Goal: Task Accomplishment & Management: Manage account settings

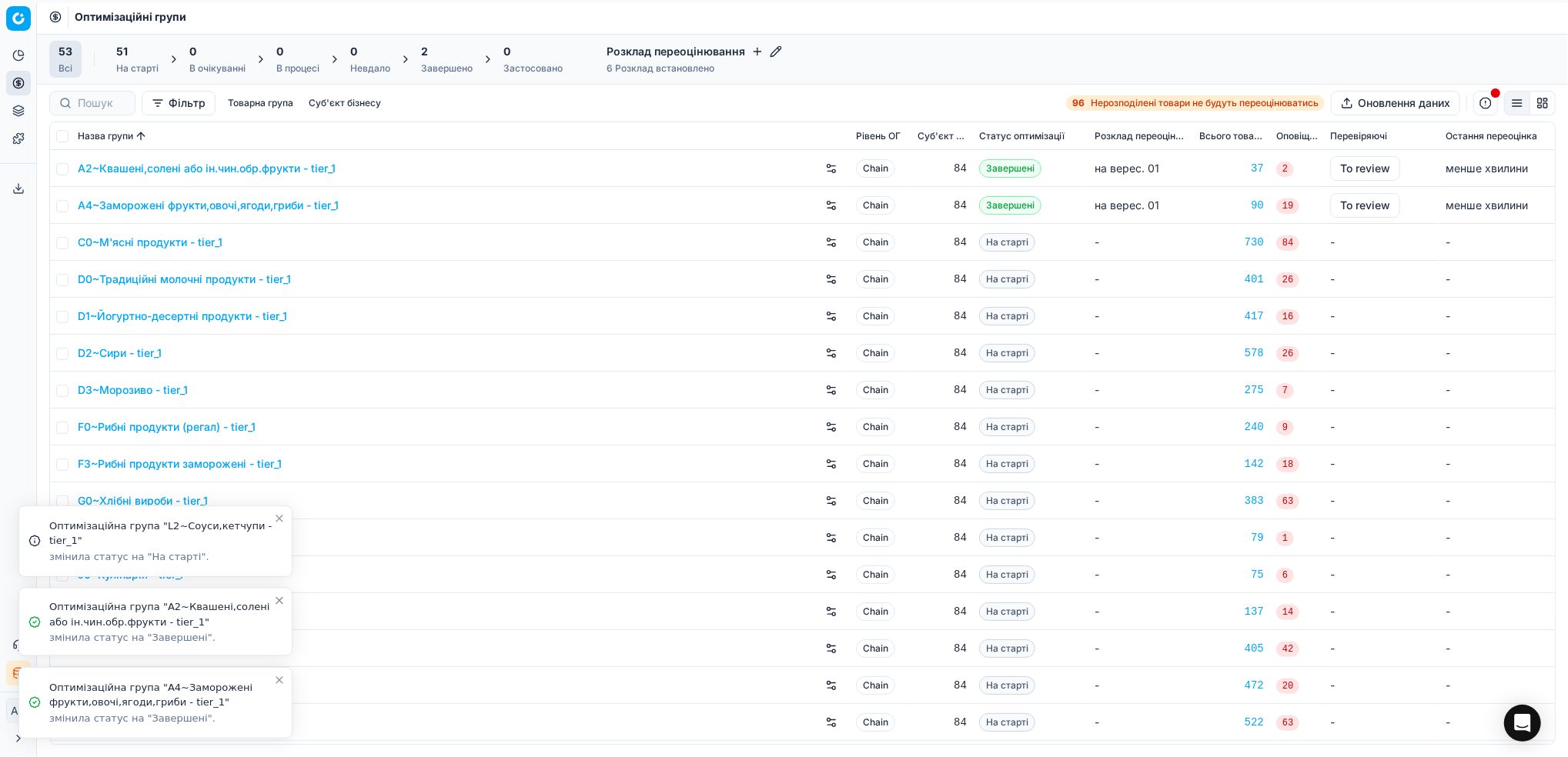
click at [279, 680] on icon "Close toast" at bounding box center [279, 680] width 7 height 7
click at [276, 674] on li "Оптимізаційна група "A2~Квашені,солені або ін.чин.обр.фрукти - tier_1" змінила …" at bounding box center [156, 704] width 274 height 68
click at [285, 685] on icon "Close toast" at bounding box center [279, 683] width 12 height 12
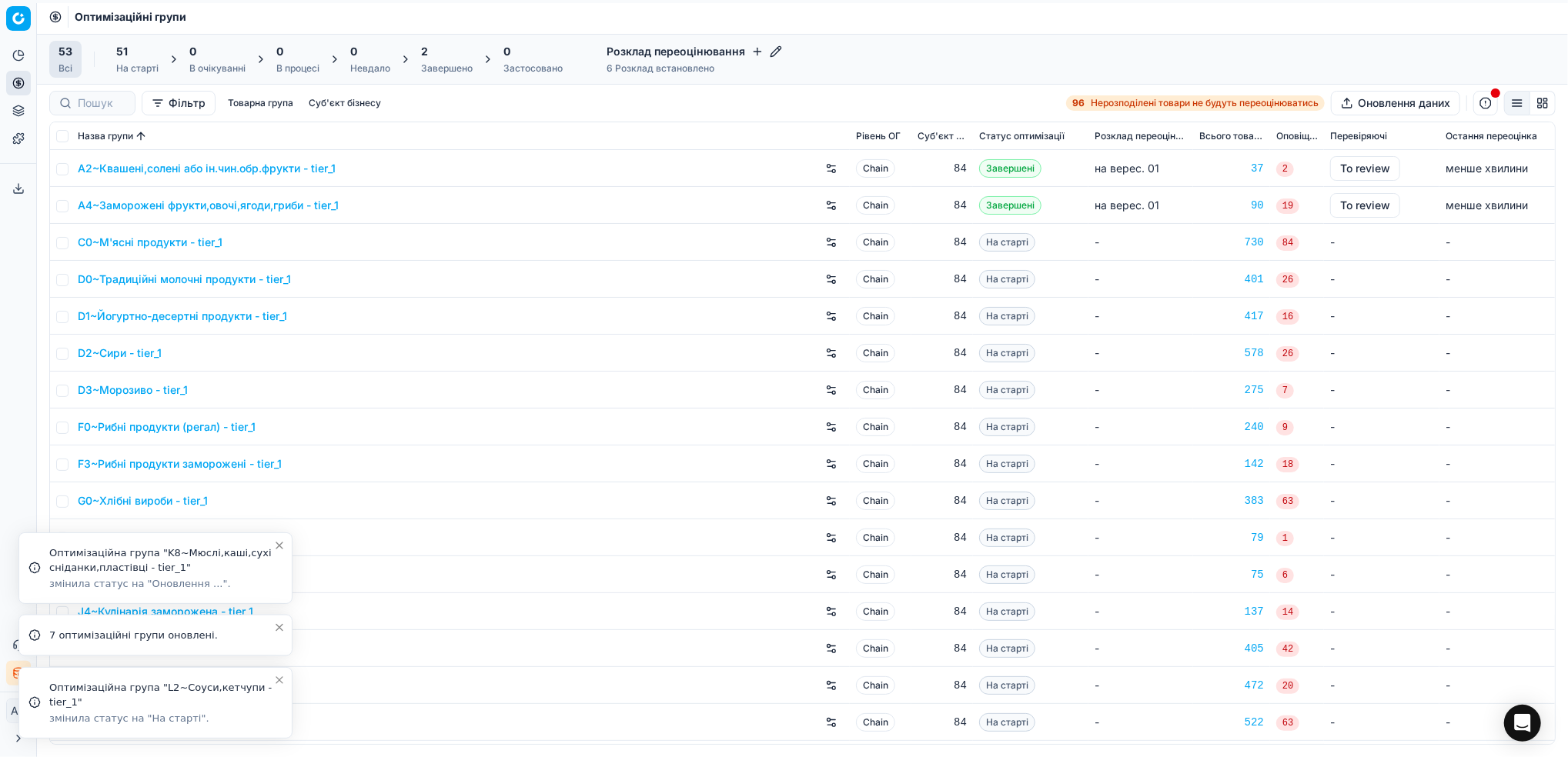
click at [282, 679] on icon "Close toast" at bounding box center [279, 680] width 7 height 7
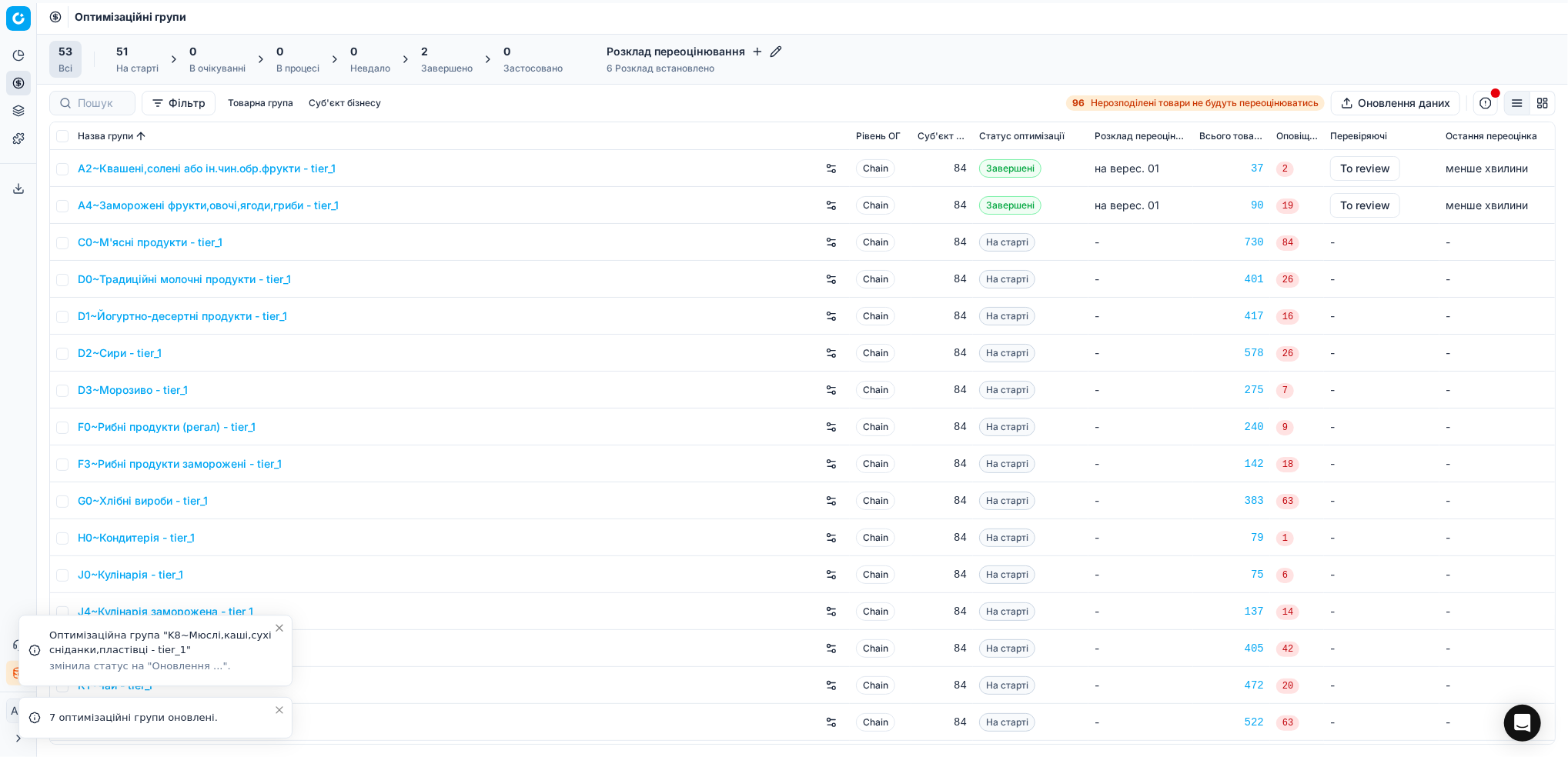
click at [279, 710] on icon "Close toast" at bounding box center [279, 710] width 12 height 12
click at [289, 689] on button "Close toast" at bounding box center [279, 681] width 19 height 19
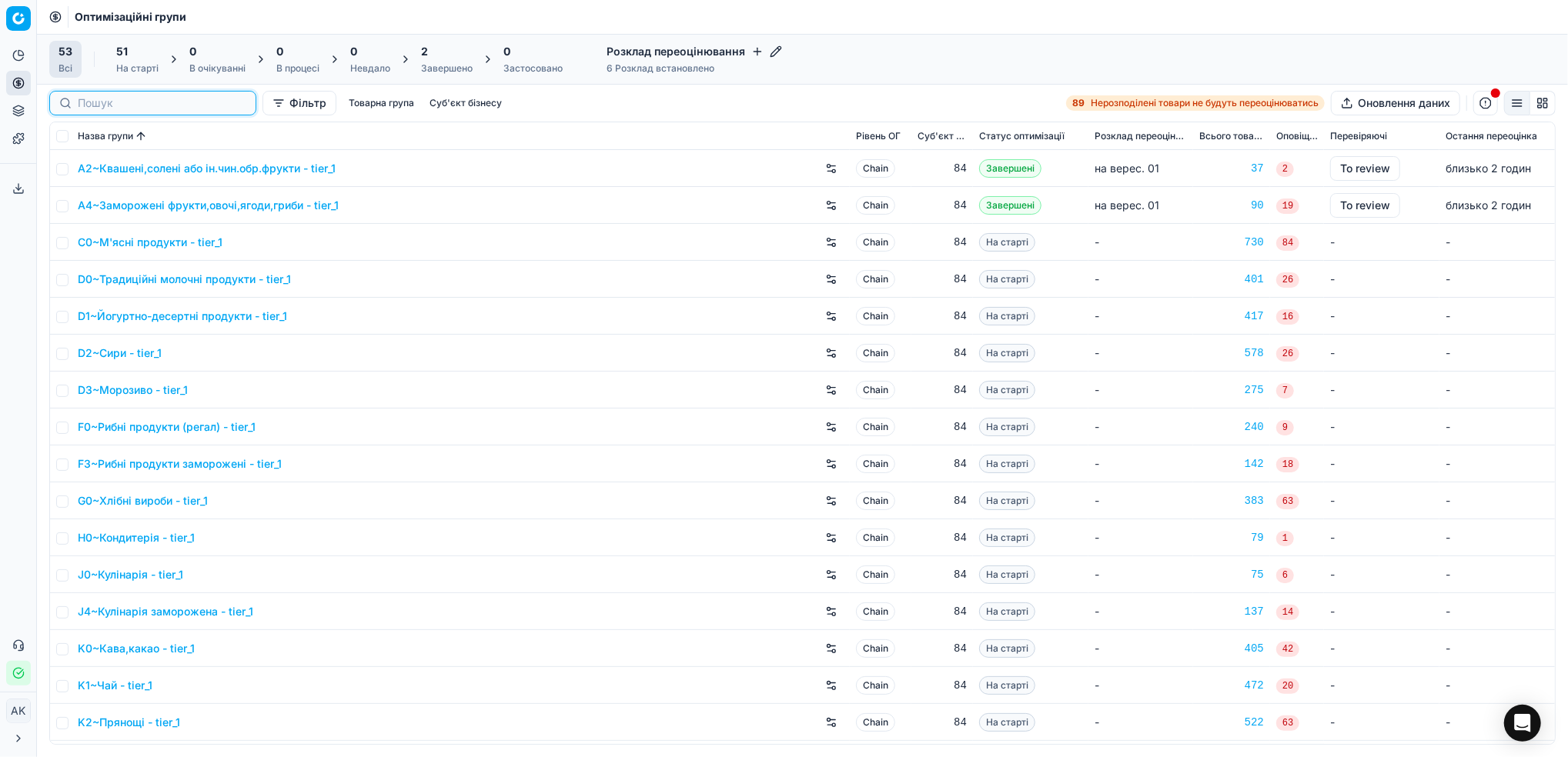
click at [92, 111] on div at bounding box center [153, 103] width 207 height 24
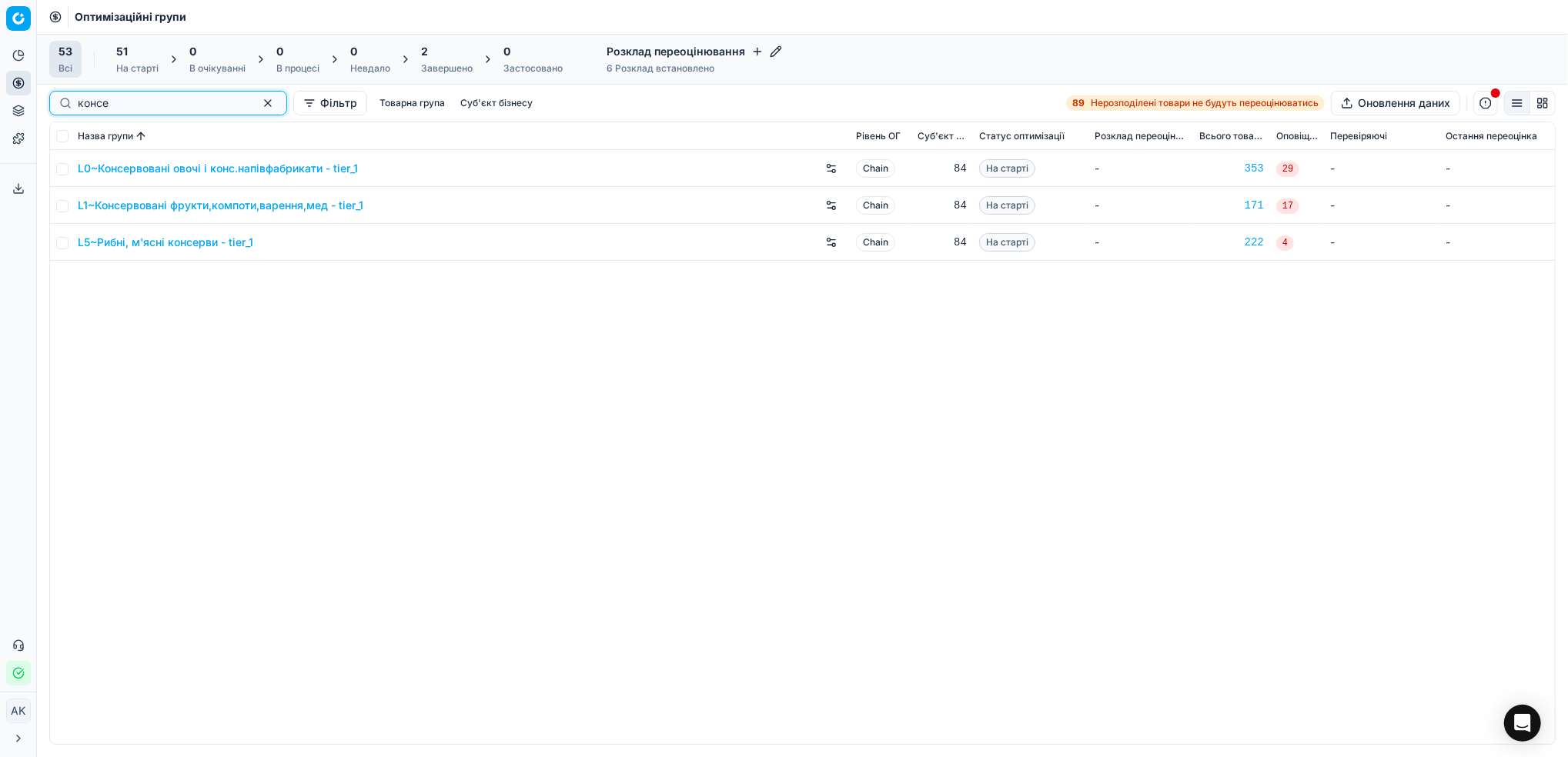
type input "консе"
click at [60, 208] on input "checkbox" at bounding box center [62, 205] width 12 height 12
checkbox input "true"
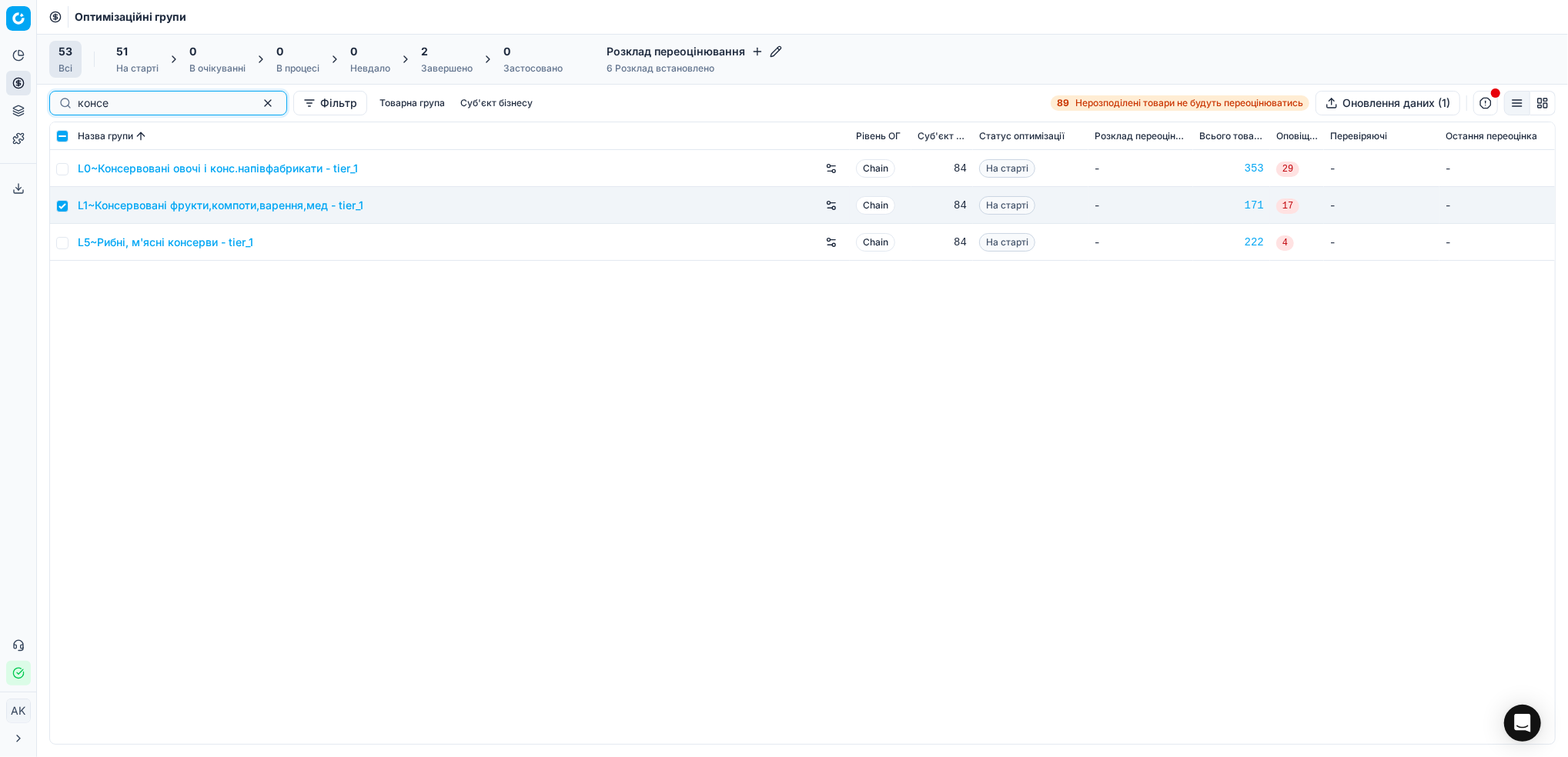
click at [259, 105] on button "button" at bounding box center [268, 103] width 19 height 19
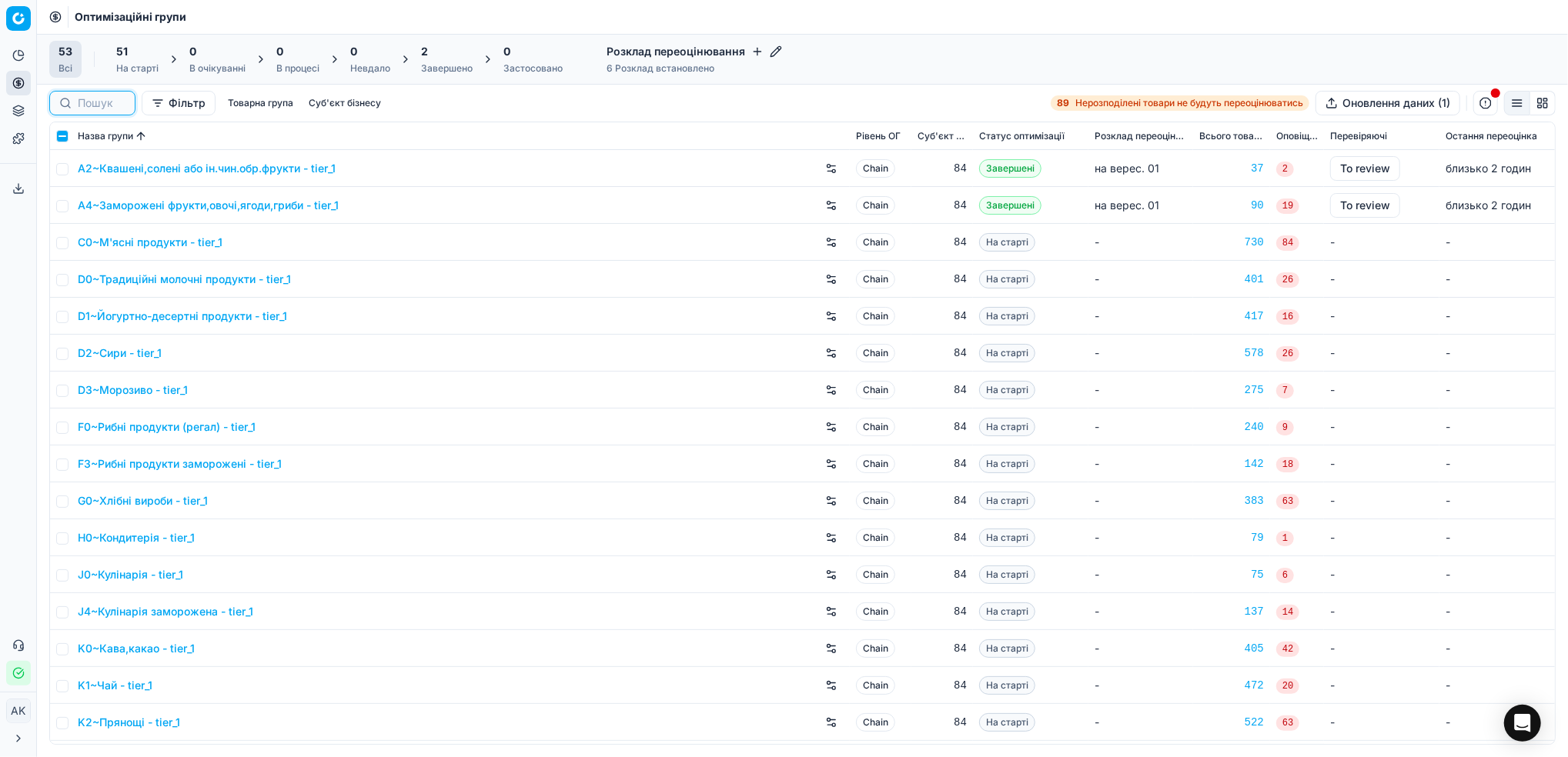
click at [94, 102] on input at bounding box center [101, 103] width 48 height 15
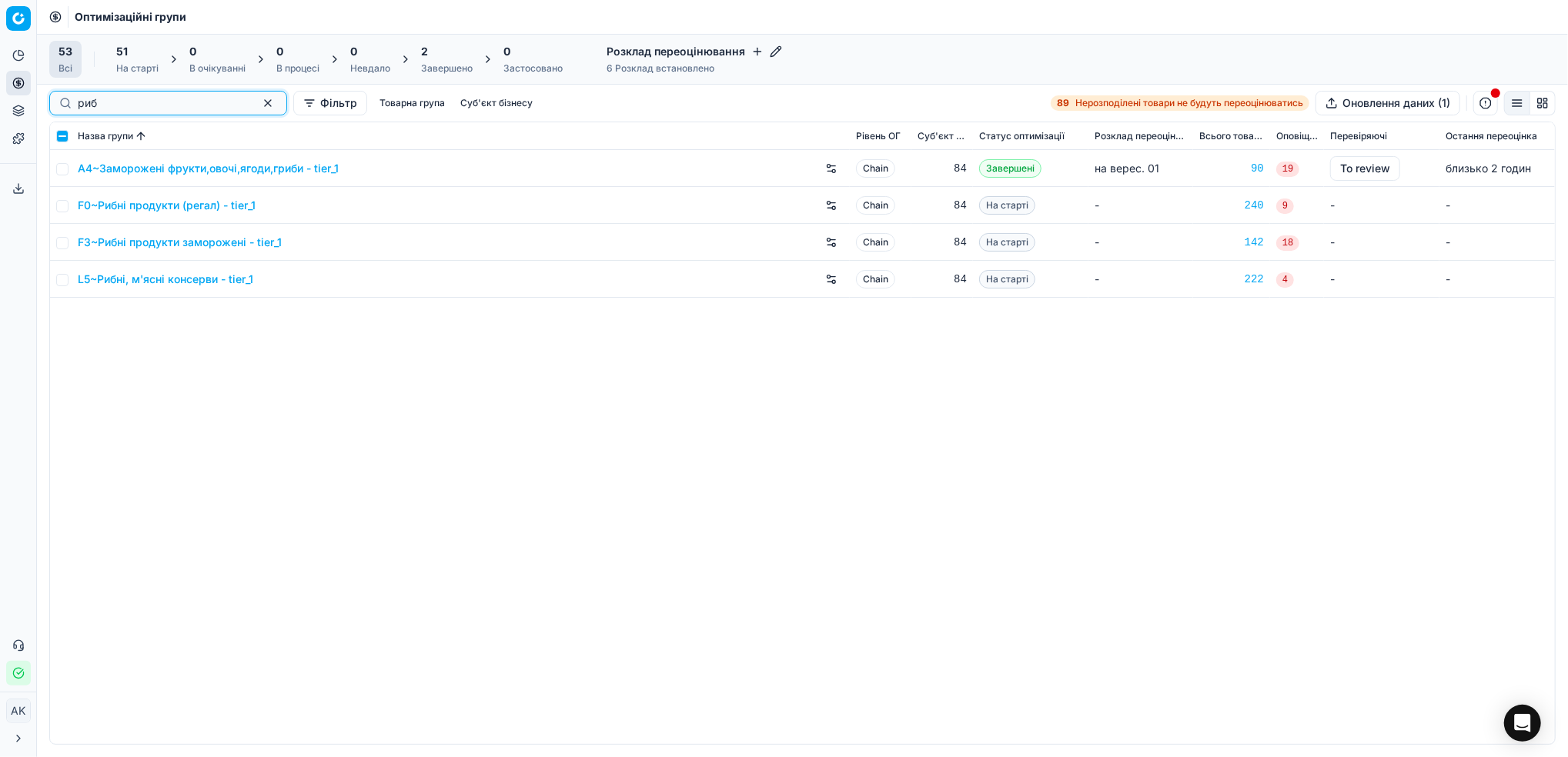
type input "риб"
click at [62, 280] on input "checkbox" at bounding box center [62, 280] width 12 height 12
checkbox input "true"
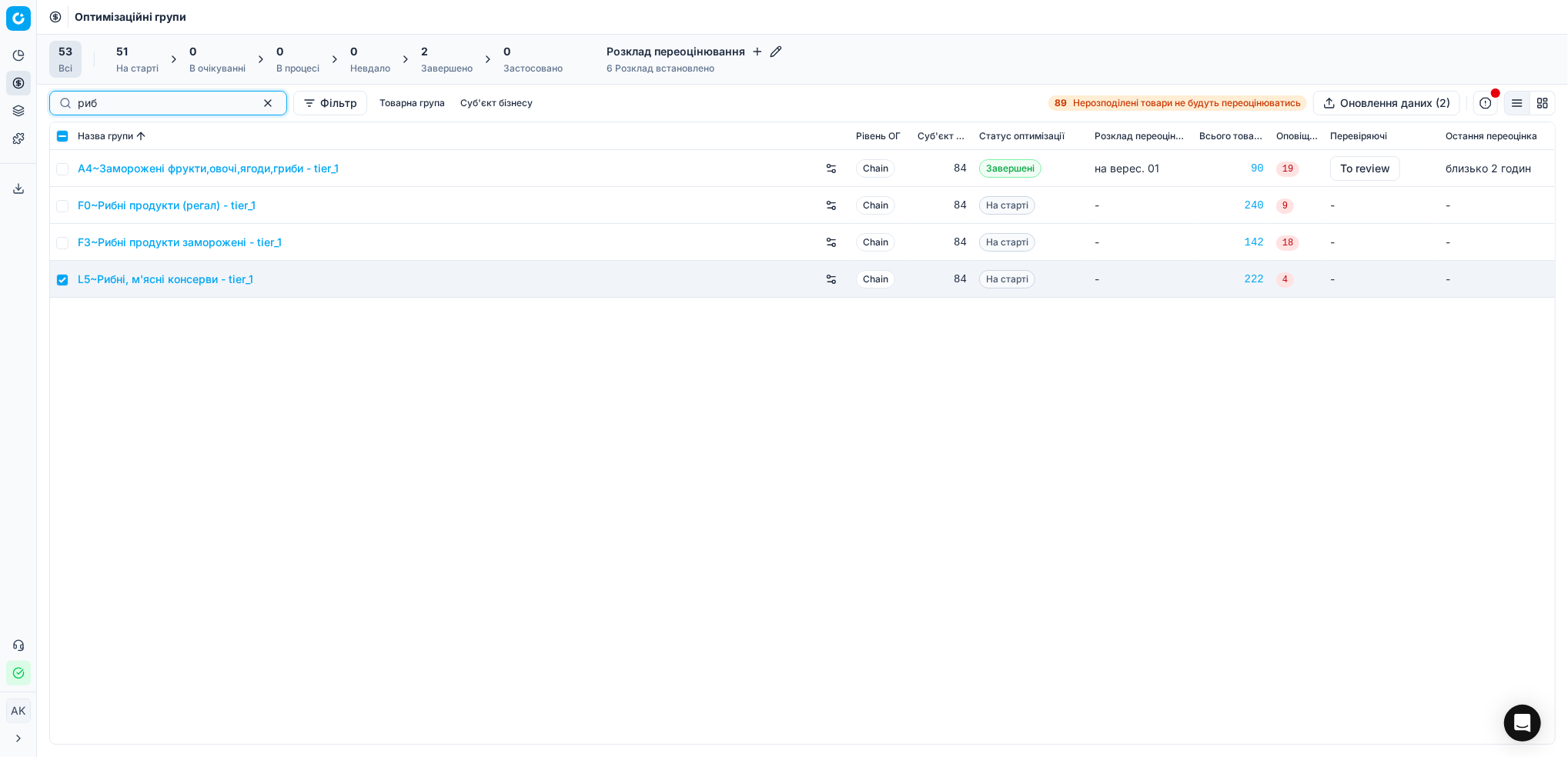
click at [259, 106] on button "button" at bounding box center [268, 103] width 19 height 19
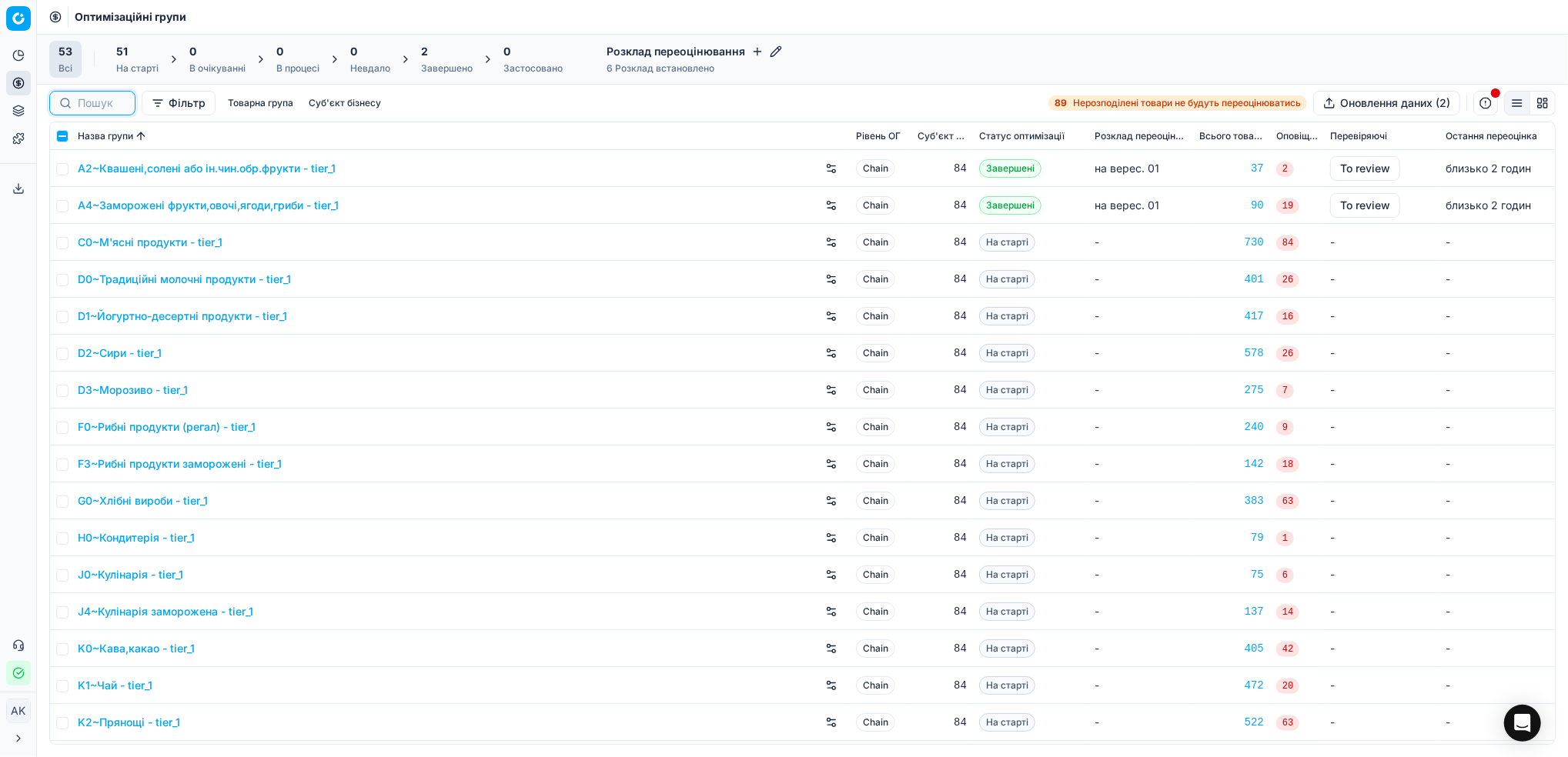
click at [150, 59] on div "51 На старті" at bounding box center [137, 59] width 42 height 31
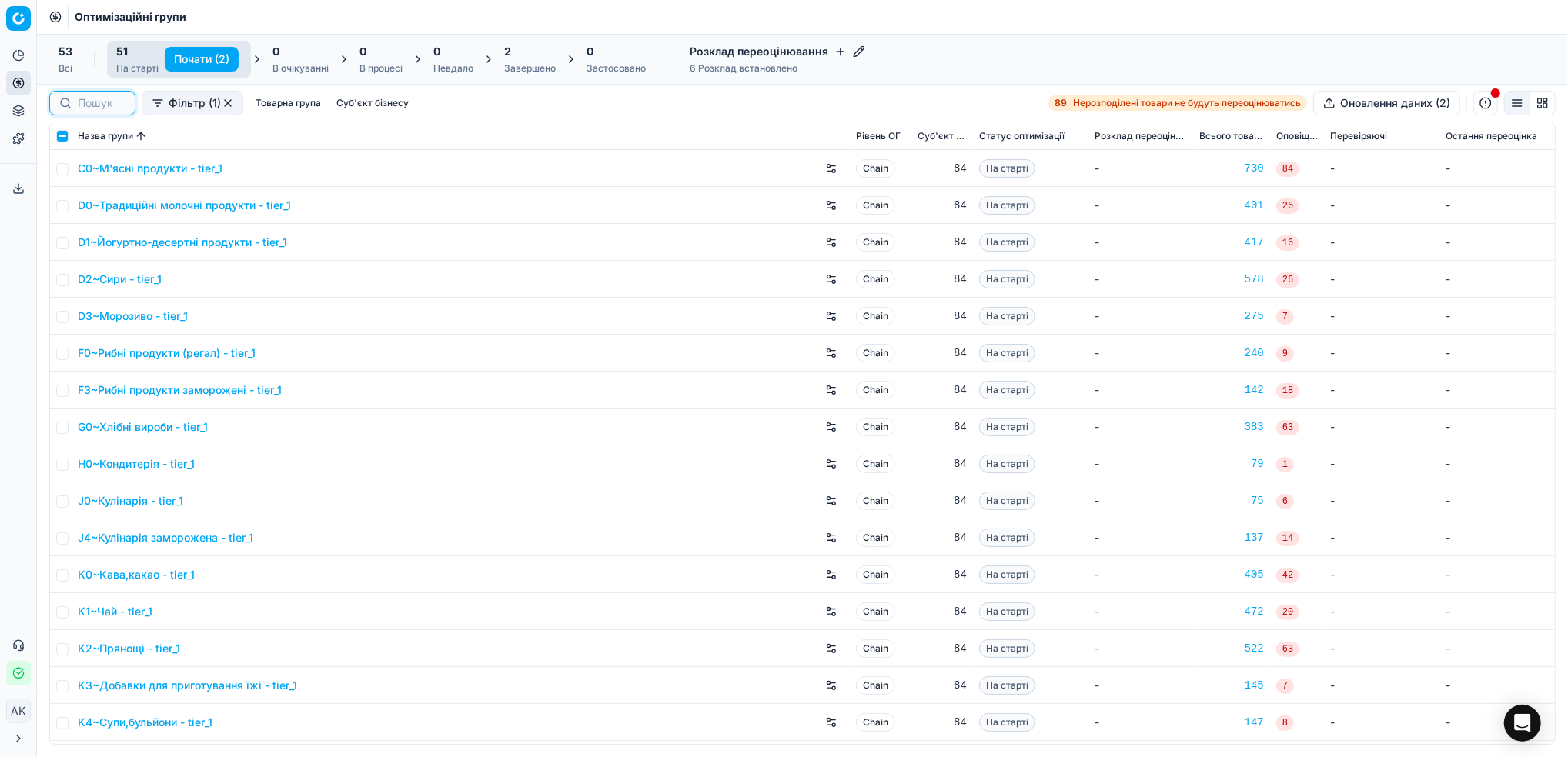
click at [194, 61] on button "Почати (2)" at bounding box center [202, 59] width 74 height 24
click at [508, 68] on div "Завершено" at bounding box center [531, 68] width 52 height 12
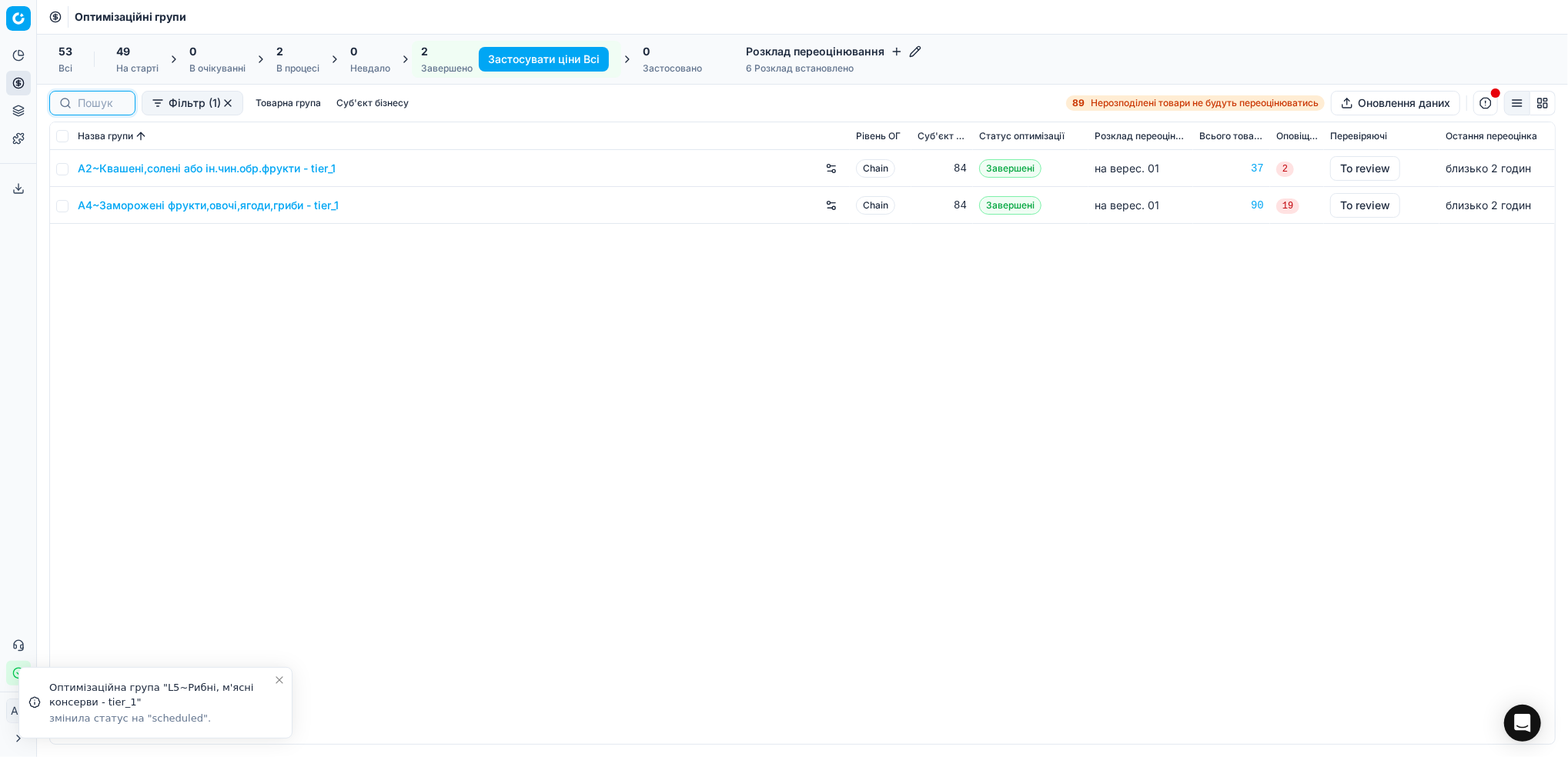
click at [126, 66] on div "На старті" at bounding box center [137, 68] width 42 height 12
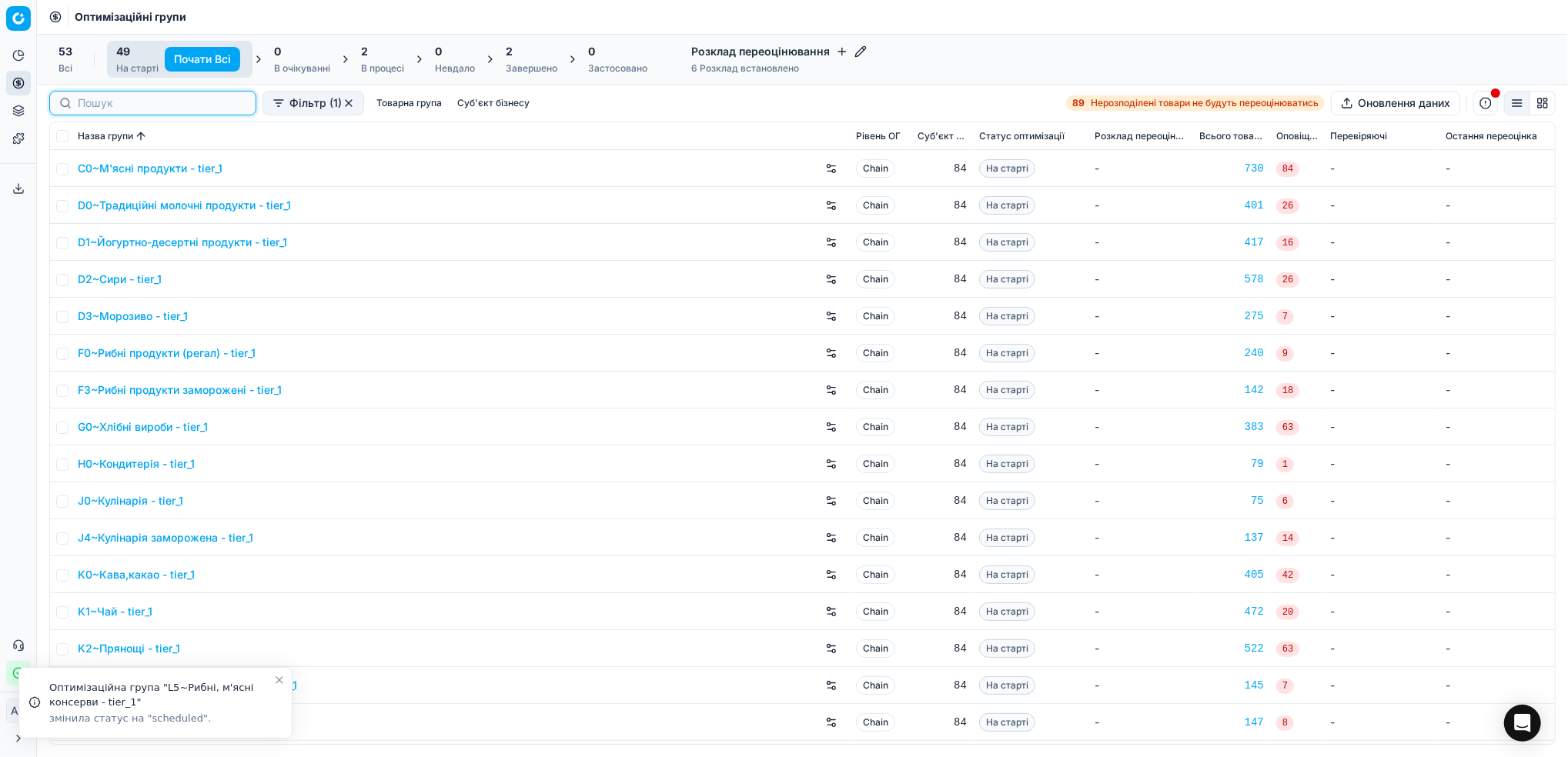
click at [88, 100] on input at bounding box center [162, 103] width 169 height 15
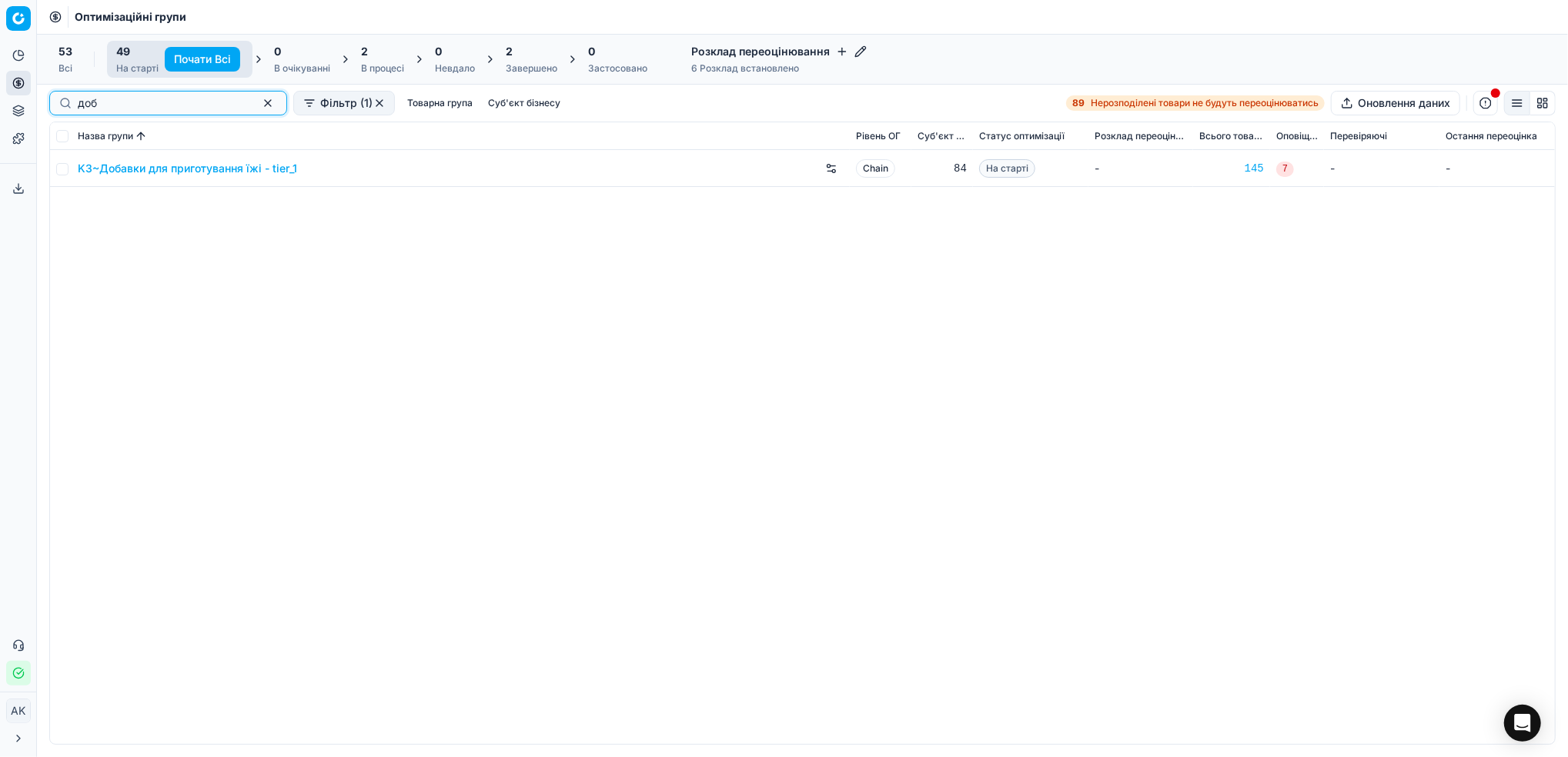
type input "доб"
click at [60, 170] on input "checkbox" at bounding box center [62, 169] width 12 height 12
checkbox input "true"
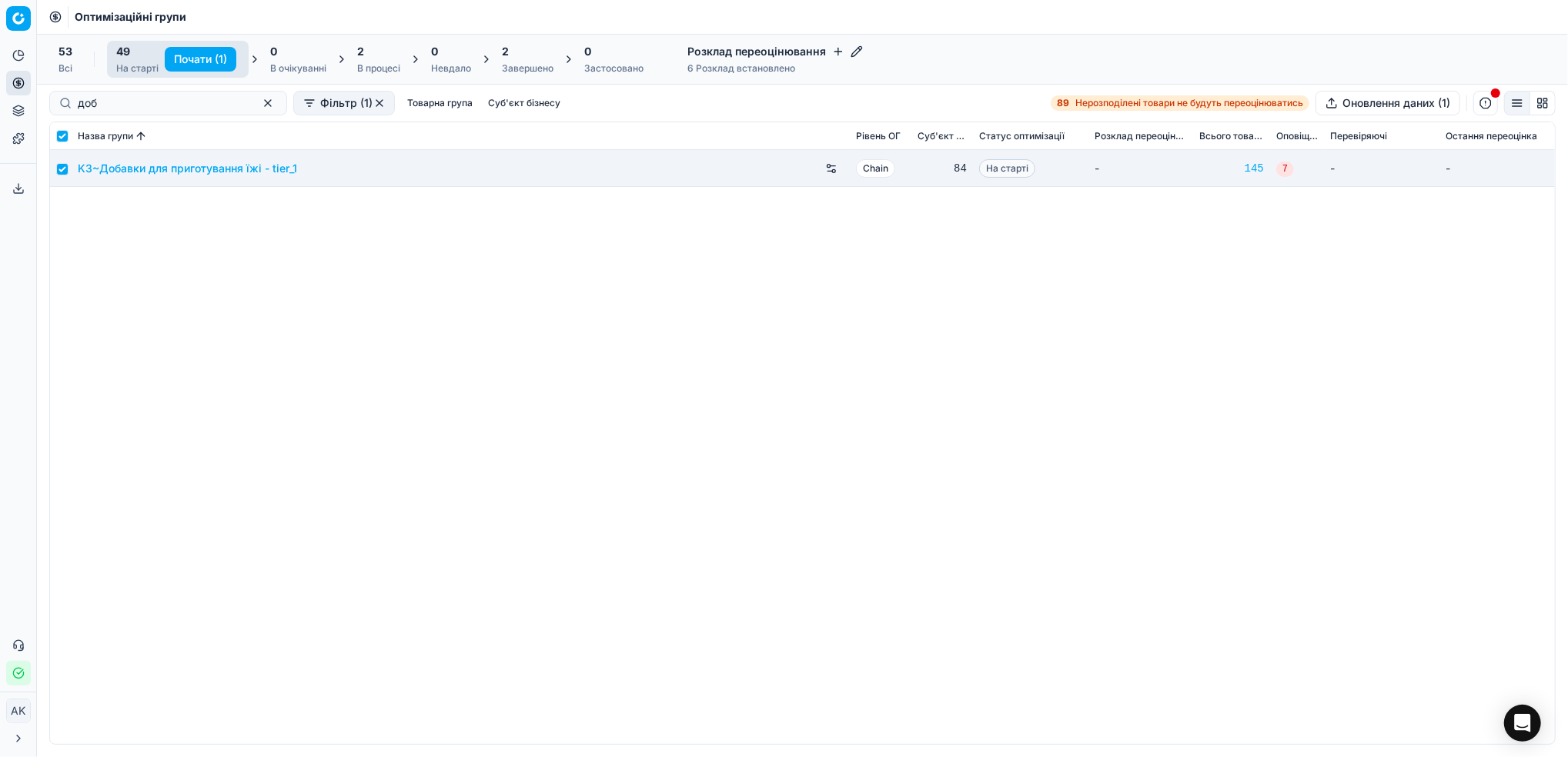
click at [209, 64] on button "Почати (1)" at bounding box center [201, 59] width 71 height 24
checkbox input "false"
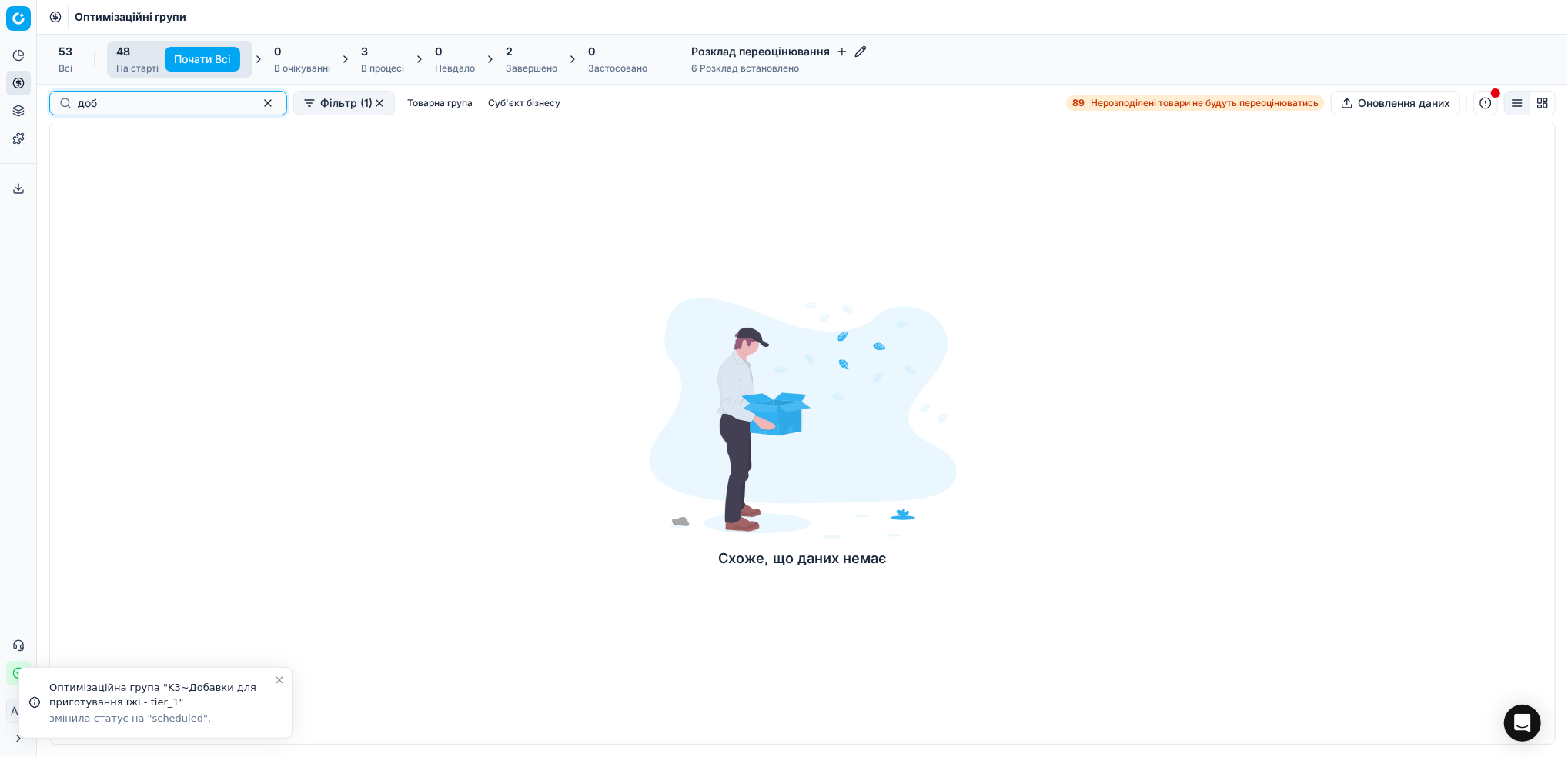
click at [259, 101] on button "button" at bounding box center [268, 103] width 19 height 19
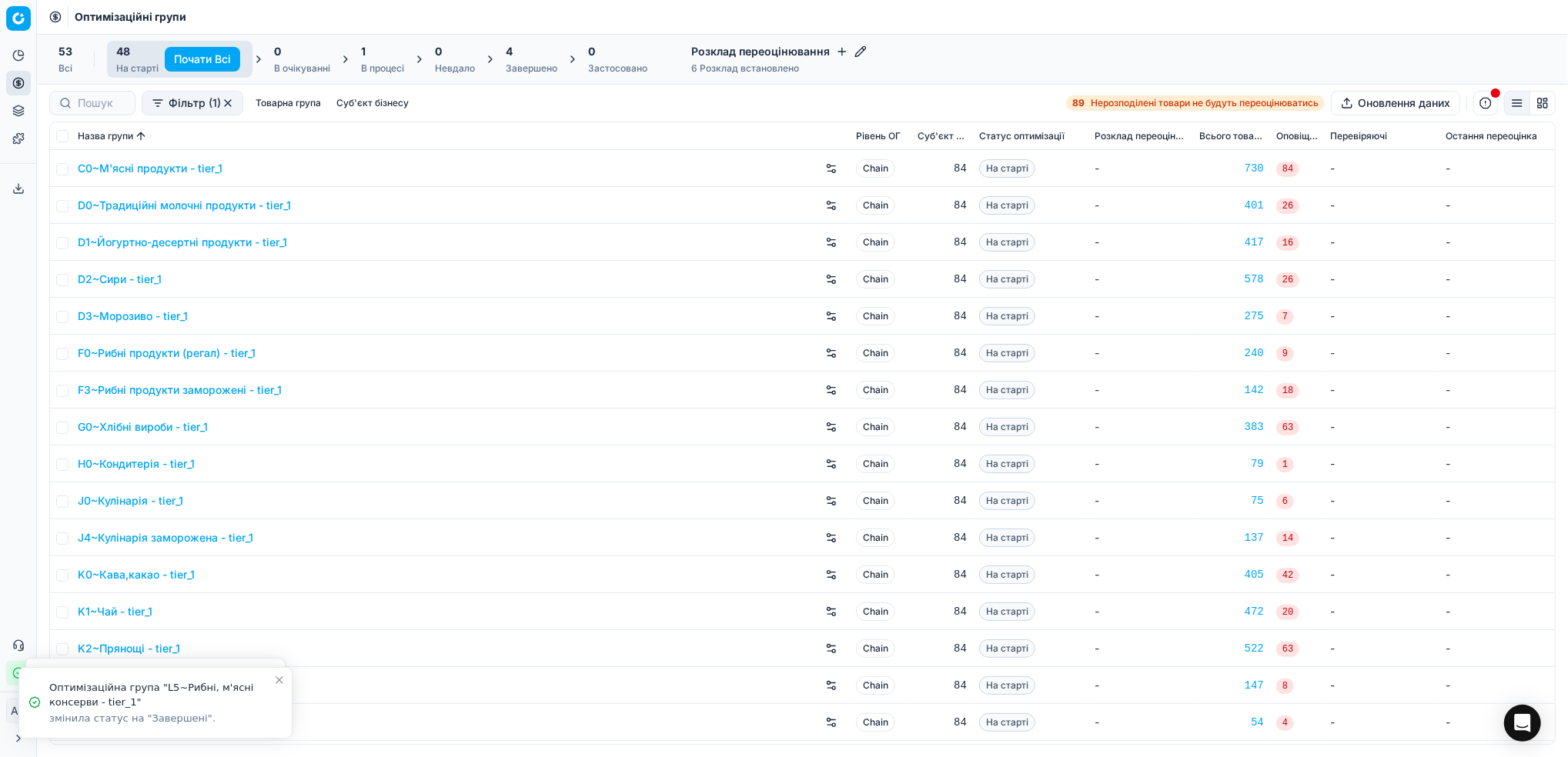
click at [532, 71] on div "Завершено" at bounding box center [531, 68] width 52 height 12
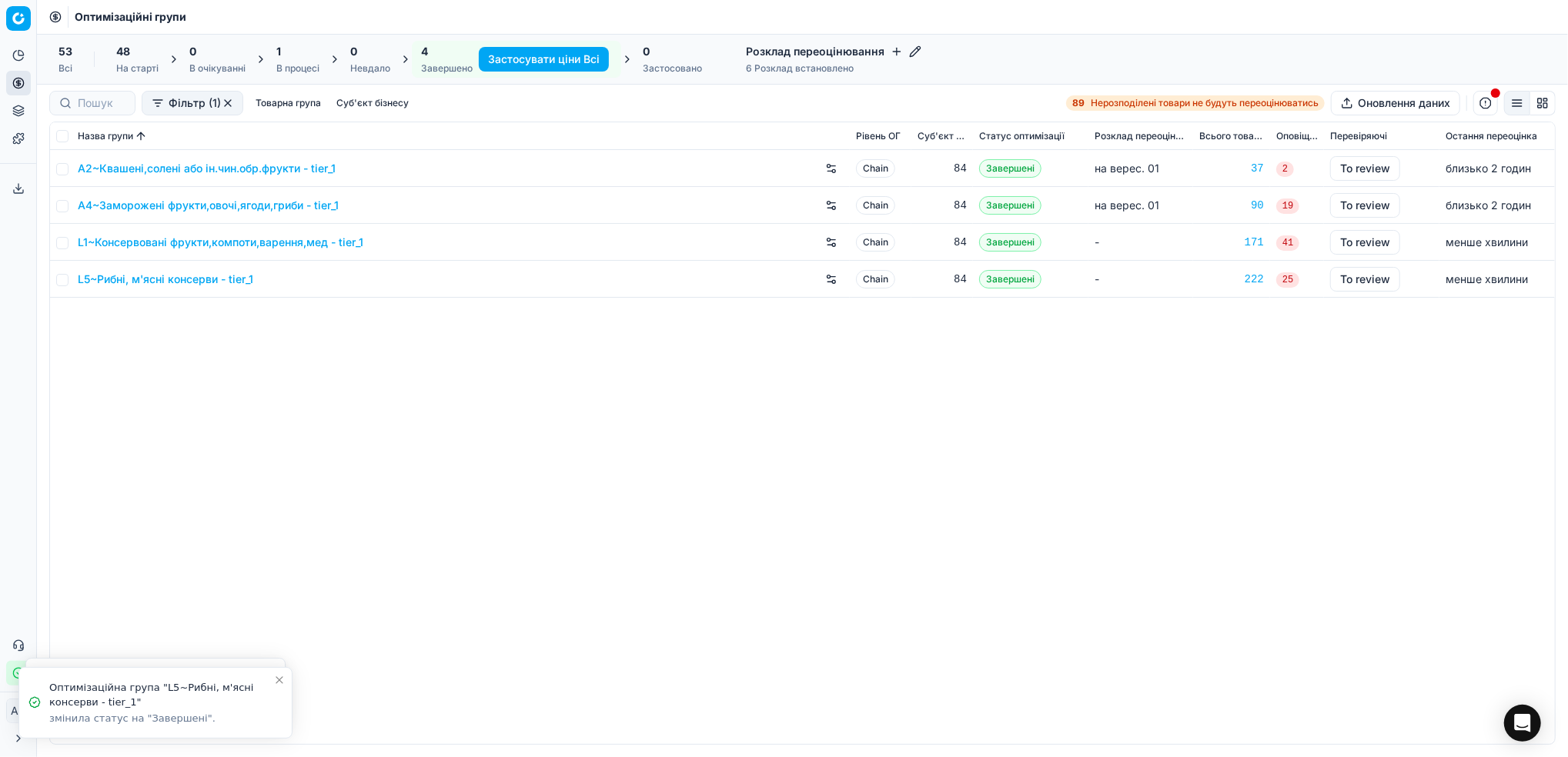
click at [155, 168] on link "A2~Квашені,солені або ін.чин.обр.фрукти - tier_1" at bounding box center [206, 169] width 258 height 15
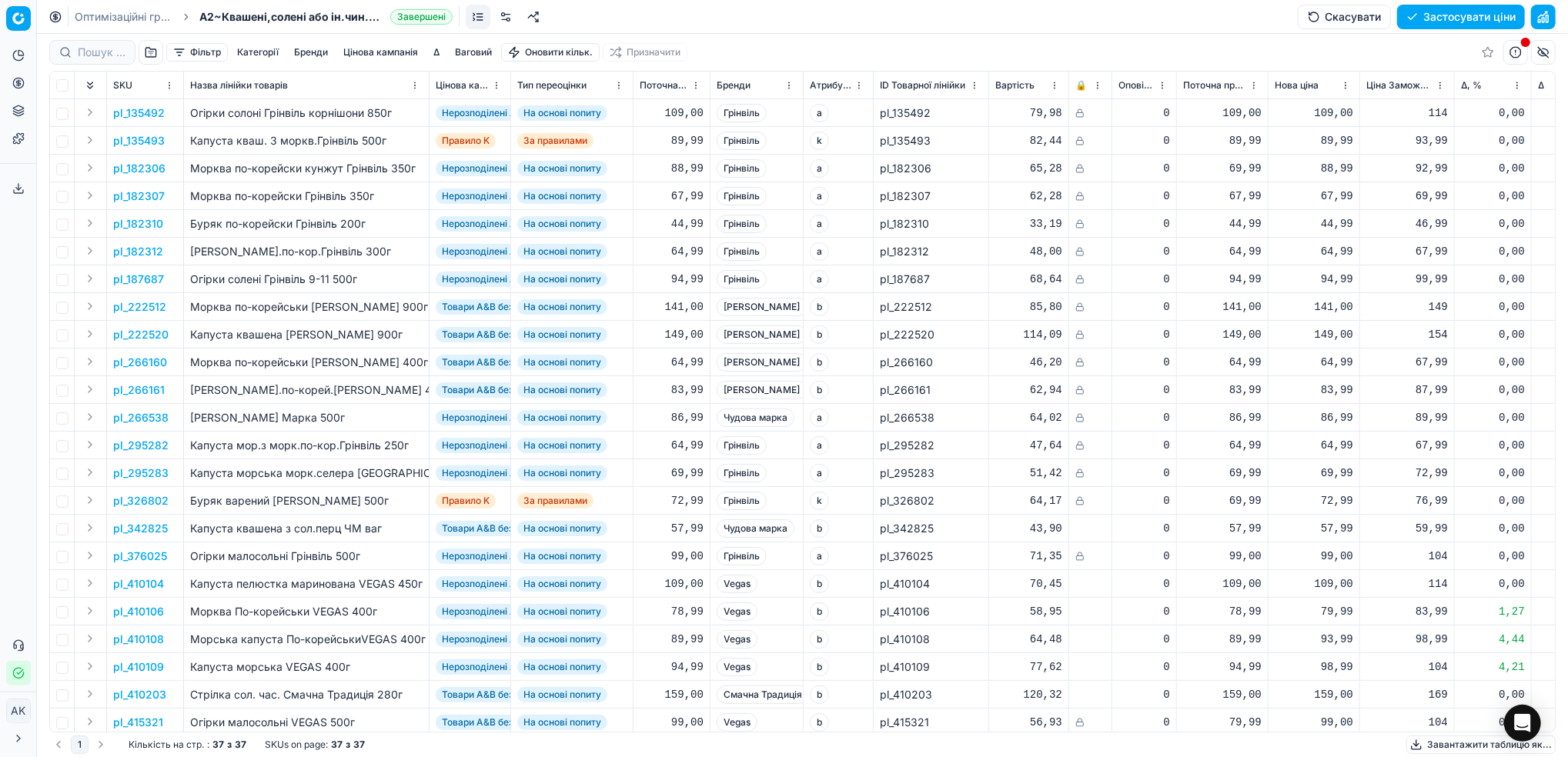
click at [199, 55] on button "Фільтр" at bounding box center [197, 53] width 62 height 19
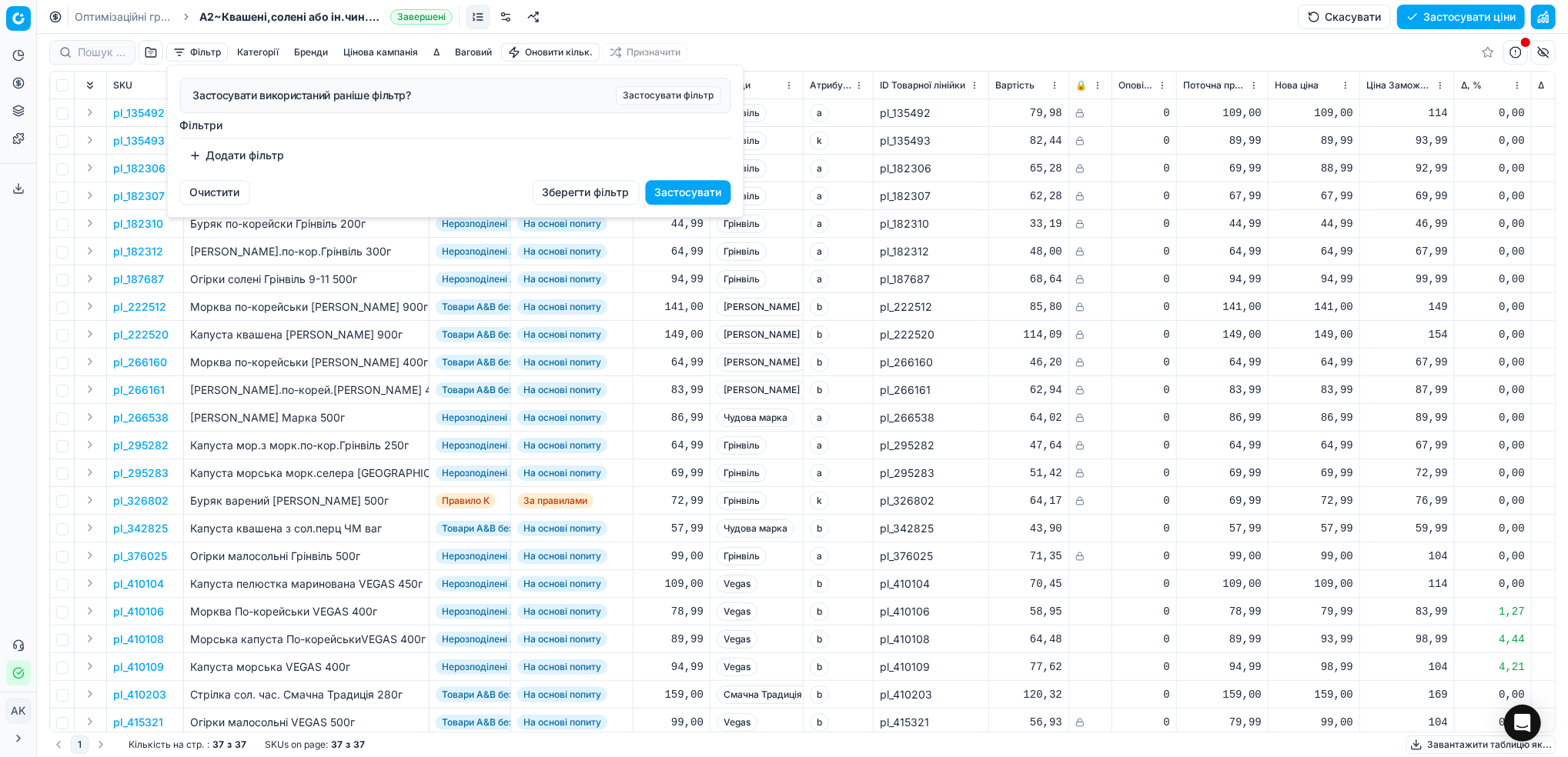
click at [225, 156] on button "Додати фільтр" at bounding box center [236, 156] width 113 height 24
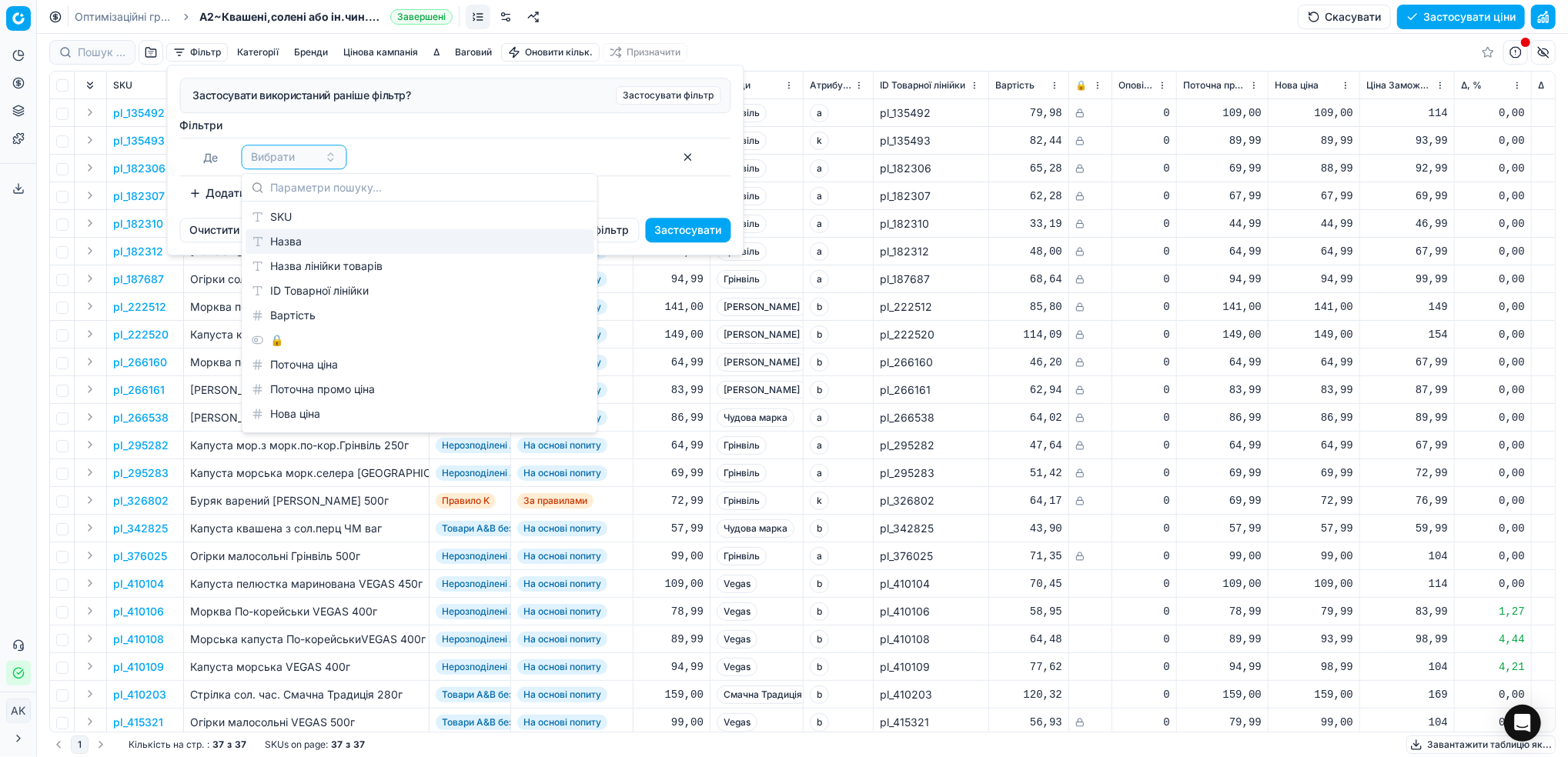
click at [266, 231] on div "Назва" at bounding box center [420, 242] width 349 height 24
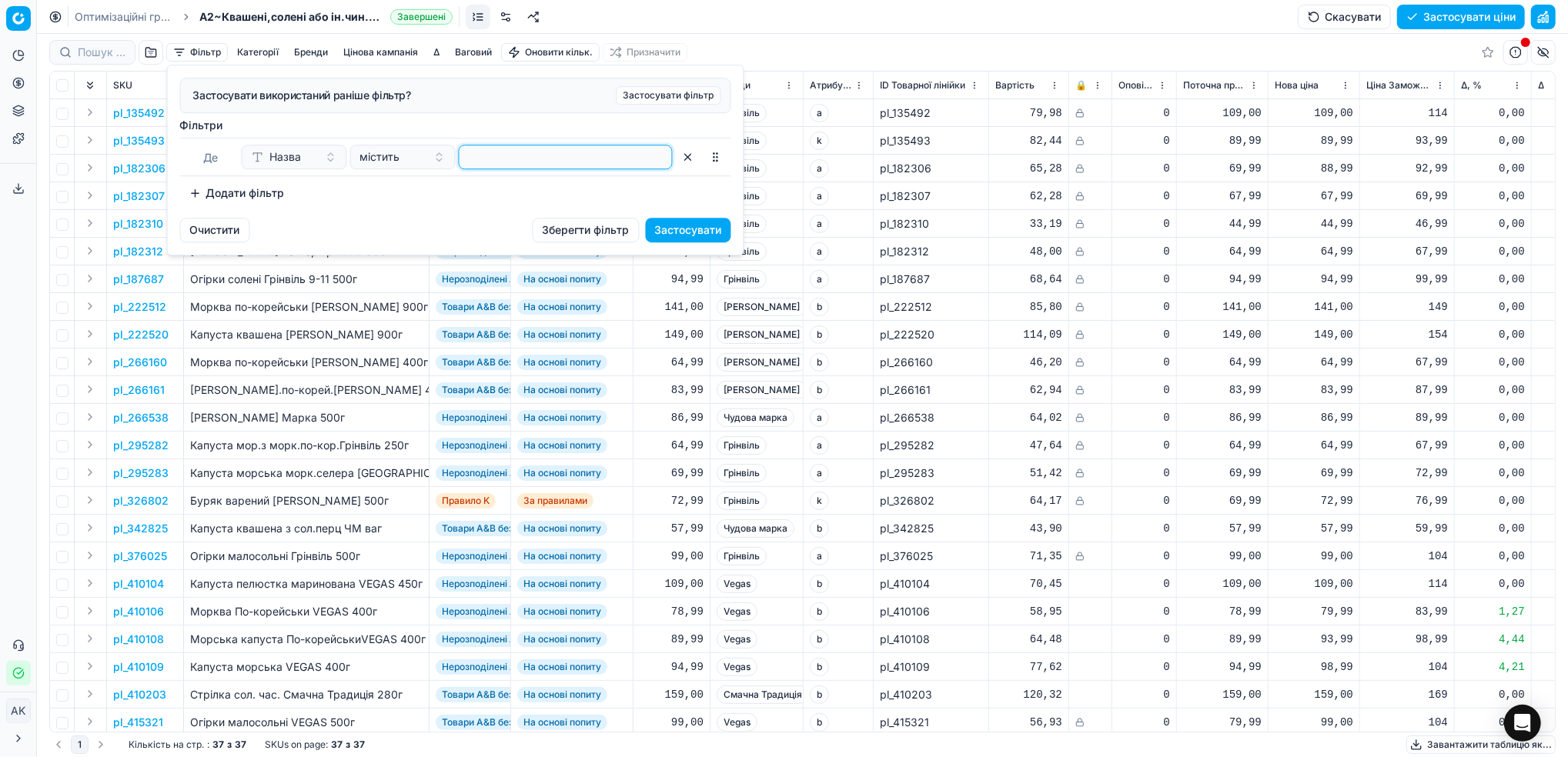
click at [580, 160] on input at bounding box center [565, 157] width 200 height 23
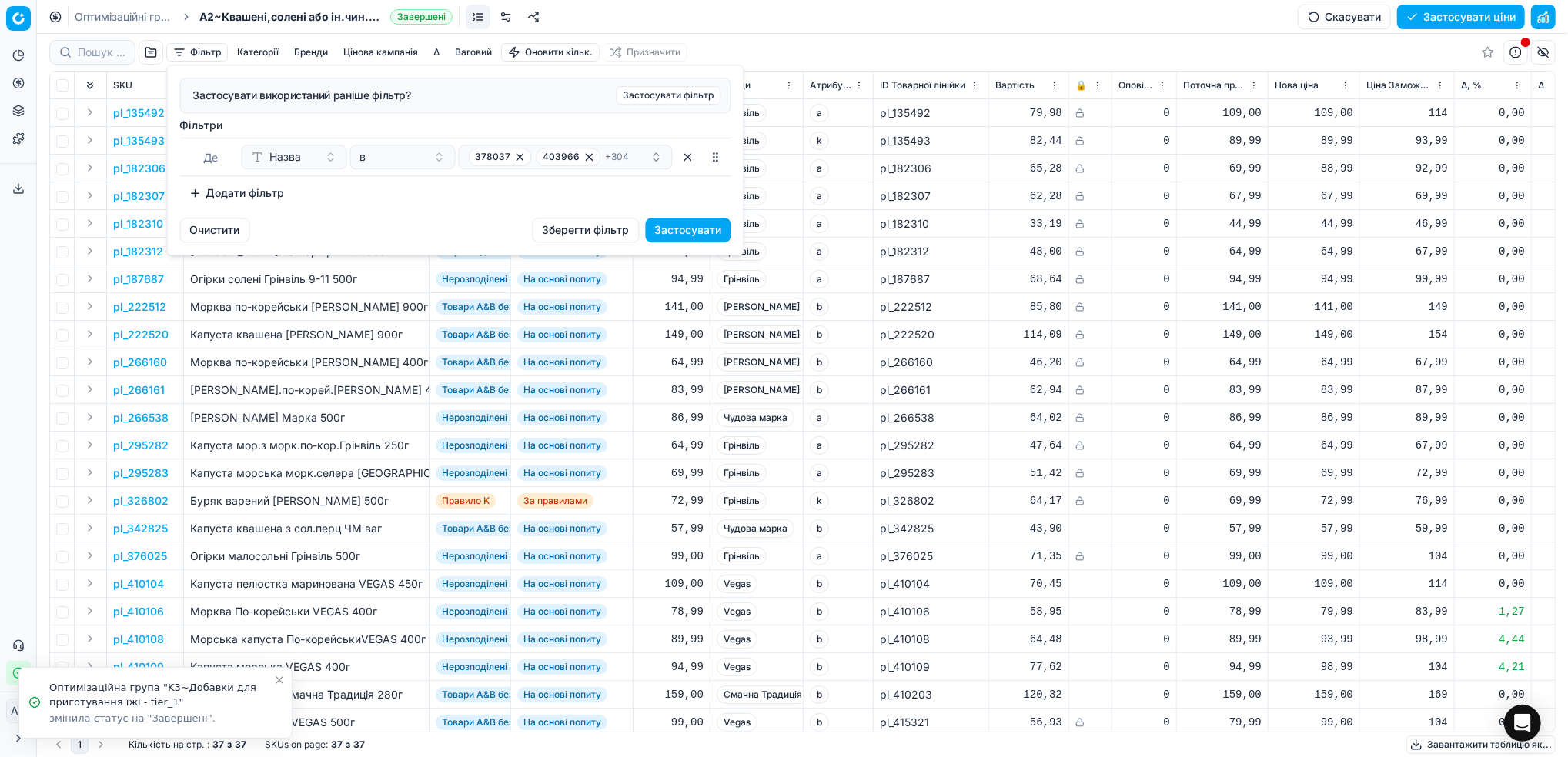
click at [698, 234] on button "Застосувати" at bounding box center [687, 230] width 85 height 24
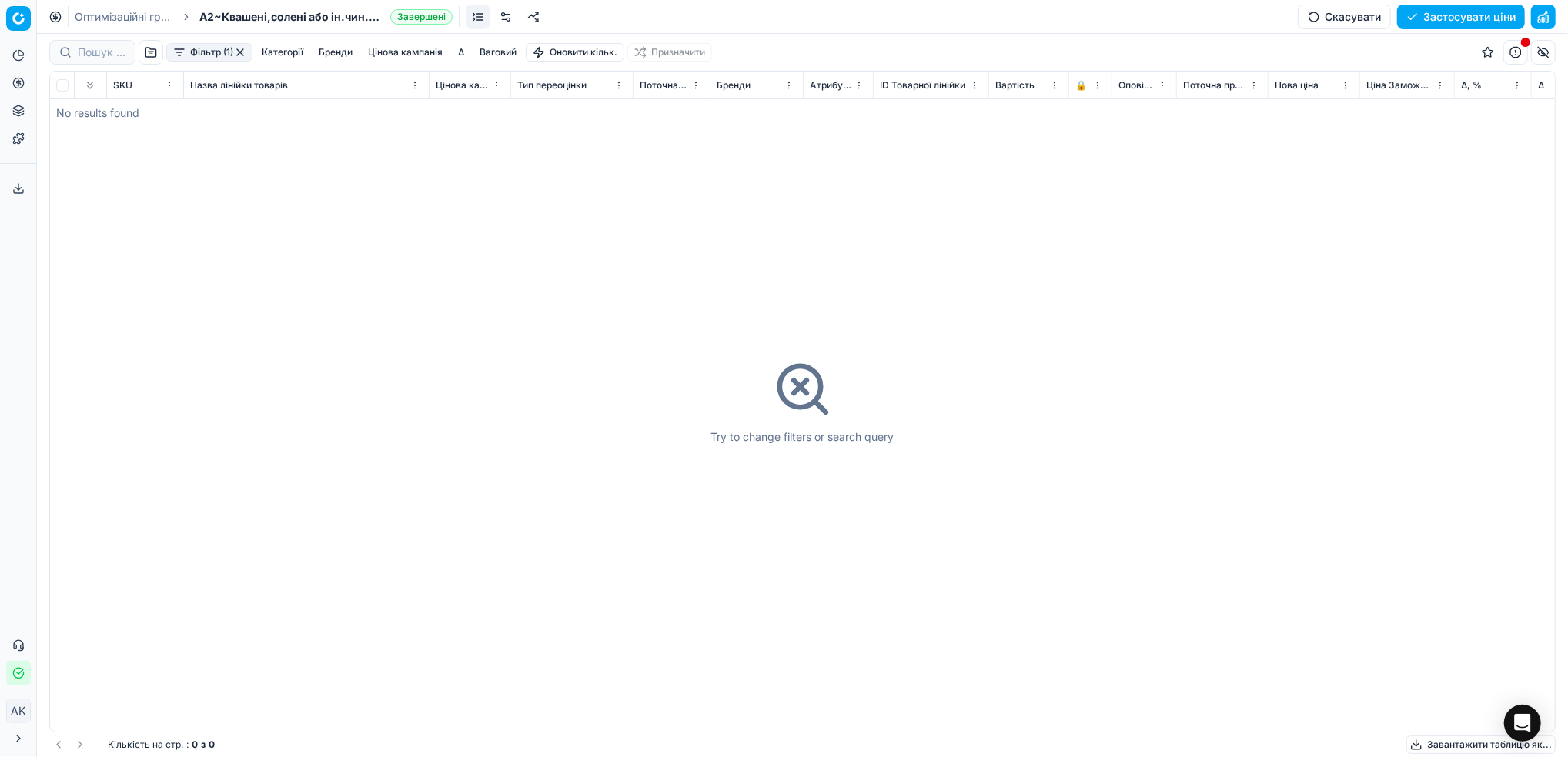
click at [110, 10] on link "Оптимізаційні групи" at bounding box center [124, 17] width 98 height 15
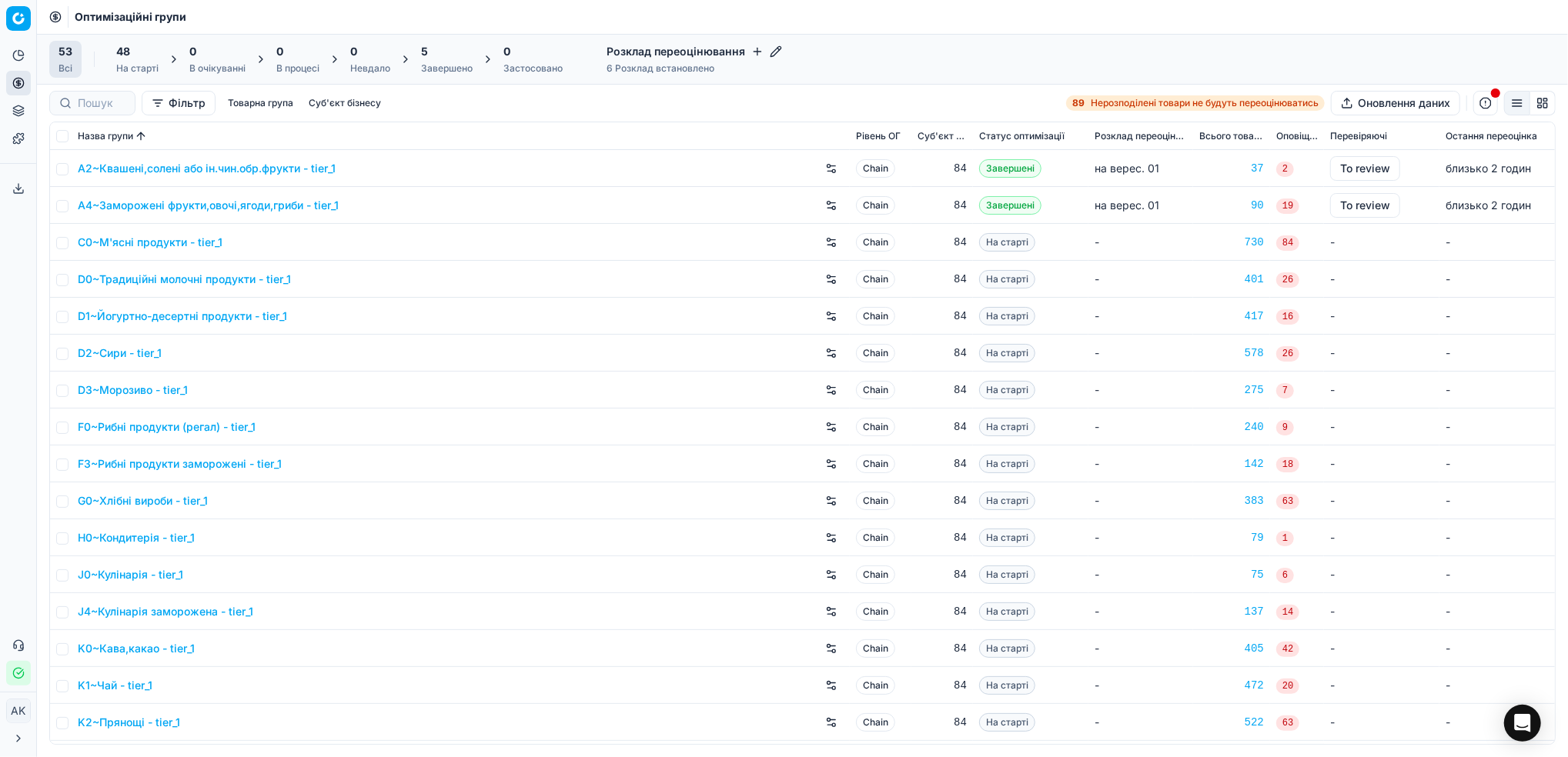
click at [456, 67] on div "Завершено" at bounding box center [446, 68] width 52 height 12
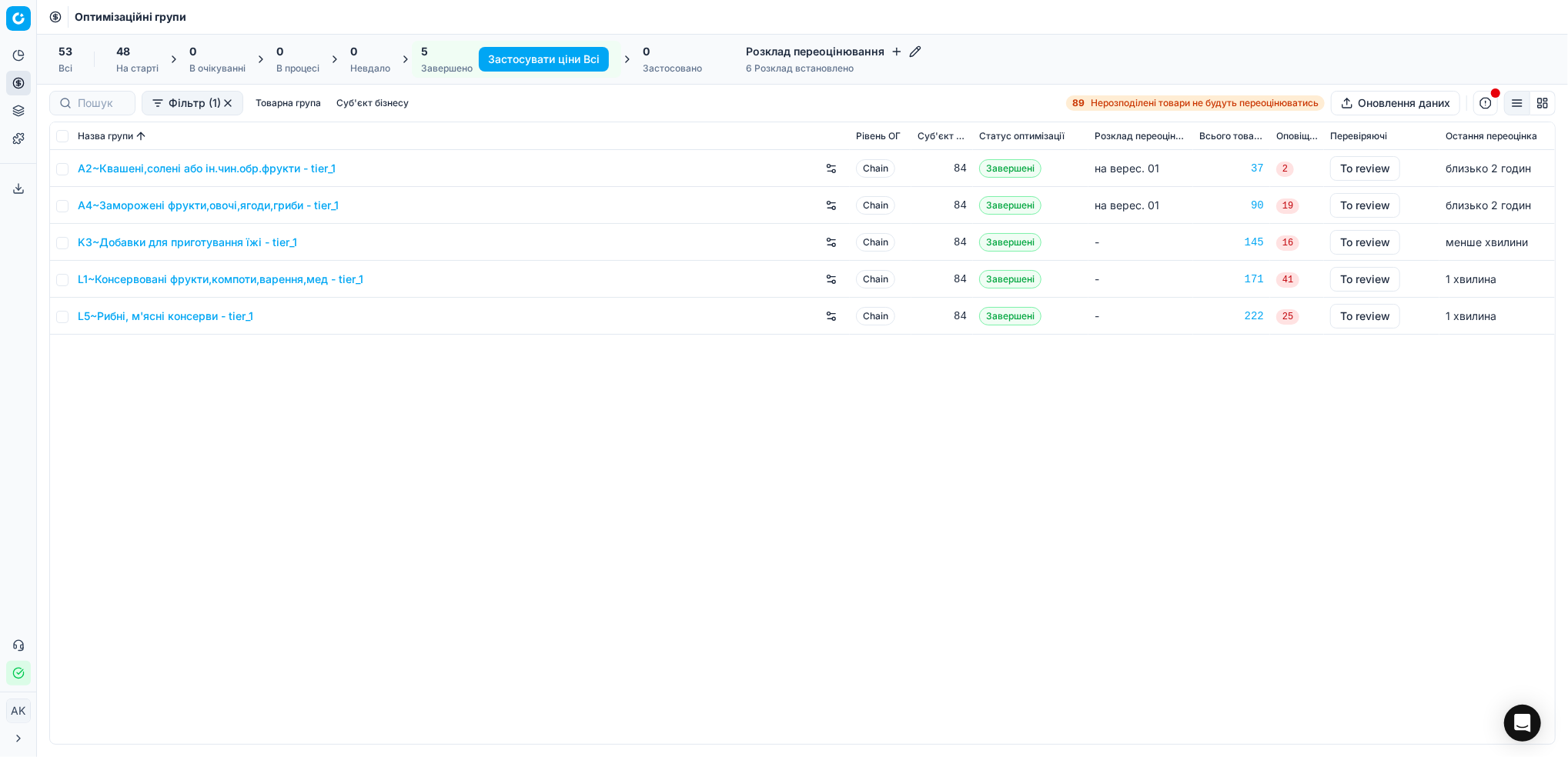
click at [185, 208] on link "A4~Заморожені фрукти,овочі,ягоди,гриби - tier_1" at bounding box center [208, 205] width 261 height 15
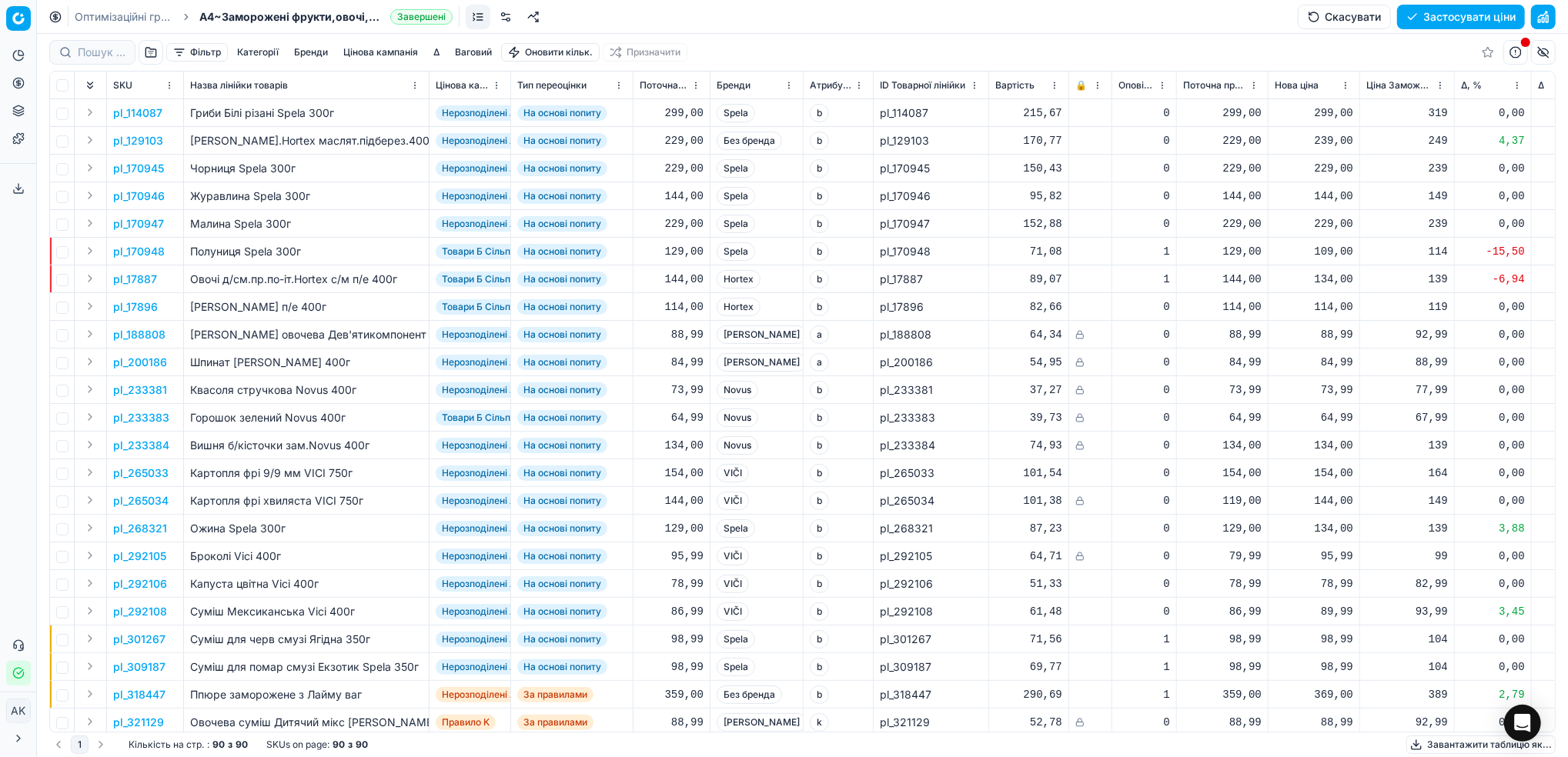
click at [201, 56] on button "Фільтр" at bounding box center [197, 53] width 62 height 19
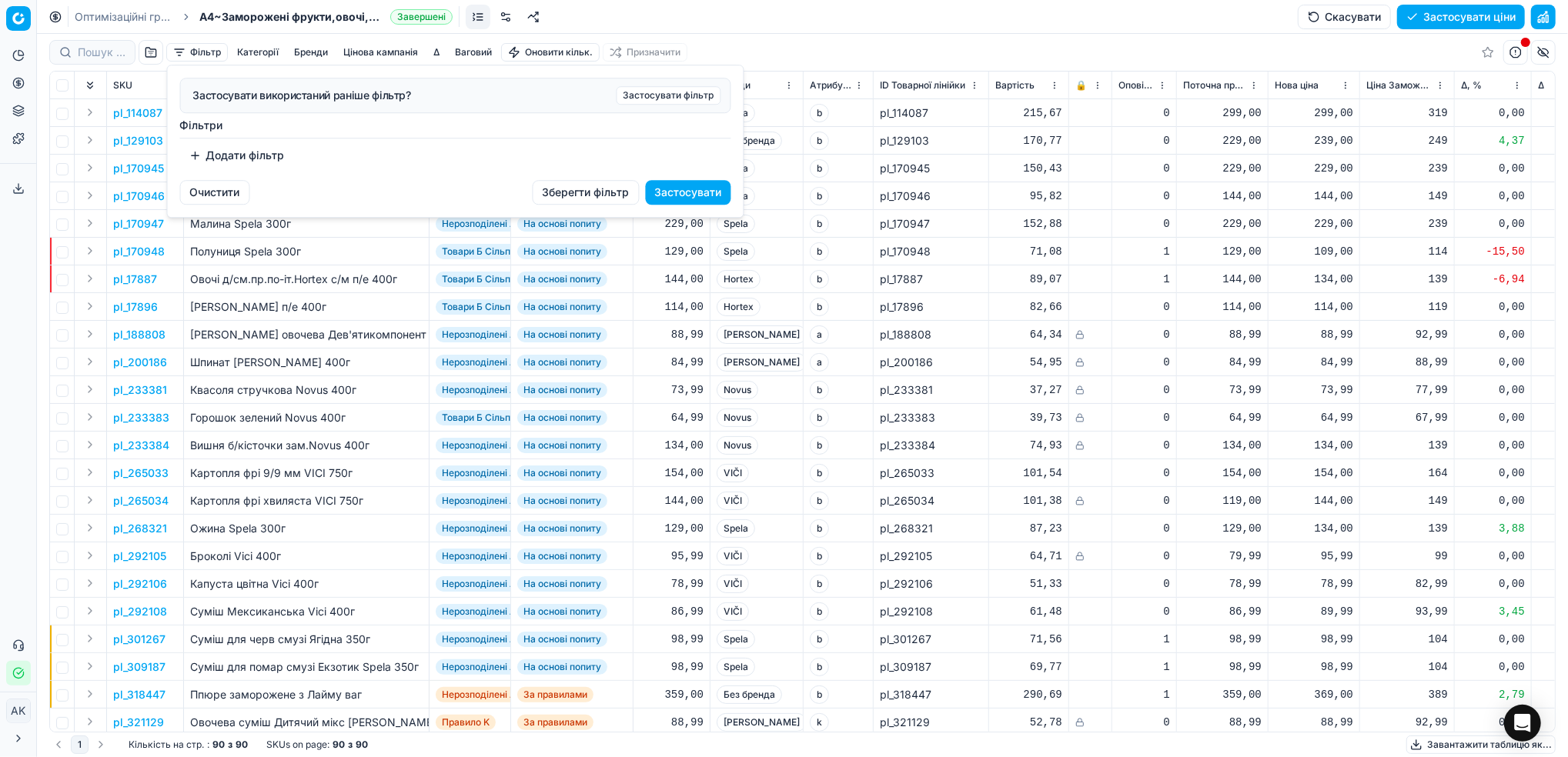
click at [233, 151] on button "Додати фільтр" at bounding box center [236, 156] width 113 height 24
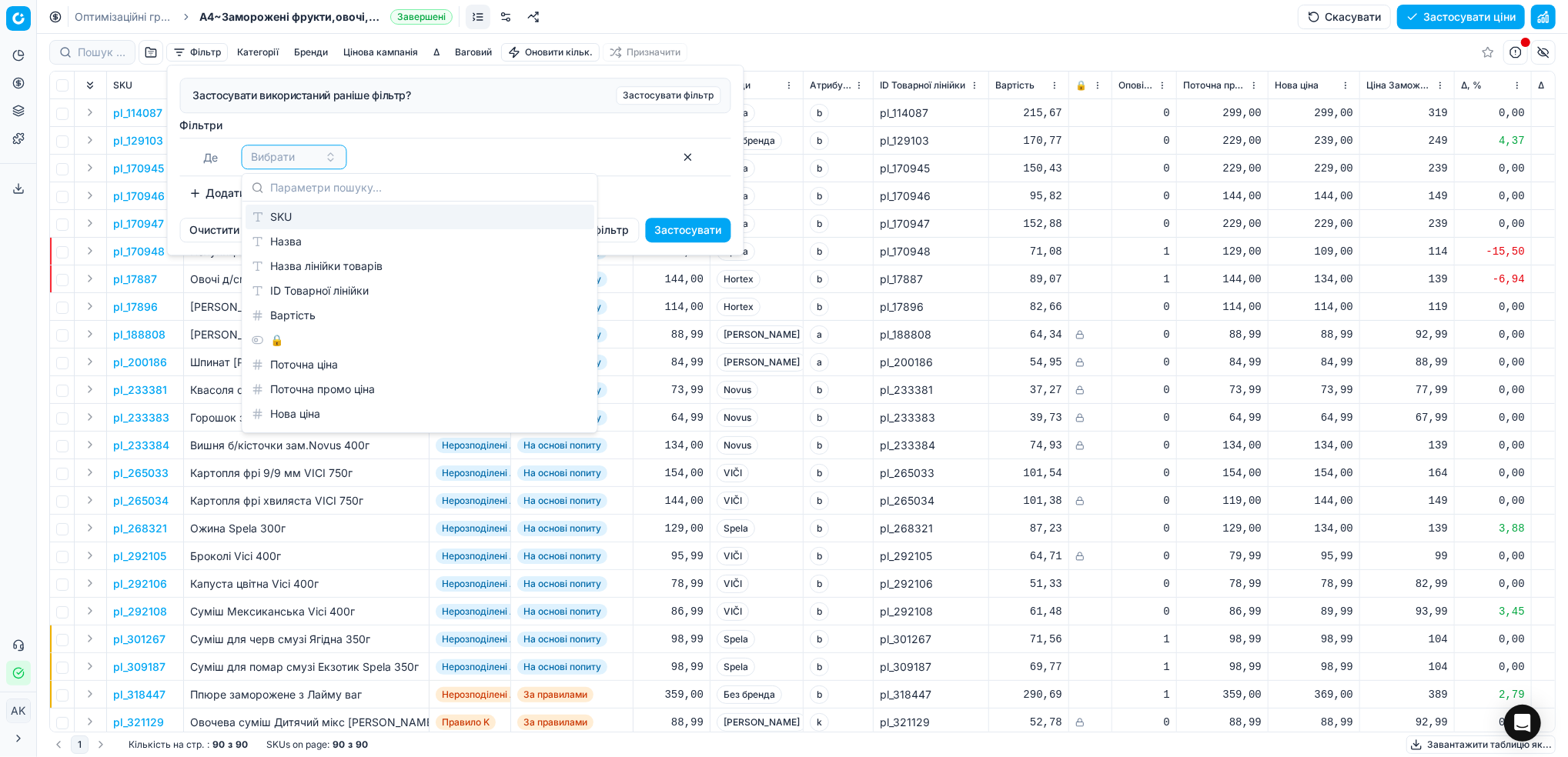
click at [290, 220] on div "SKU" at bounding box center [420, 217] width 349 height 24
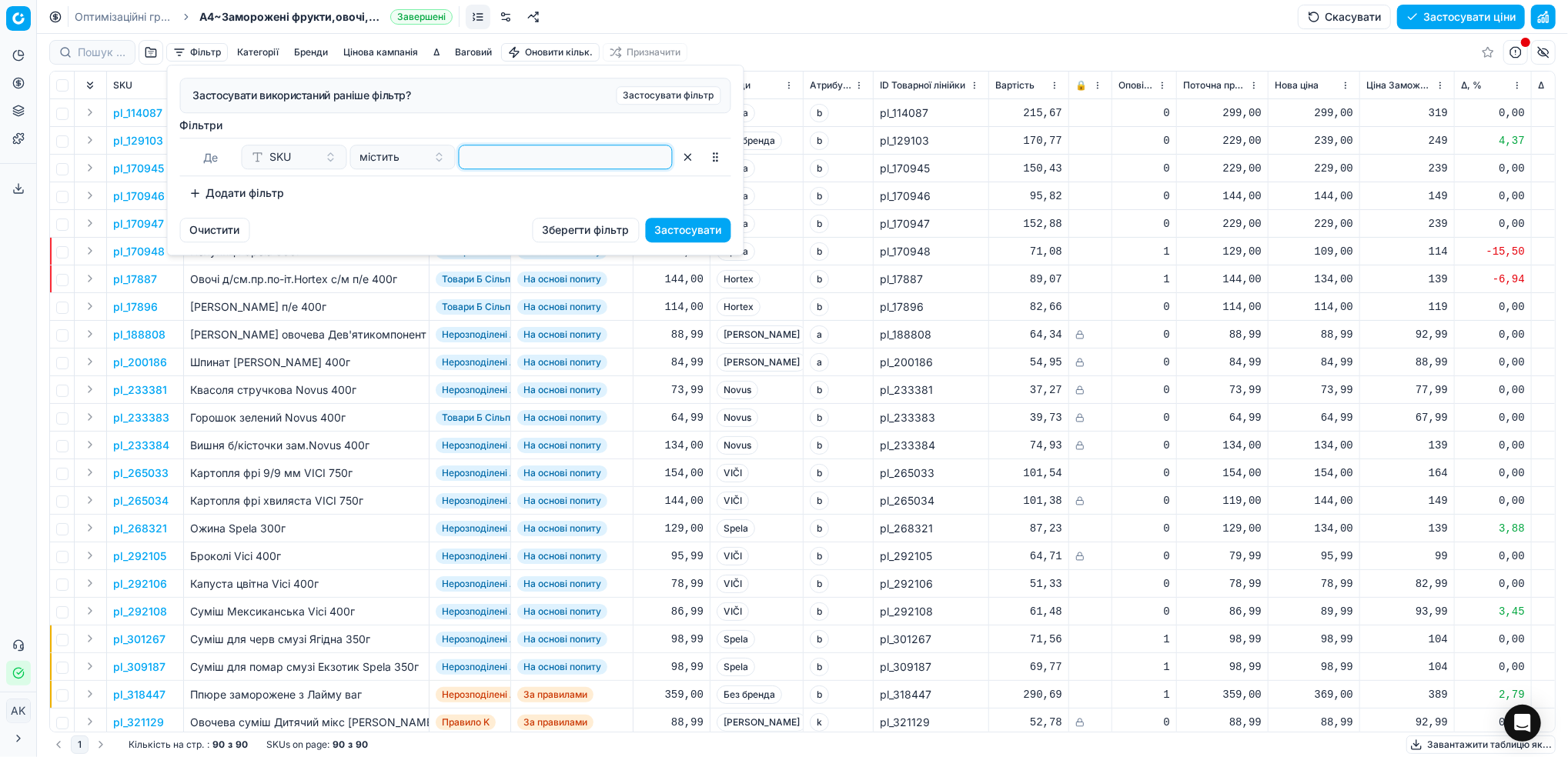
click at [537, 165] on input at bounding box center [565, 157] width 200 height 23
click at [688, 232] on button "Застосувати" at bounding box center [687, 230] width 85 height 24
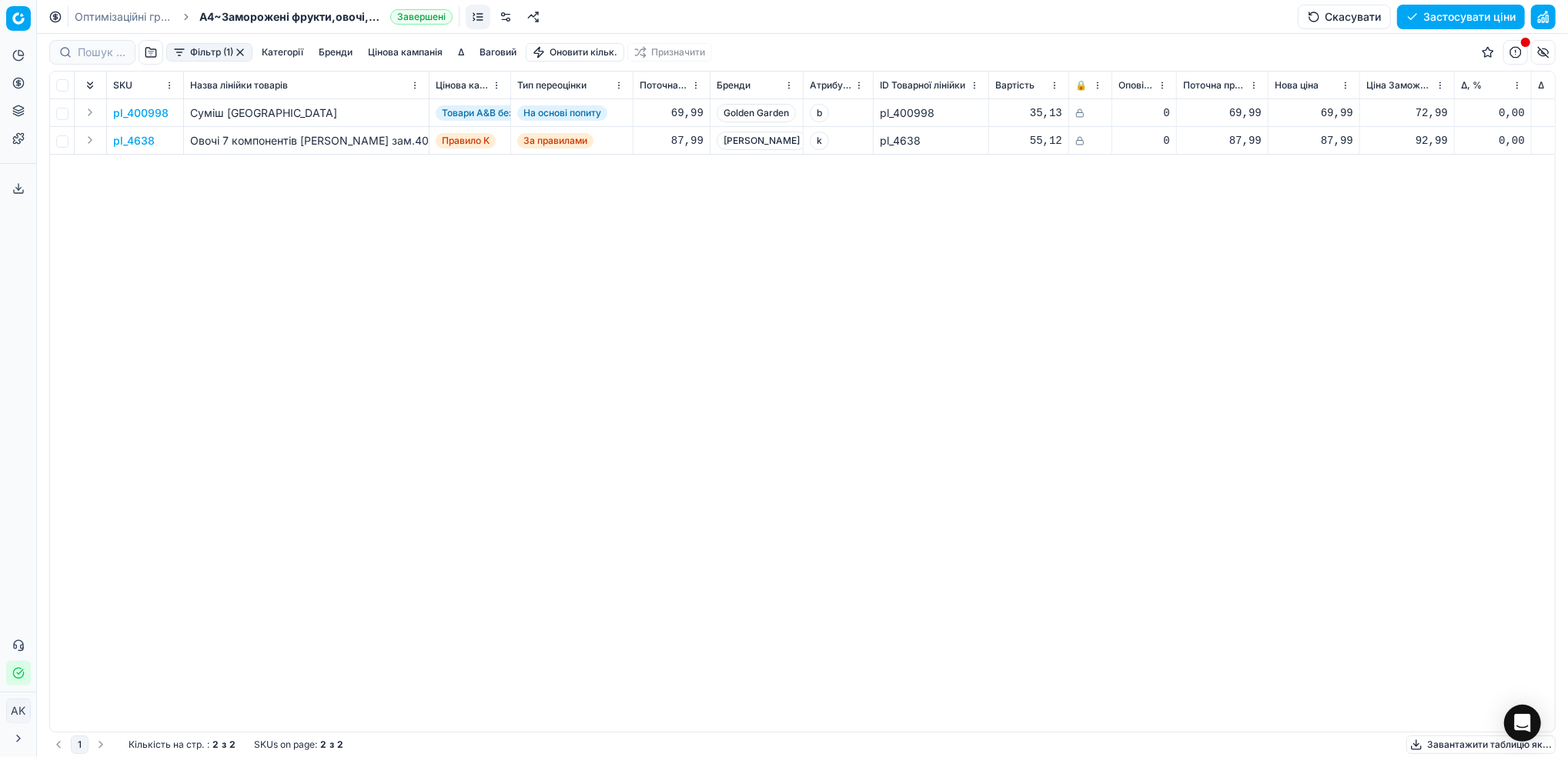
click at [144, 112] on p "pl_400998" at bounding box center [141, 113] width 55 height 15
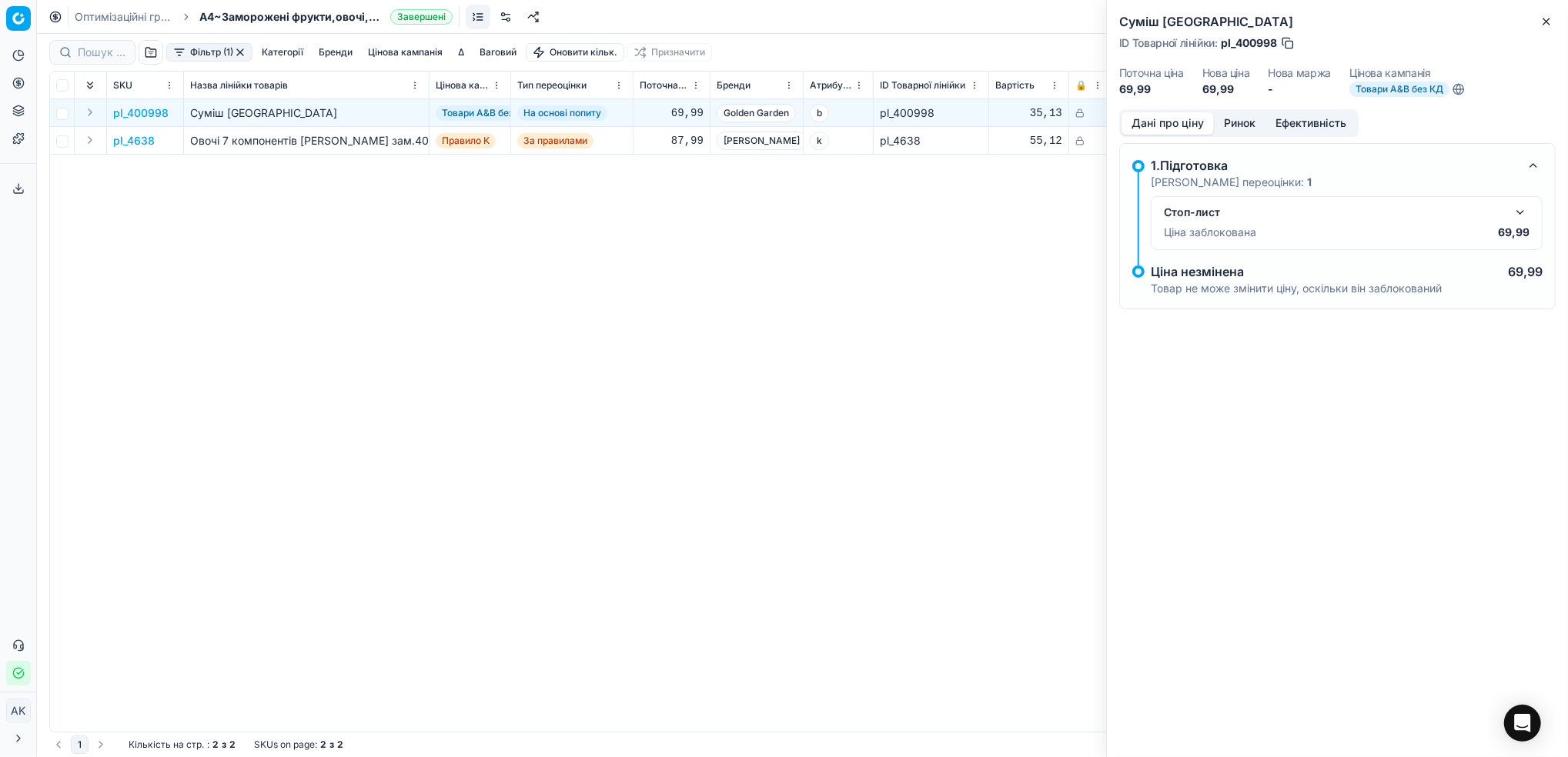
click at [1518, 217] on button "button" at bounding box center [1520, 213] width 19 height 19
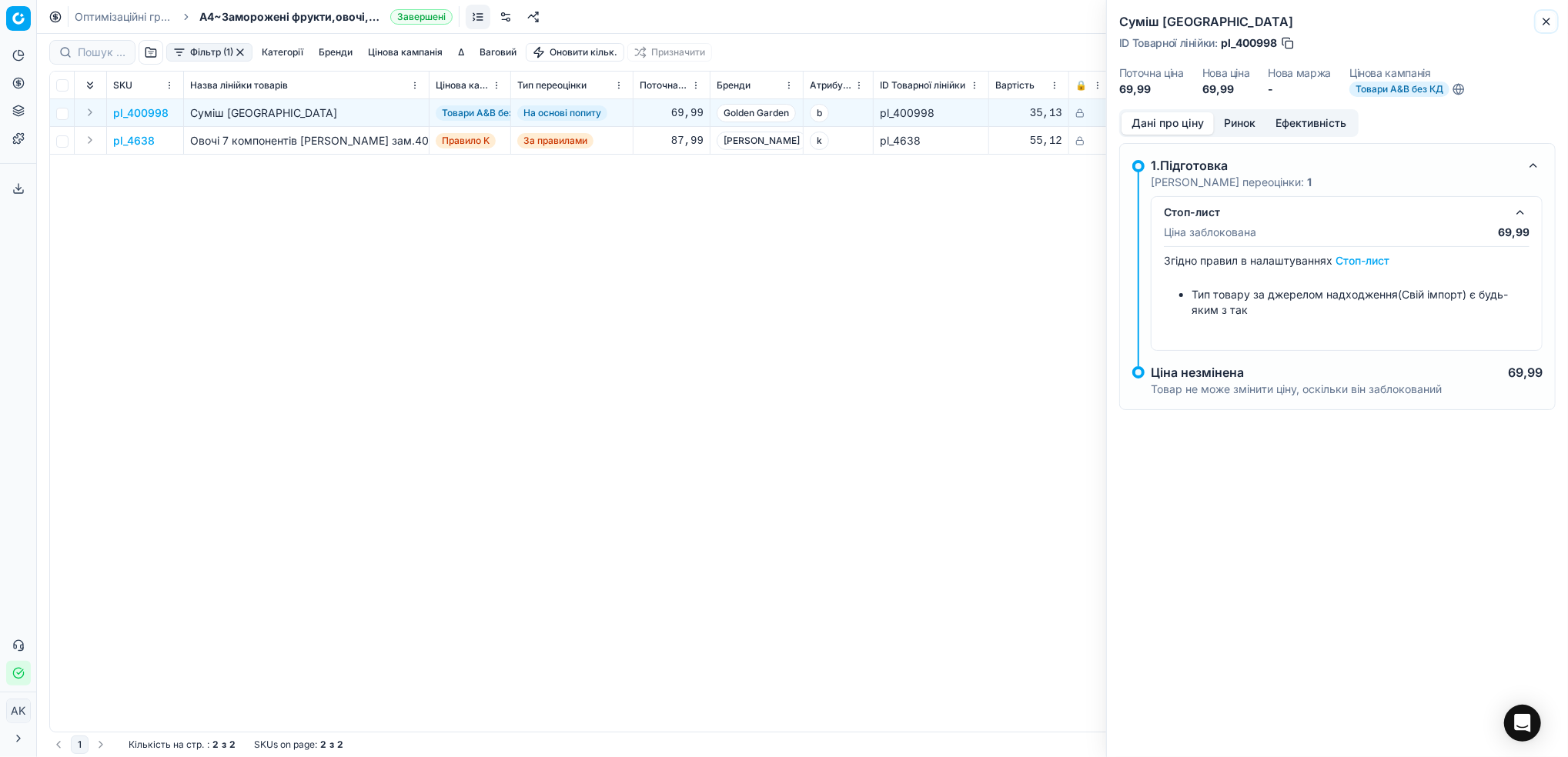
click at [1546, 23] on icon "button" at bounding box center [1545, 21] width 12 height 12
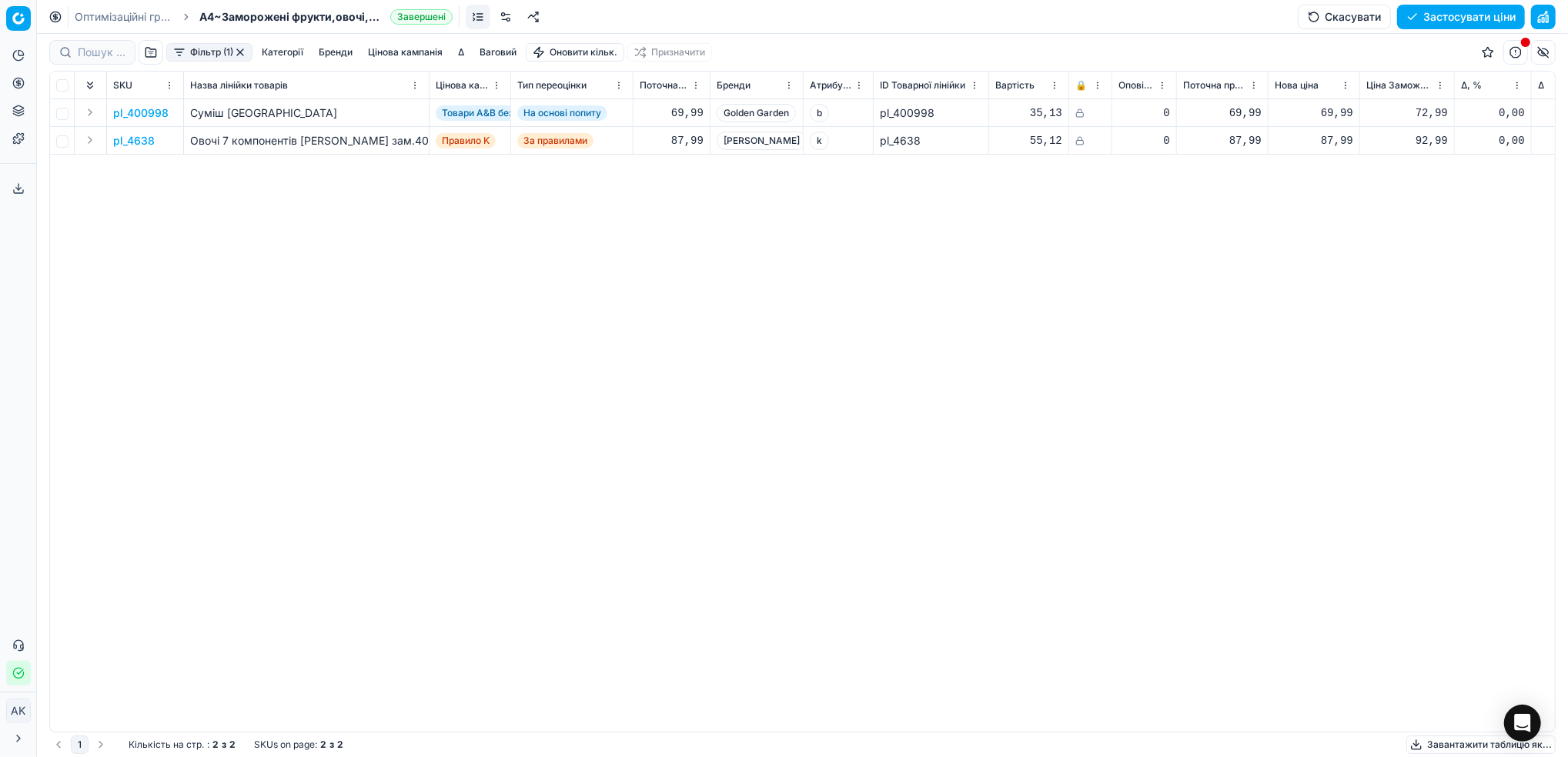
click at [247, 52] on button "button" at bounding box center [239, 52] width 12 height 12
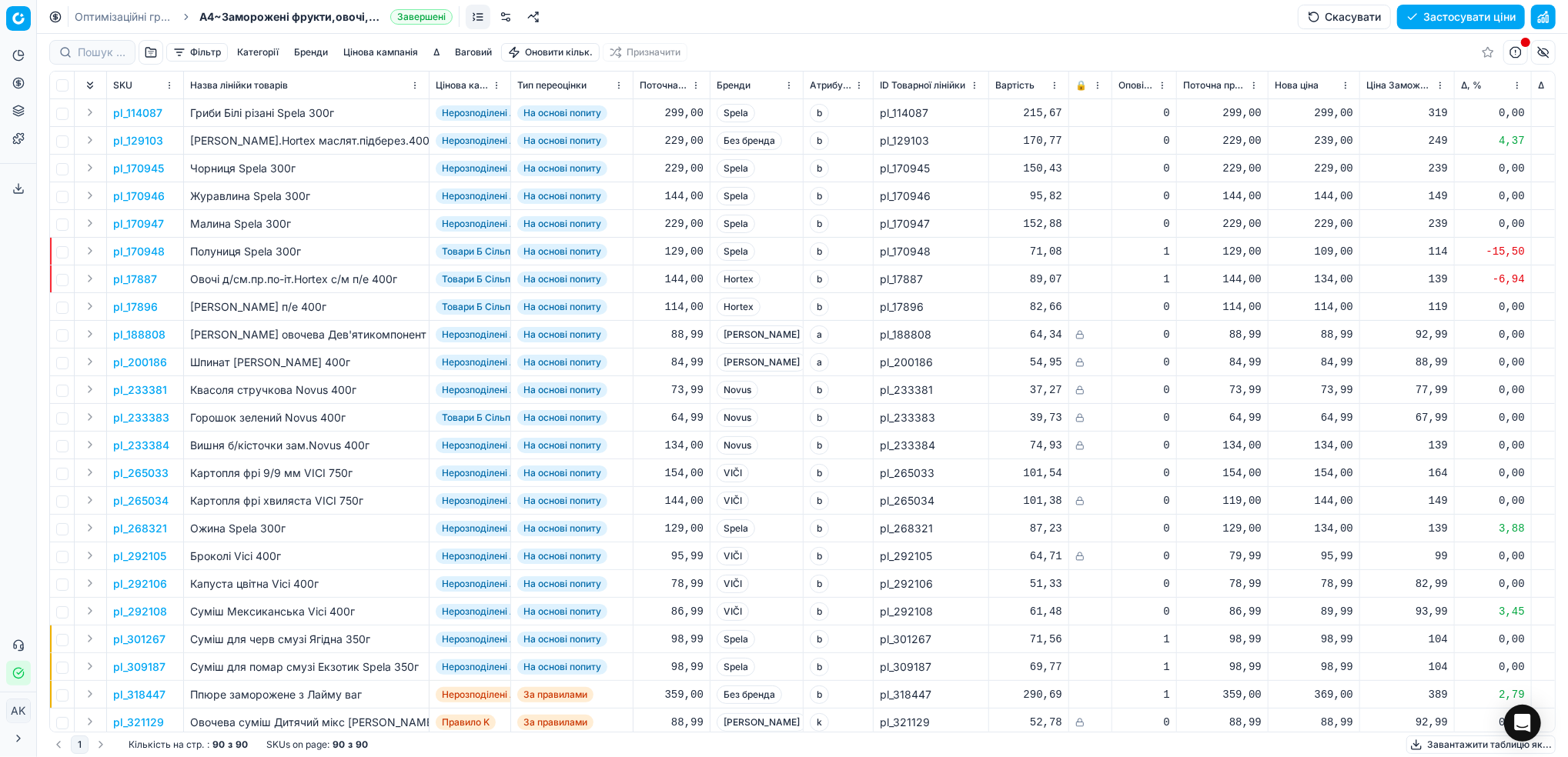
click at [94, 22] on link "Оптимізаційні групи" at bounding box center [124, 17] width 98 height 15
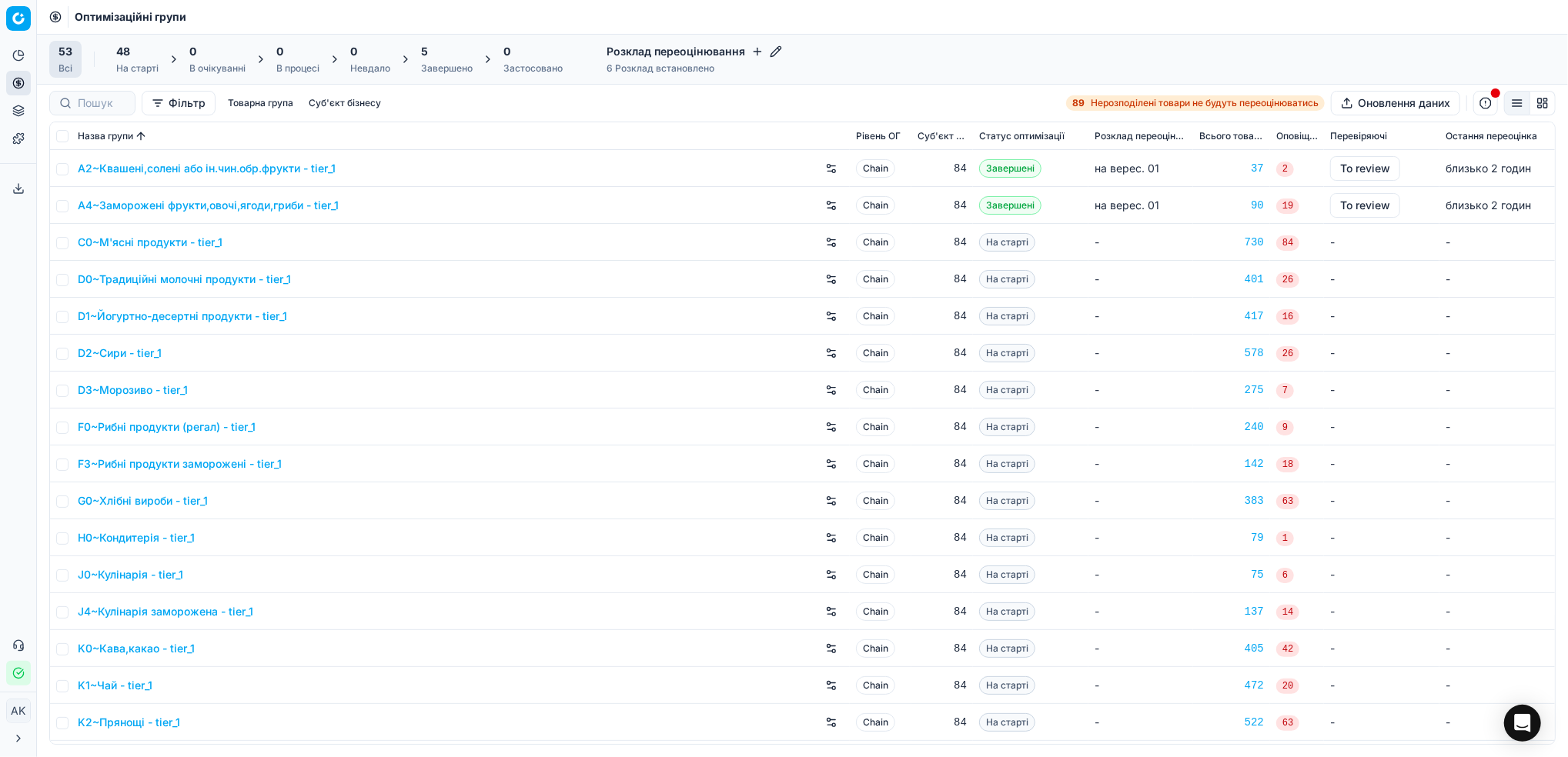
click at [444, 66] on div "Завершено" at bounding box center [446, 68] width 52 height 12
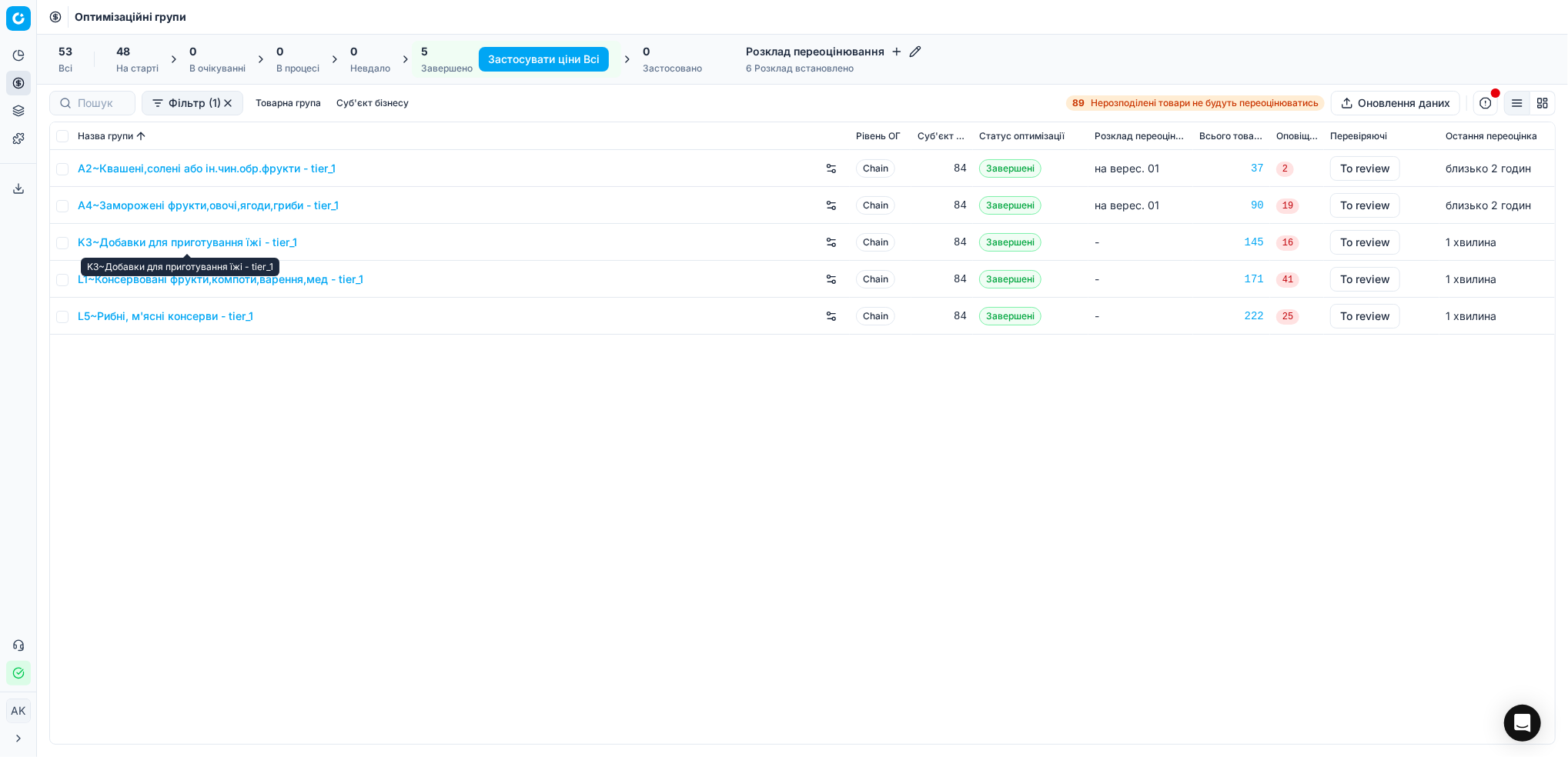
click at [145, 244] on link "K3~Добавки для приготування їжі - tier_1" at bounding box center [188, 242] width 219 height 15
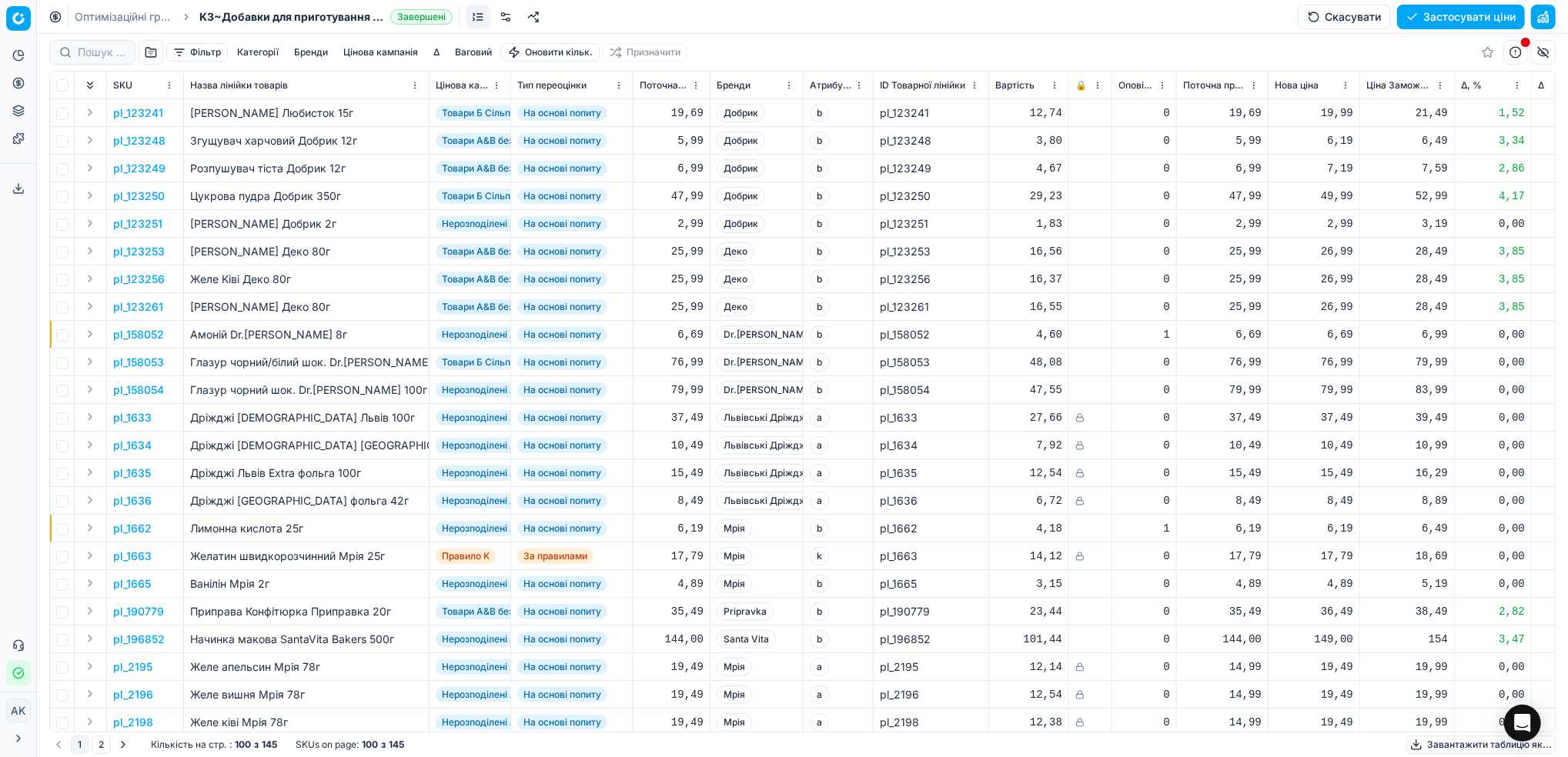
click at [187, 46] on button "Фільтр" at bounding box center [197, 53] width 62 height 19
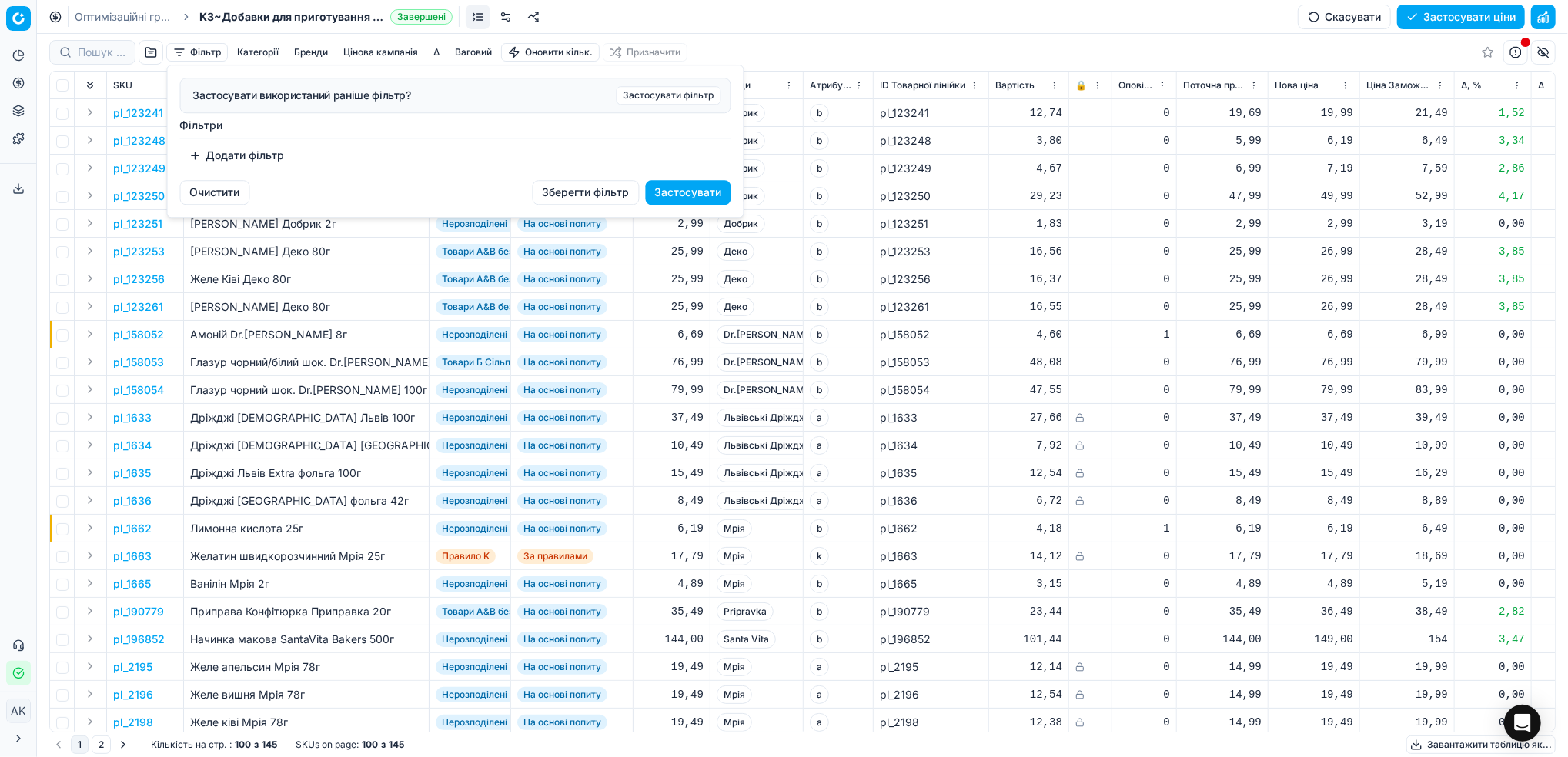
click at [230, 151] on button "Додати фільтр" at bounding box center [236, 156] width 113 height 24
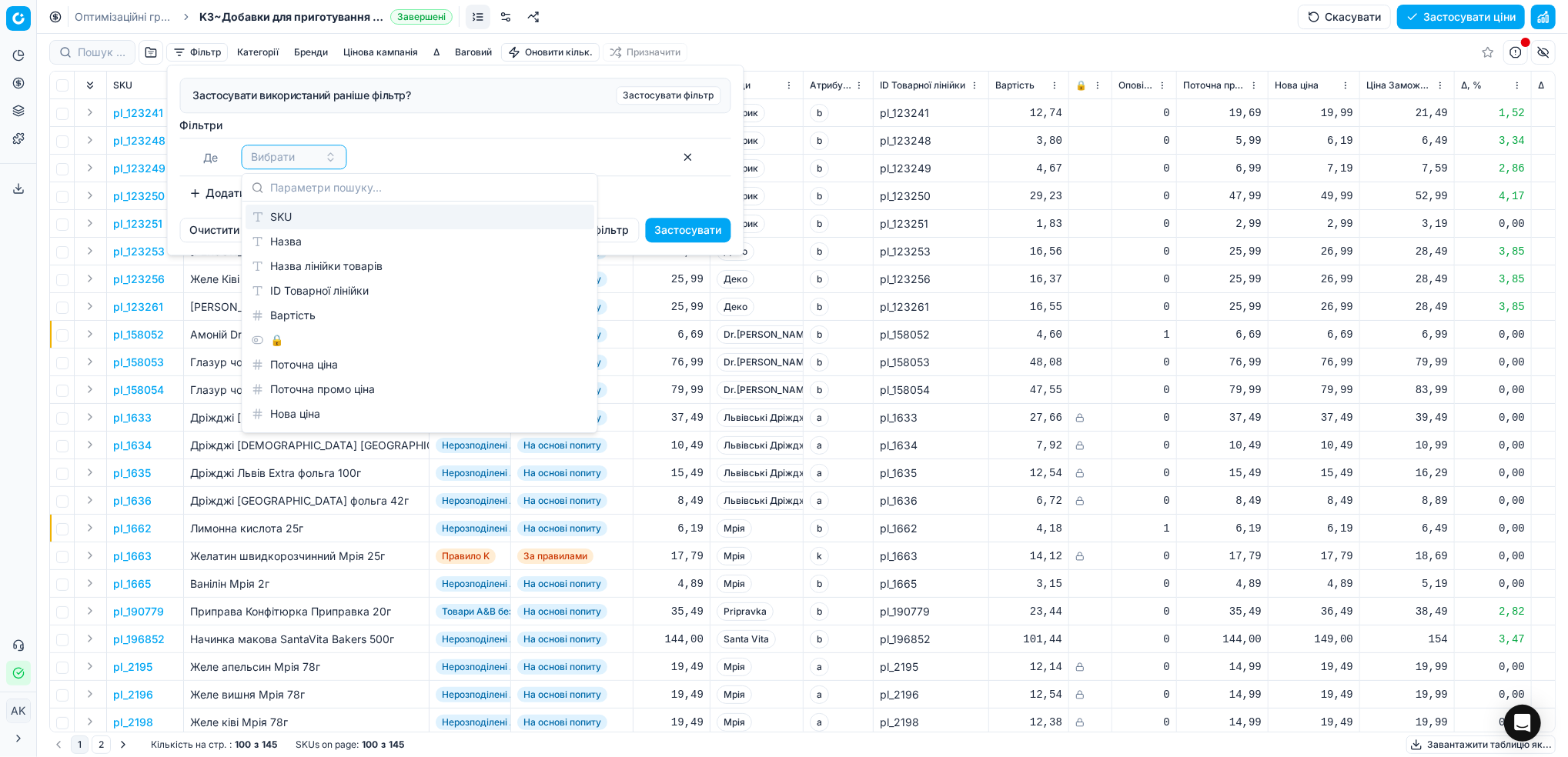
click at [272, 216] on div "SKU" at bounding box center [420, 217] width 349 height 24
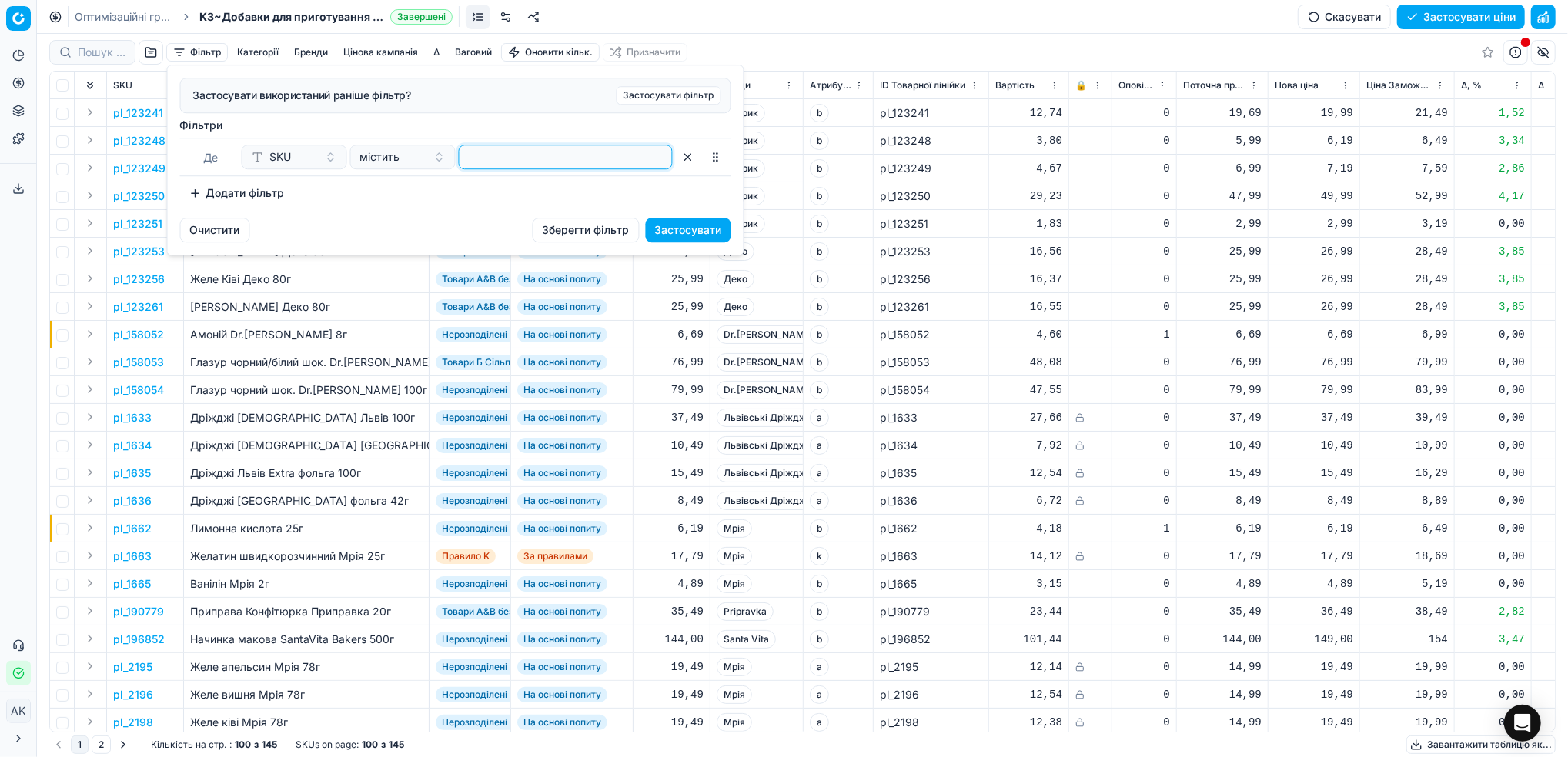
click at [515, 156] on input at bounding box center [565, 157] width 200 height 23
click at [704, 234] on button "Застосувати" at bounding box center [687, 230] width 85 height 24
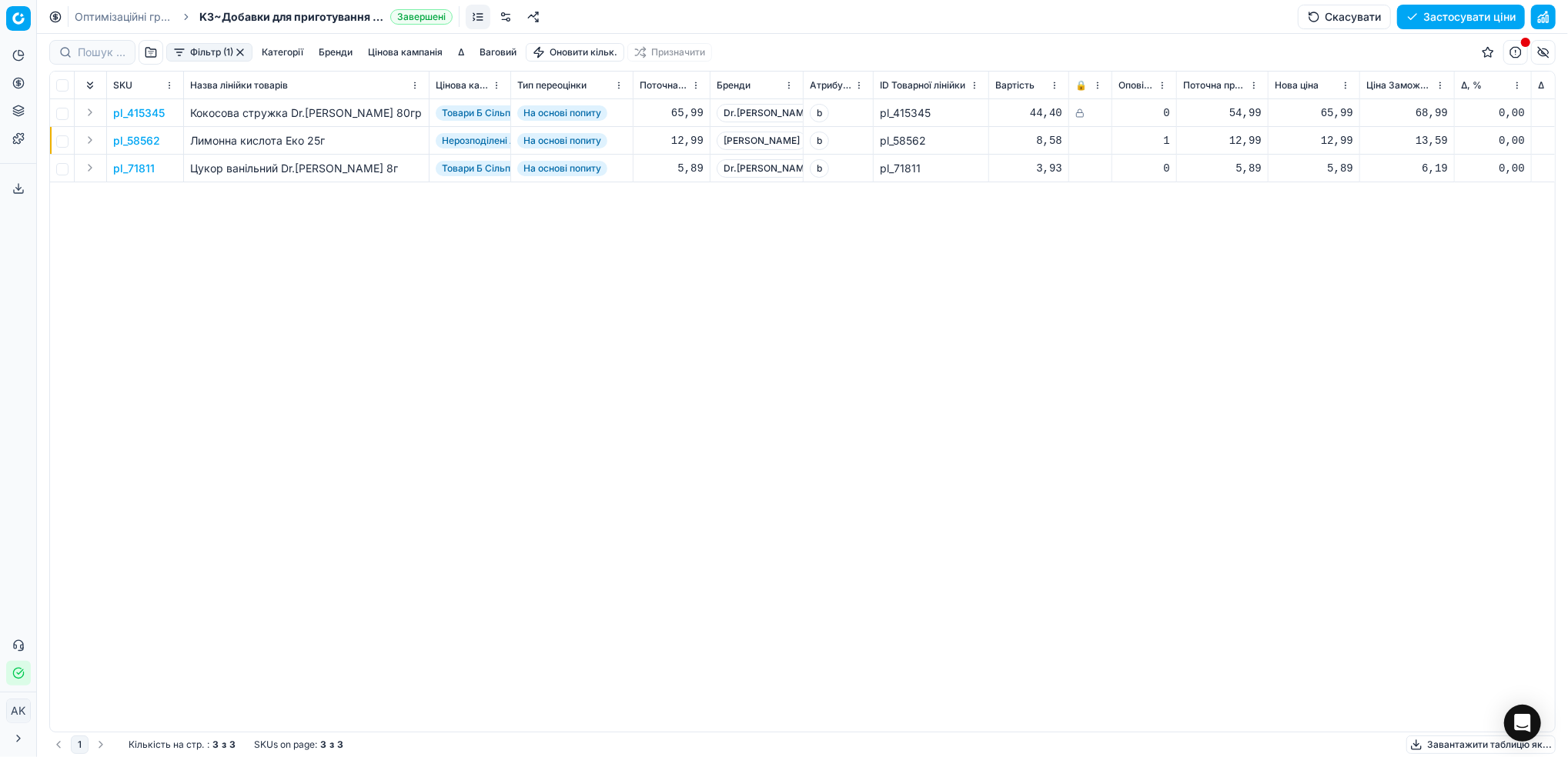
click at [137, 114] on p "pl_415345" at bounding box center [139, 113] width 52 height 15
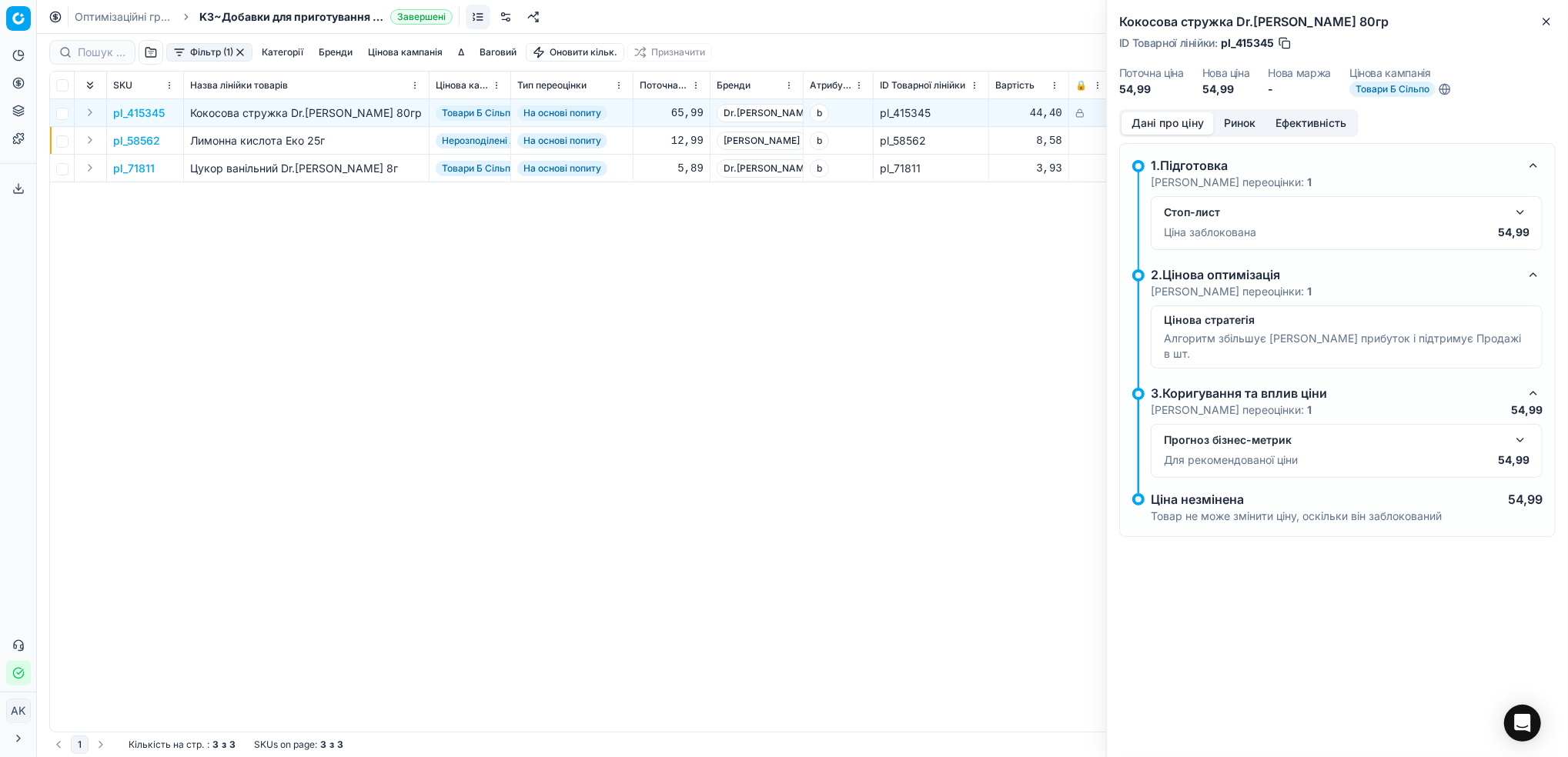
click at [1523, 213] on button "button" at bounding box center [1520, 213] width 19 height 19
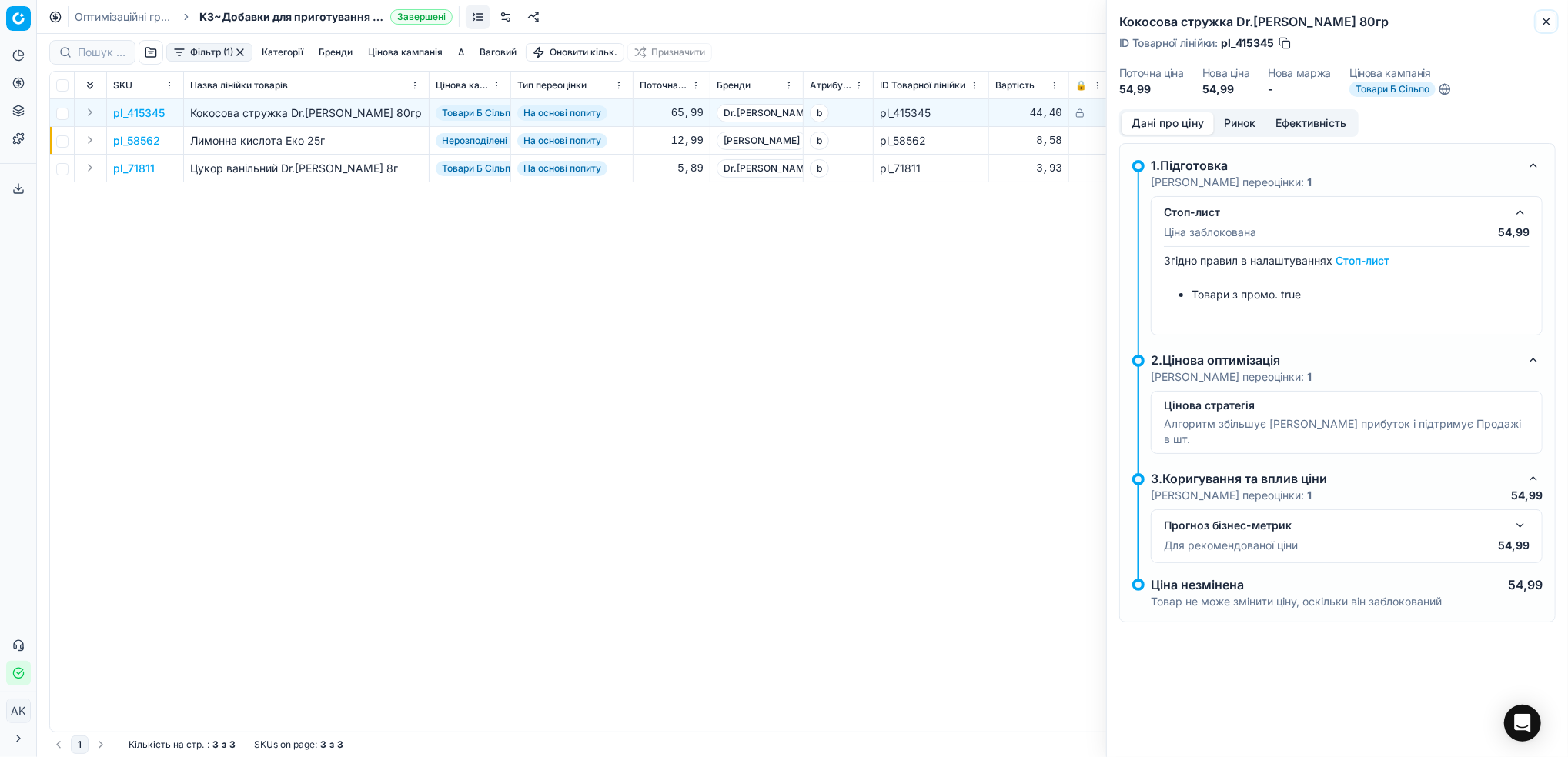
click at [1545, 22] on icon "button" at bounding box center [1545, 21] width 12 height 12
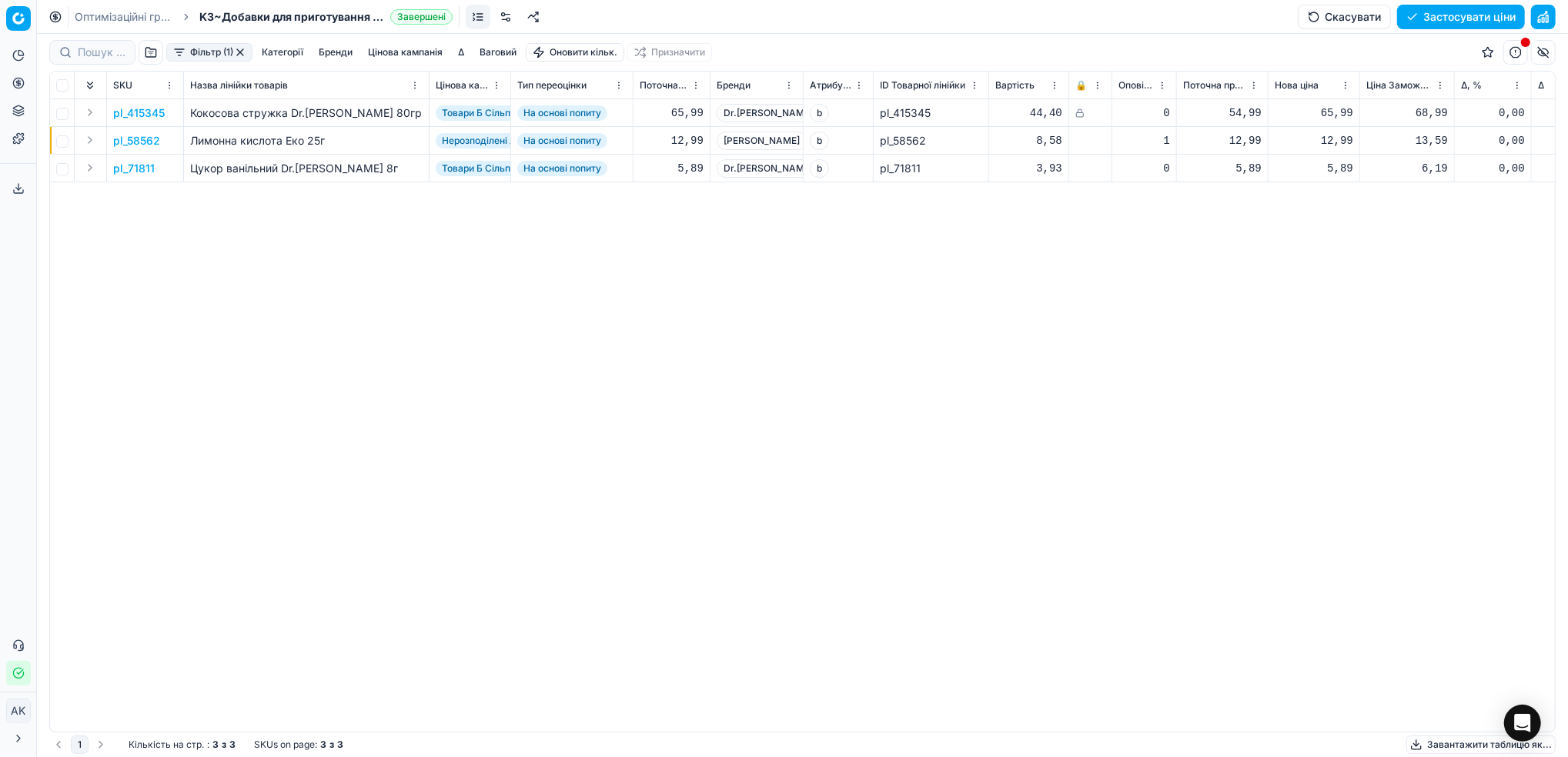
click at [106, 16] on link "Оптимізаційні групи" at bounding box center [124, 17] width 98 height 15
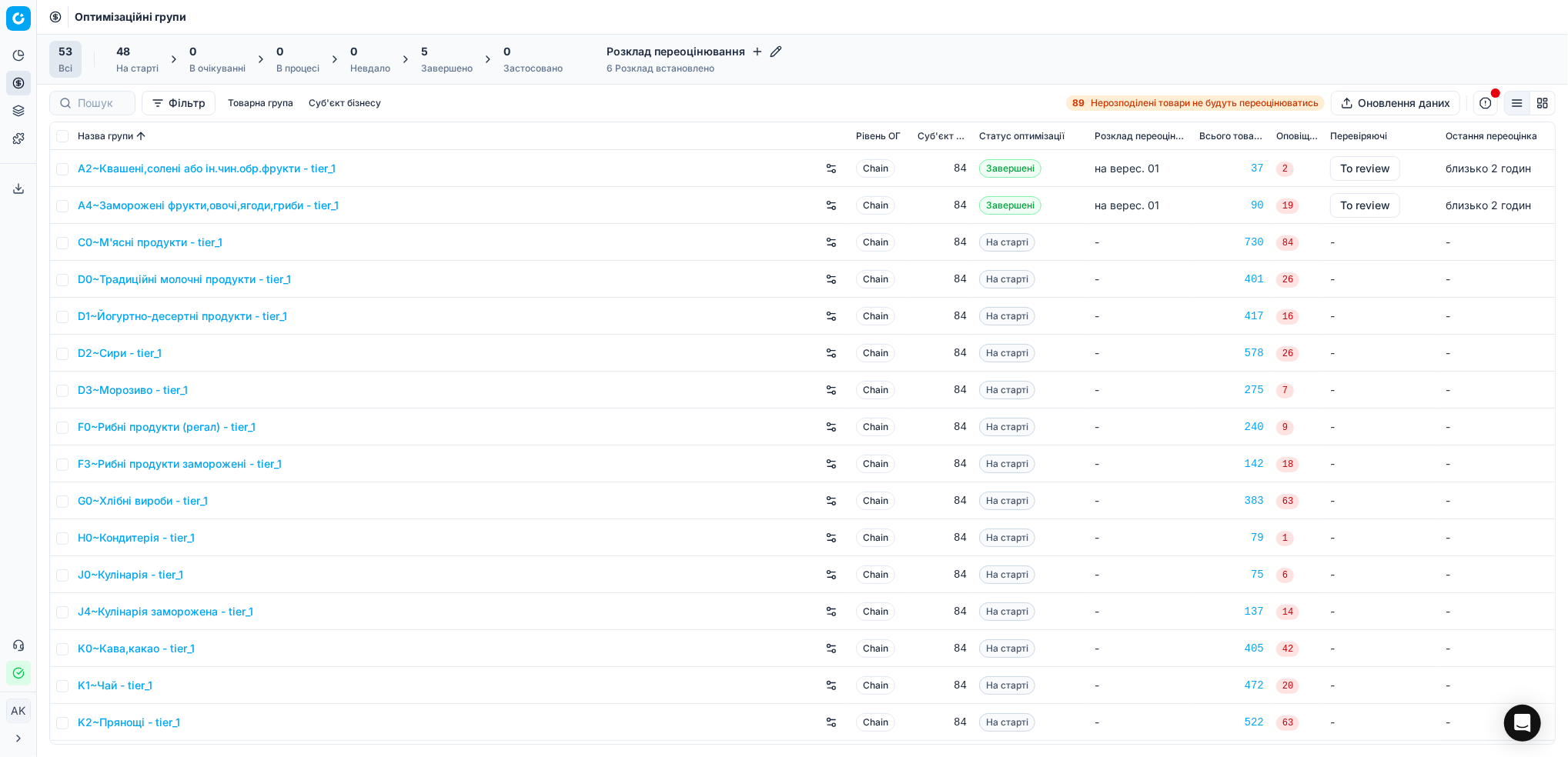
click at [452, 67] on div "Завершено" at bounding box center [446, 68] width 52 height 12
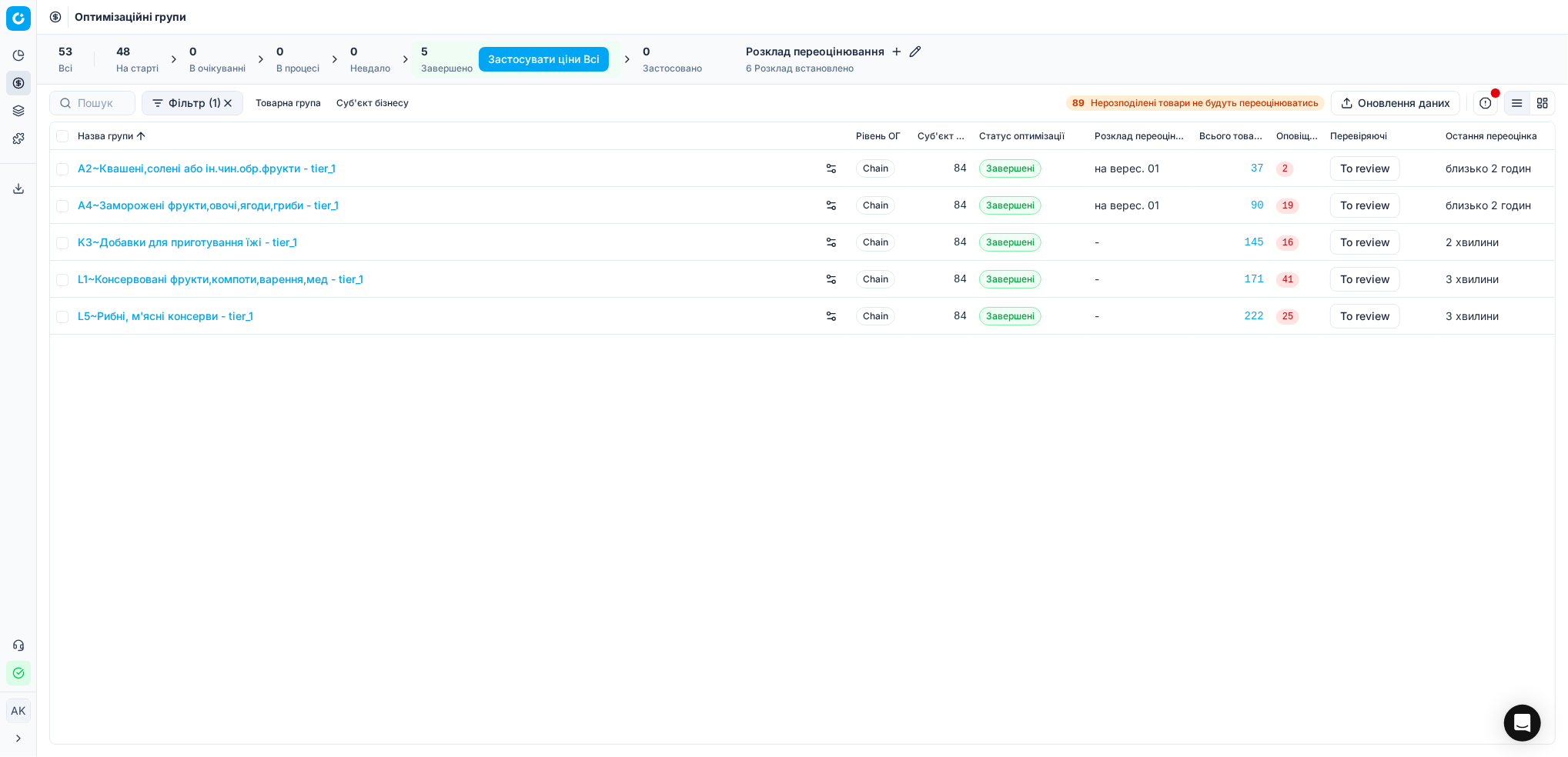
click at [182, 242] on link "K3~Добавки для приготування їжі - tier_1" at bounding box center [188, 242] width 219 height 15
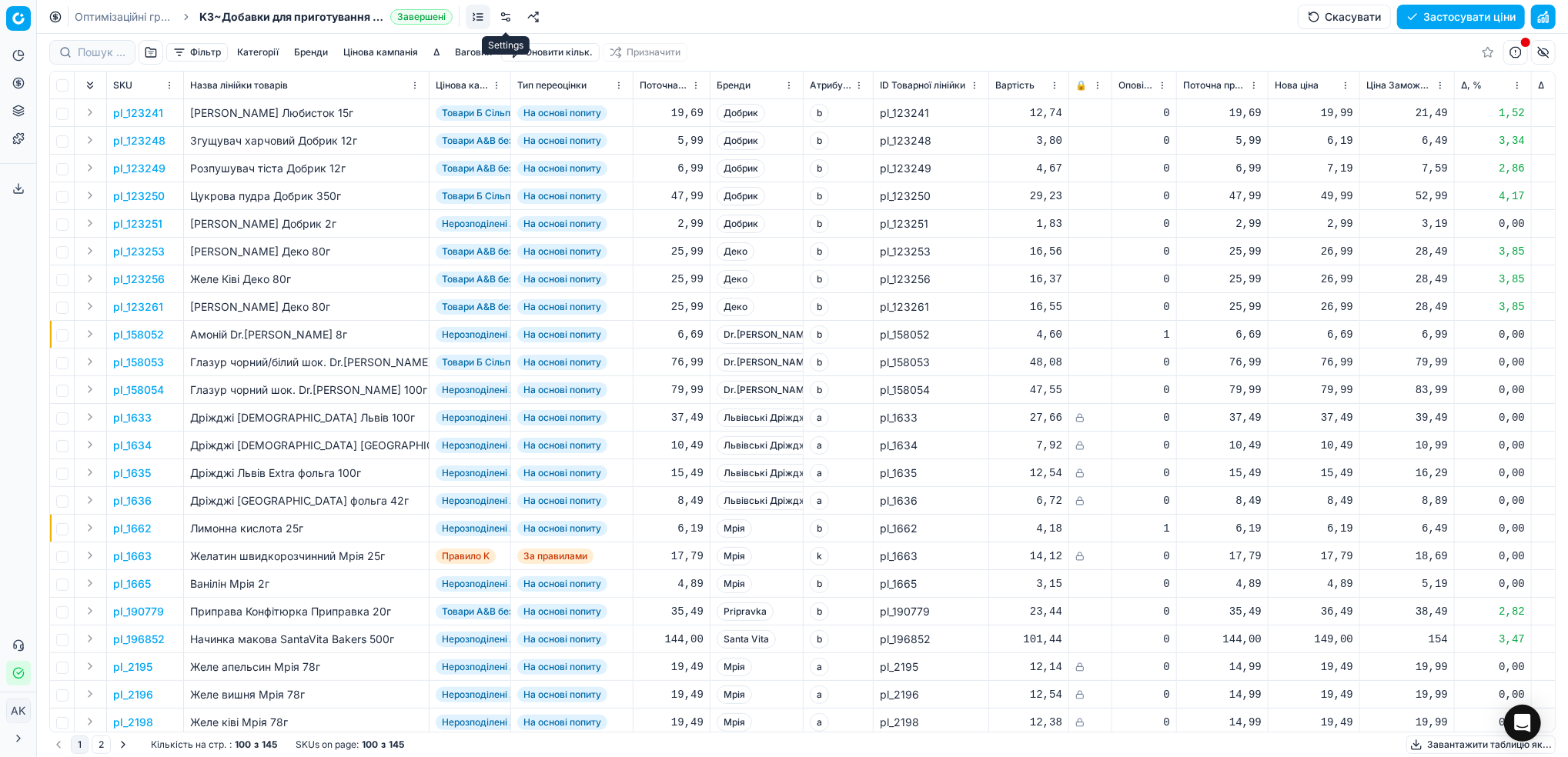
click at [506, 20] on link at bounding box center [505, 17] width 24 height 24
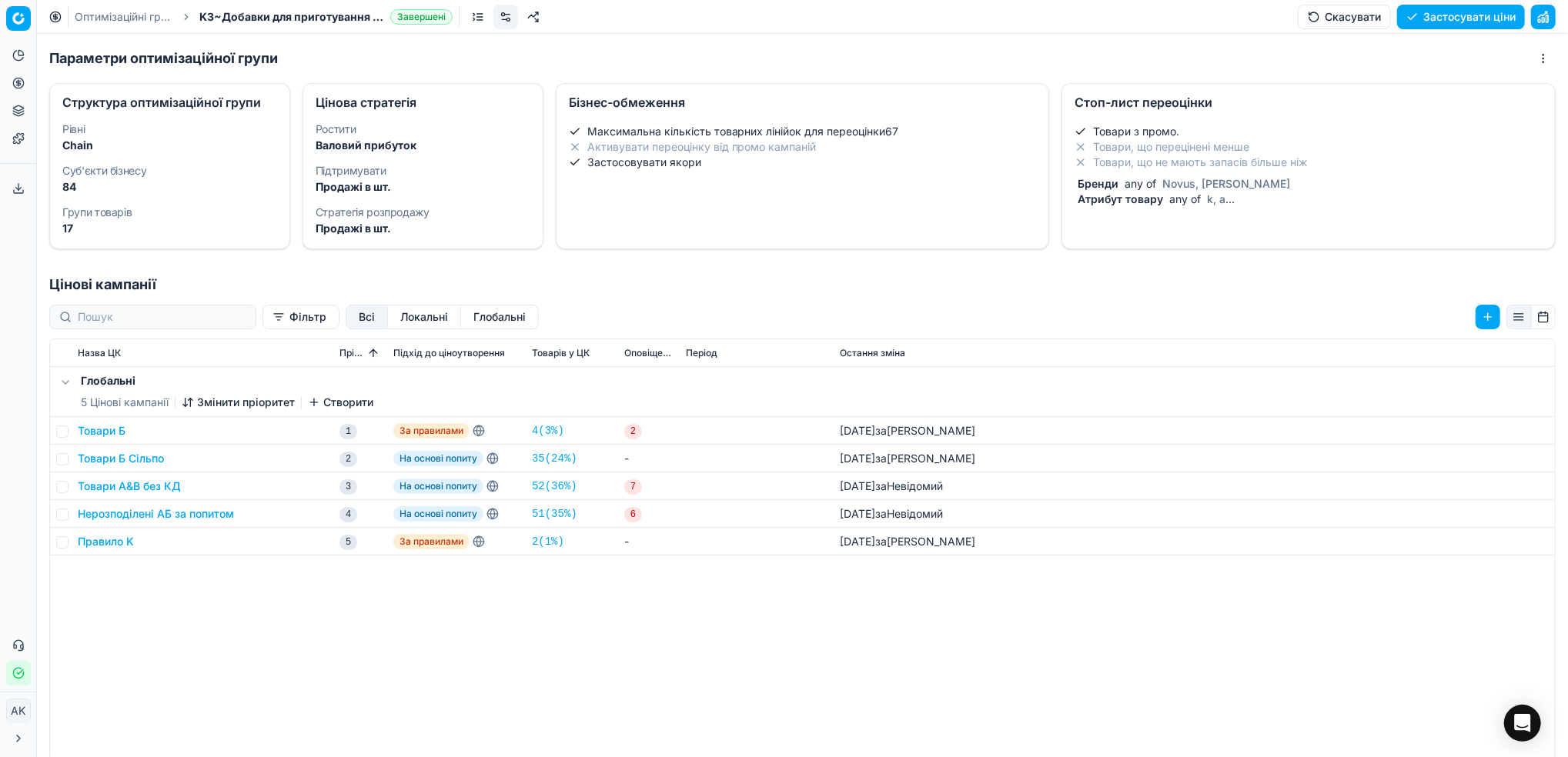
click at [1190, 179] on span "Novus, [PERSON_NAME]" at bounding box center [1226, 184] width 134 height 13
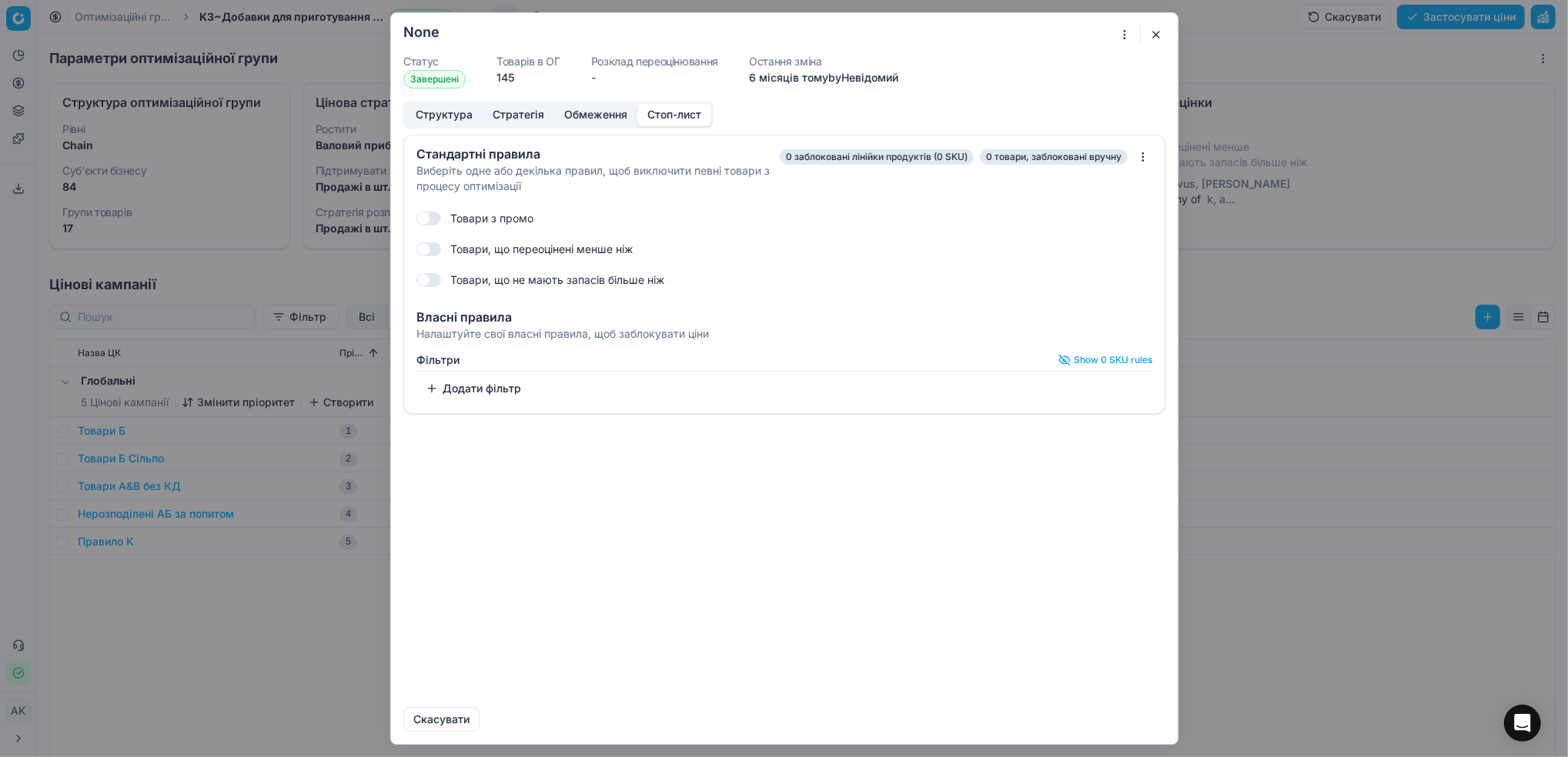
checkbox input "true"
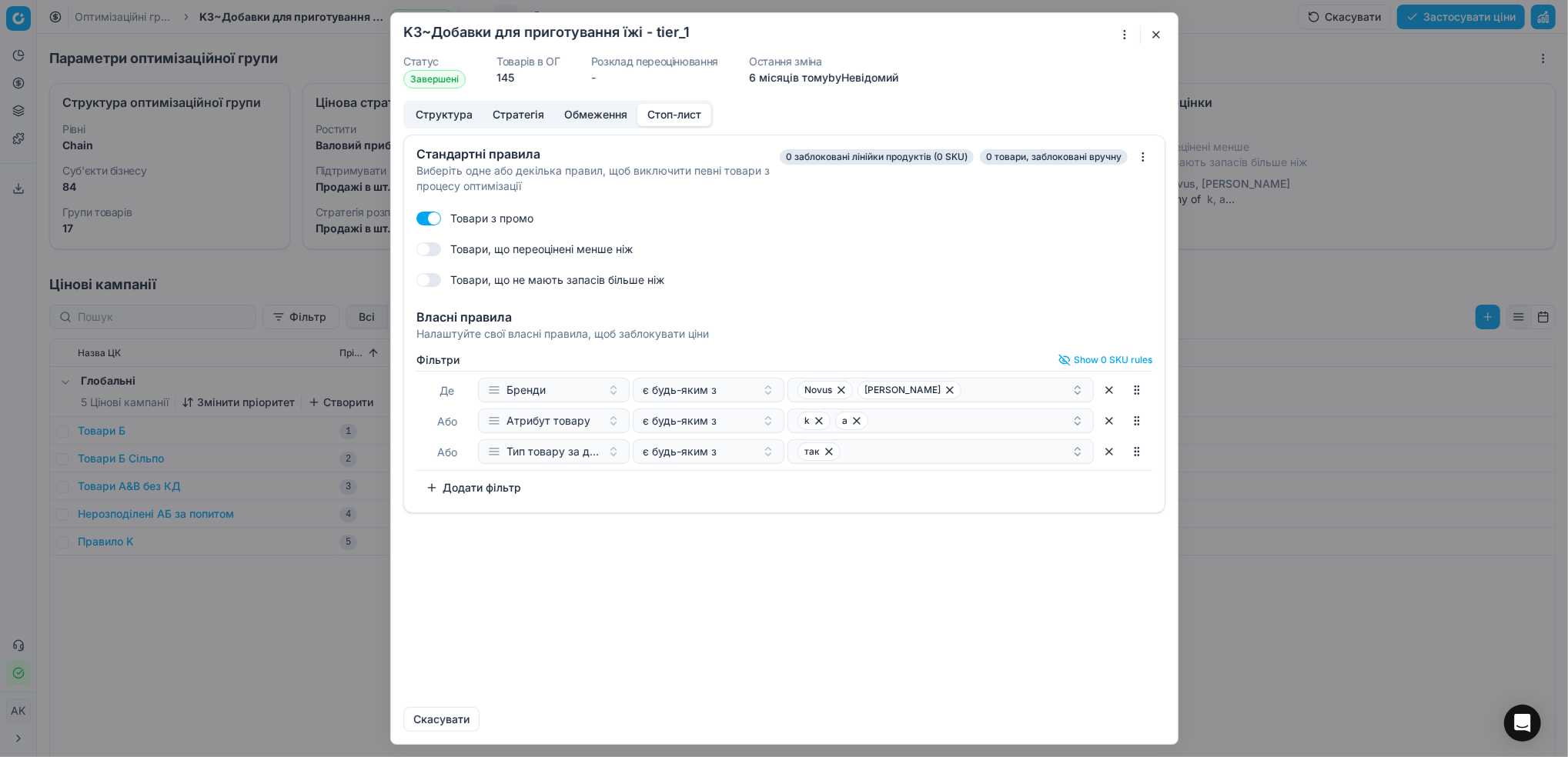
click at [487, 489] on button "Додати фільтр" at bounding box center [473, 488] width 113 height 24
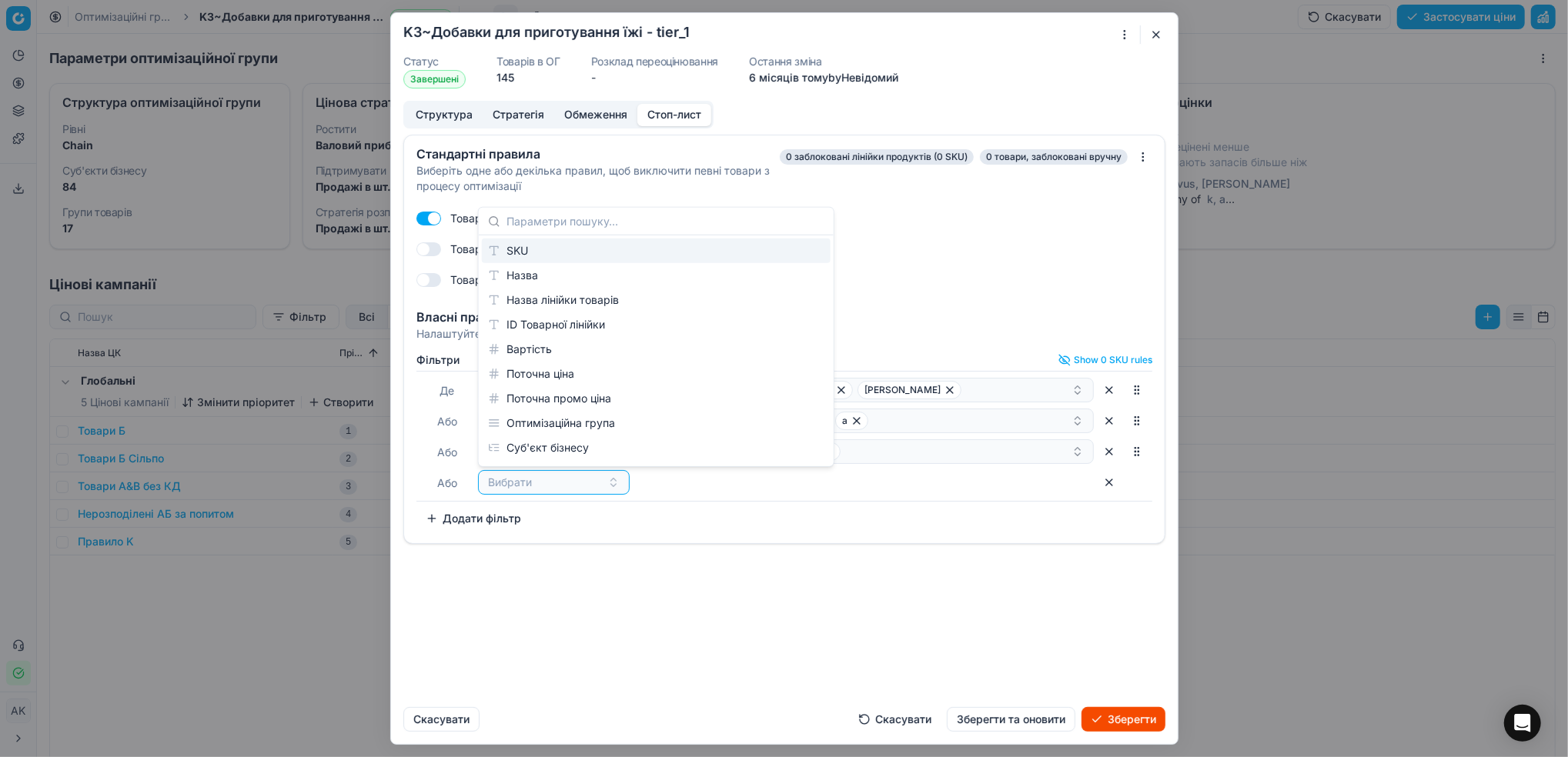
click at [538, 250] on div "SKU" at bounding box center [656, 250] width 349 height 24
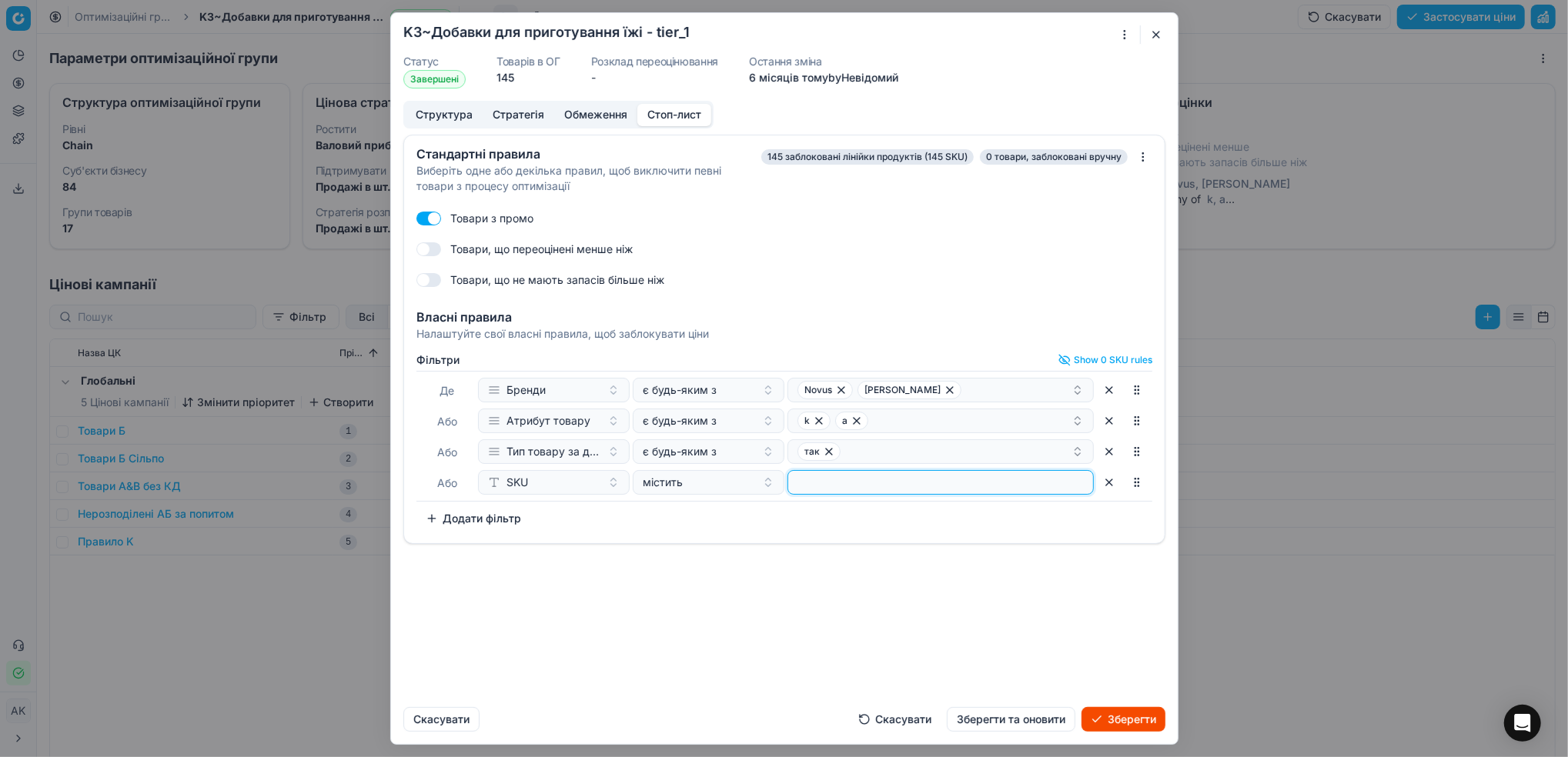
click at [868, 478] on input at bounding box center [941, 482] width 293 height 23
click at [1035, 723] on button "Зберегти та оновити" at bounding box center [1010, 719] width 128 height 24
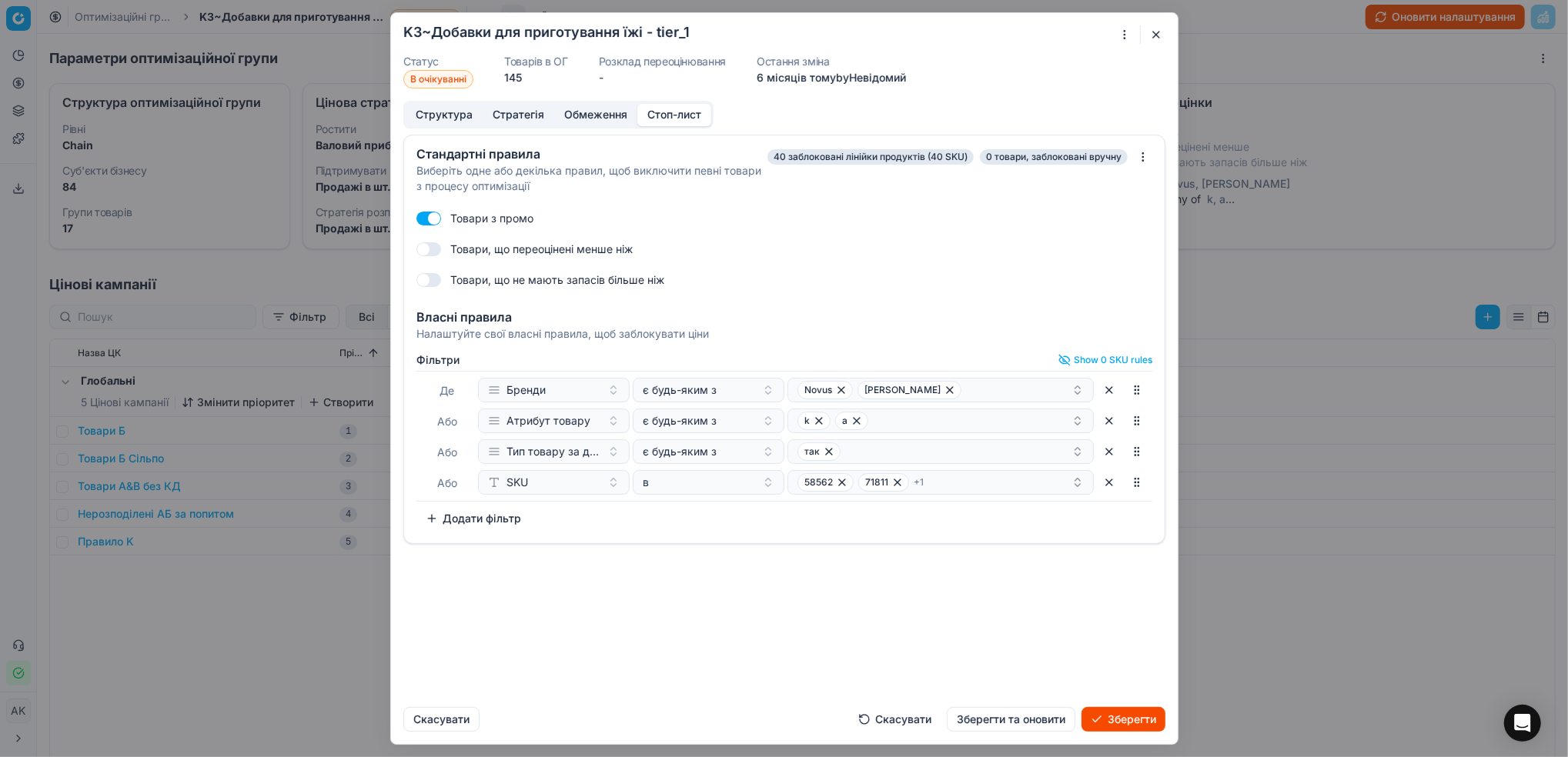
click at [1126, 718] on button "Зберегти" at bounding box center [1123, 719] width 83 height 24
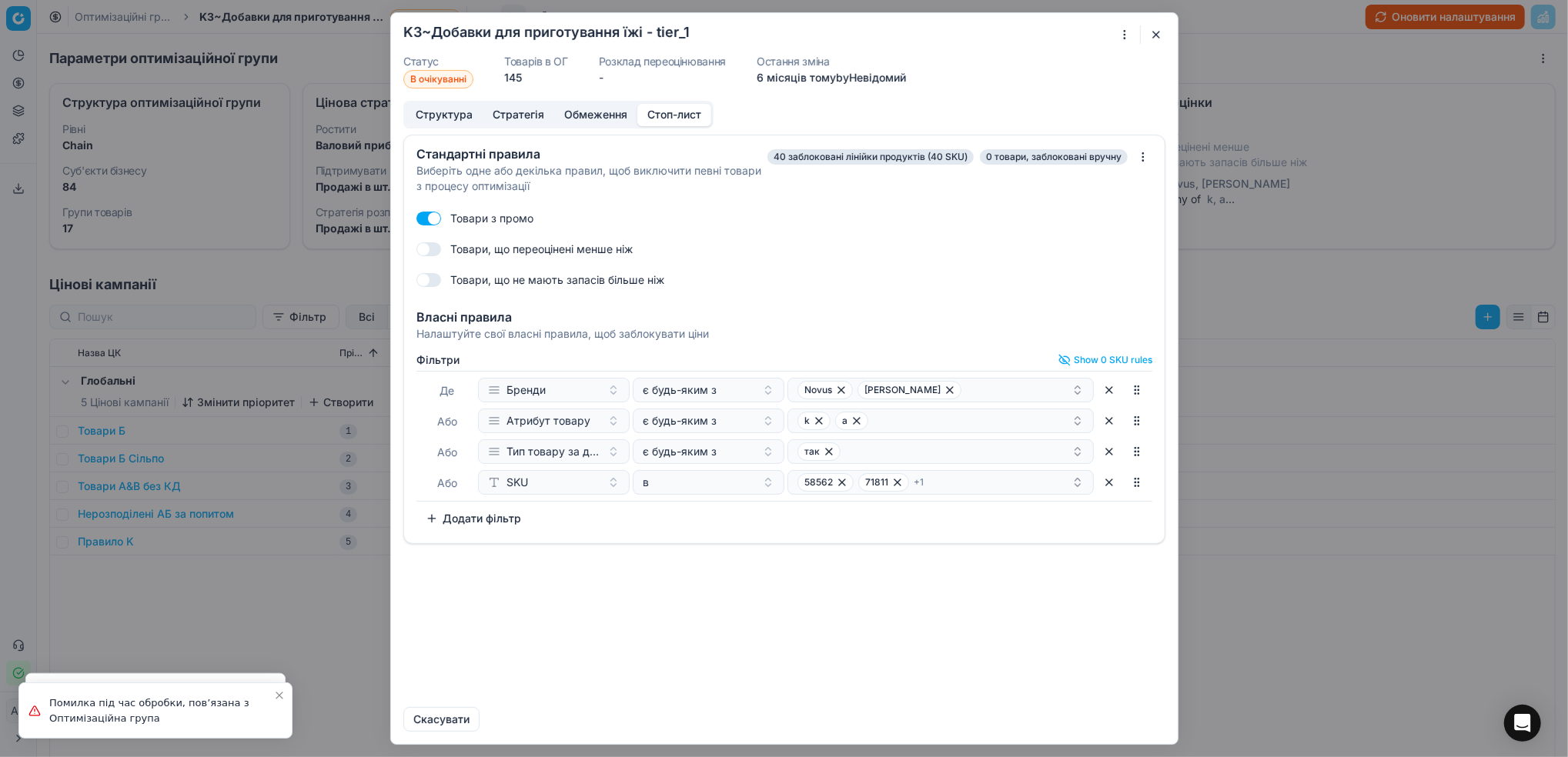
click at [1152, 32] on button "button" at bounding box center [1156, 35] width 19 height 19
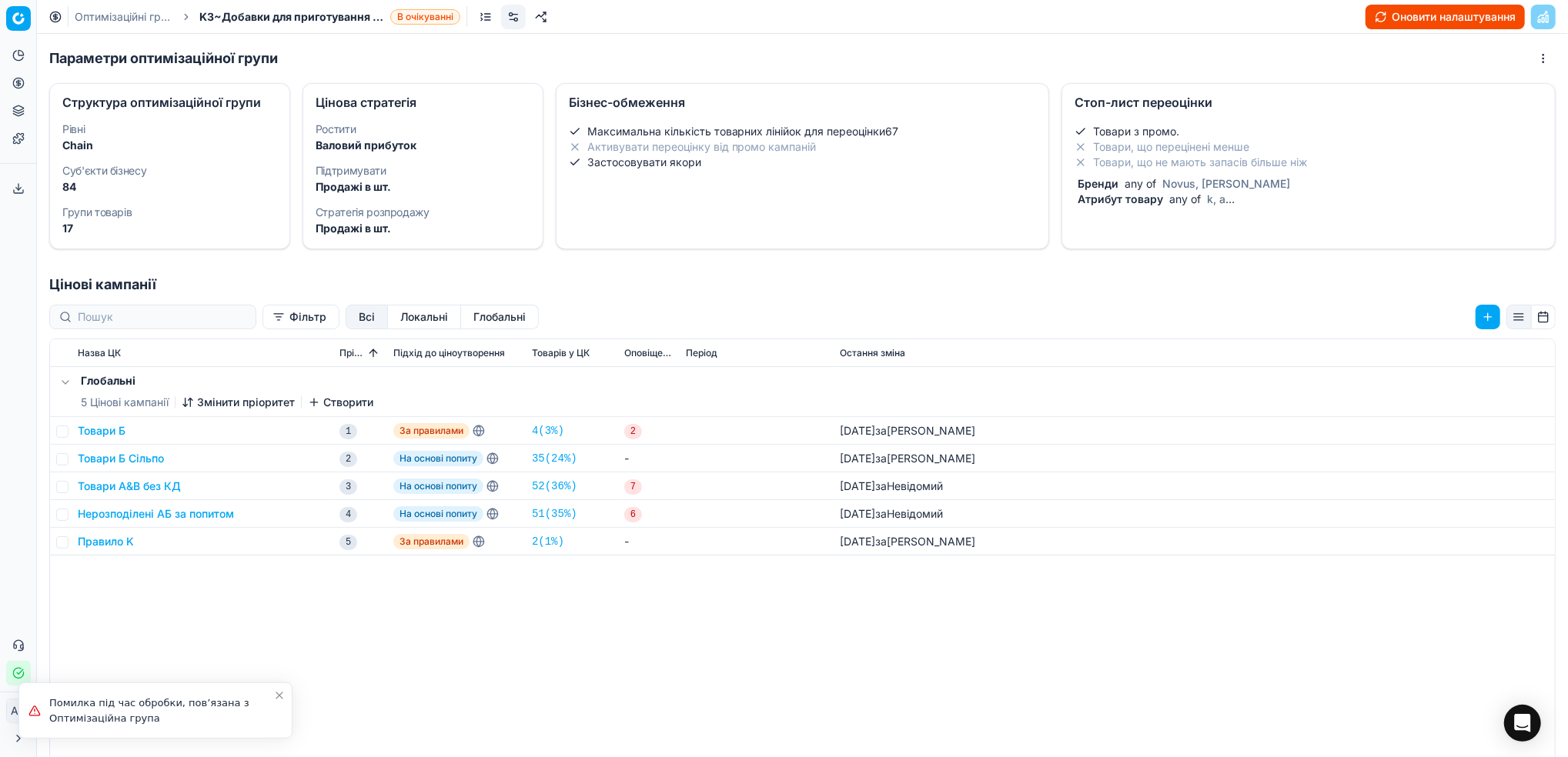
drag, startPoint x: 116, startPoint y: 12, endPoint x: 243, endPoint y: 112, distance: 161.6
click at [118, 13] on link "Оптимізаційні групи" at bounding box center [124, 17] width 98 height 15
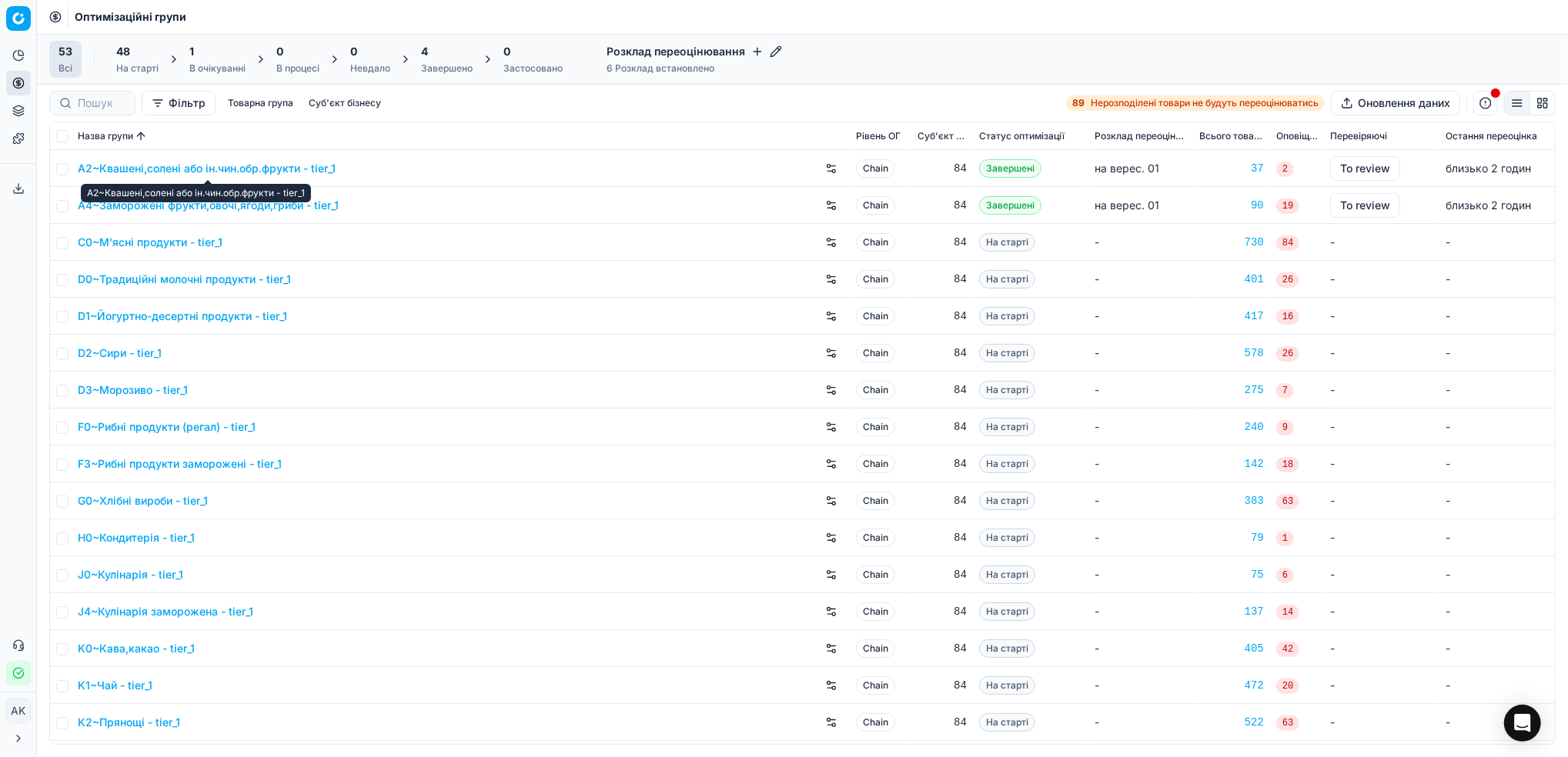
click at [229, 62] on div "В очікуванні" at bounding box center [218, 68] width 56 height 12
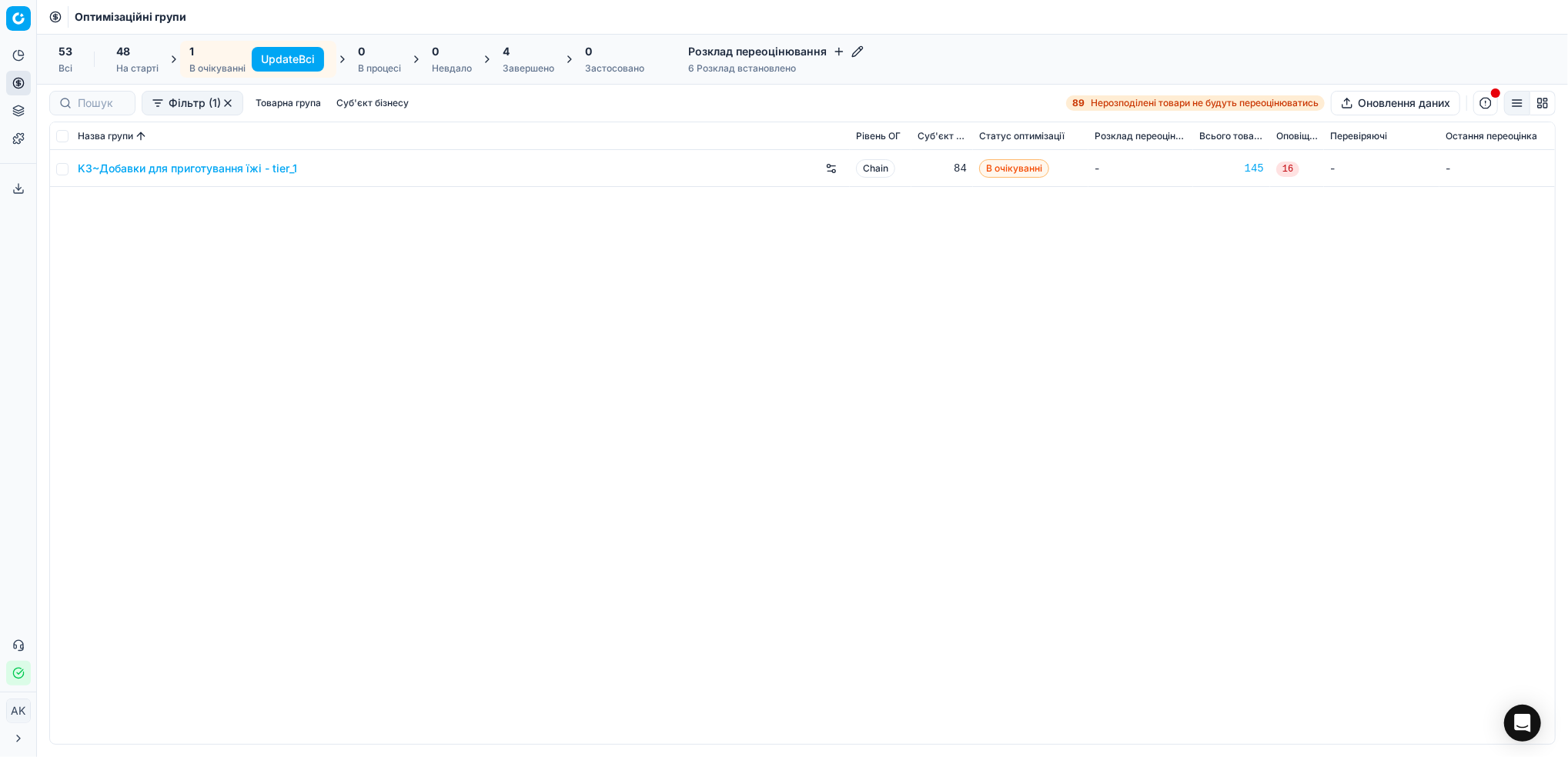
click at [268, 58] on button "Update Всі" at bounding box center [287, 59] width 72 height 24
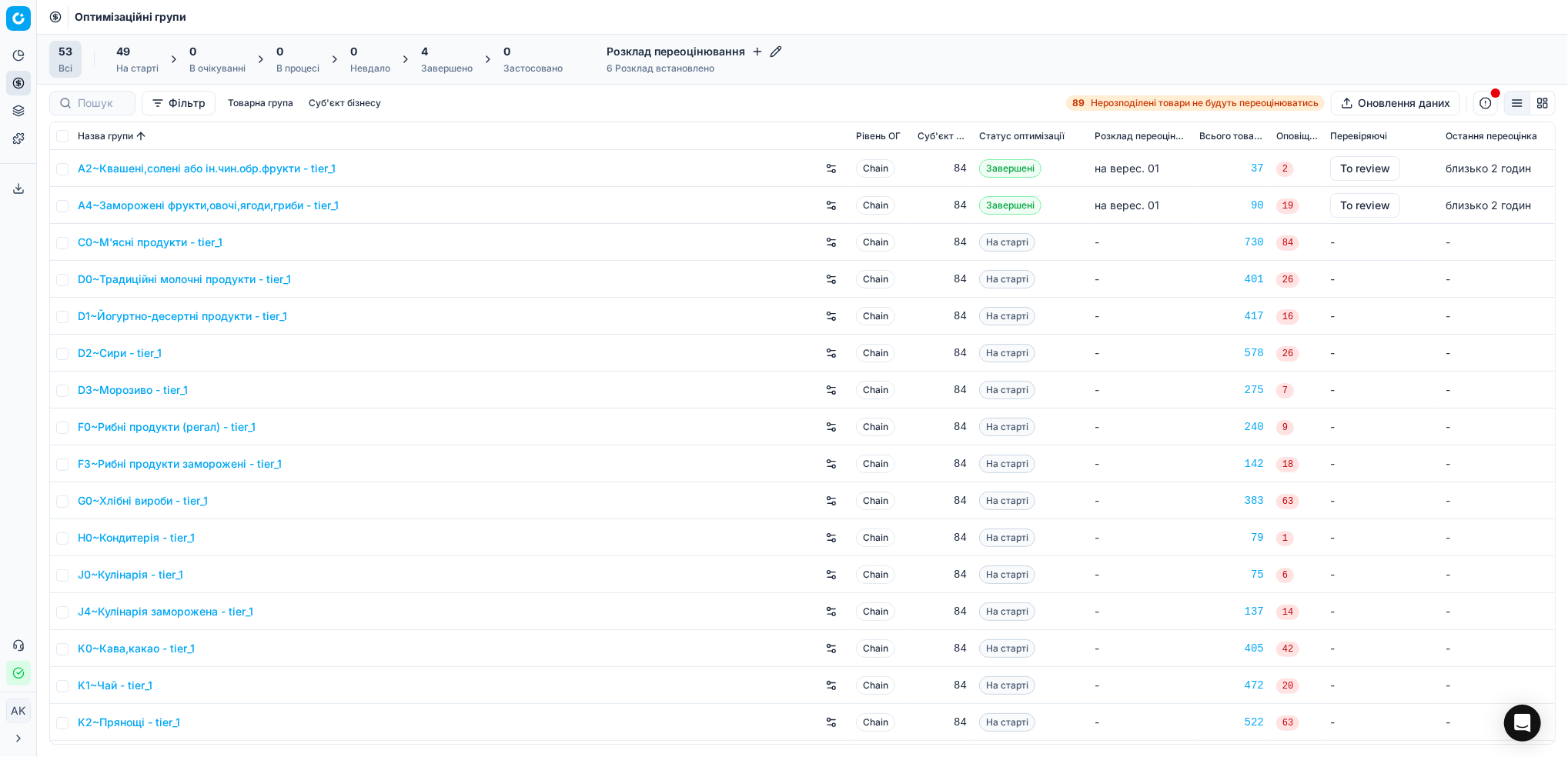
click at [99, 111] on div at bounding box center [93, 103] width 86 height 24
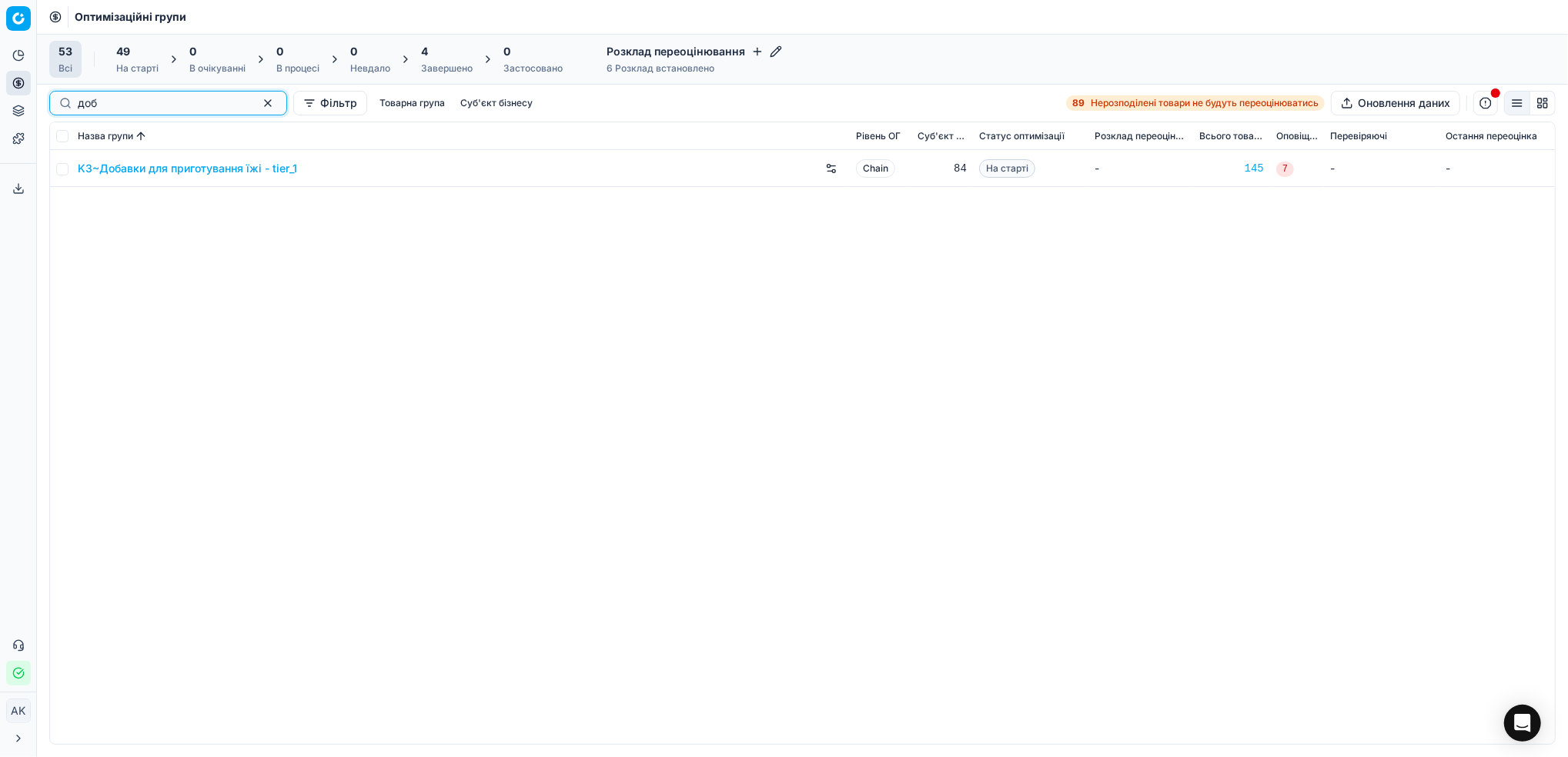
type input "доб"
click at [68, 174] on td at bounding box center [60, 168] width 22 height 37
click at [58, 170] on input "checkbox" at bounding box center [62, 169] width 12 height 12
checkbox input "true"
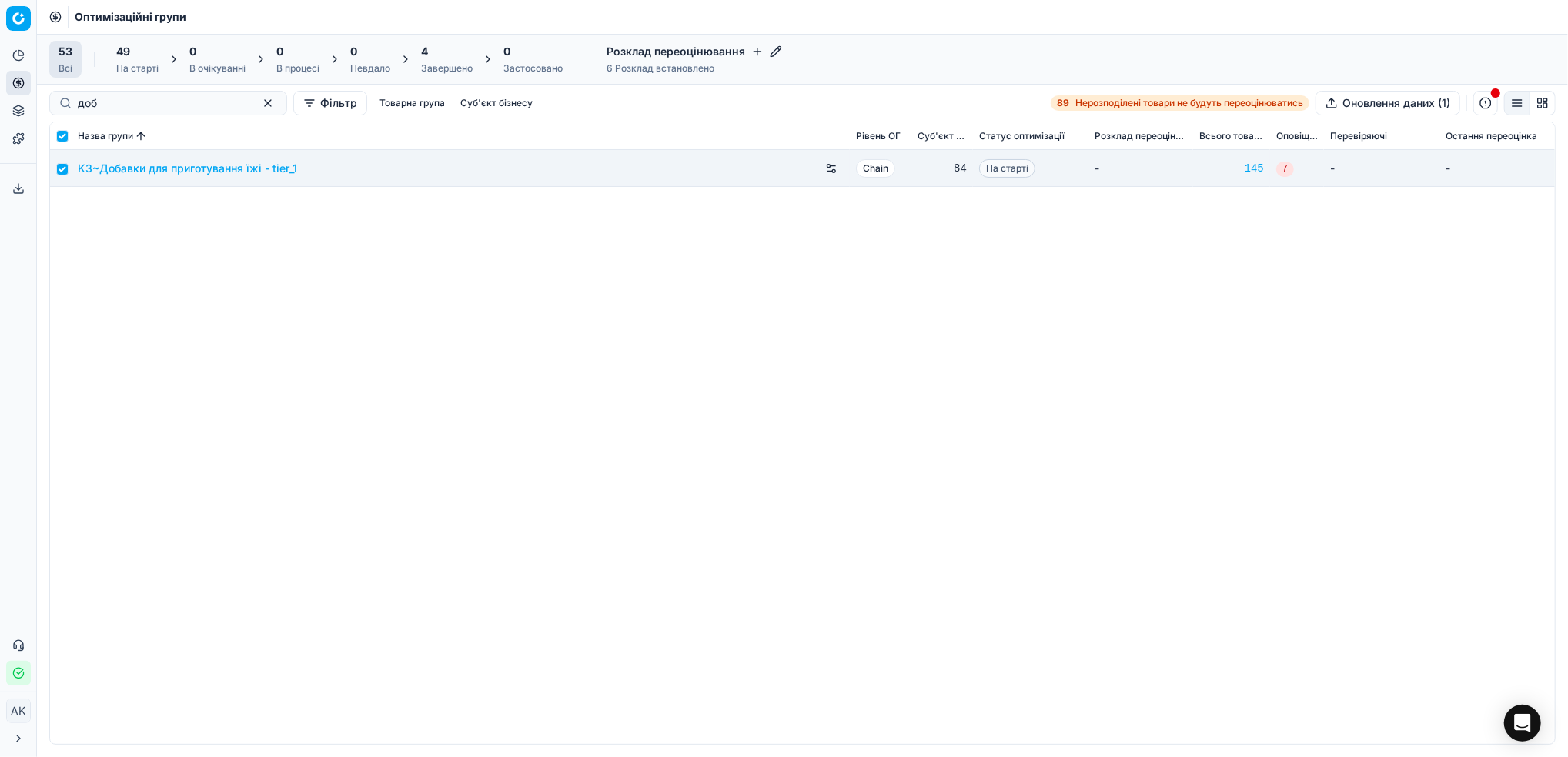
click at [136, 56] on div "49" at bounding box center [137, 52] width 42 height 15
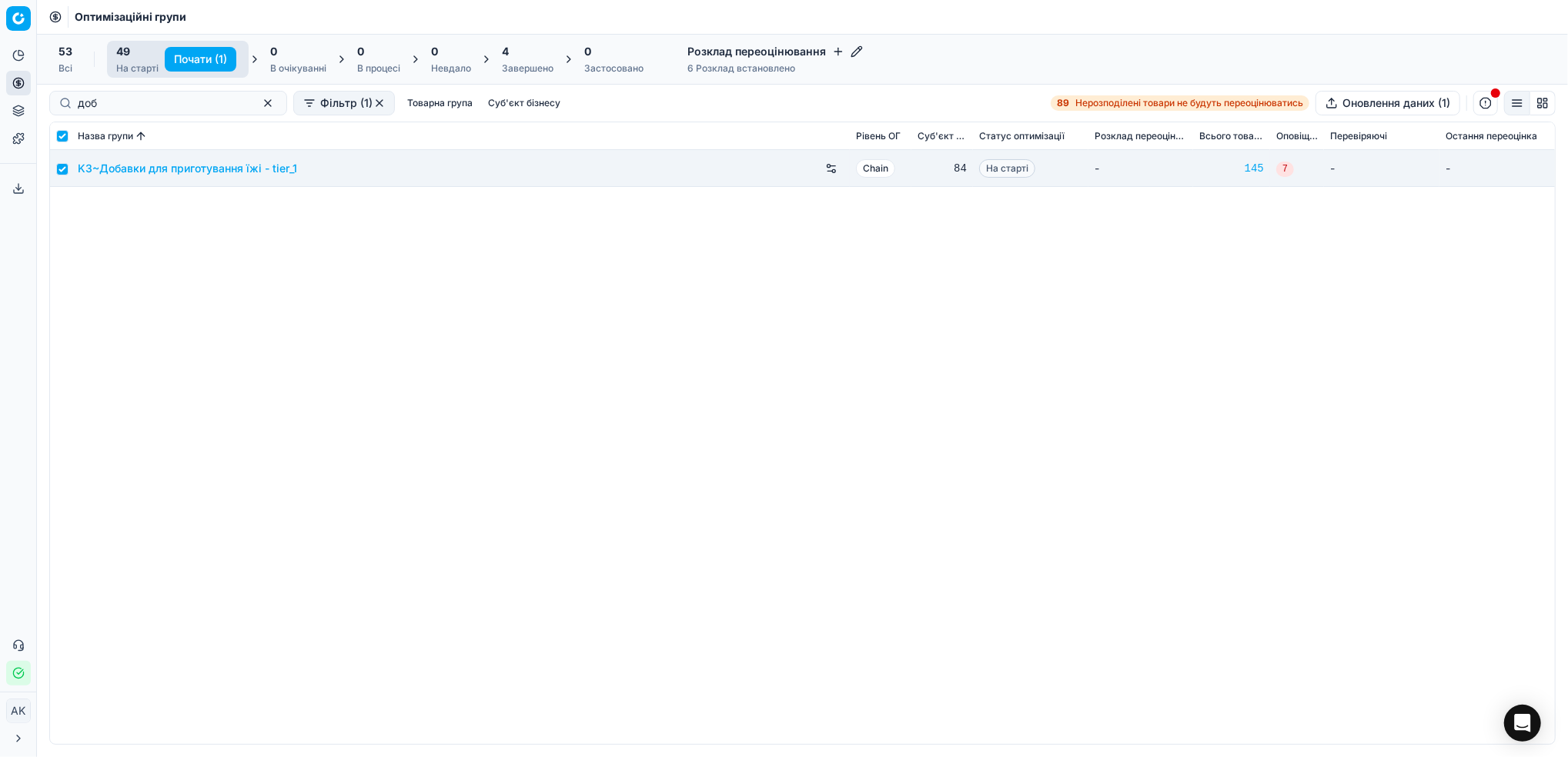
click at [192, 58] on button "Почати (1)" at bounding box center [201, 59] width 71 height 24
checkbox input "false"
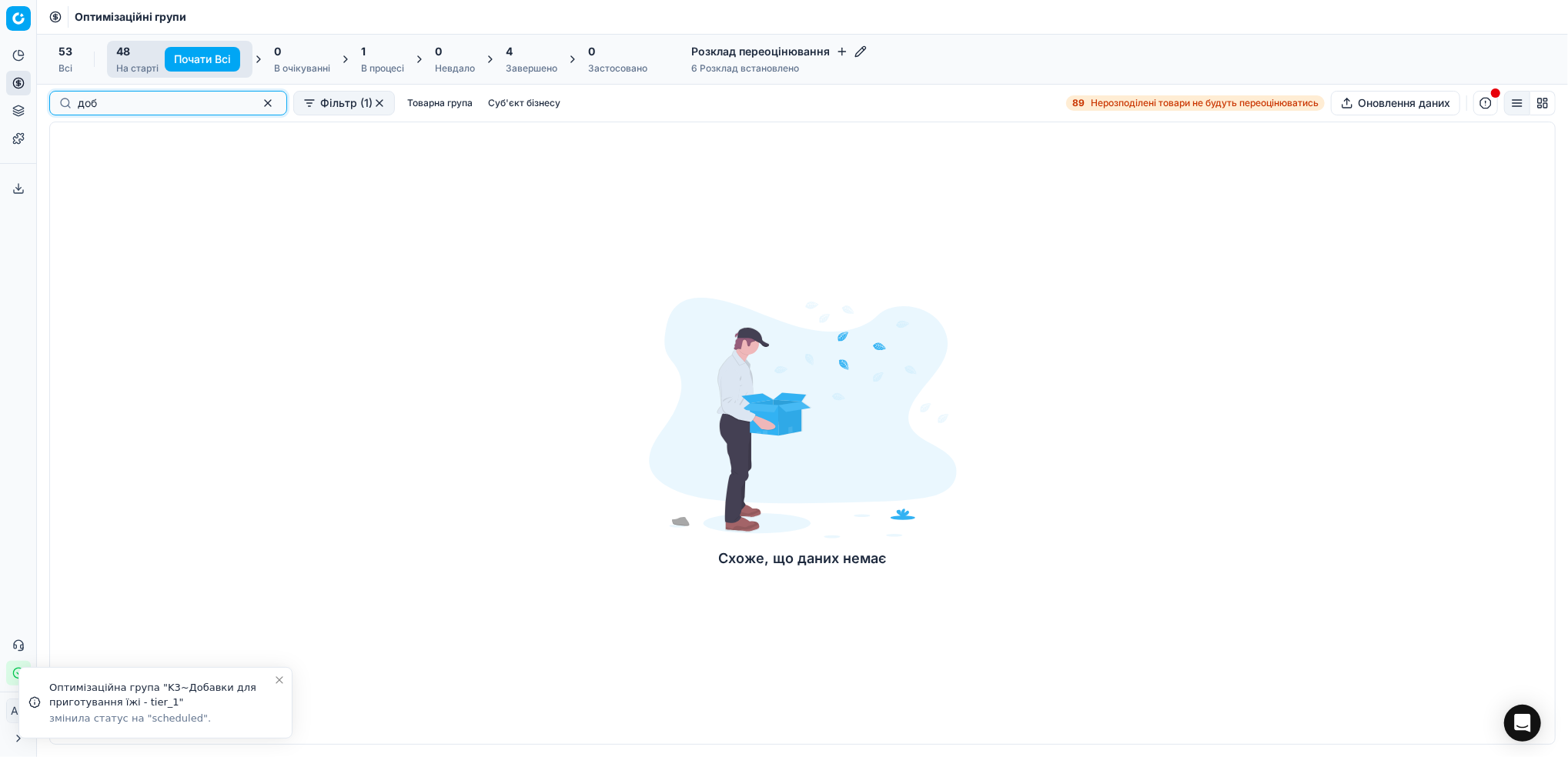
click at [259, 106] on button "button" at bounding box center [268, 103] width 19 height 19
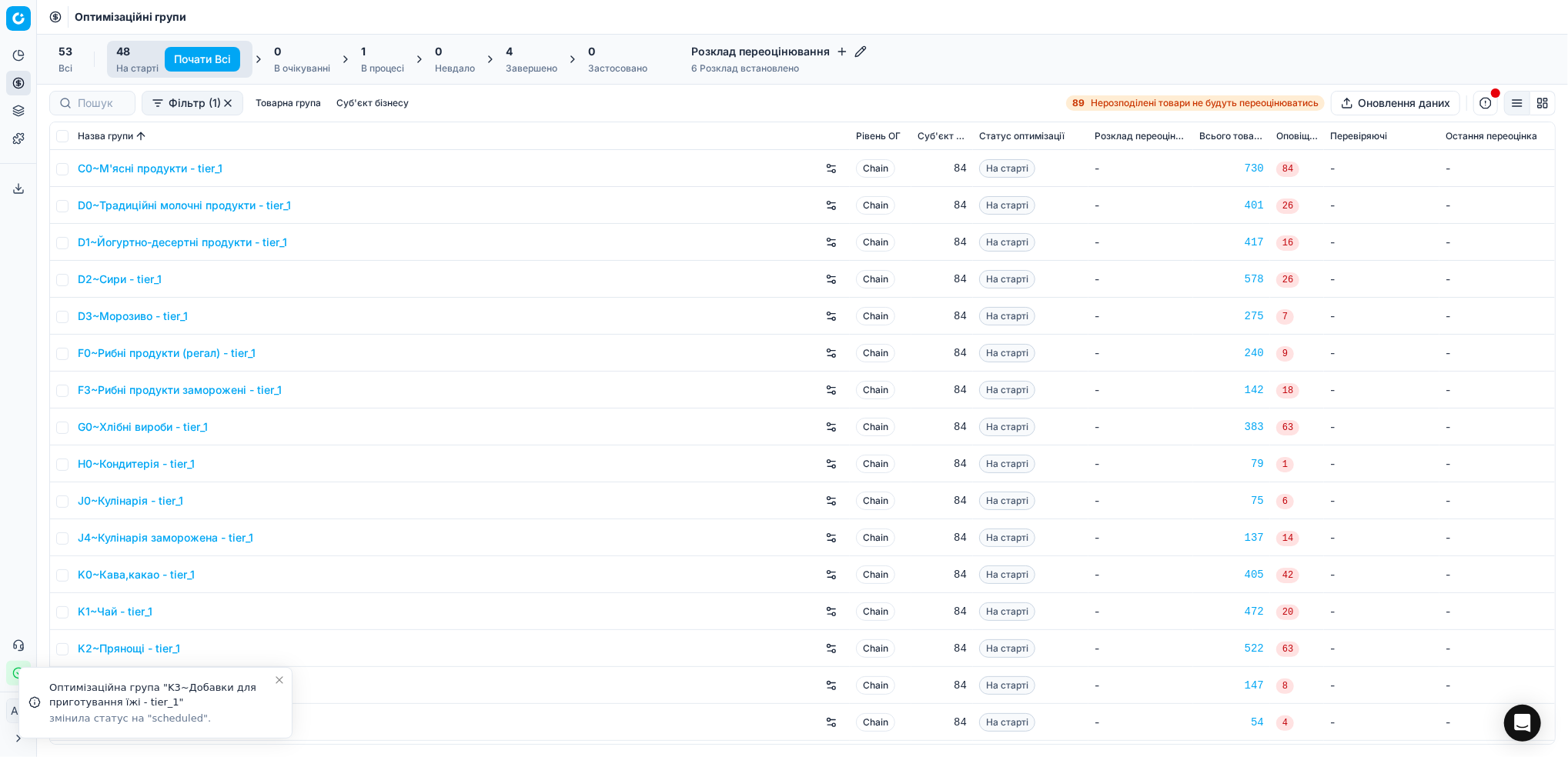
click at [521, 50] on div "4" at bounding box center [531, 52] width 52 height 15
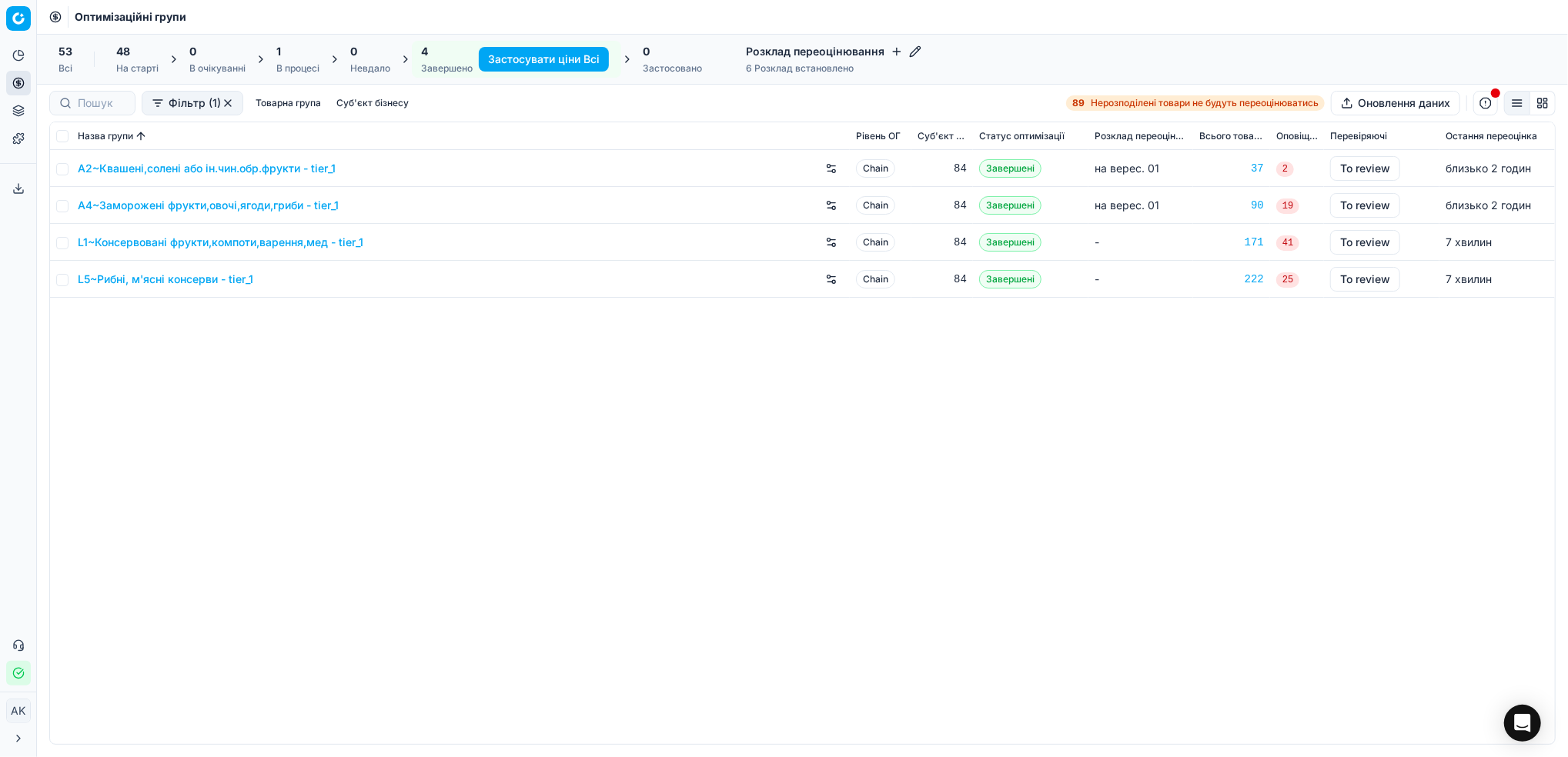
click at [122, 247] on link "L1~Консервовані фрукти,компоти,варення,мед - tier_1" at bounding box center [220, 242] width 285 height 15
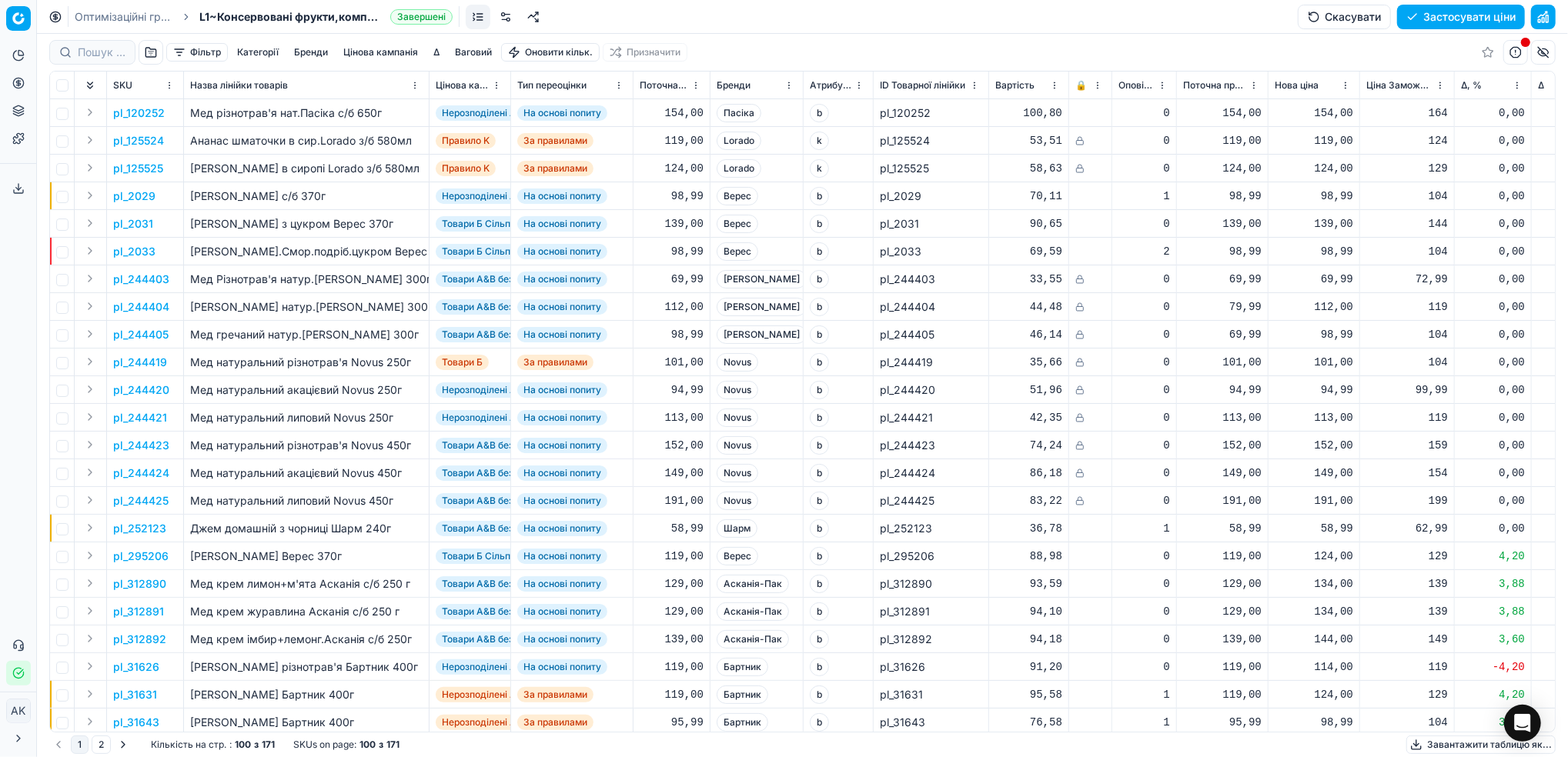
click at [191, 50] on button "Фільтр" at bounding box center [197, 53] width 62 height 19
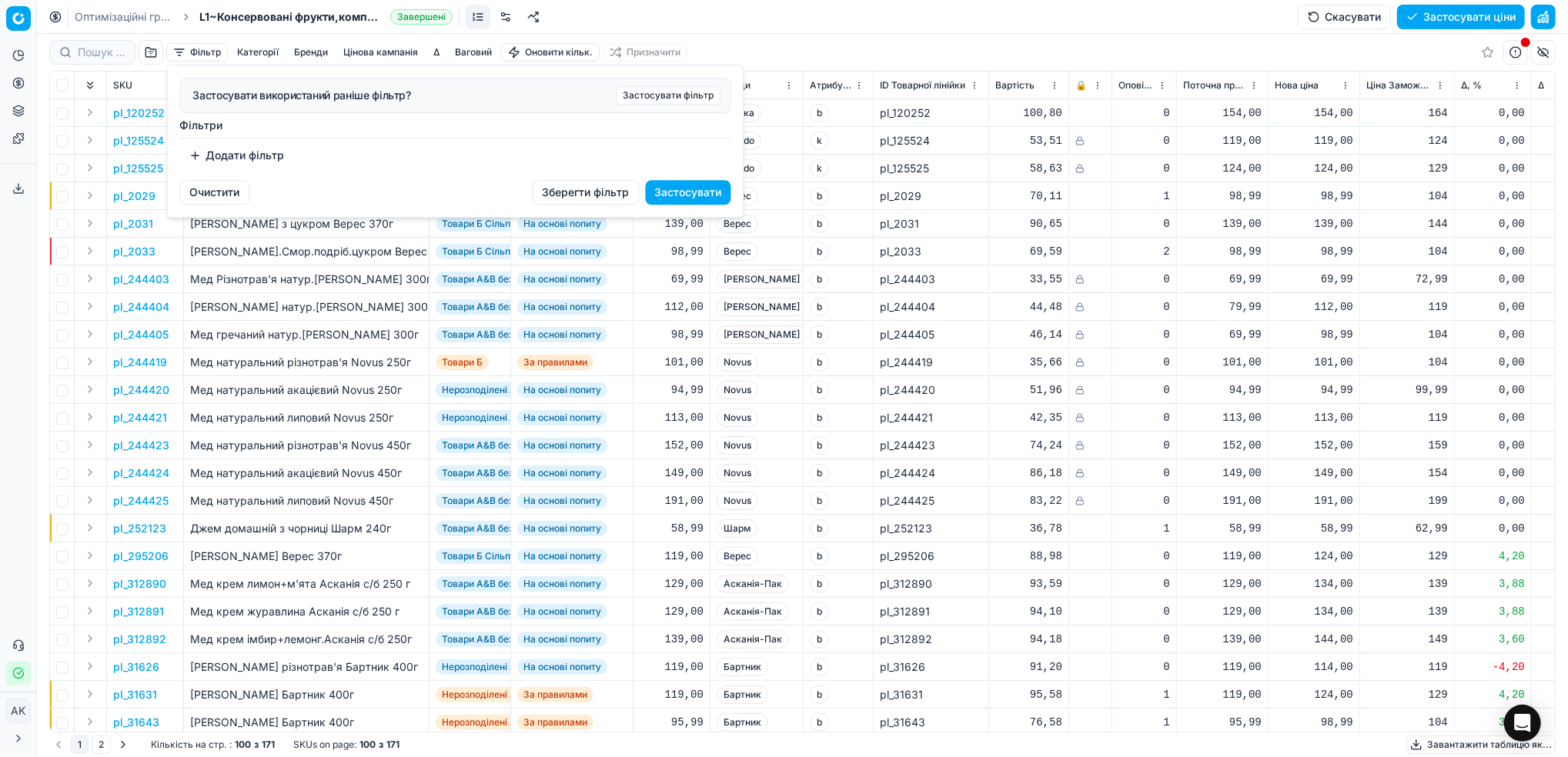
click at [209, 149] on button "Додати фільтр" at bounding box center [236, 156] width 113 height 24
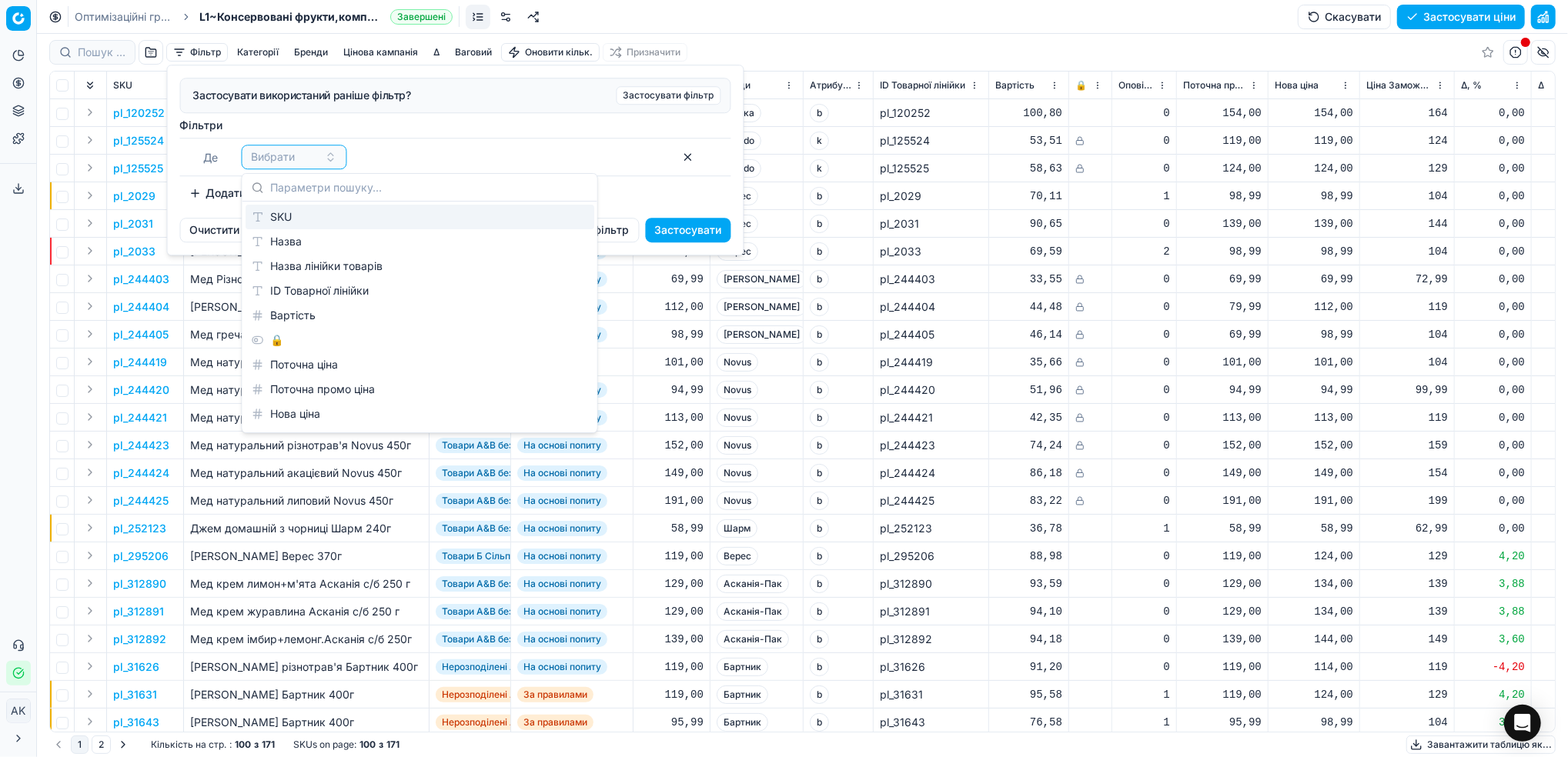
click at [286, 219] on div "SKU" at bounding box center [420, 217] width 349 height 24
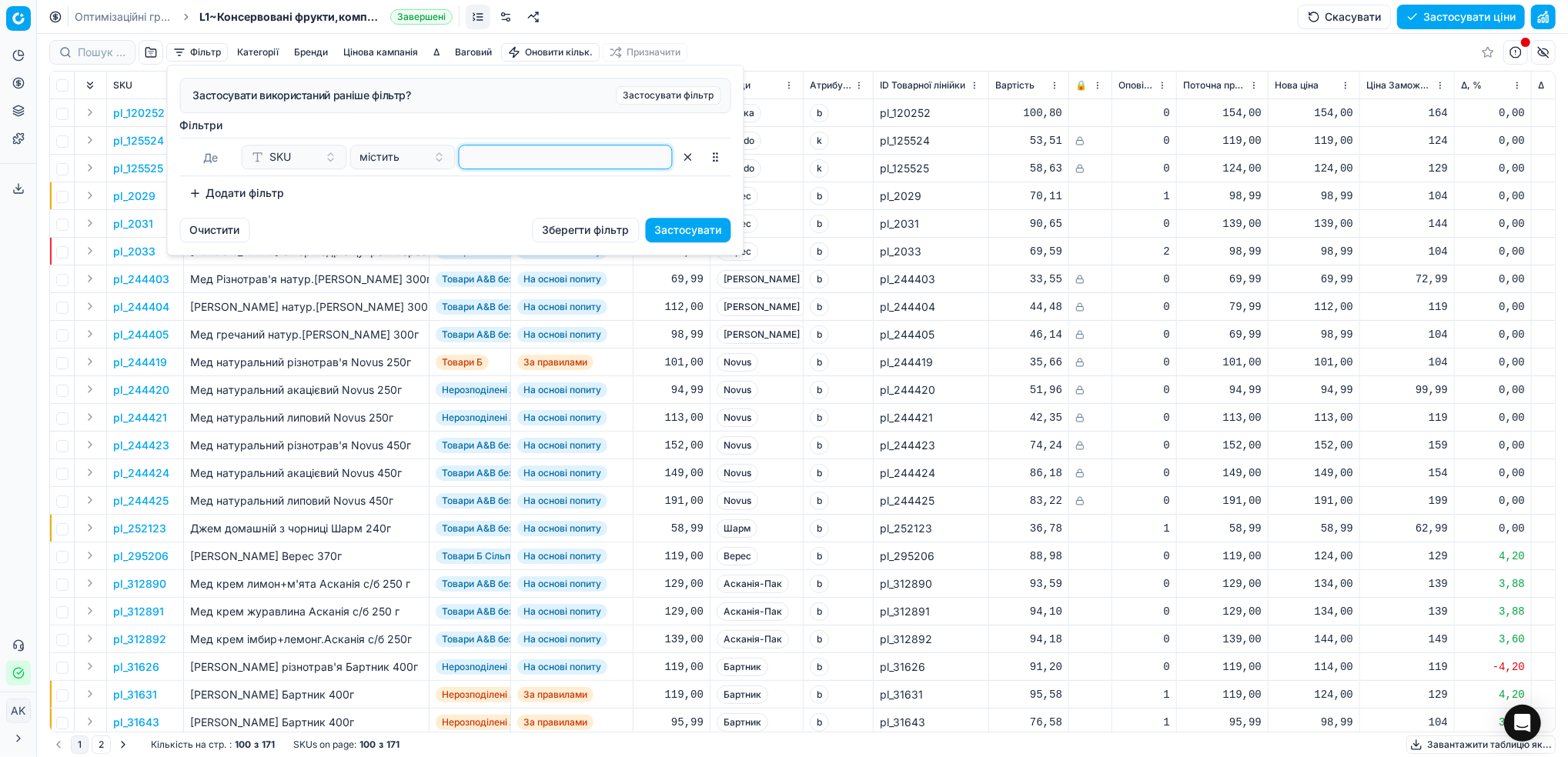
click at [515, 165] on input at bounding box center [565, 157] width 200 height 23
click at [705, 229] on button "Застосувати" at bounding box center [687, 230] width 85 height 24
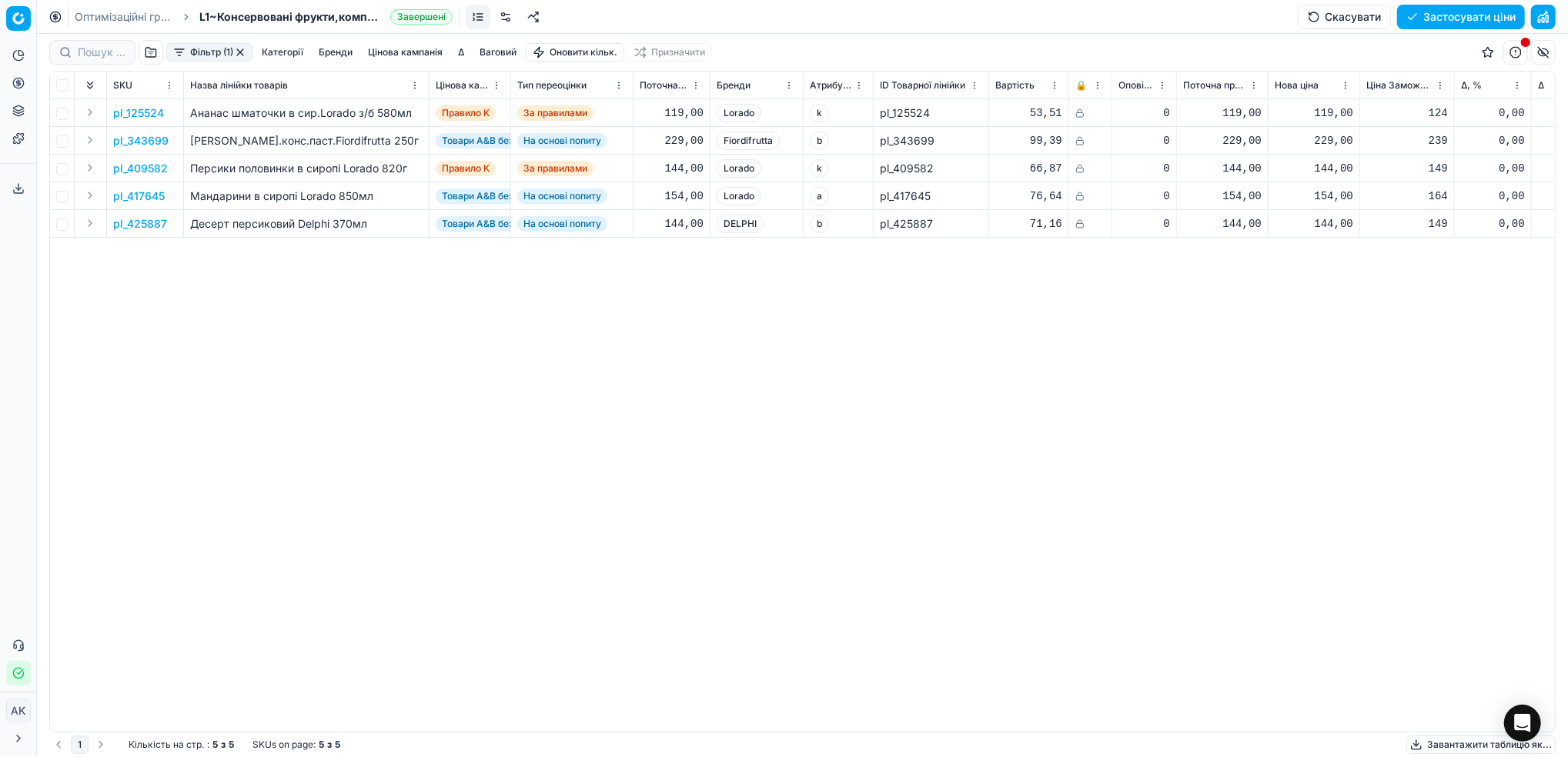
click at [245, 55] on button "button" at bounding box center [239, 52] width 12 height 12
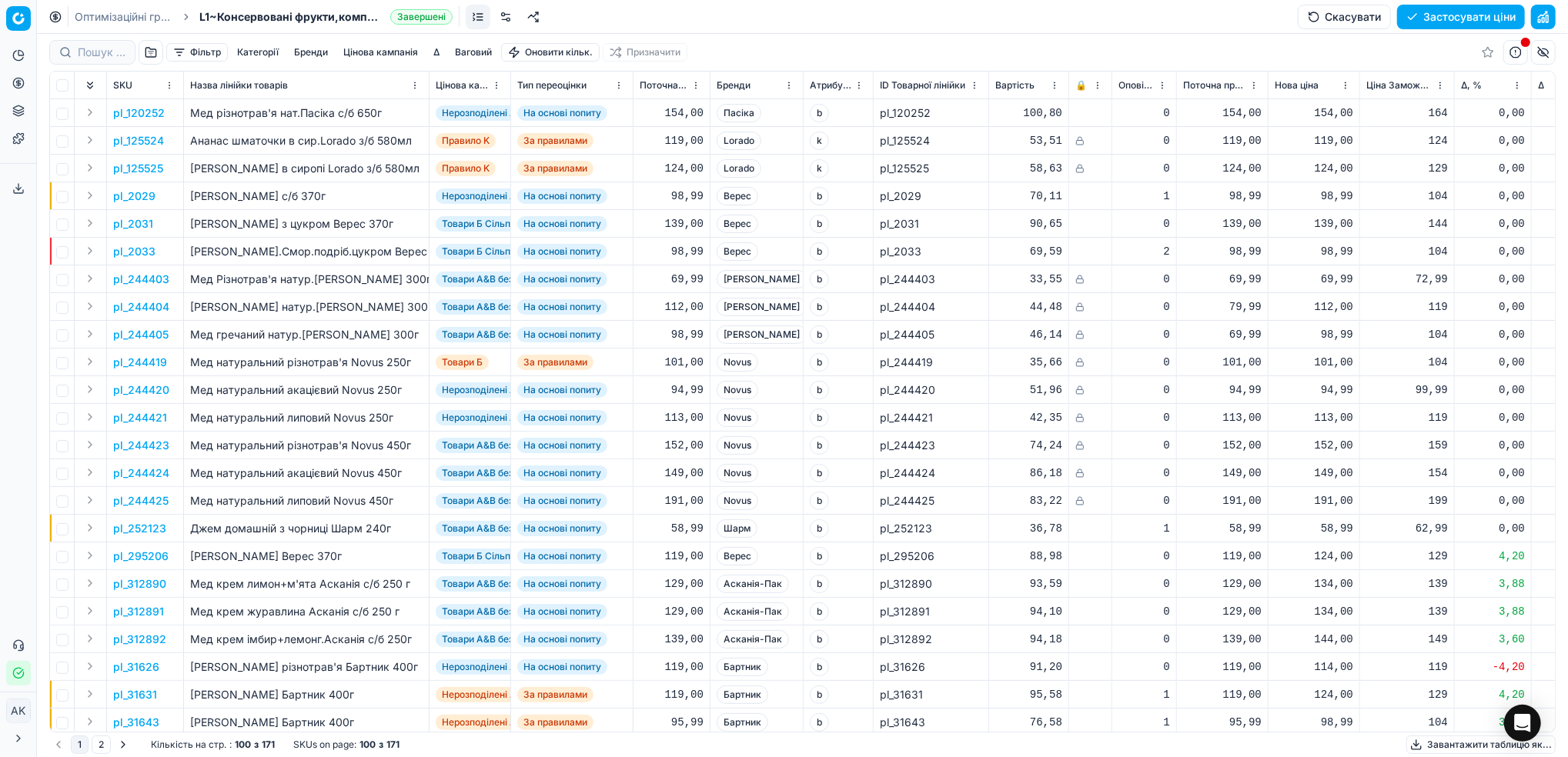
drag, startPoint x: 138, startPoint y: 13, endPoint x: 171, endPoint y: 38, distance: 41.4
click at [138, 13] on link "Оптимізаційні групи" at bounding box center [124, 17] width 98 height 15
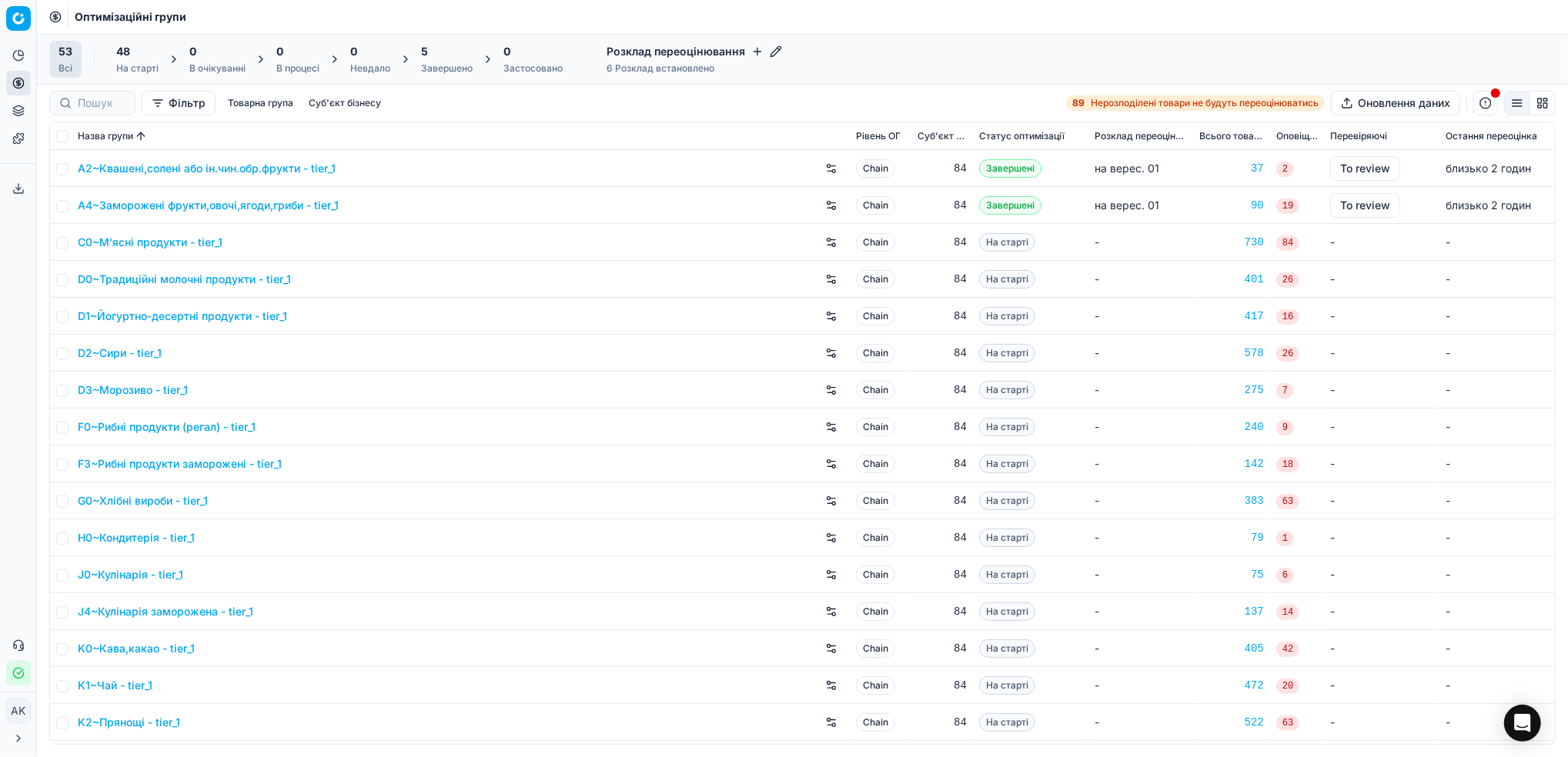
click at [440, 66] on div "Завершено" at bounding box center [446, 68] width 52 height 12
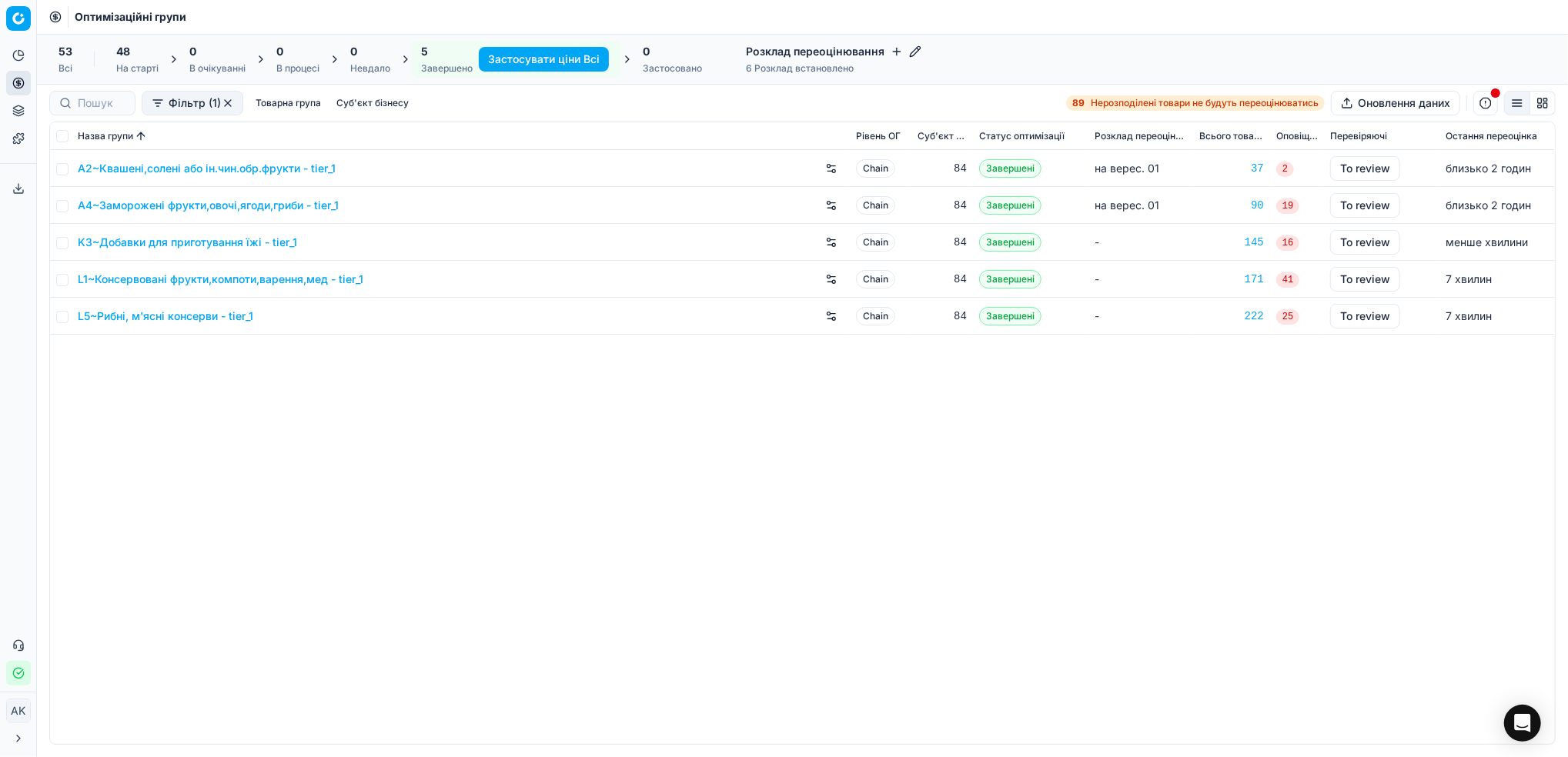
click at [164, 318] on link "L5~Рибні, м'ясні консерви - tier_1" at bounding box center [165, 316] width 175 height 15
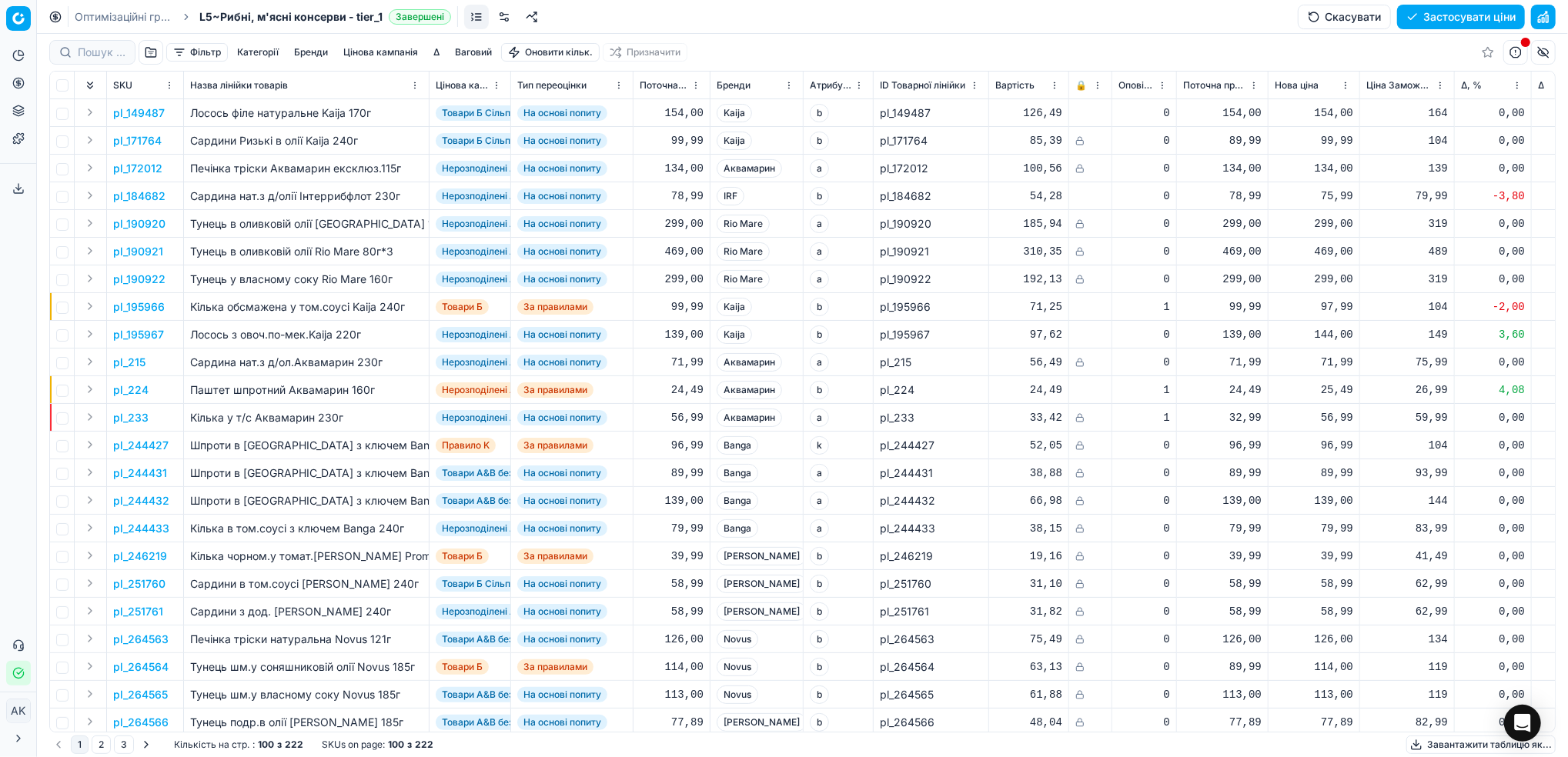
click at [187, 52] on button "Фільтр" at bounding box center [197, 53] width 62 height 19
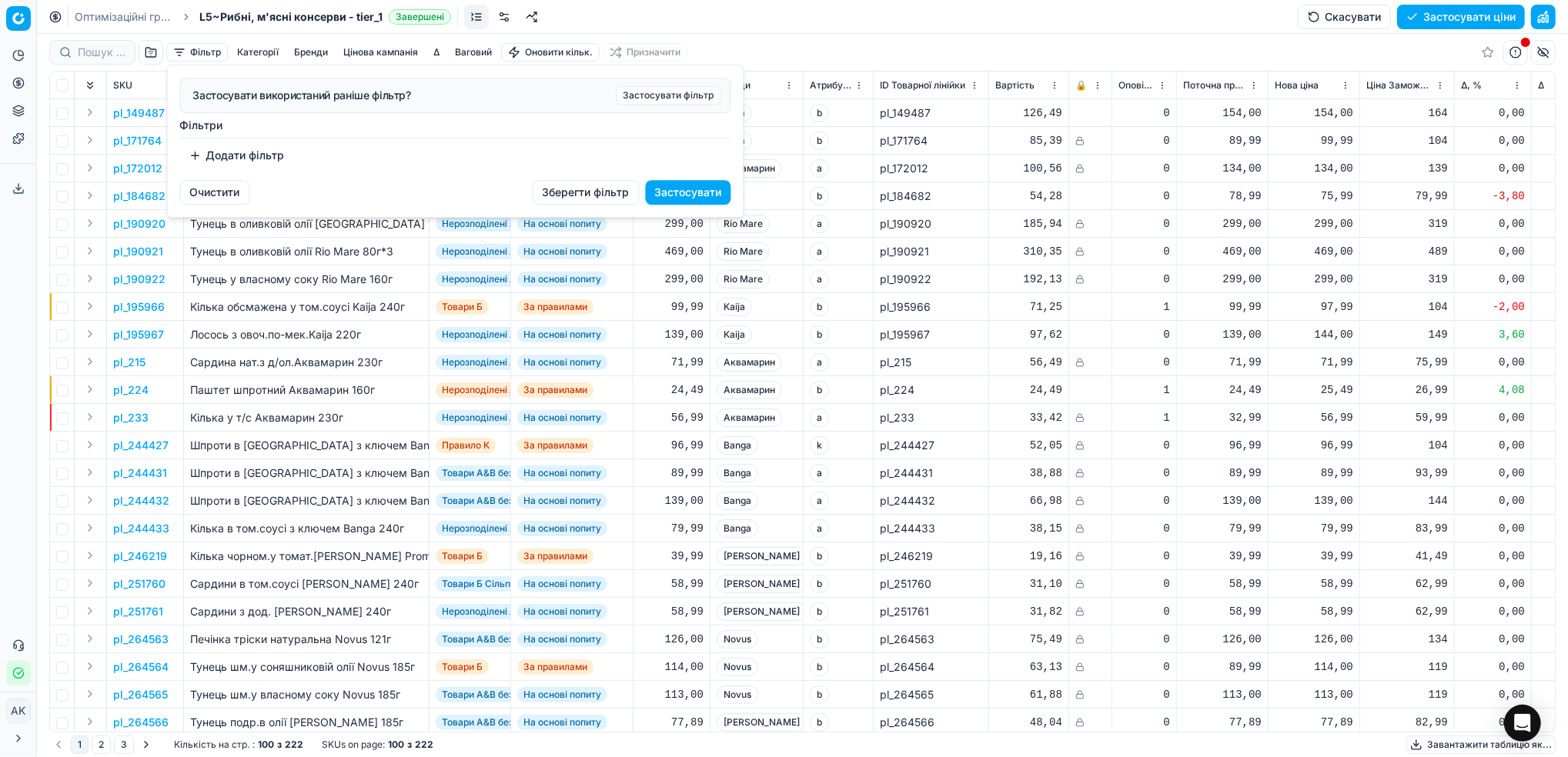
click at [217, 154] on button "Додати фільтр" at bounding box center [236, 156] width 113 height 24
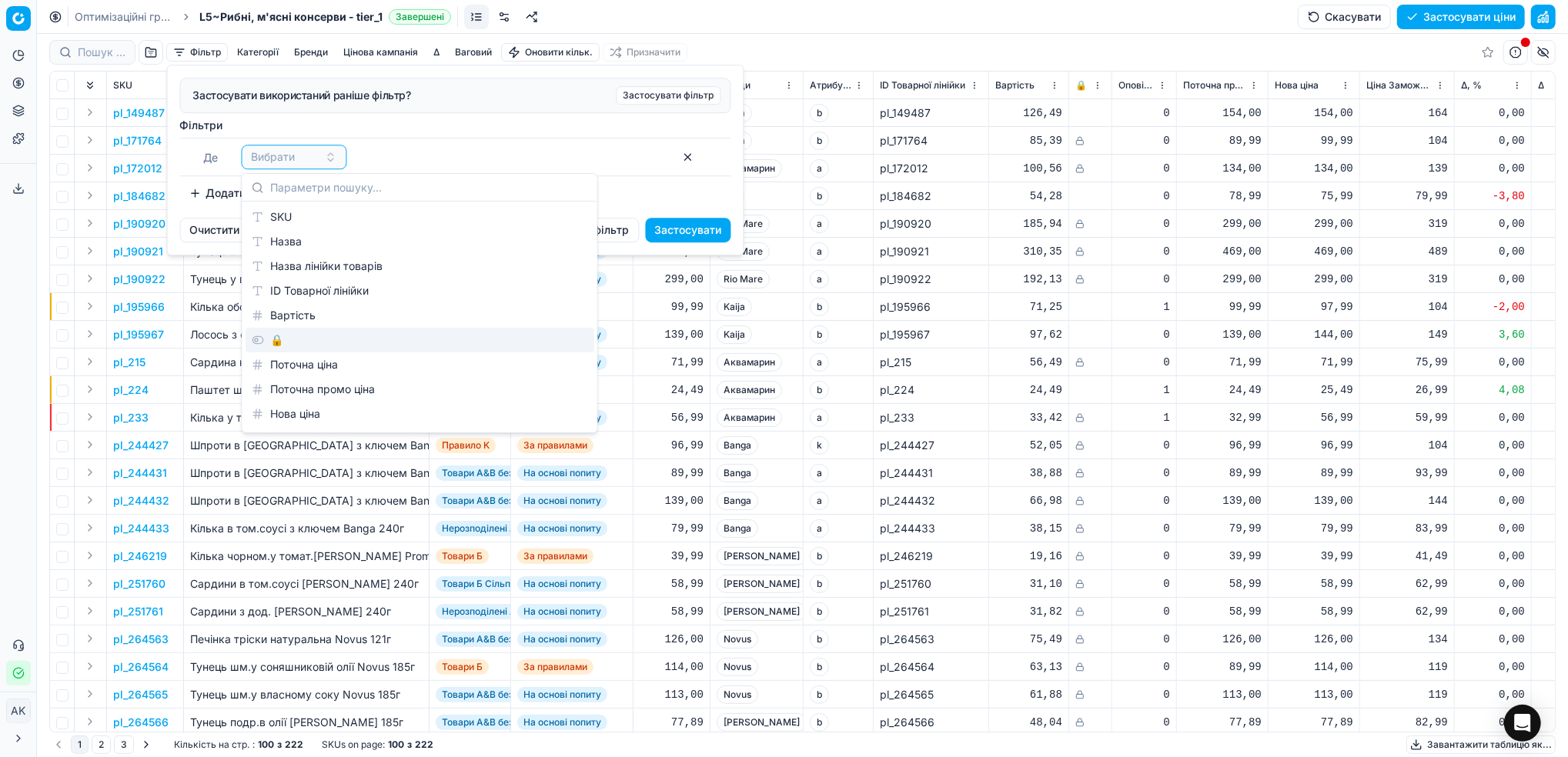
click at [273, 343] on div "🔒" at bounding box center [420, 341] width 349 height 24
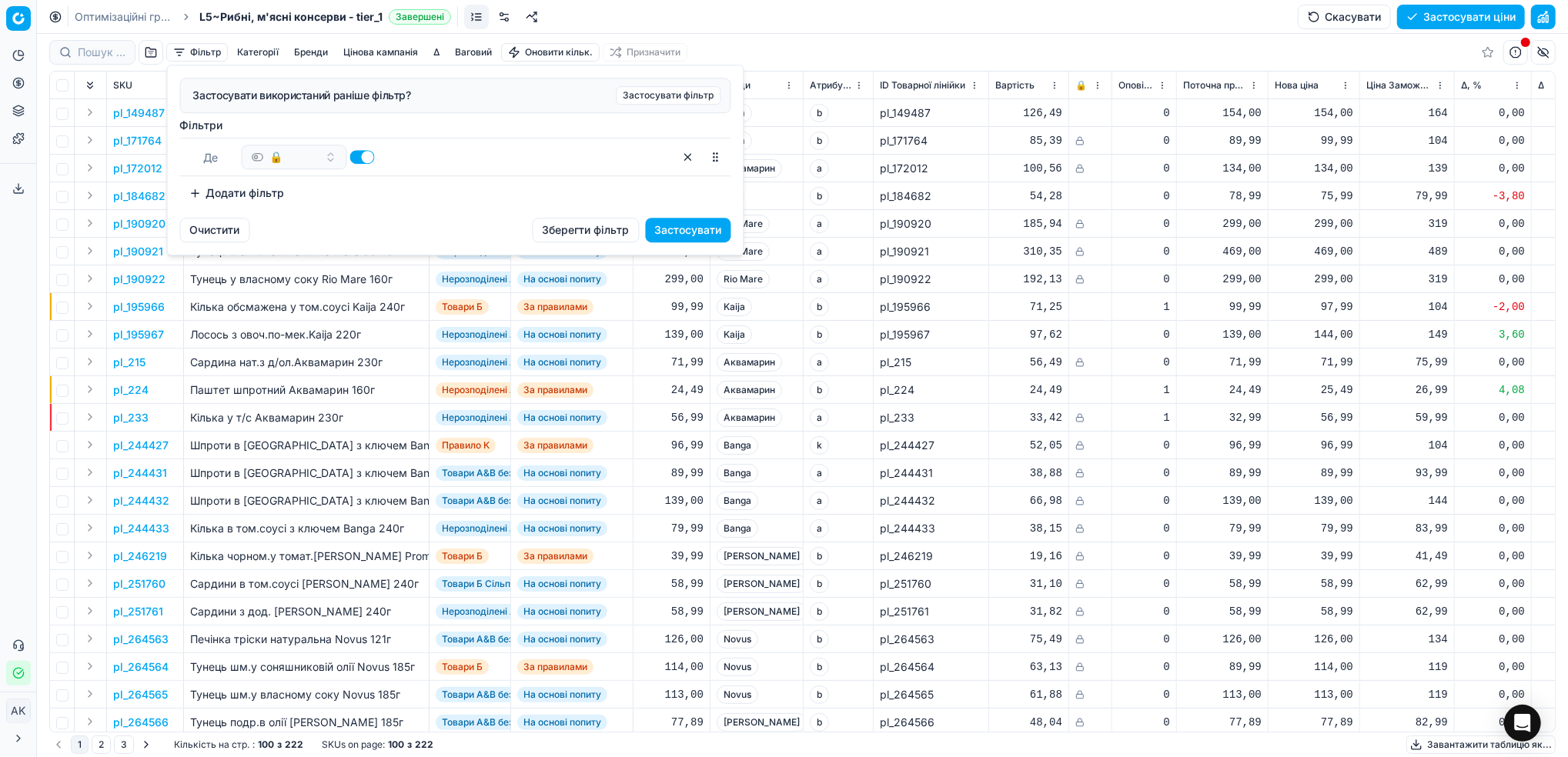
click at [688, 150] on button "button" at bounding box center [687, 157] width 24 height 24
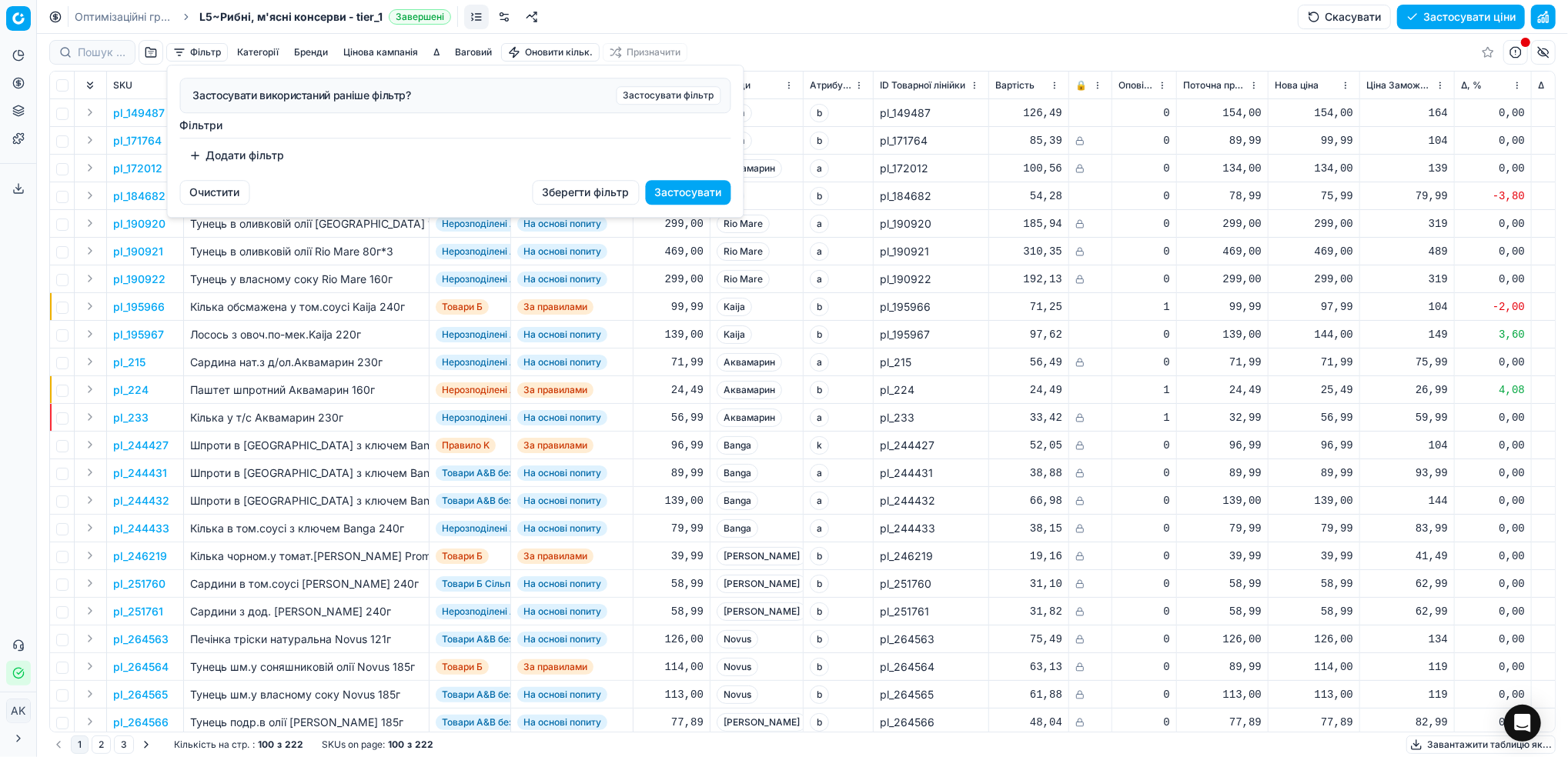
click at [251, 157] on button "Додати фільтр" at bounding box center [236, 156] width 113 height 24
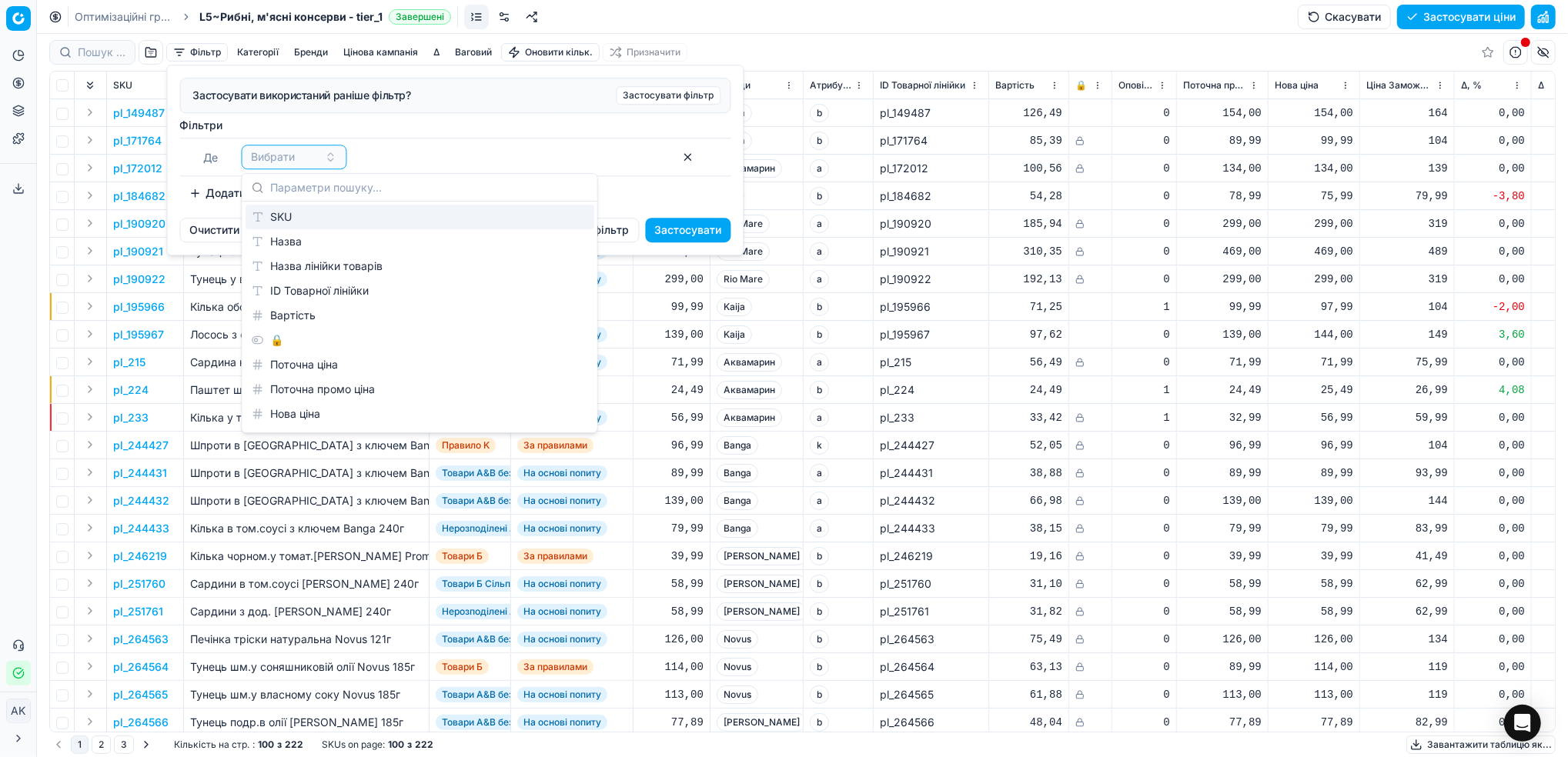
click at [263, 225] on div "SKU" at bounding box center [420, 217] width 349 height 24
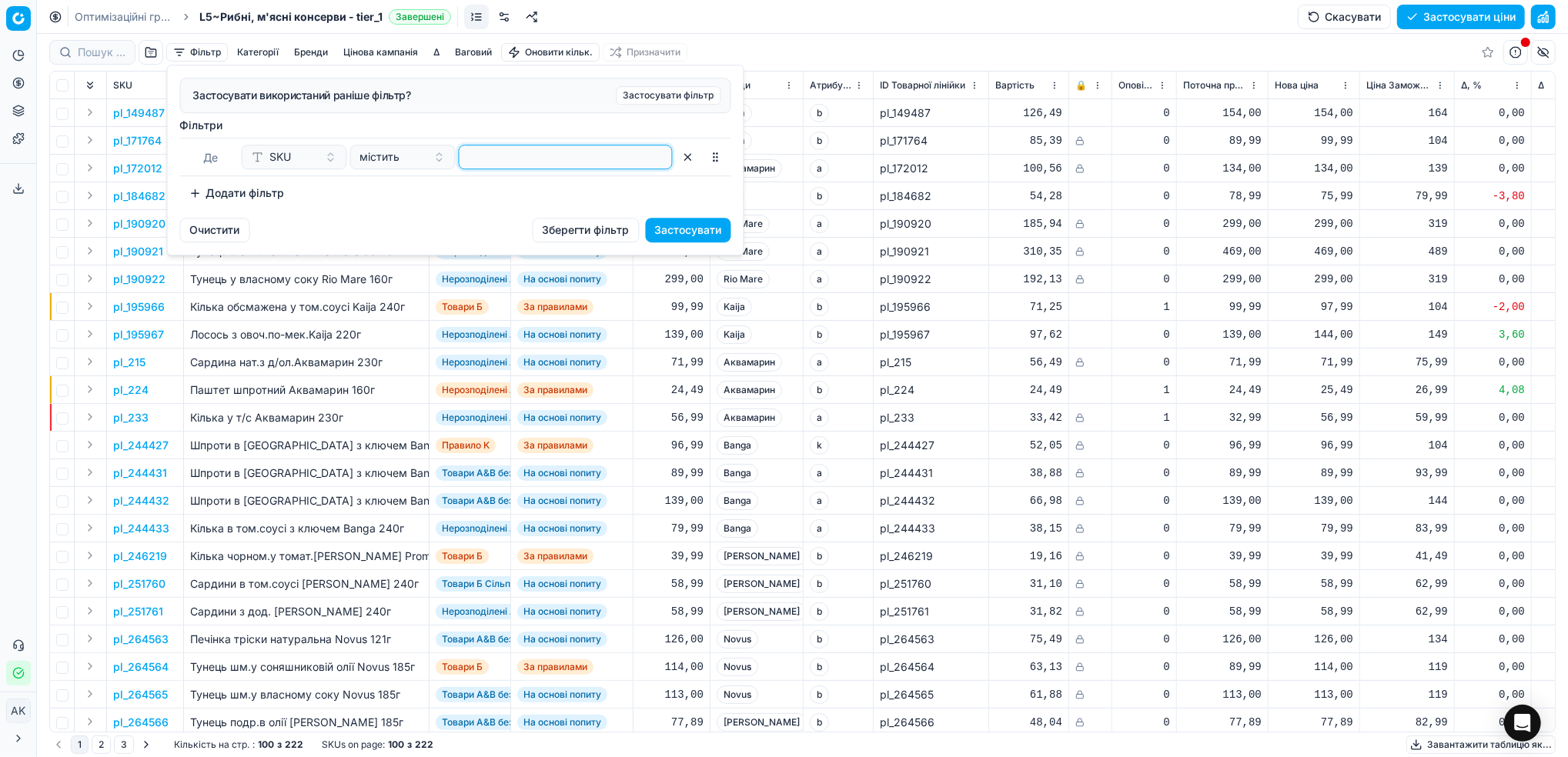
click at [473, 159] on input at bounding box center [565, 157] width 200 height 23
click at [685, 230] on button "Застосувати" at bounding box center [687, 230] width 85 height 24
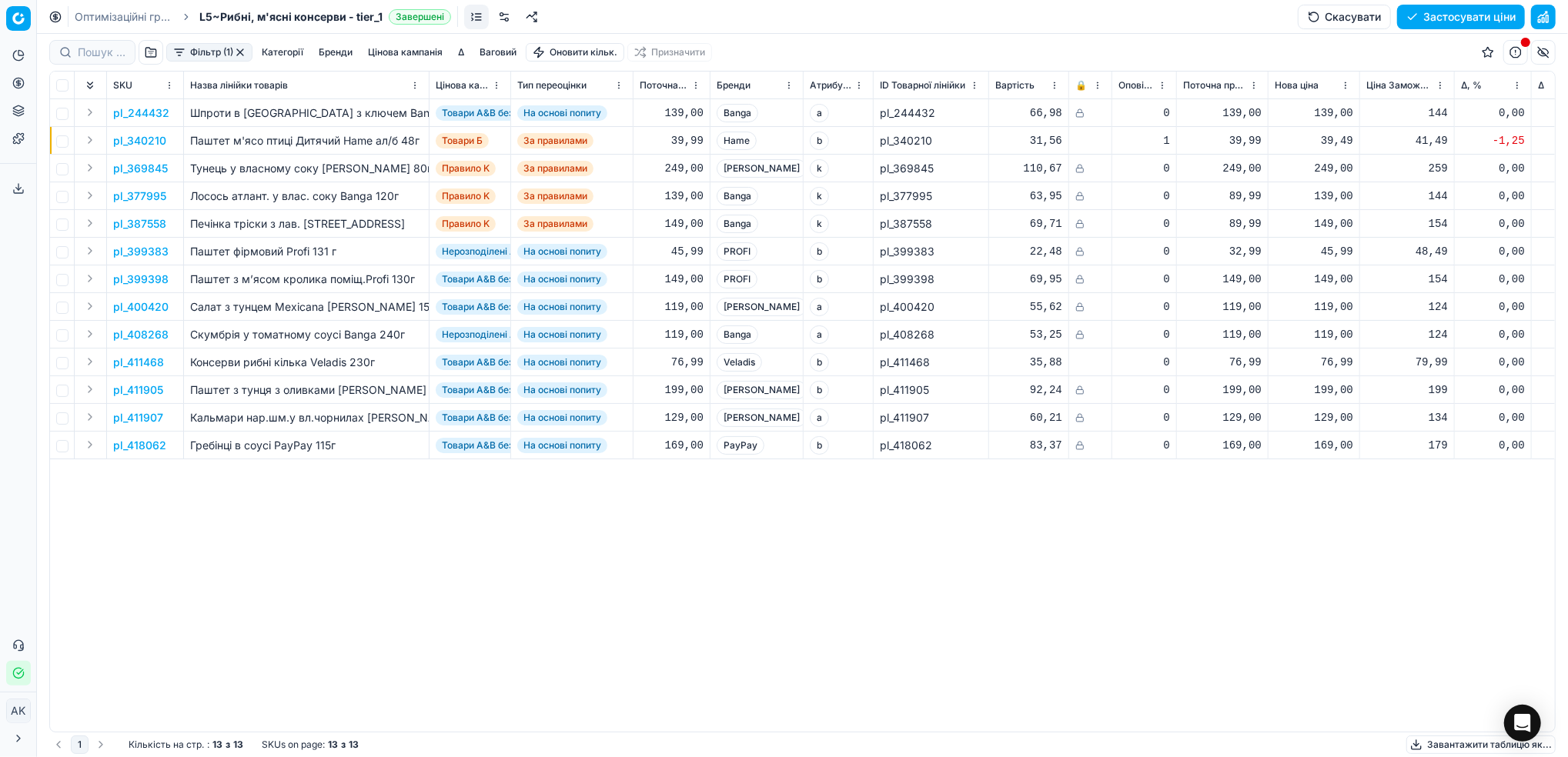
click at [1101, 86] on html "Pricing platform Аналітика Цінова оптимізація Асортимент продукції Шаблони Серв…" at bounding box center [784, 378] width 1568 height 757
click at [1084, 157] on div "Sort by 🔒 descending" at bounding box center [1096, 161] width 134 height 15
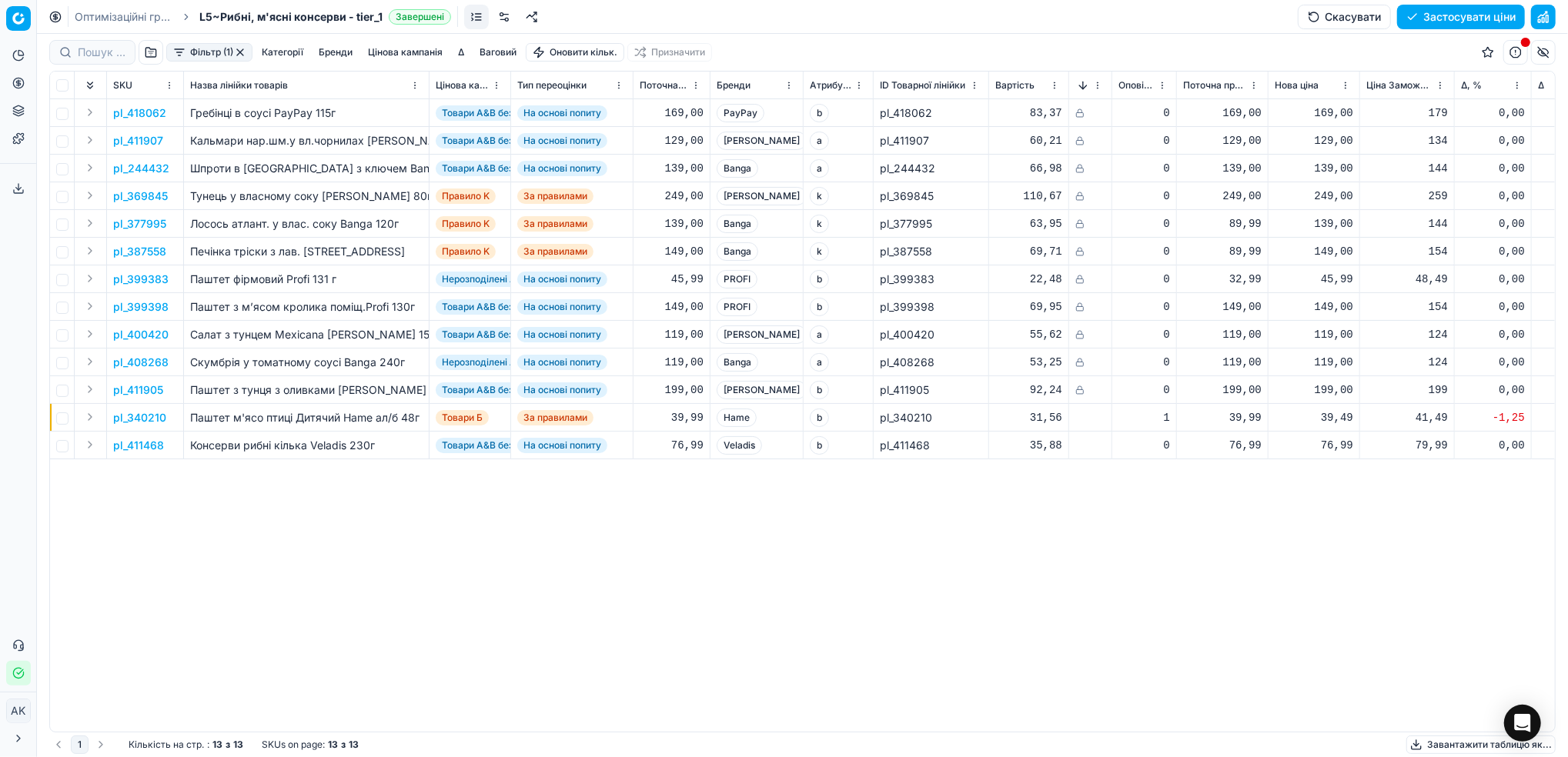
click at [499, 19] on link at bounding box center [504, 17] width 24 height 24
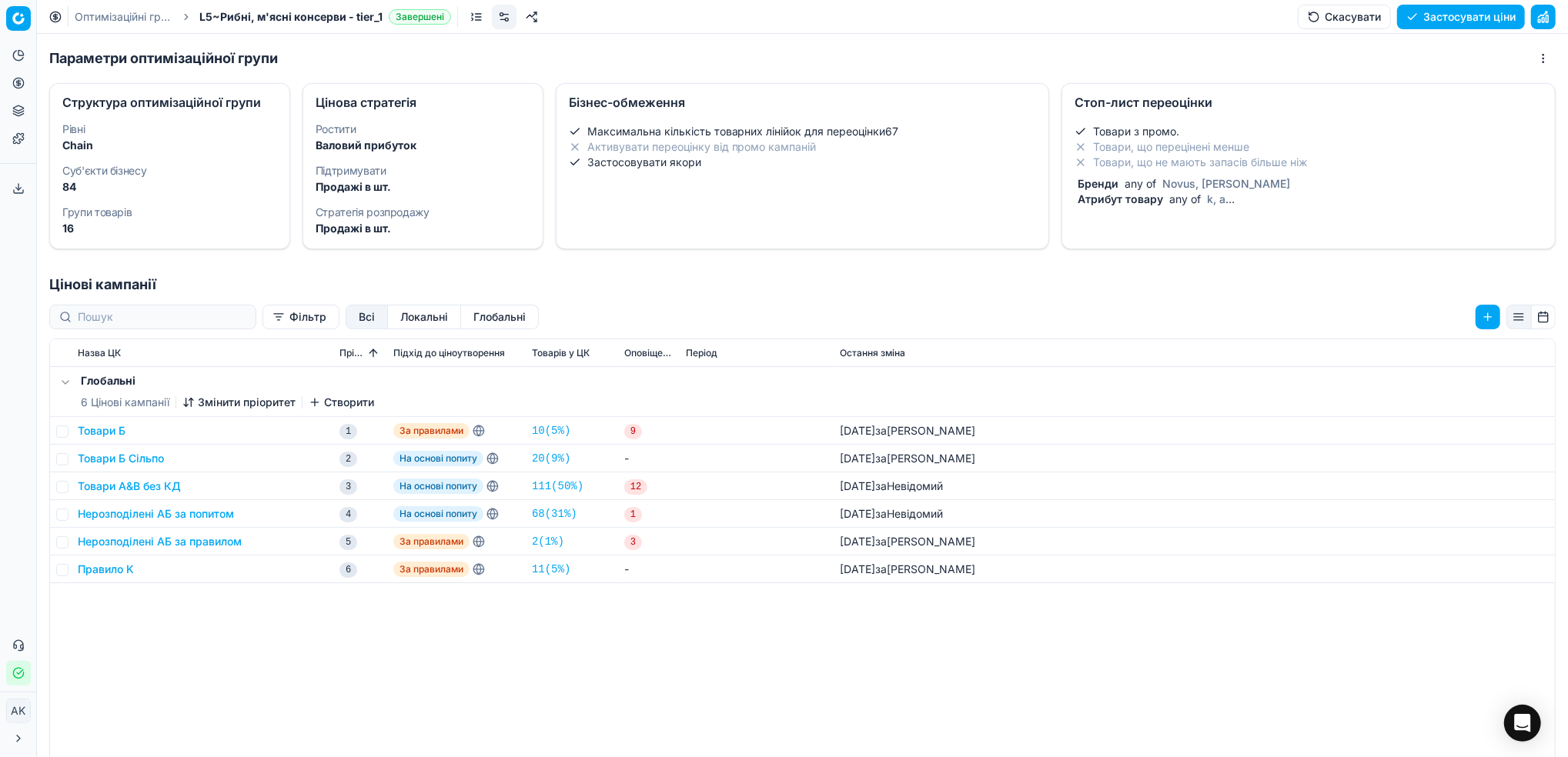
click at [1159, 177] on span "Novus, [PERSON_NAME]" at bounding box center [1226, 184] width 134 height 13
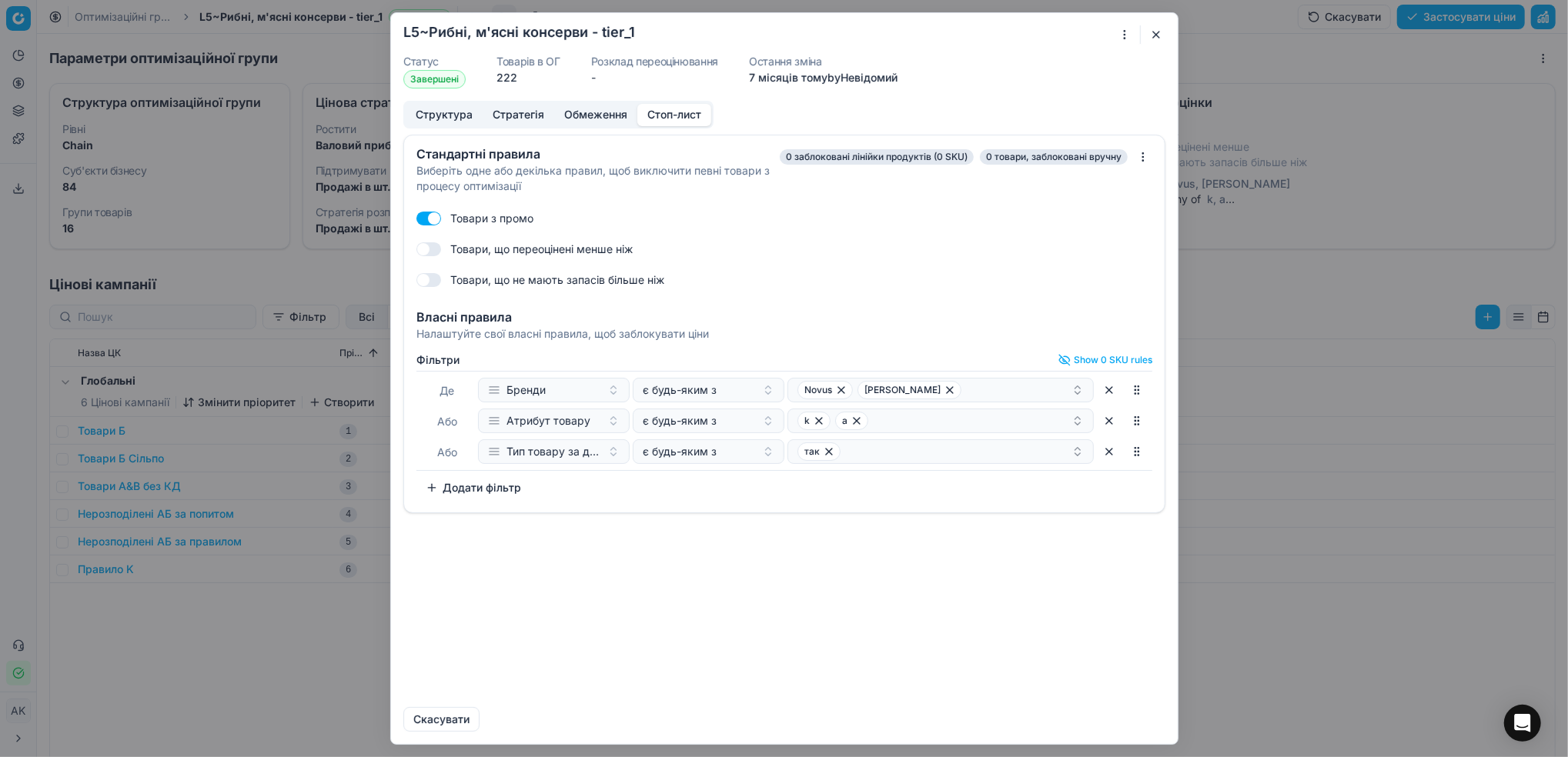
click at [482, 485] on button "Додати фільтр" at bounding box center [473, 488] width 113 height 24
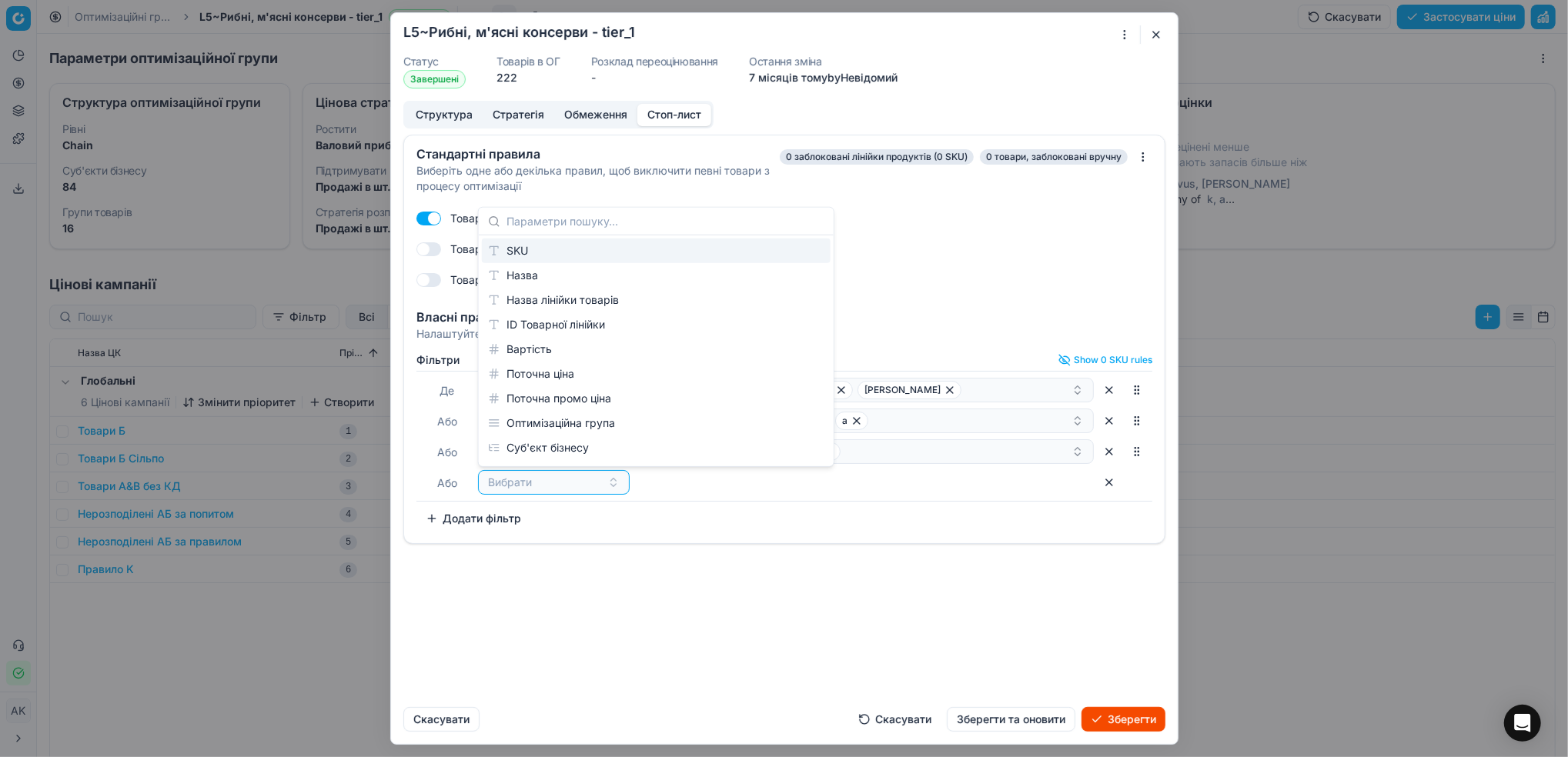
click at [550, 252] on div "SKU" at bounding box center [656, 250] width 349 height 24
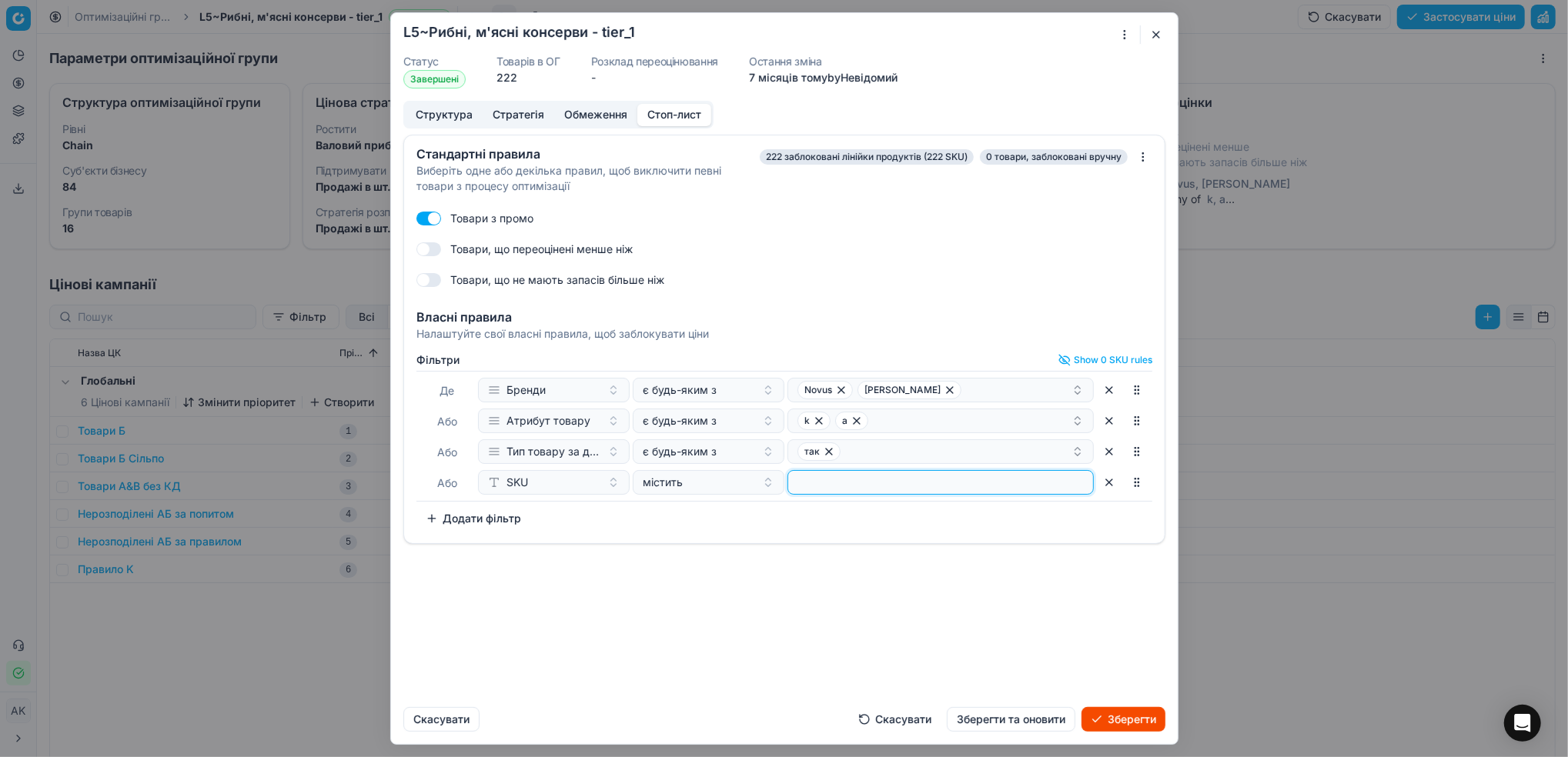
click at [860, 493] on input at bounding box center [941, 482] width 293 height 23
click at [1006, 722] on button "Зберегти та оновити" at bounding box center [1010, 719] width 128 height 24
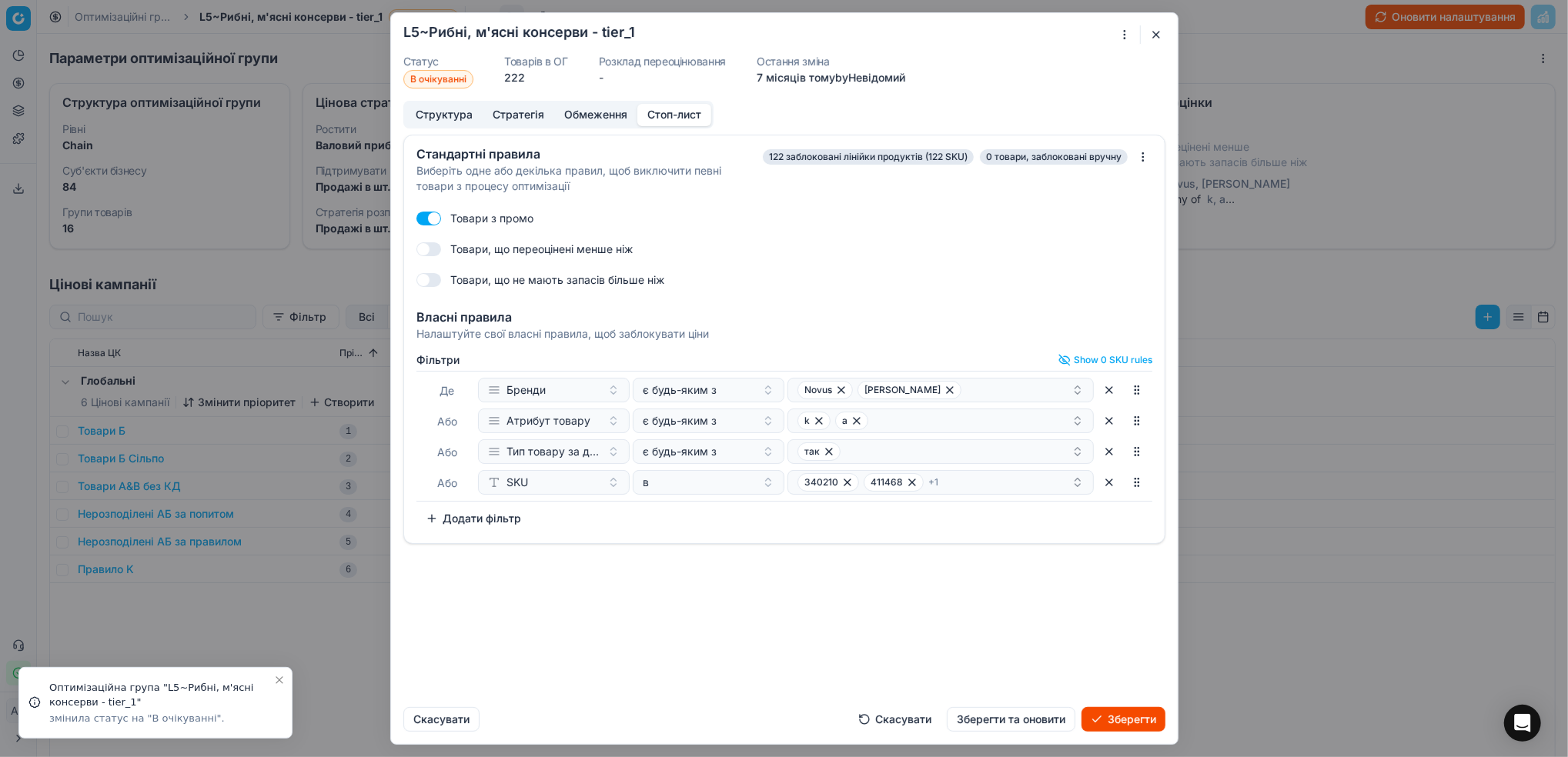
click at [1115, 723] on button "Зберегти" at bounding box center [1123, 719] width 83 height 24
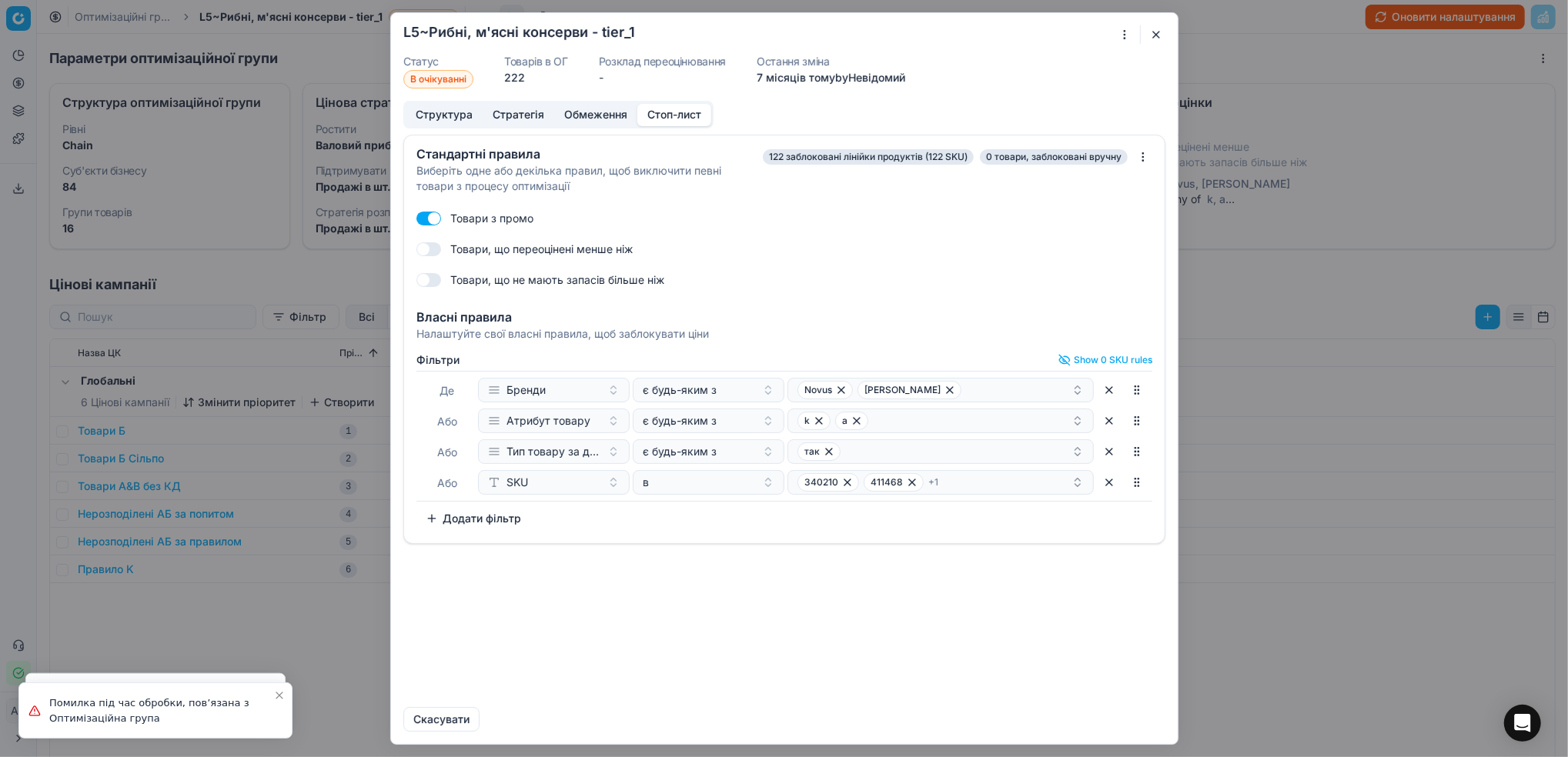
click at [1154, 32] on button "button" at bounding box center [1156, 35] width 19 height 19
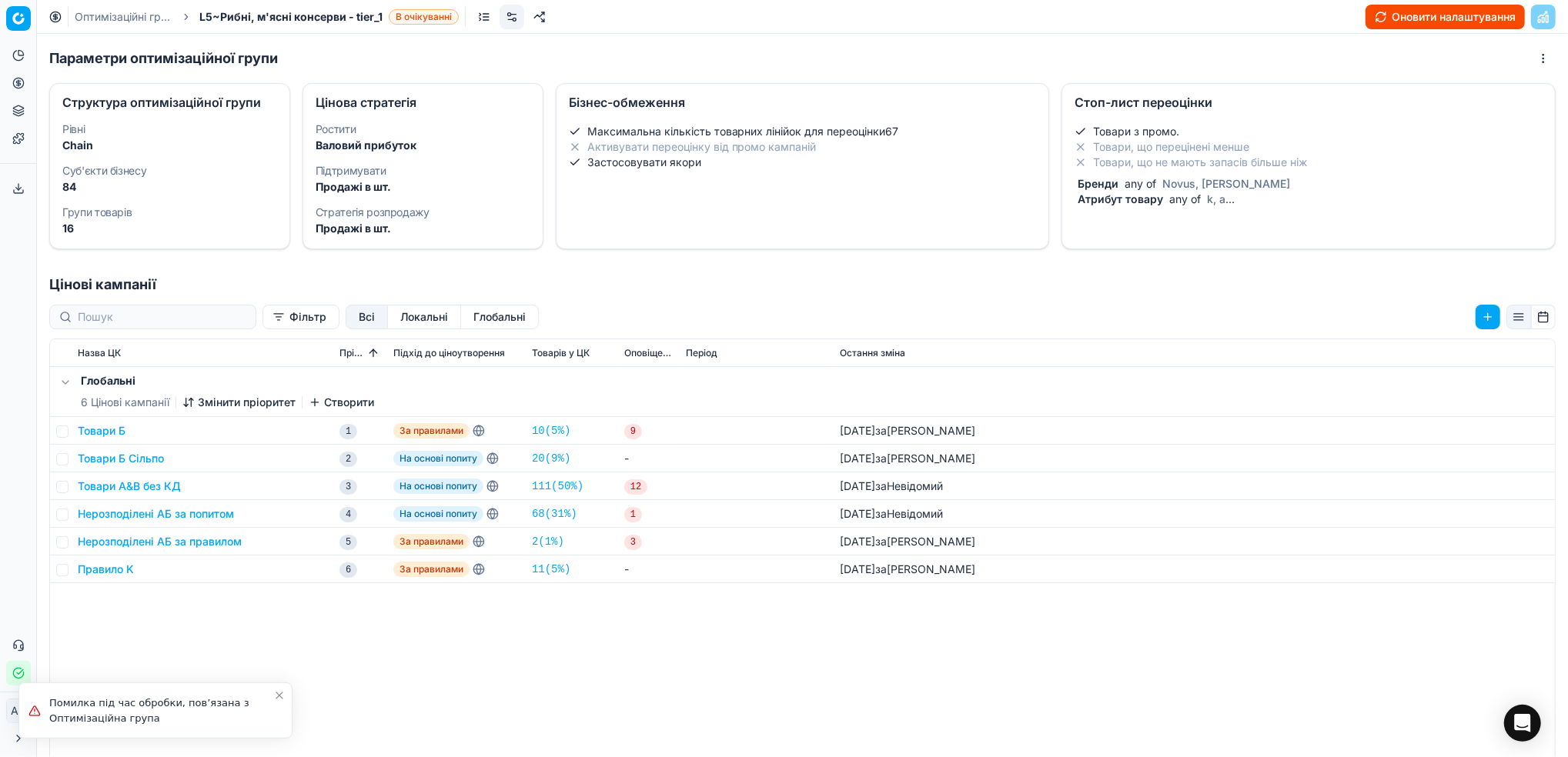
click at [120, 9] on link "Оптимізаційні групи" at bounding box center [124, 17] width 98 height 15
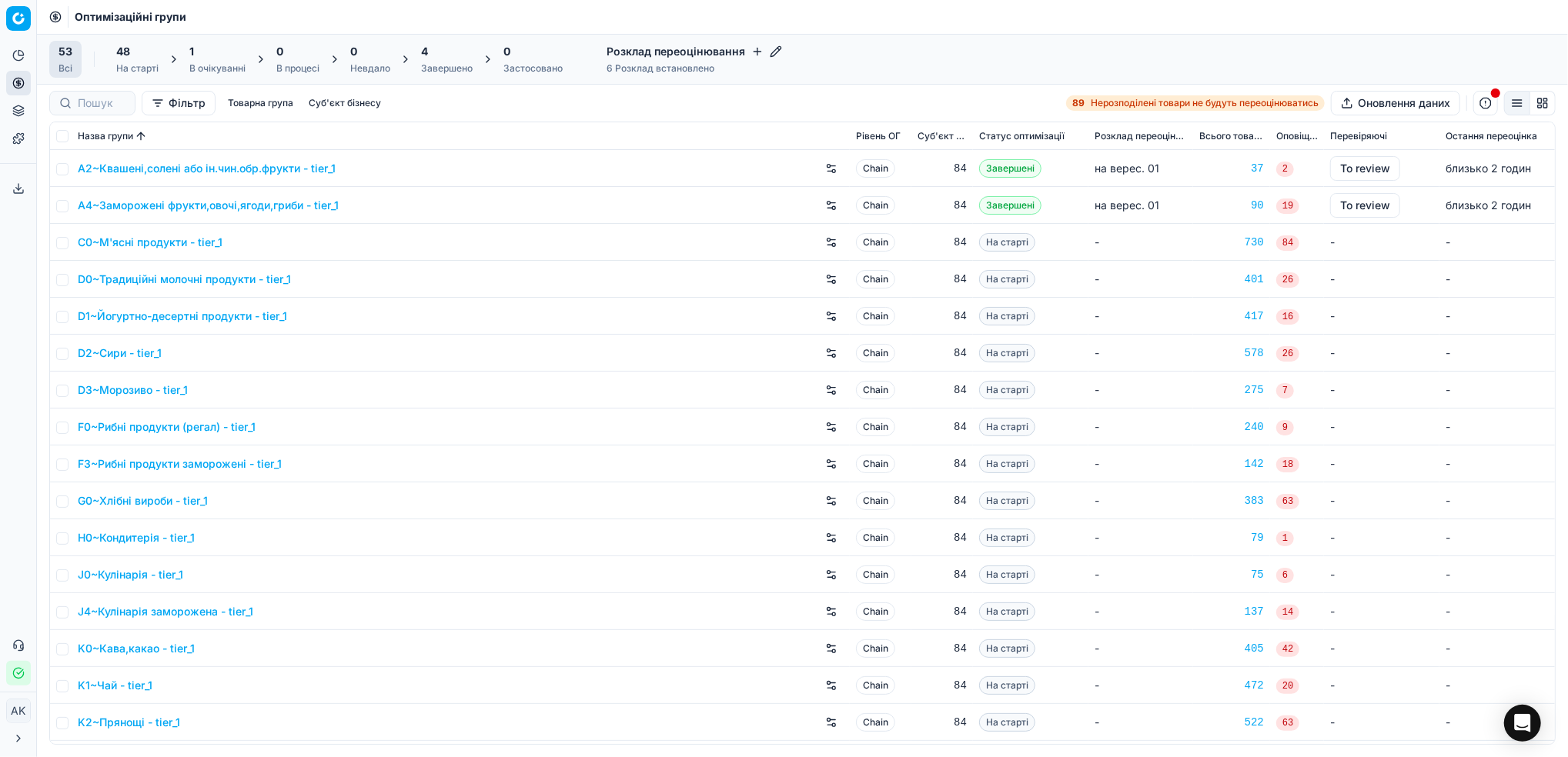
click at [204, 63] on div "В очікуванні" at bounding box center [218, 68] width 56 height 12
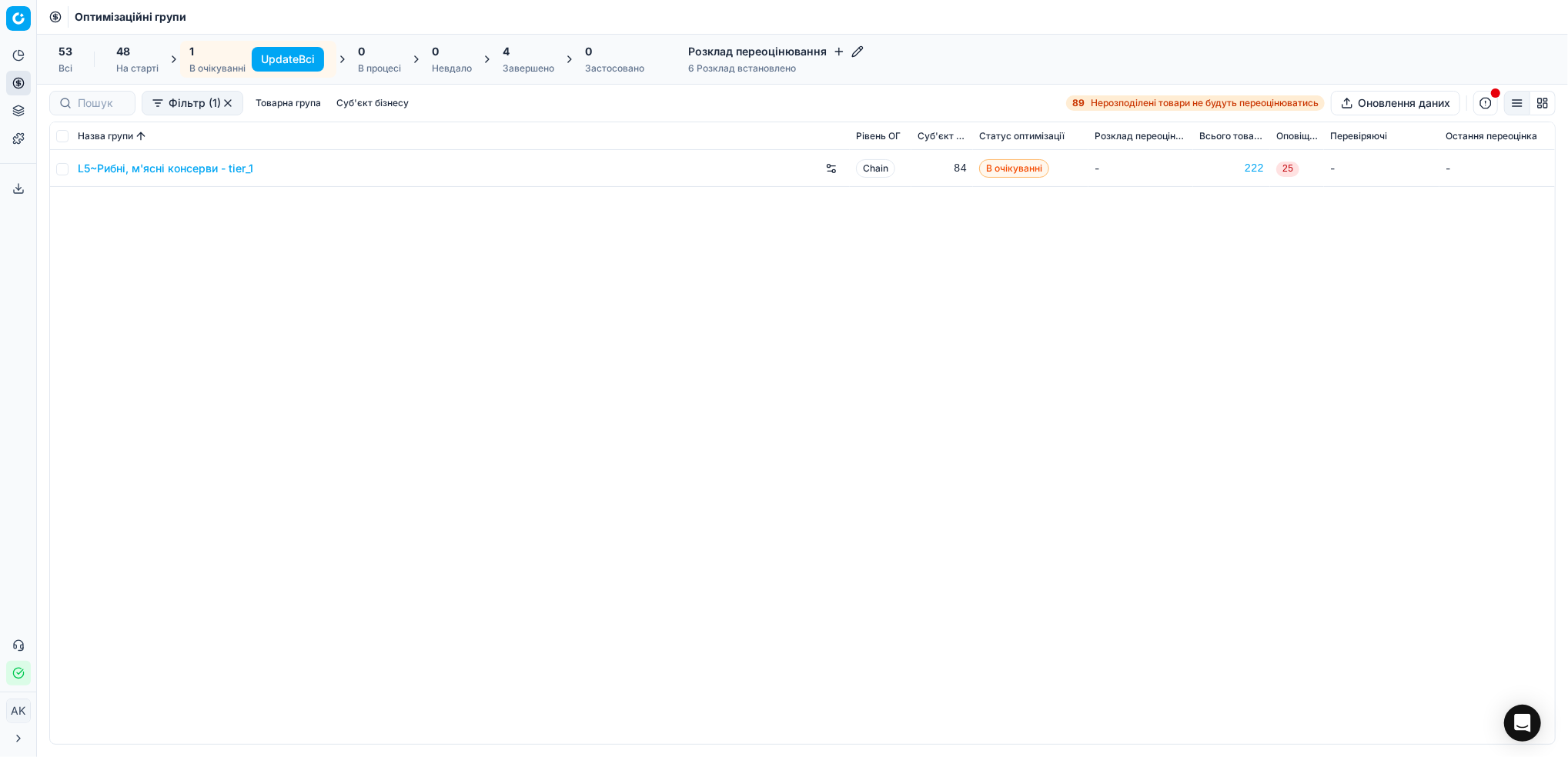
click at [281, 62] on button "Update Всі" at bounding box center [287, 59] width 72 height 24
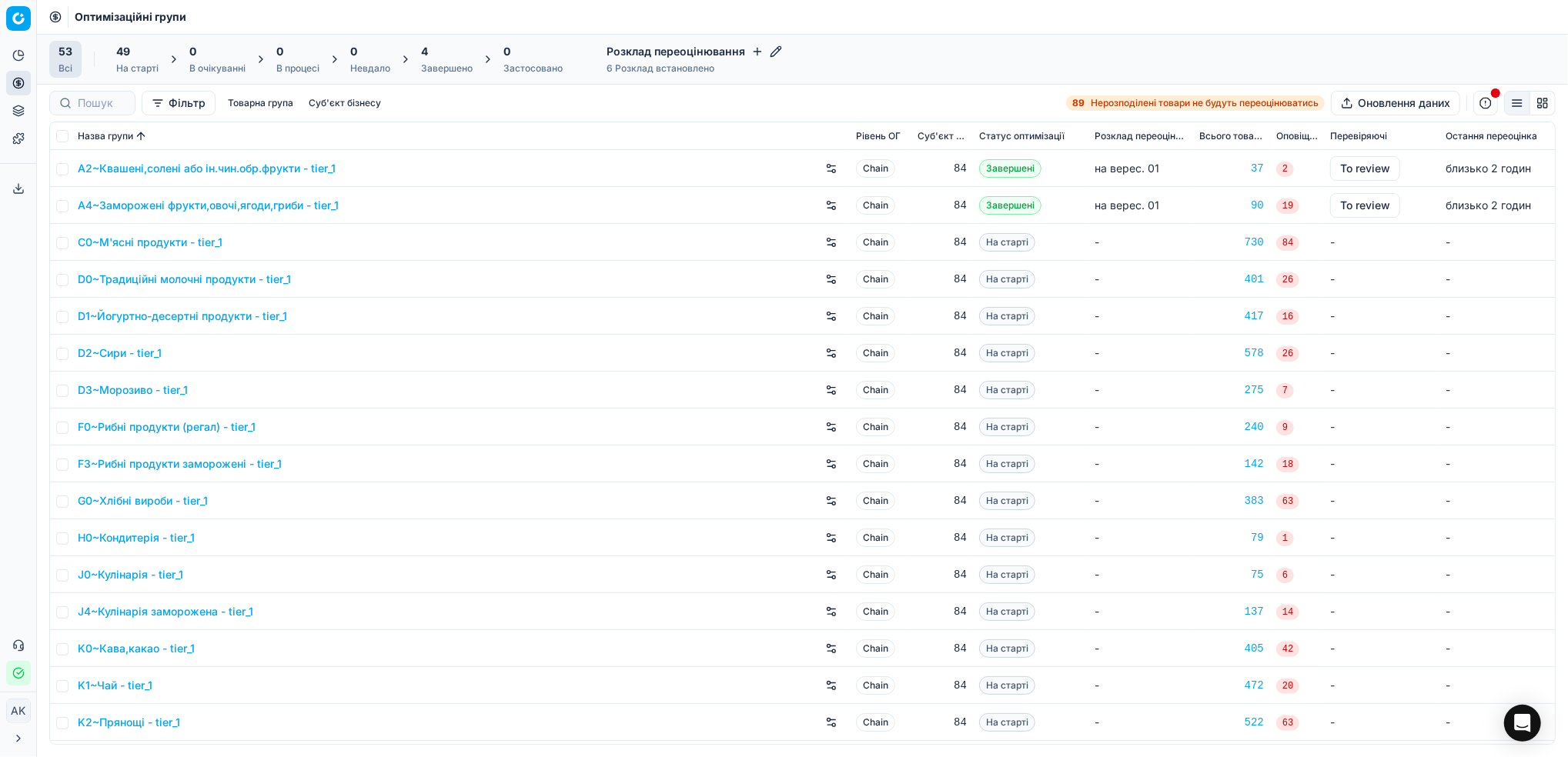
click at [448, 72] on div "Завершено" at bounding box center [446, 68] width 52 height 12
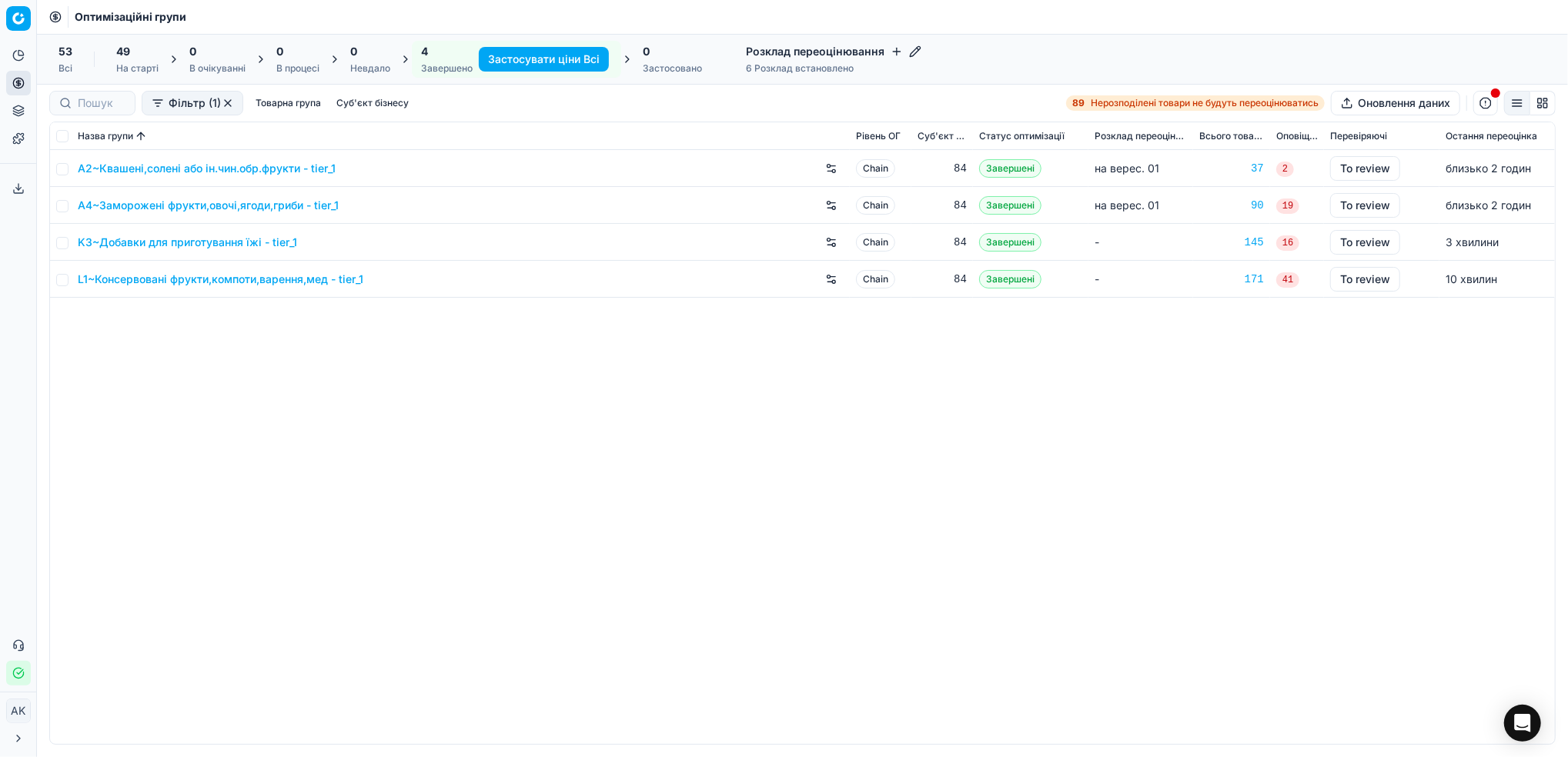
click at [148, 67] on div "На старті" at bounding box center [137, 68] width 42 height 12
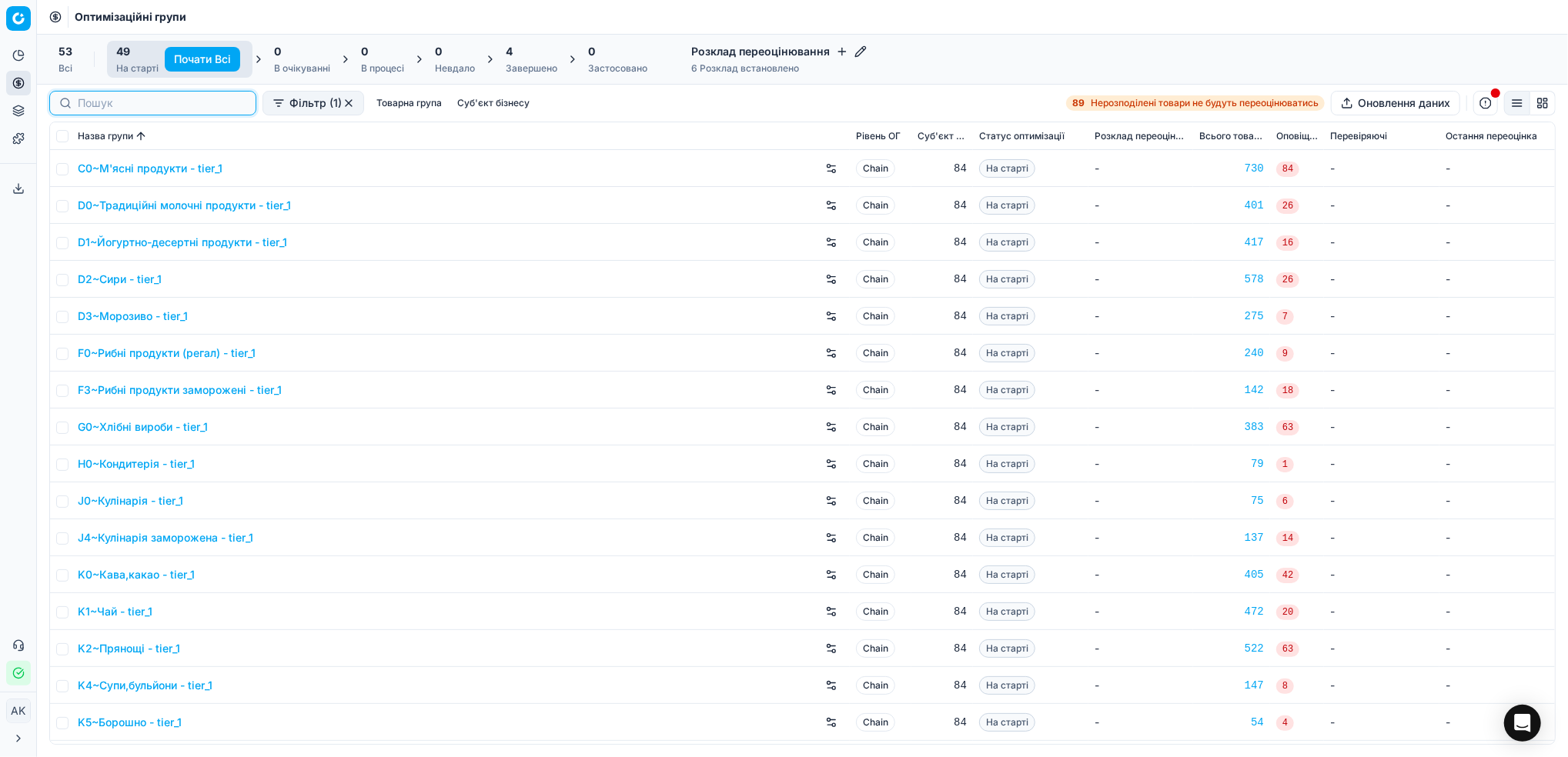
drag, startPoint x: 82, startPoint y: 105, endPoint x: 102, endPoint y: 114, distance: 21.9
click at [83, 105] on input at bounding box center [162, 103] width 169 height 15
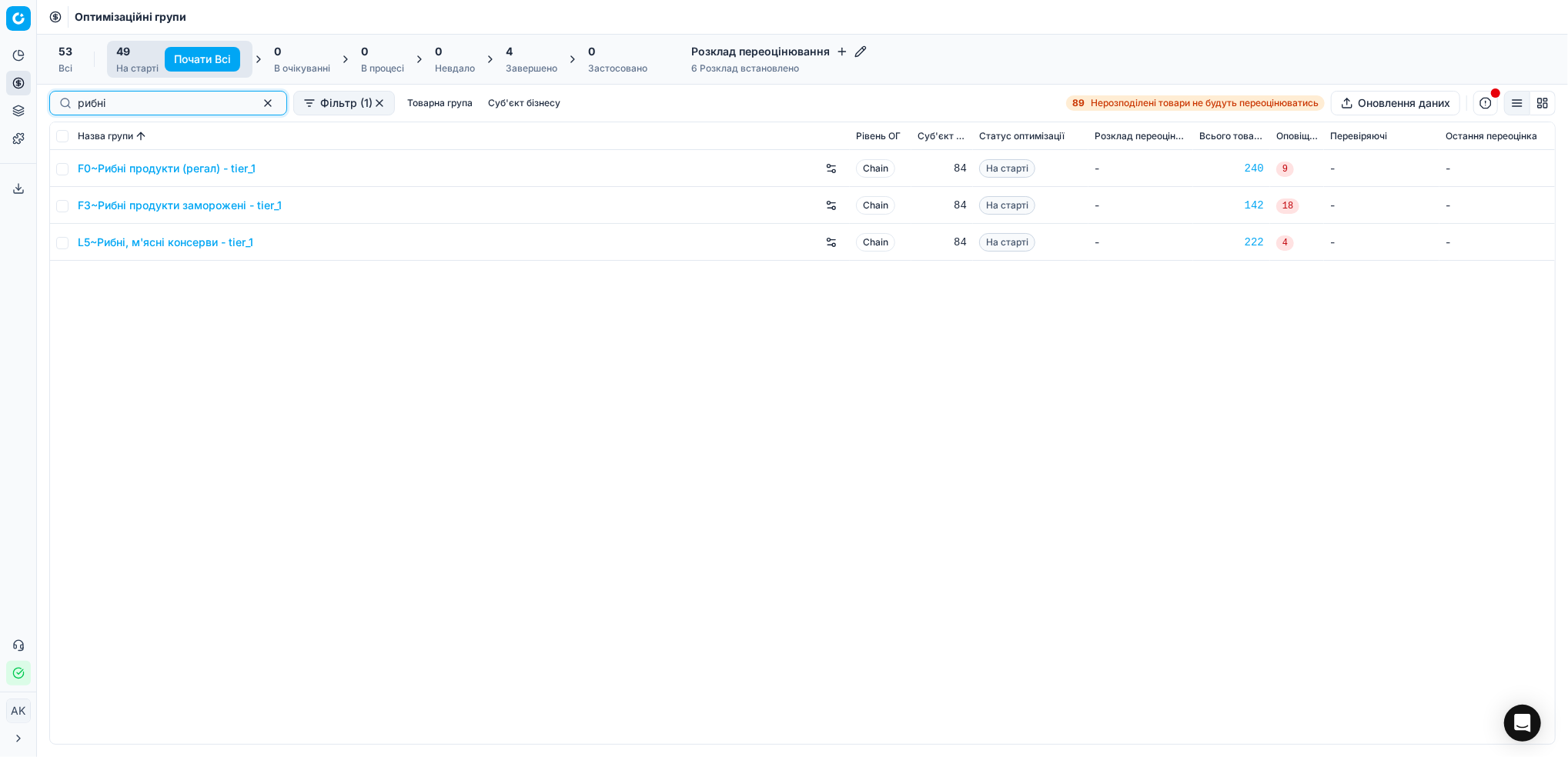
type input "рибні"
click at [66, 242] on input "checkbox" at bounding box center [62, 243] width 12 height 12
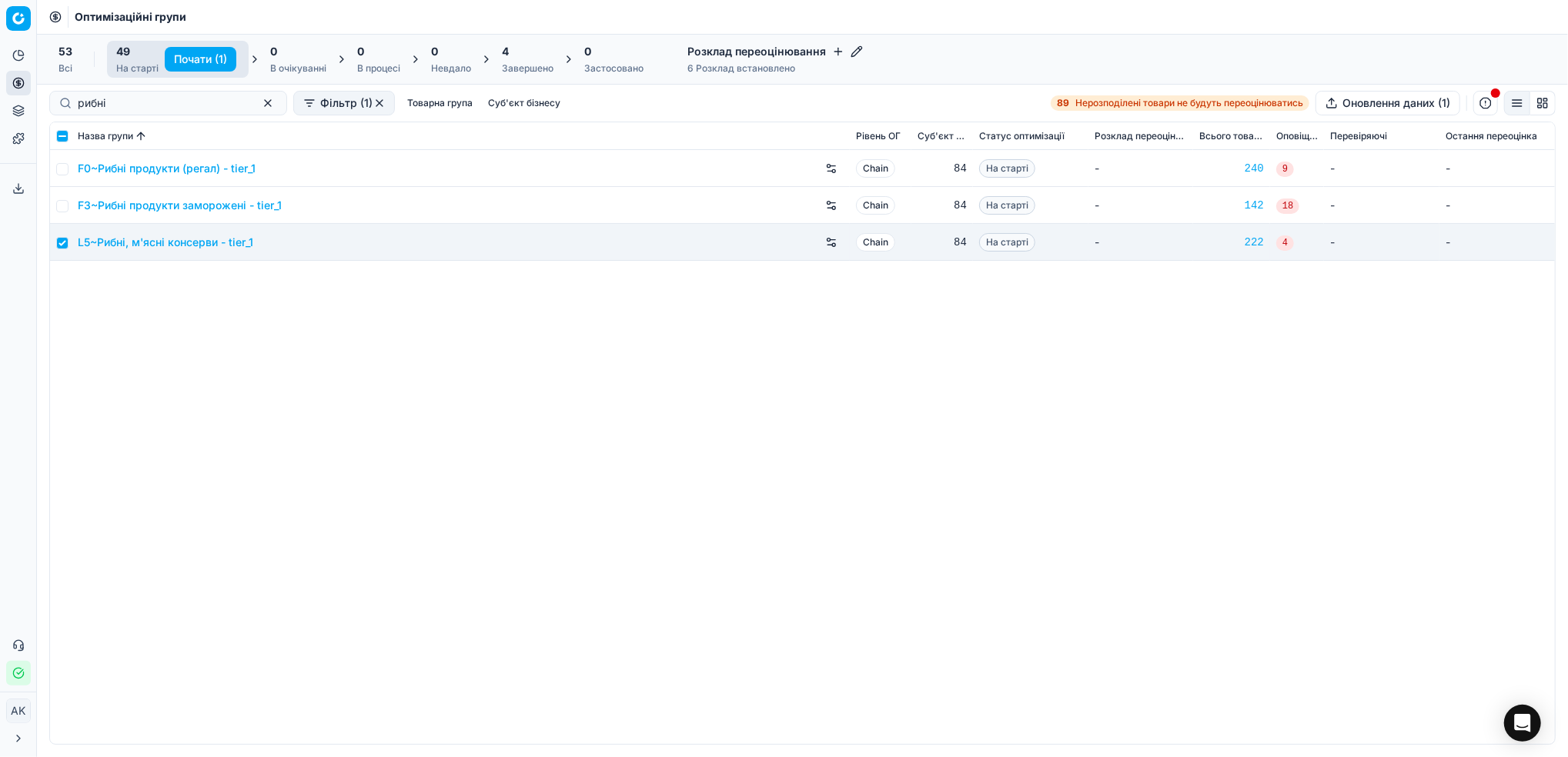
click at [203, 56] on button "Почати (1)" at bounding box center [201, 59] width 71 height 24
checkbox input "false"
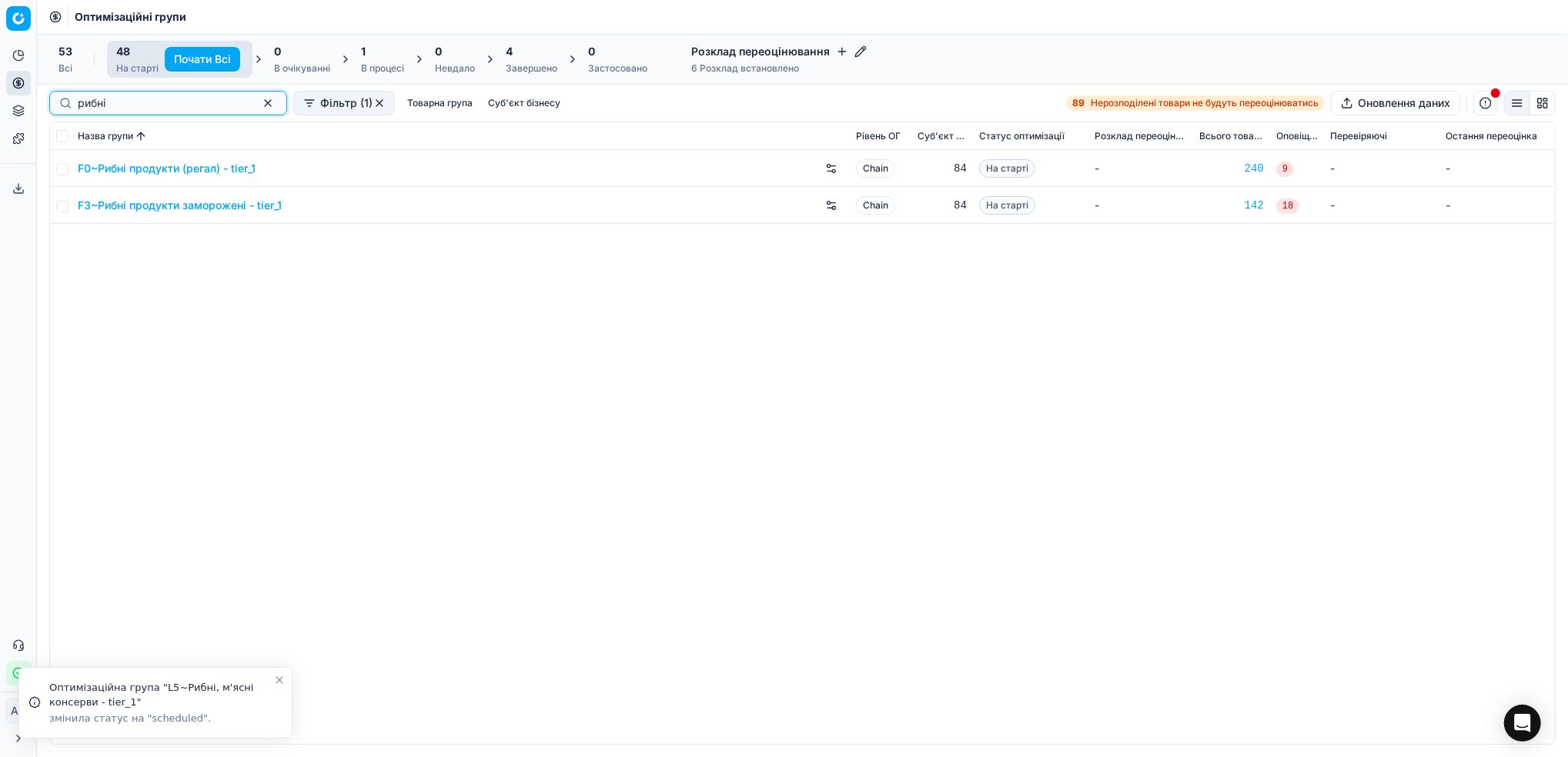
click at [259, 102] on button "button" at bounding box center [268, 103] width 19 height 19
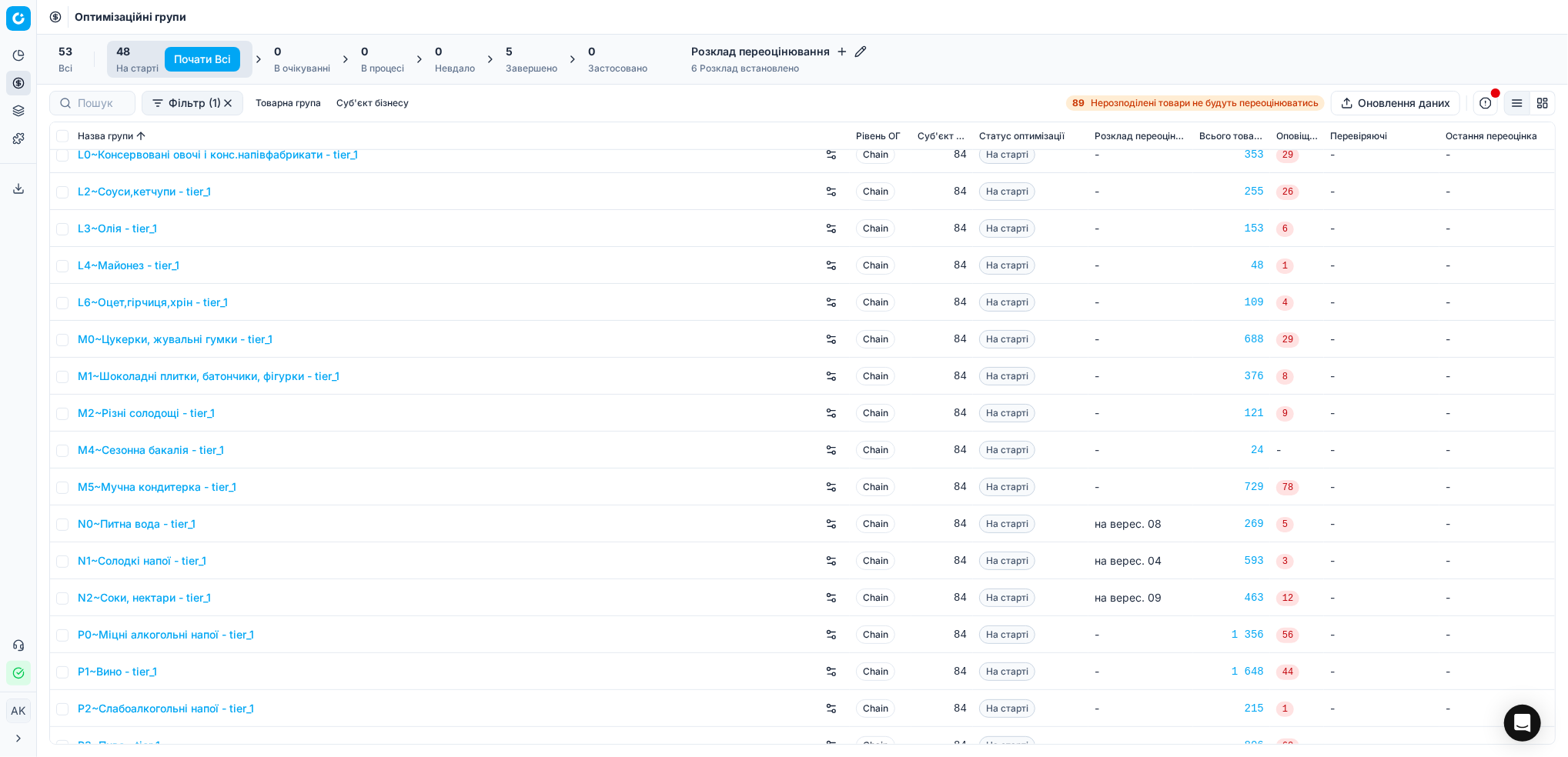
scroll to position [1026, 0]
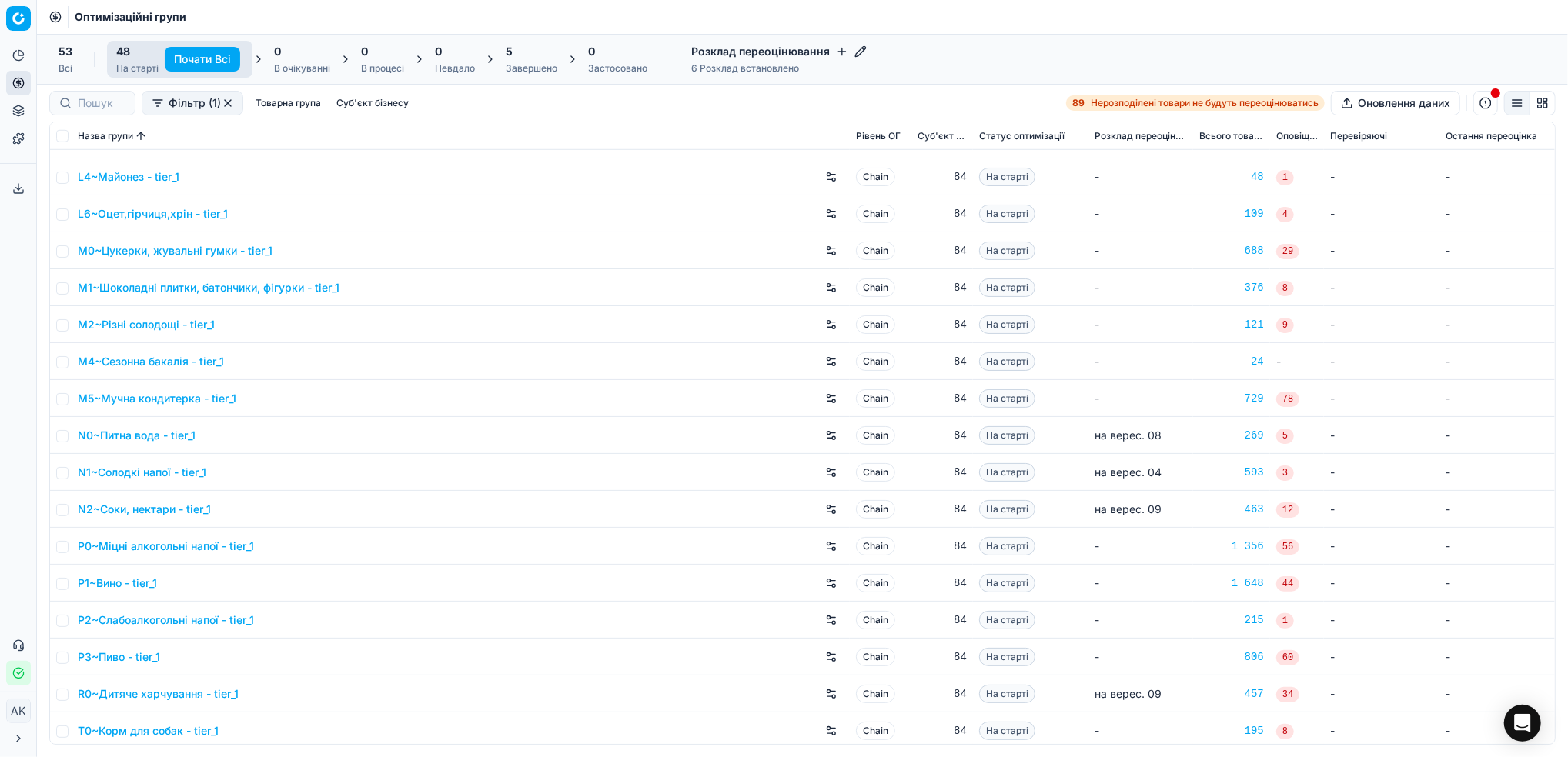
click at [128, 434] on link "N0~Питна вода - tier_1" at bounding box center [137, 435] width 118 height 15
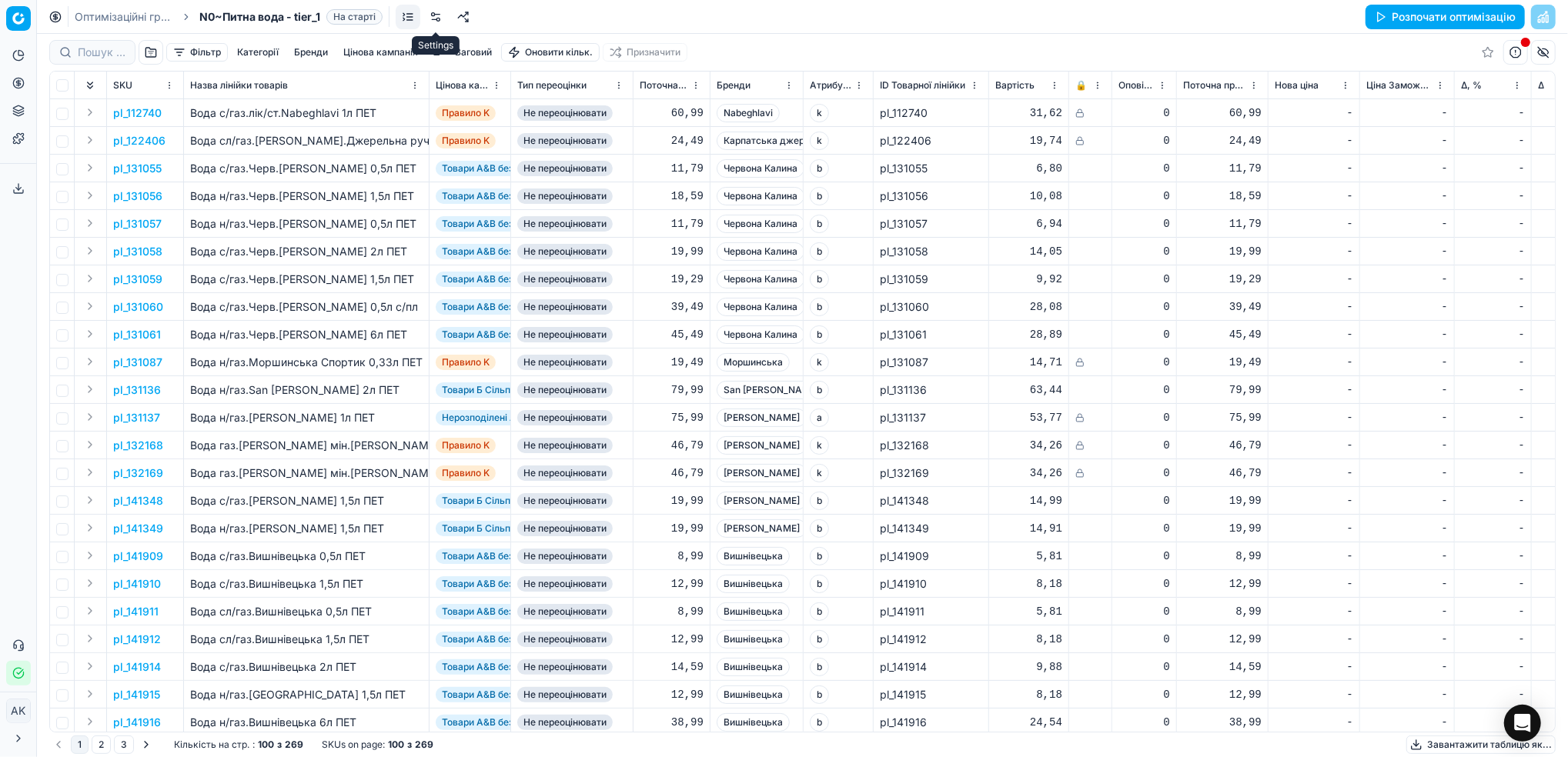
click at [435, 21] on link at bounding box center [435, 17] width 24 height 24
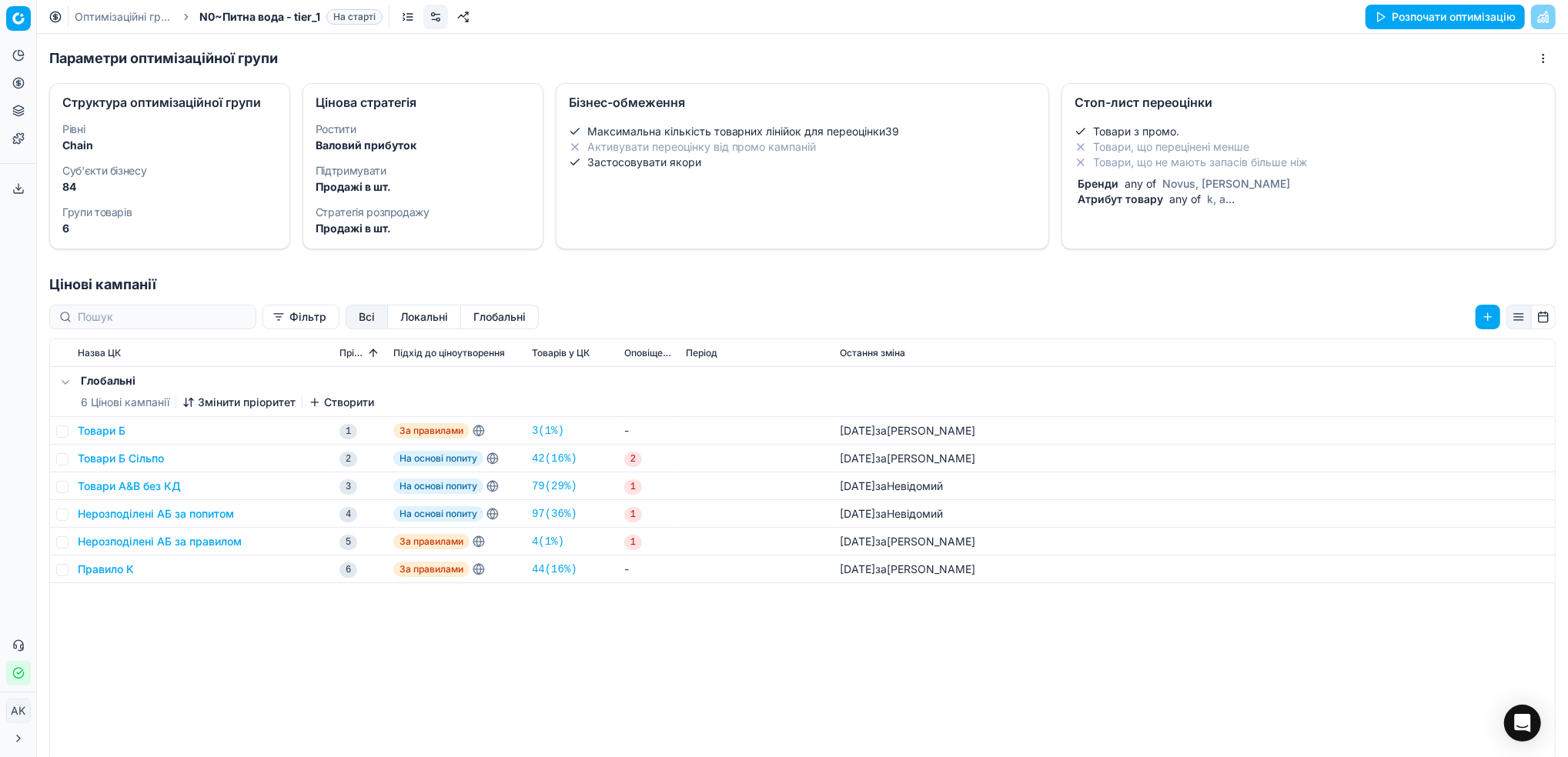
click at [1213, 163] on li "Товари, що не мають запасів більше ніж" at bounding box center [1308, 162] width 468 height 15
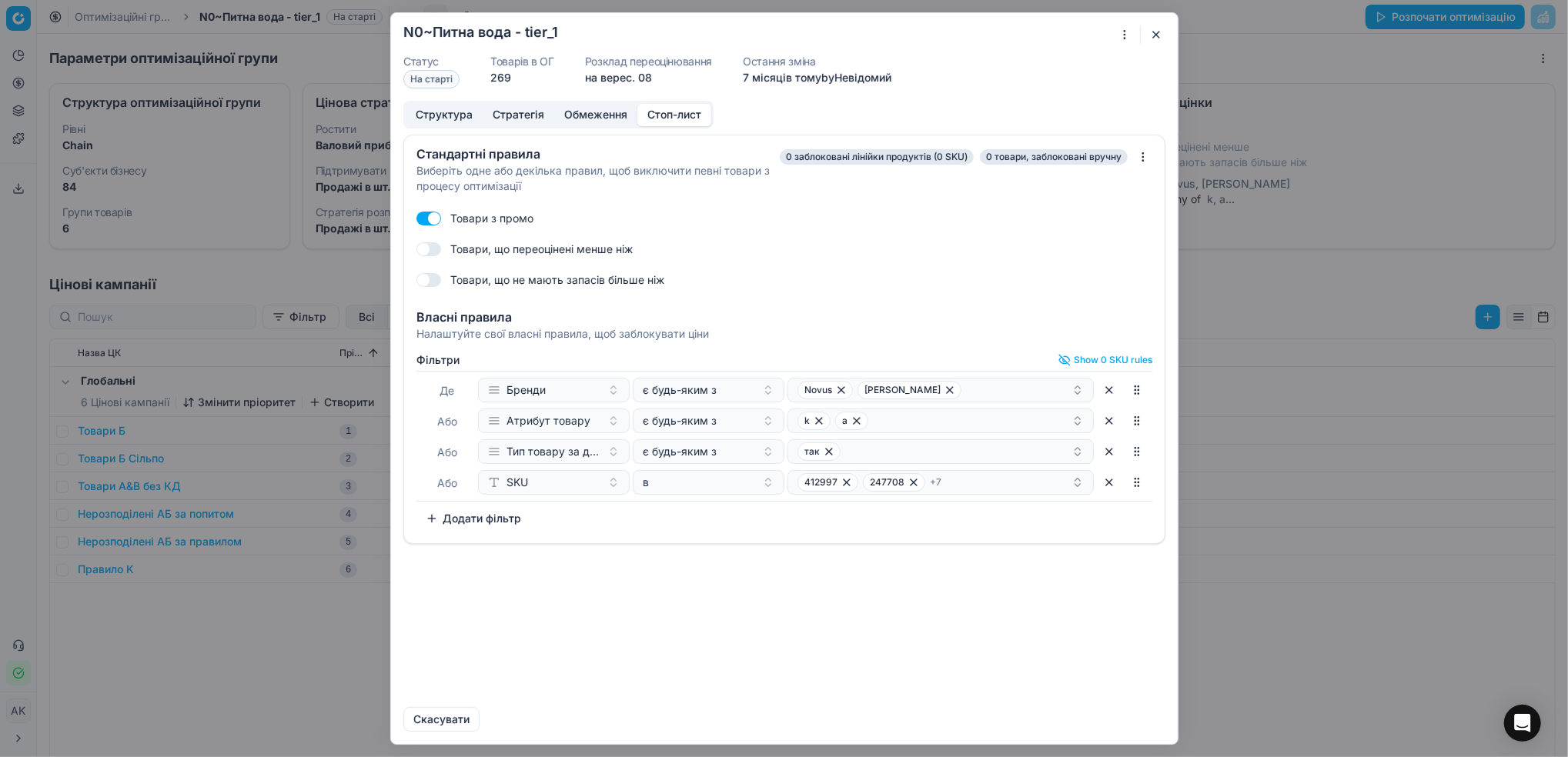
click at [1044, 483] on div "[PERSON_NAME] є будь-яким з [PERSON_NAME] Або Атрибут товару є будь-яким з k a …" at bounding box center [784, 437] width 736 height 131
click at [1031, 478] on div "412997 247708 + 7" at bounding box center [934, 483] width 274 height 19
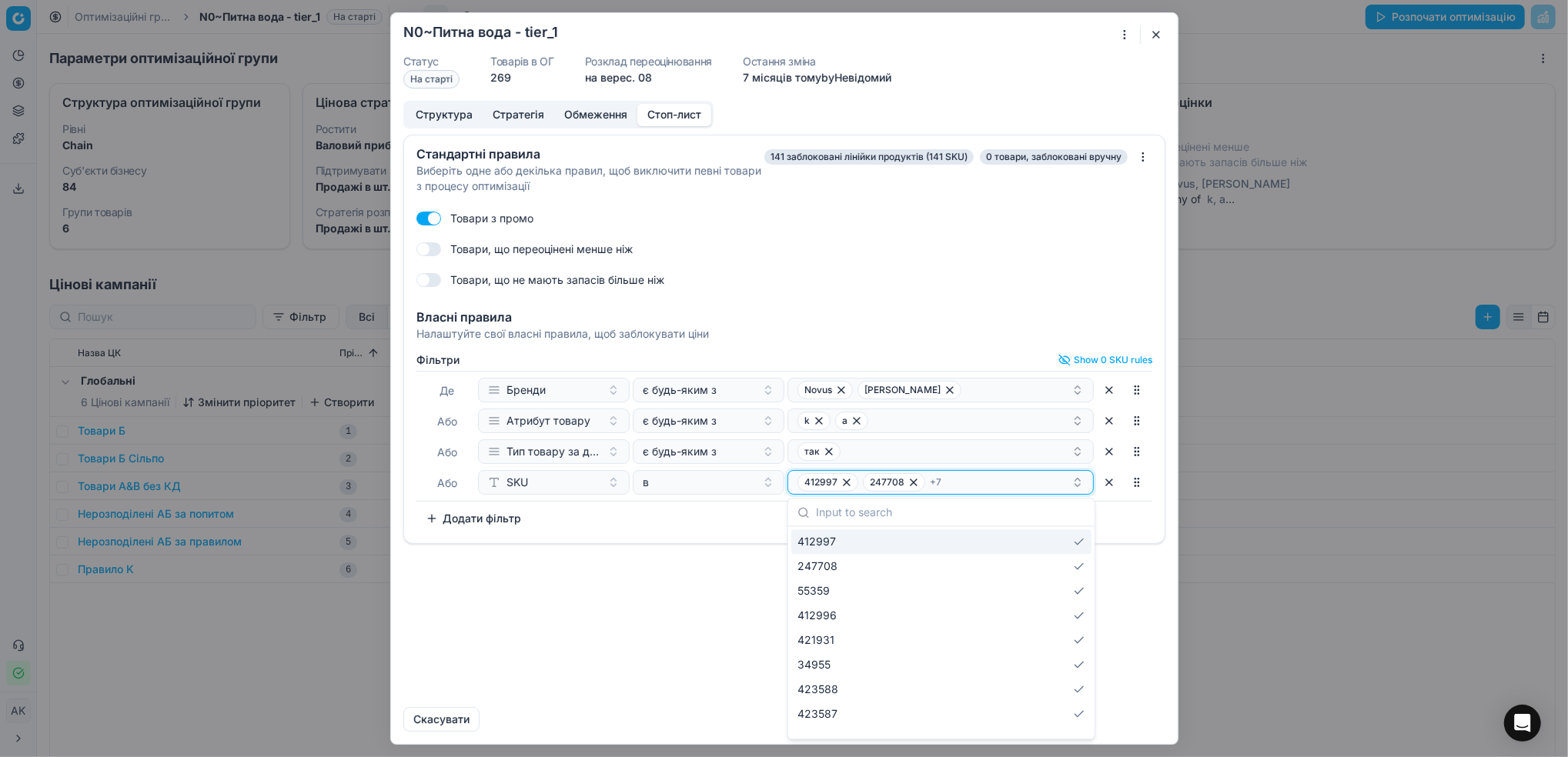
click at [968, 487] on div "412997 247708 + 7" at bounding box center [934, 483] width 274 height 19
click at [972, 482] on div "412997 247708 + 7" at bounding box center [934, 483] width 274 height 19
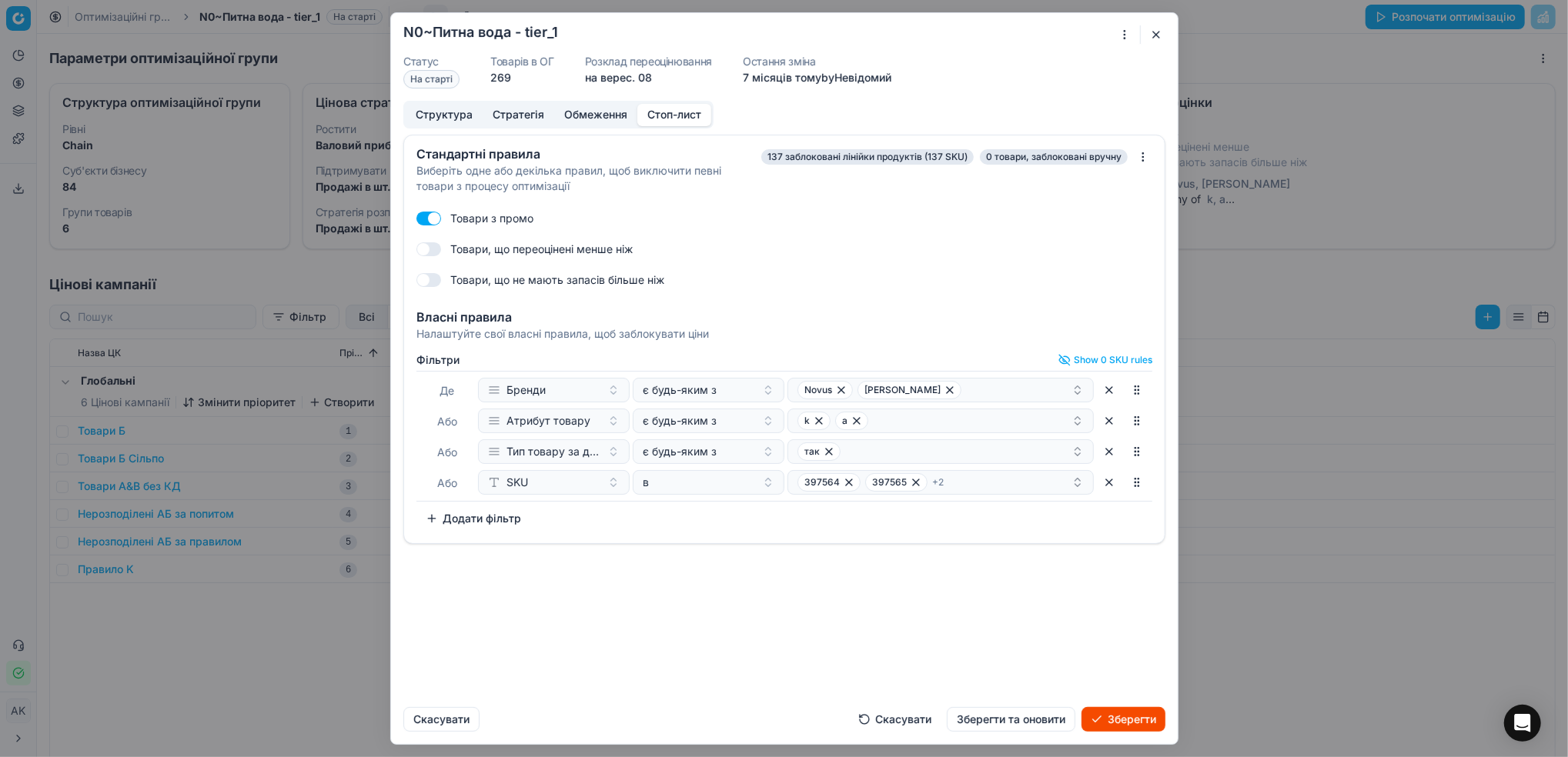
click at [1030, 656] on div "Стандартні правила Виберіть одне або декілька правил, щоб виключити певні товар…" at bounding box center [784, 415] width 787 height 560
click at [1154, 40] on button "button" at bounding box center [1156, 35] width 19 height 19
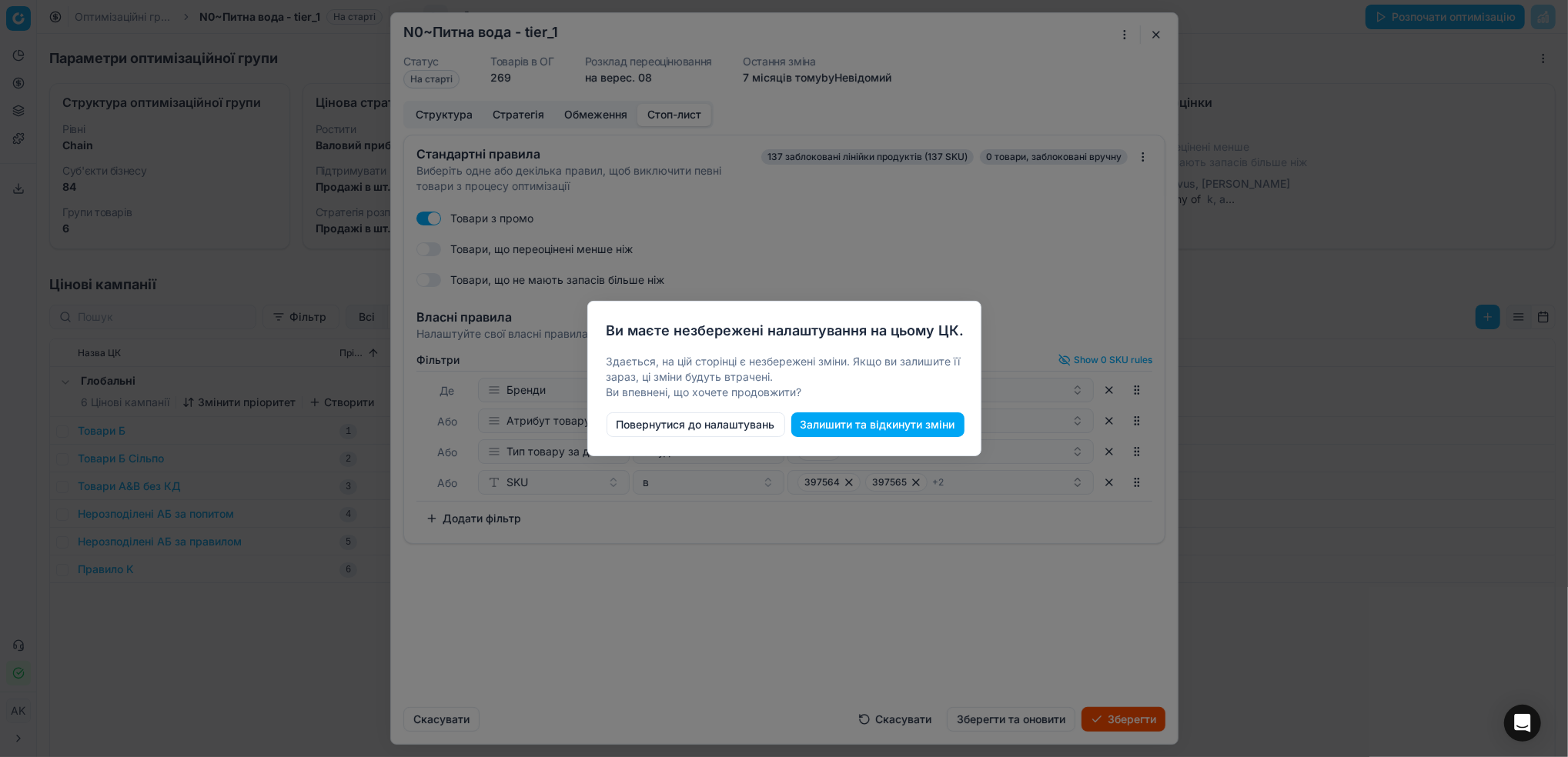
click at [709, 429] on button "Повернутися до налаштувань" at bounding box center [696, 425] width 178 height 24
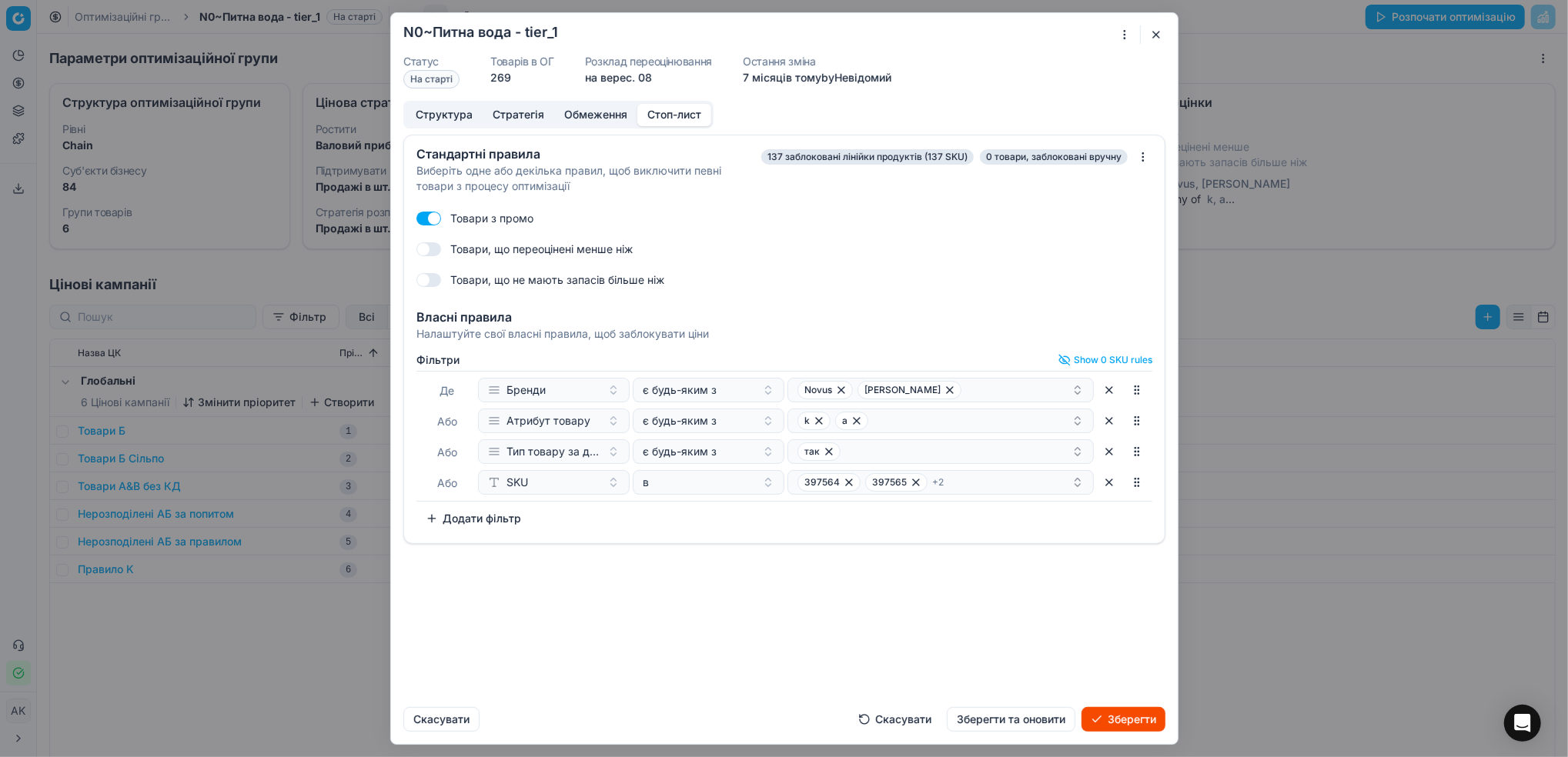
click at [886, 719] on button "Скасувати" at bounding box center [895, 719] width 92 height 24
click at [1155, 32] on button "button" at bounding box center [1156, 35] width 19 height 19
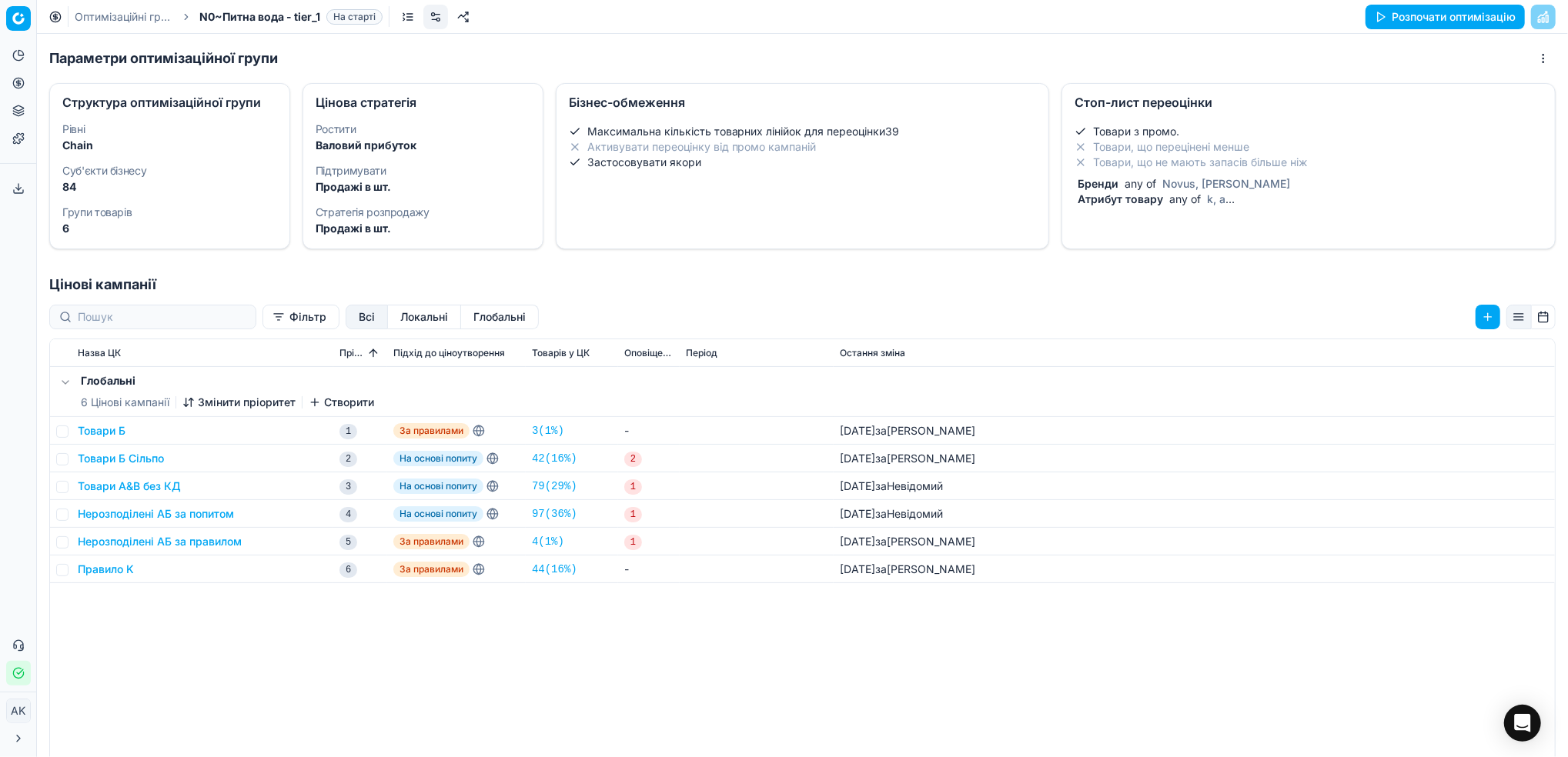
click at [103, 20] on link "Оптимізаційні групи" at bounding box center [124, 17] width 98 height 15
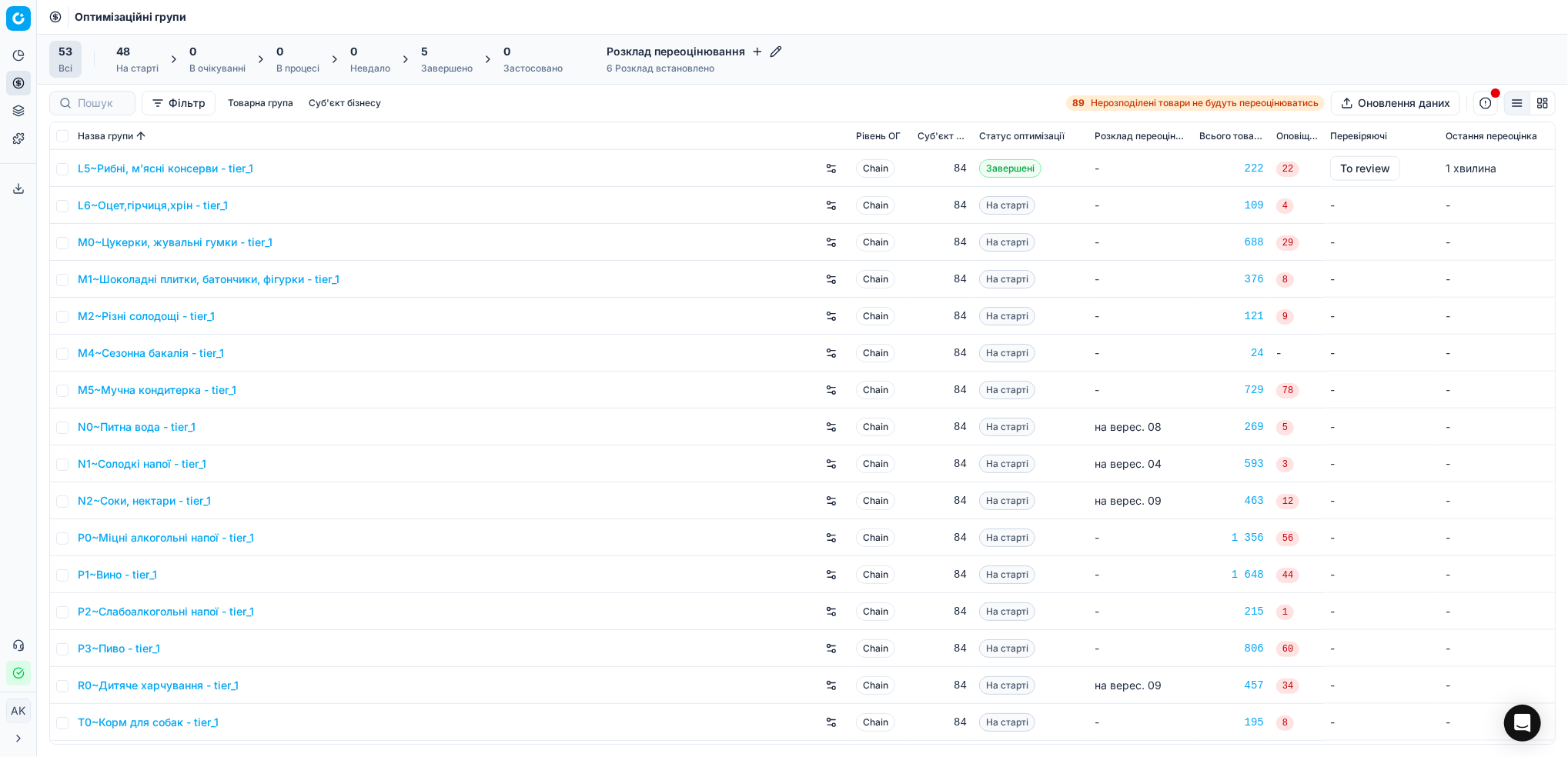
scroll to position [1334, 0]
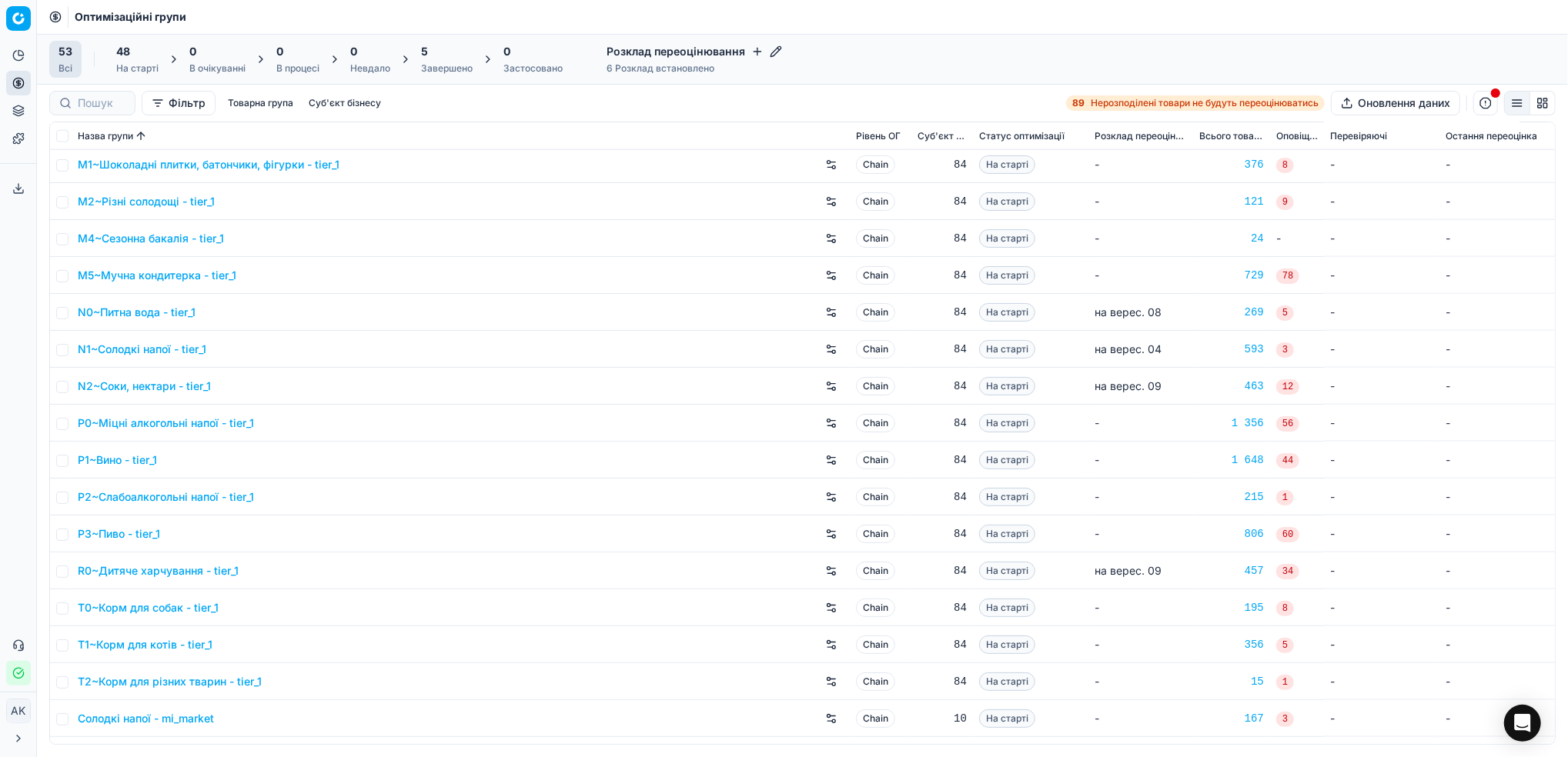
click at [139, 314] on link "N0~Питна вода - tier_1" at bounding box center [137, 312] width 118 height 15
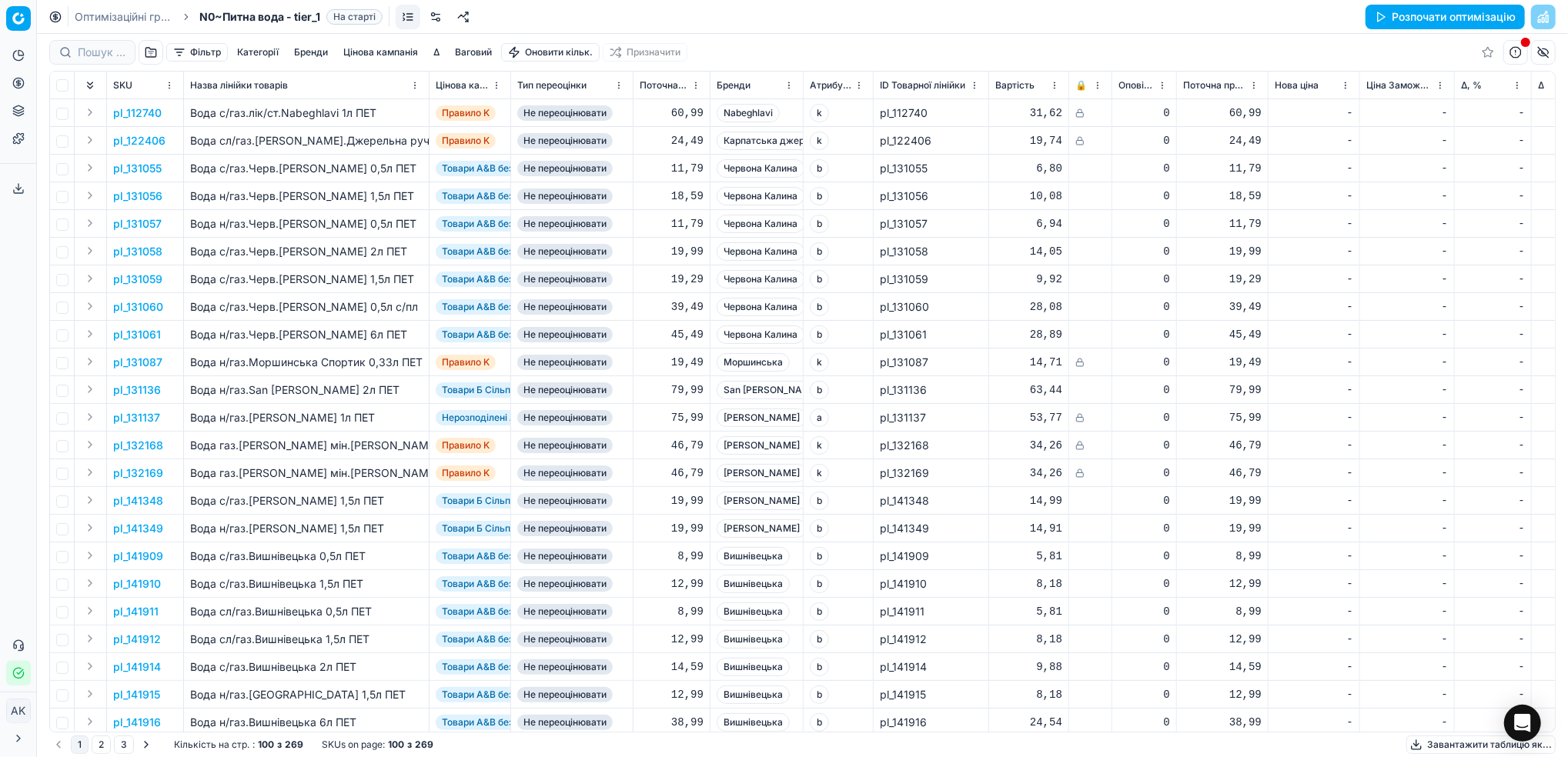
click at [195, 47] on button "Фільтр" at bounding box center [197, 53] width 62 height 19
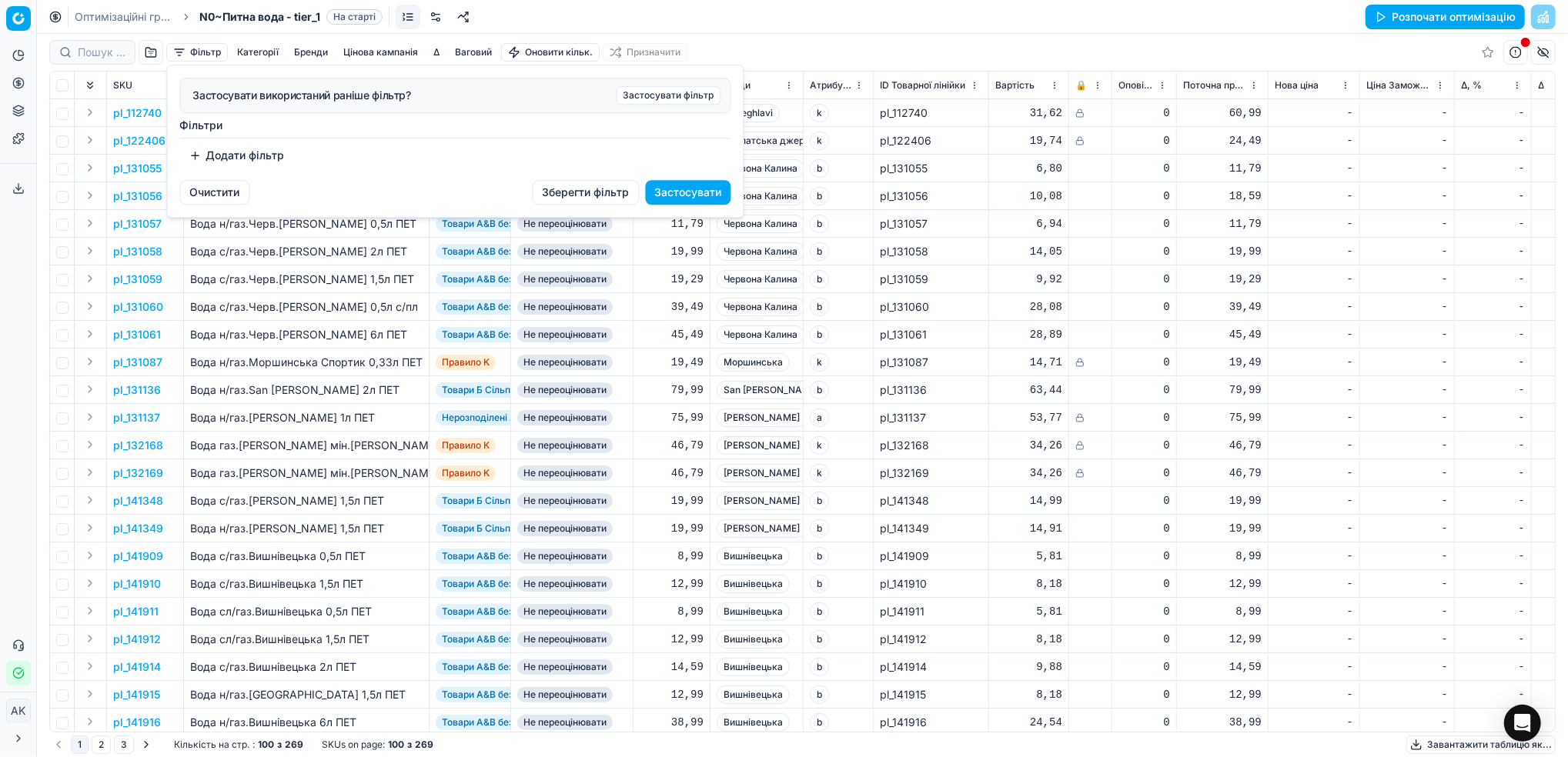
click at [233, 161] on button "Додати фільтр" at bounding box center [236, 156] width 113 height 24
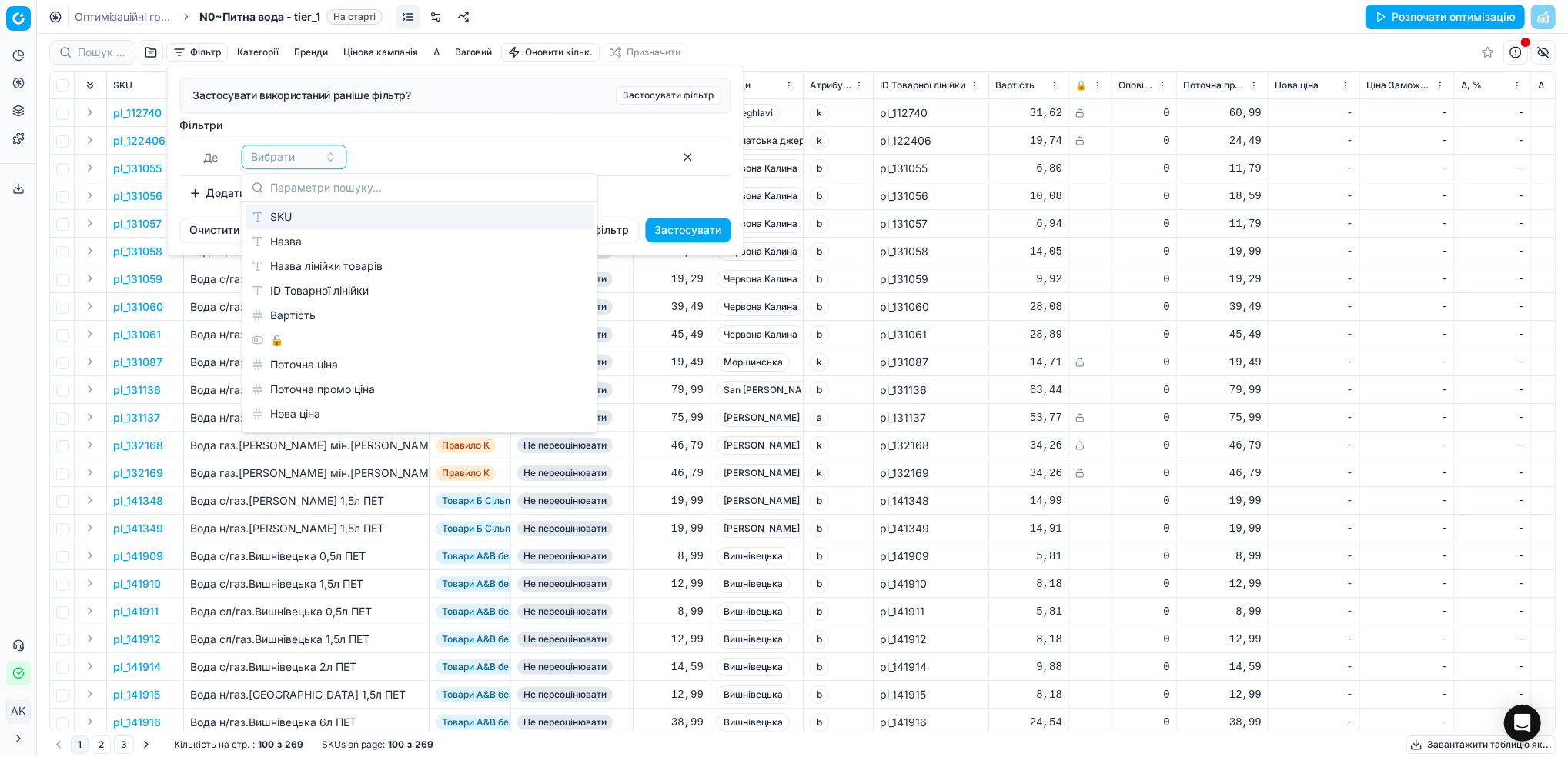
click at [316, 216] on div "SKU" at bounding box center [420, 217] width 349 height 24
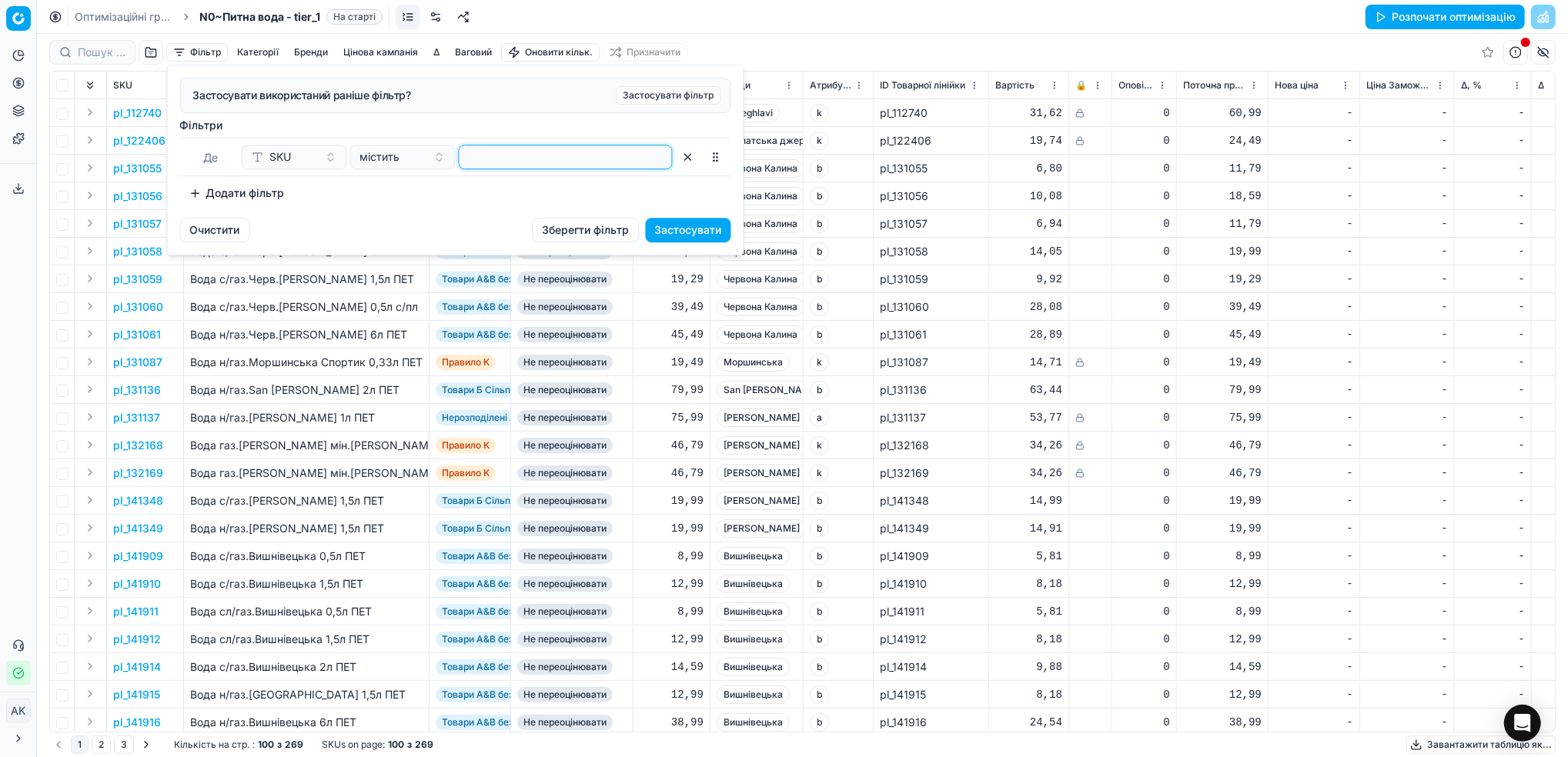
click at [534, 150] on input at bounding box center [565, 157] width 200 height 23
click at [694, 224] on button "Застосувати" at bounding box center [687, 230] width 85 height 24
click at [542, 166] on input at bounding box center [565, 157] width 200 height 23
click at [675, 240] on button "Застосувати" at bounding box center [687, 230] width 85 height 24
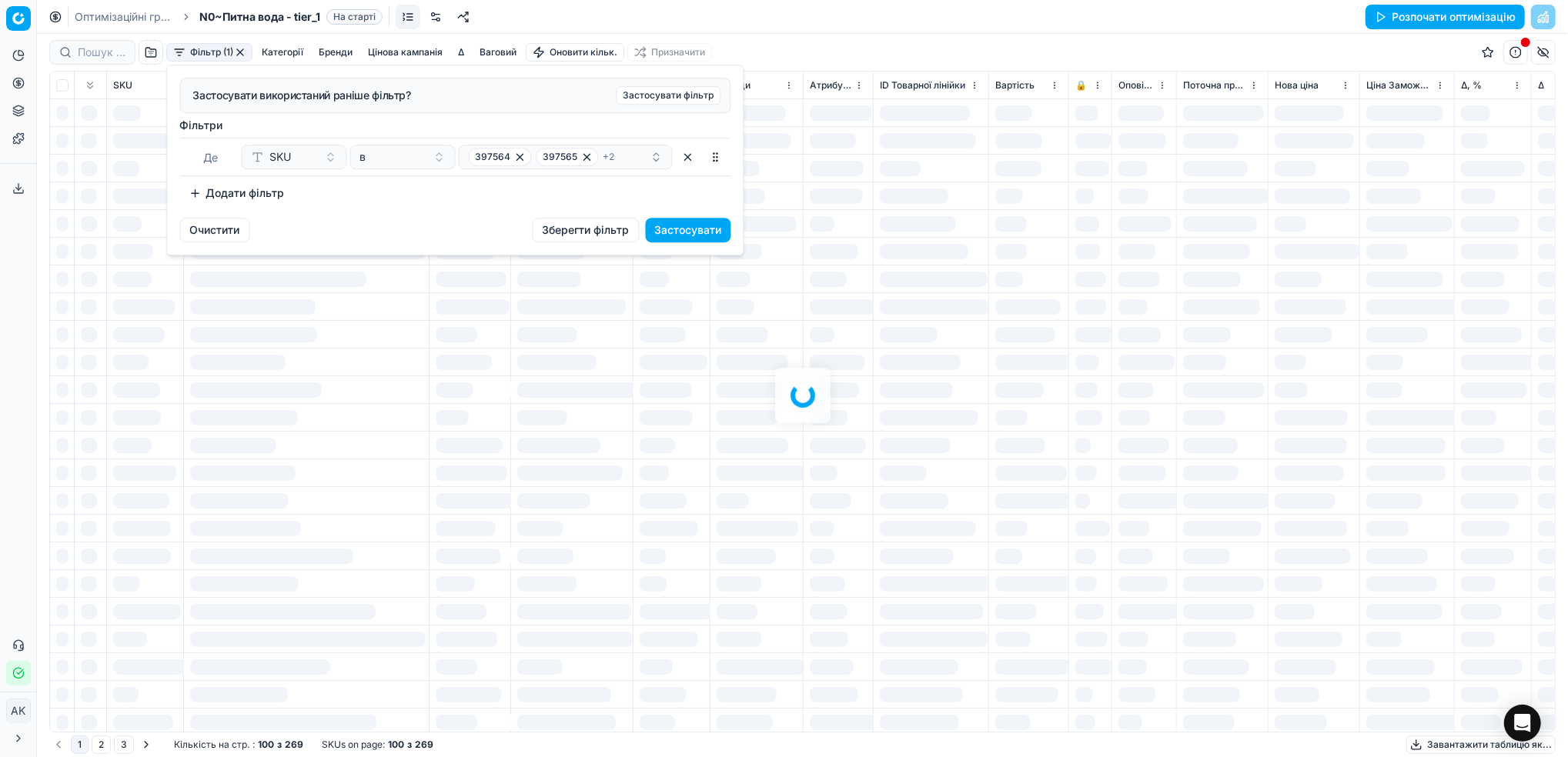
click at [675, 226] on div at bounding box center [802, 395] width 1530 height 723
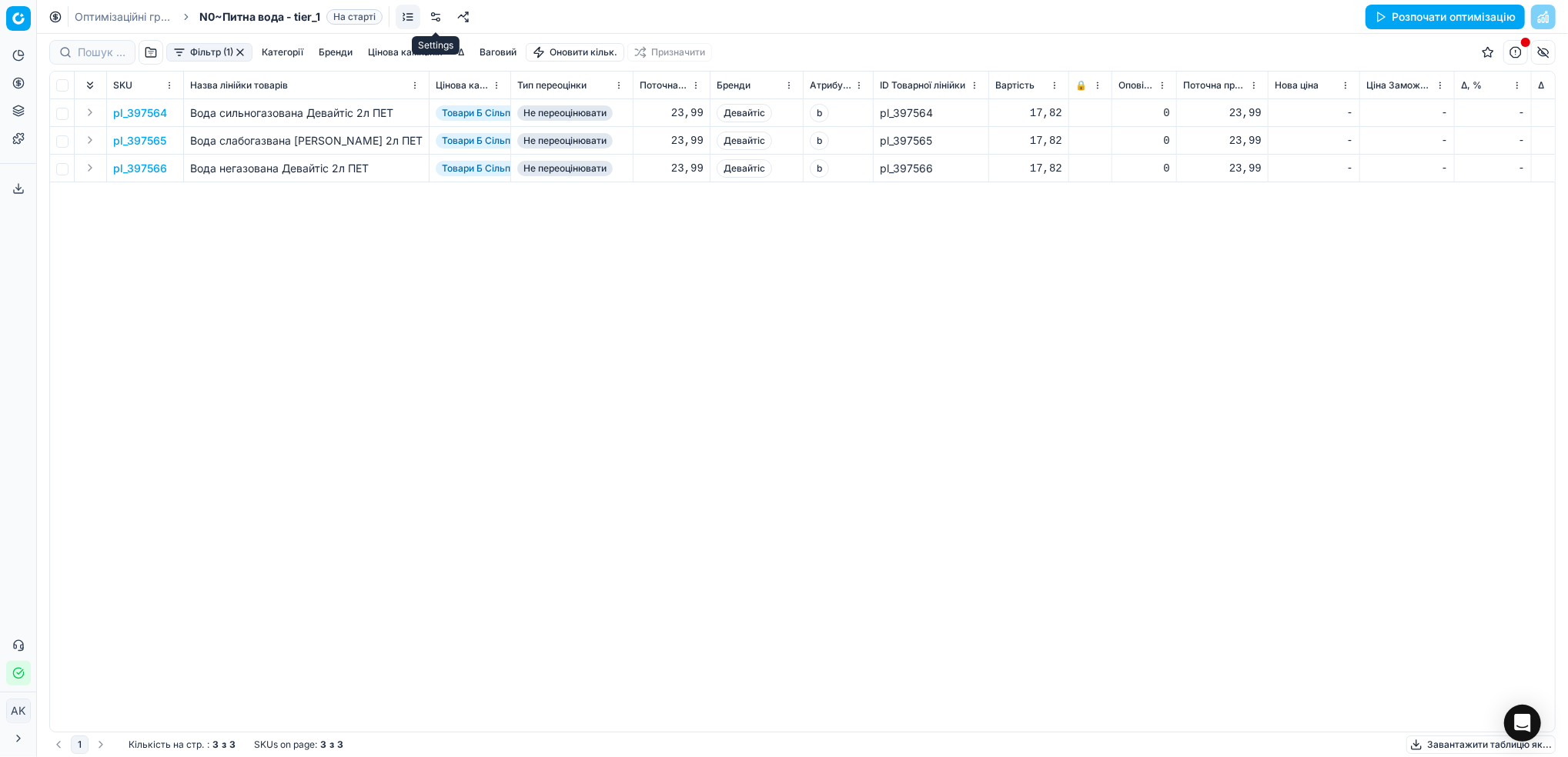
click at [439, 13] on link at bounding box center [435, 17] width 24 height 24
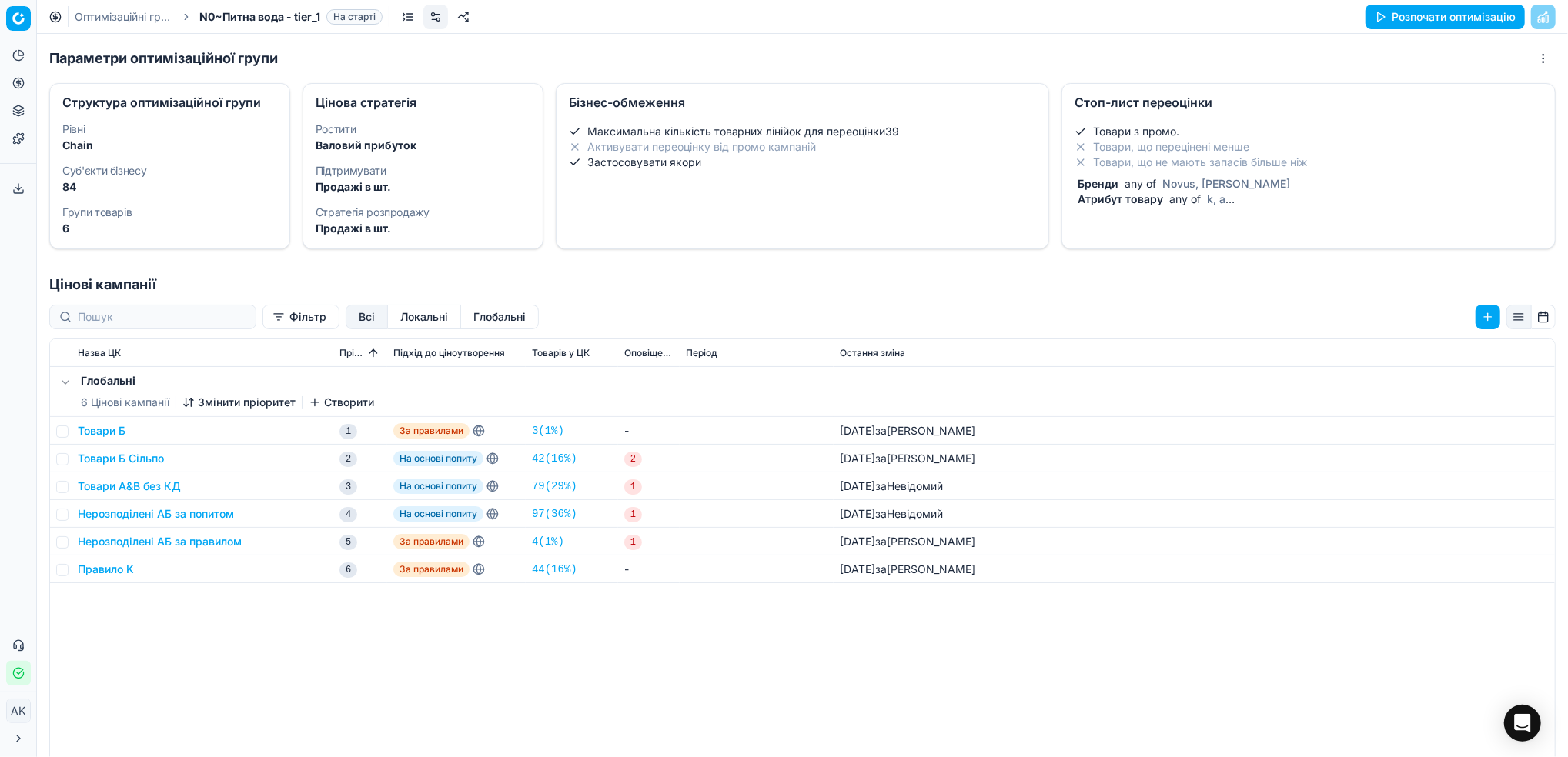
click at [1199, 183] on span "Novus, [PERSON_NAME]" at bounding box center [1226, 184] width 134 height 13
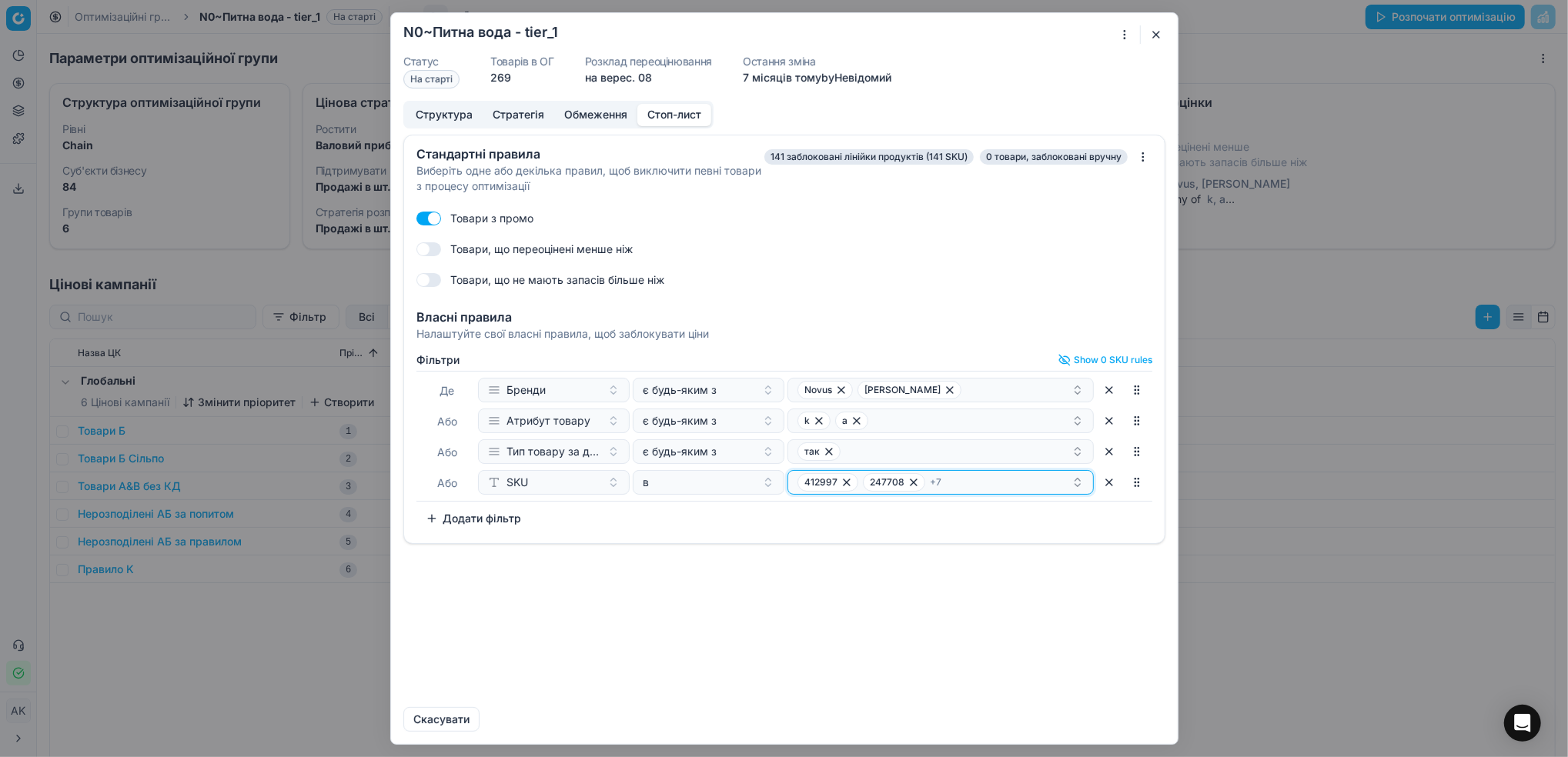
click at [1072, 483] on icon "button" at bounding box center [1077, 482] width 12 height 12
click at [1040, 483] on div "412997 247708 + 7" at bounding box center [934, 483] width 274 height 19
click at [1023, 478] on div "412997 247708 + 7" at bounding box center [934, 483] width 274 height 19
click at [1017, 480] on div "412997 247708 + 7" at bounding box center [934, 483] width 274 height 19
click at [968, 488] on div "412997 247708 + 7" at bounding box center [934, 483] width 274 height 19
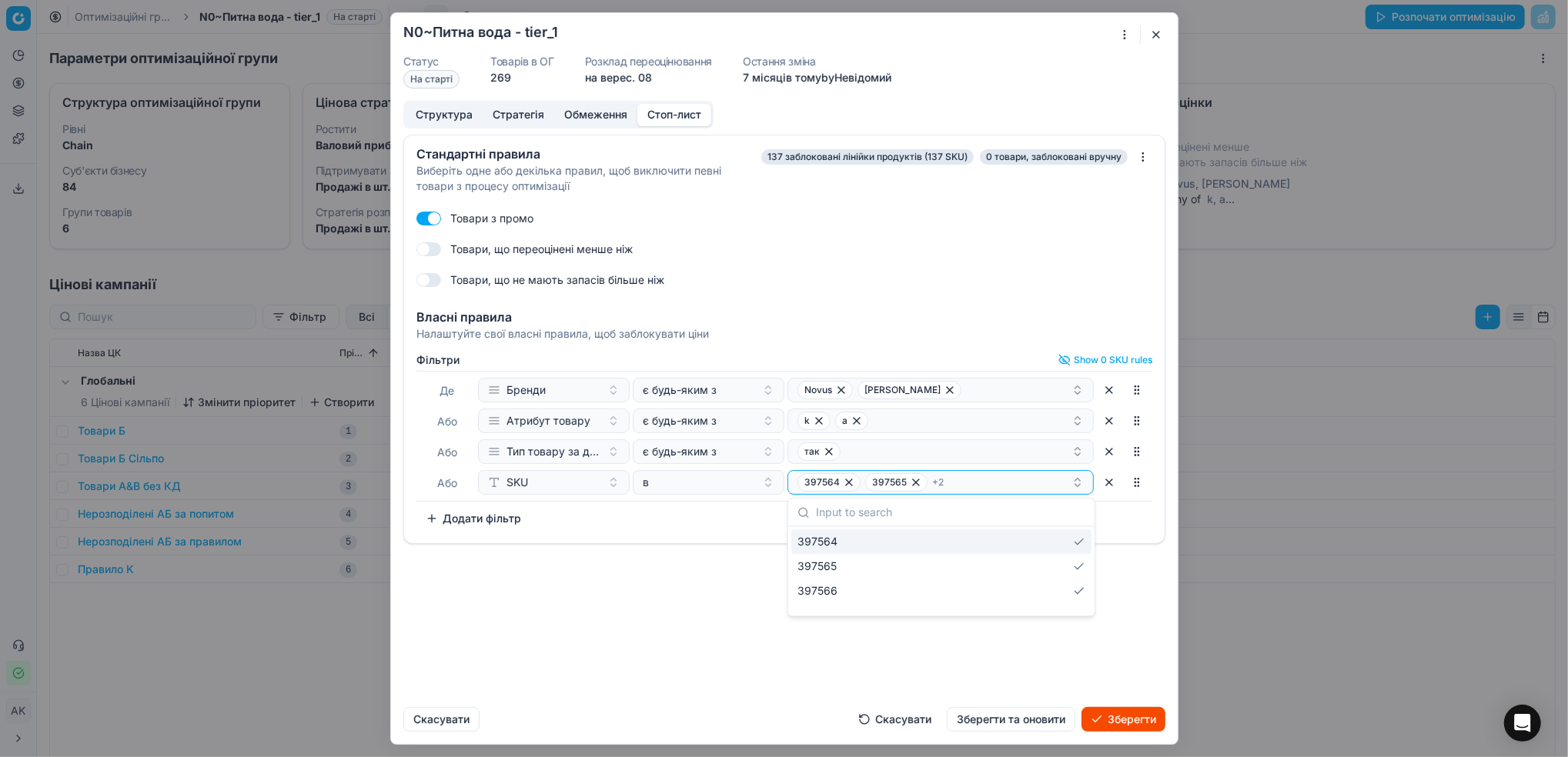
click at [948, 551] on div "397564" at bounding box center [942, 542] width 300 height 24
click at [942, 541] on div "397565" at bounding box center [942, 542] width 300 height 24
click at [938, 537] on div "397566" at bounding box center [942, 542] width 300 height 24
click at [890, 634] on div "Стандартні правила Виберіть одне або декілька правил, щоб виключити певні товар…" at bounding box center [784, 415] width 787 height 560
click at [863, 484] on div "button" at bounding box center [934, 483] width 274 height 19
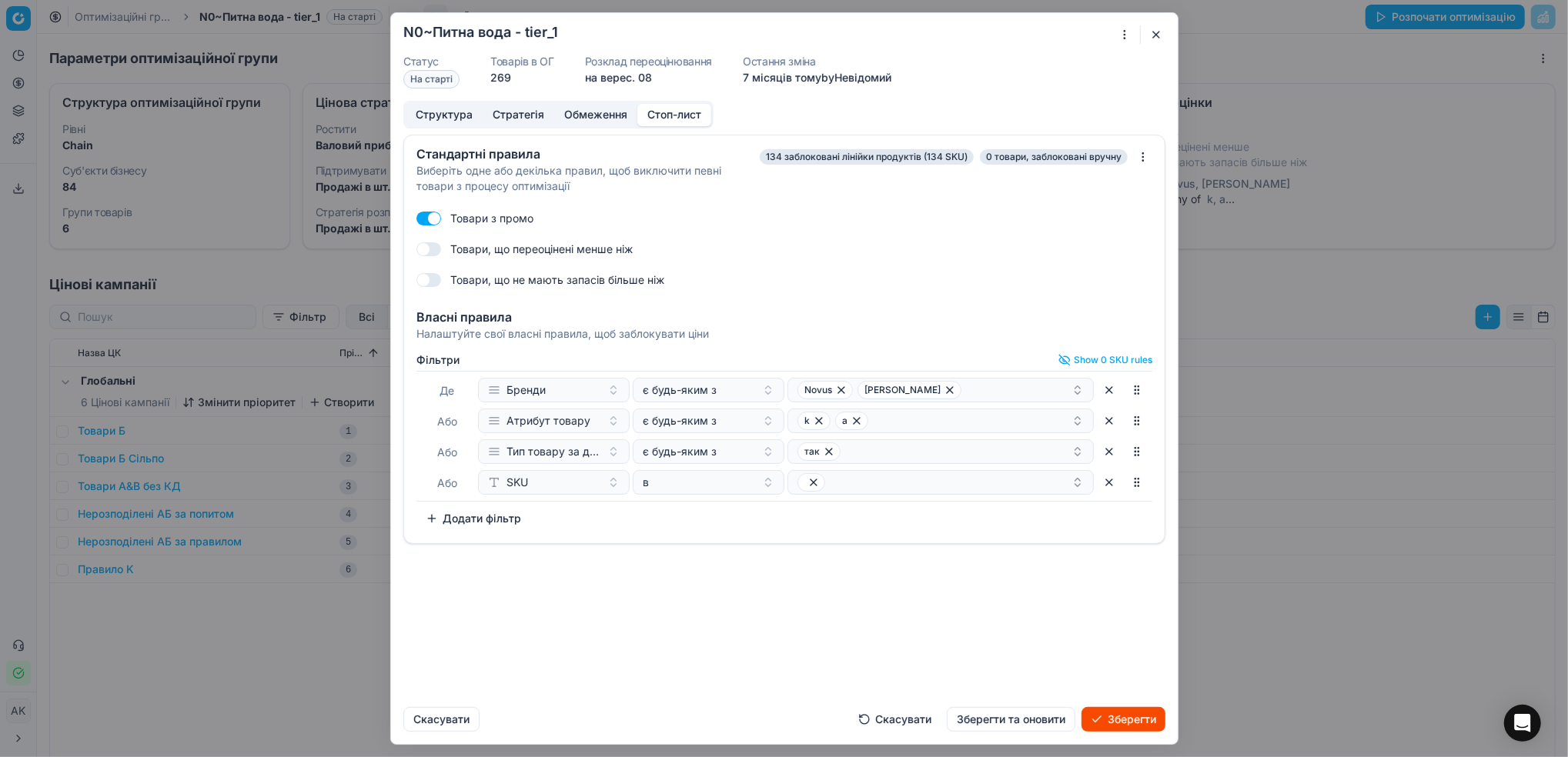
click at [745, 607] on div "Стандартні правила Виберіть одне або декілька правил, щоб виключити певні товар…" at bounding box center [784, 415] width 787 height 560
click at [882, 722] on button "Скасувати" at bounding box center [895, 719] width 92 height 24
click at [707, 638] on div "Стандартні правила Виберіть одне або декілька правил, щоб виключити певні товар…" at bounding box center [784, 415] width 787 height 560
click at [610, 642] on div "Стандартні правила Виберіть одне або декілька правил, щоб виключити певні товар…" at bounding box center [784, 415] width 787 height 560
click at [440, 724] on button "Скасувати" at bounding box center [441, 719] width 76 height 24
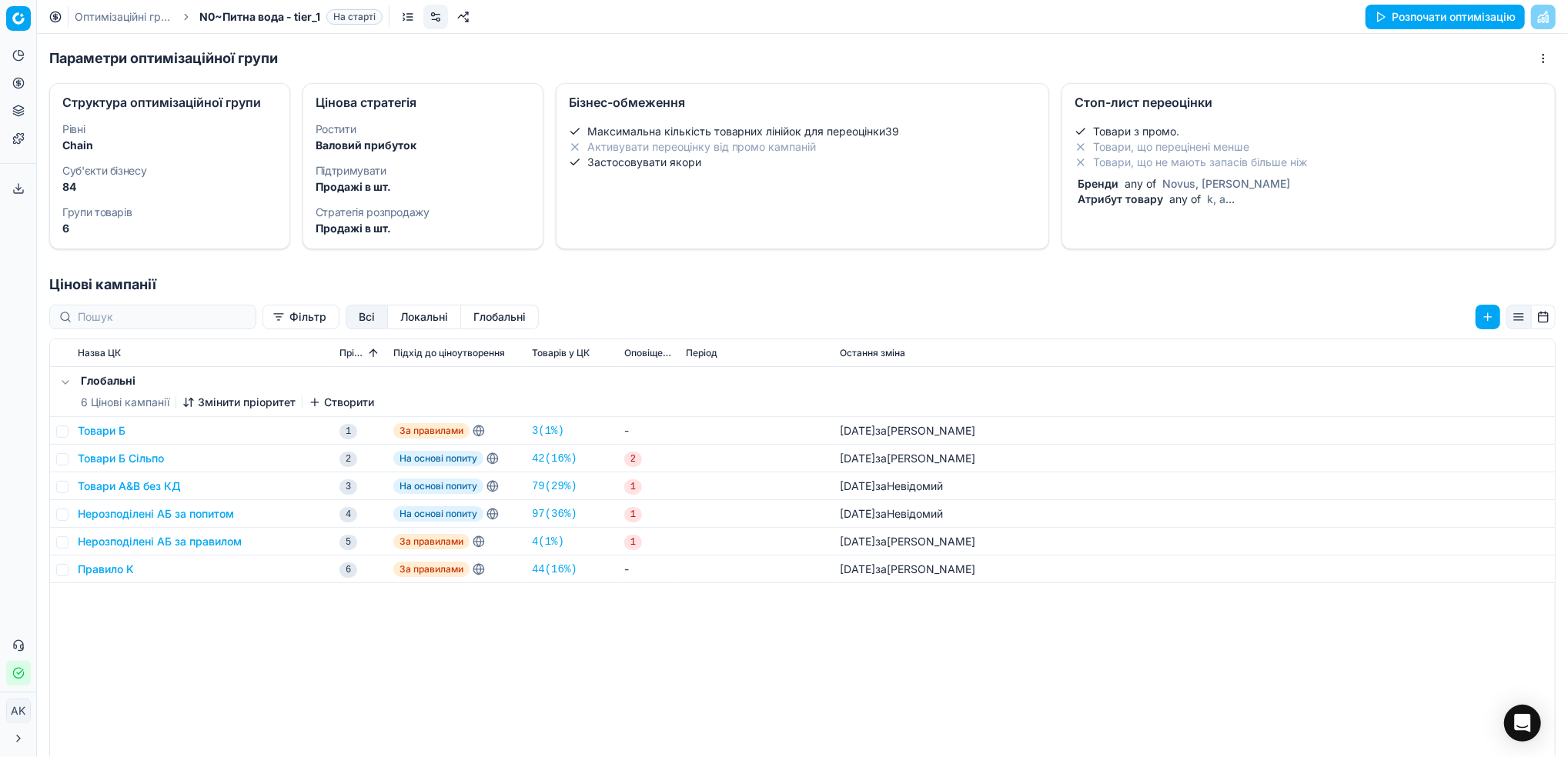
click at [1190, 195] on span "any of" at bounding box center [1184, 199] width 38 height 13
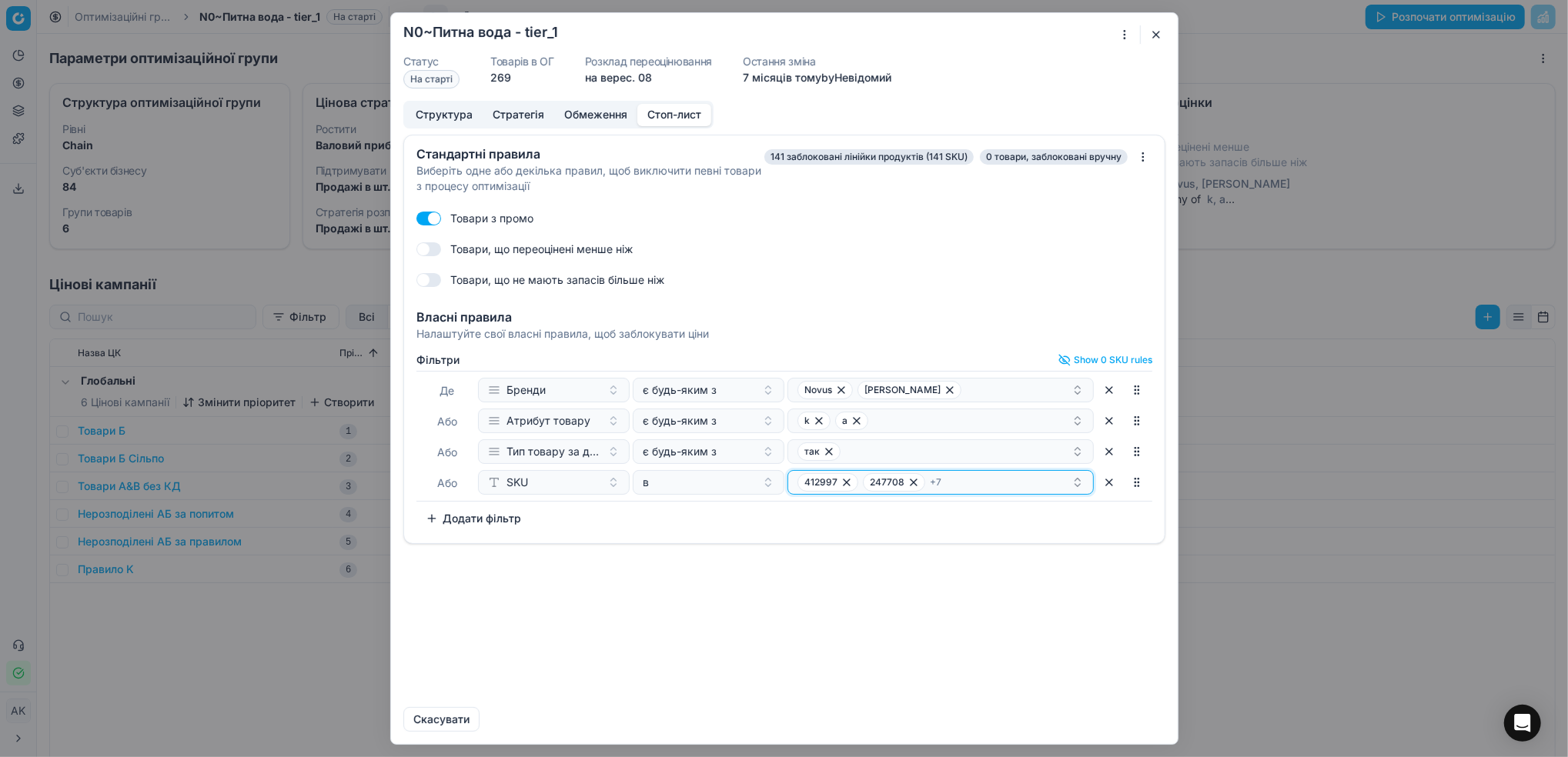
click at [1018, 490] on div "412997 247708 + 7" at bounding box center [934, 483] width 274 height 19
click at [820, 730] on div "Suggestions" at bounding box center [942, 732] width 300 height 9
click at [830, 728] on div "Suggestions" at bounding box center [942, 732] width 300 height 9
click at [843, 511] on input "text" at bounding box center [950, 512] width 269 height 31
paste input "397564"
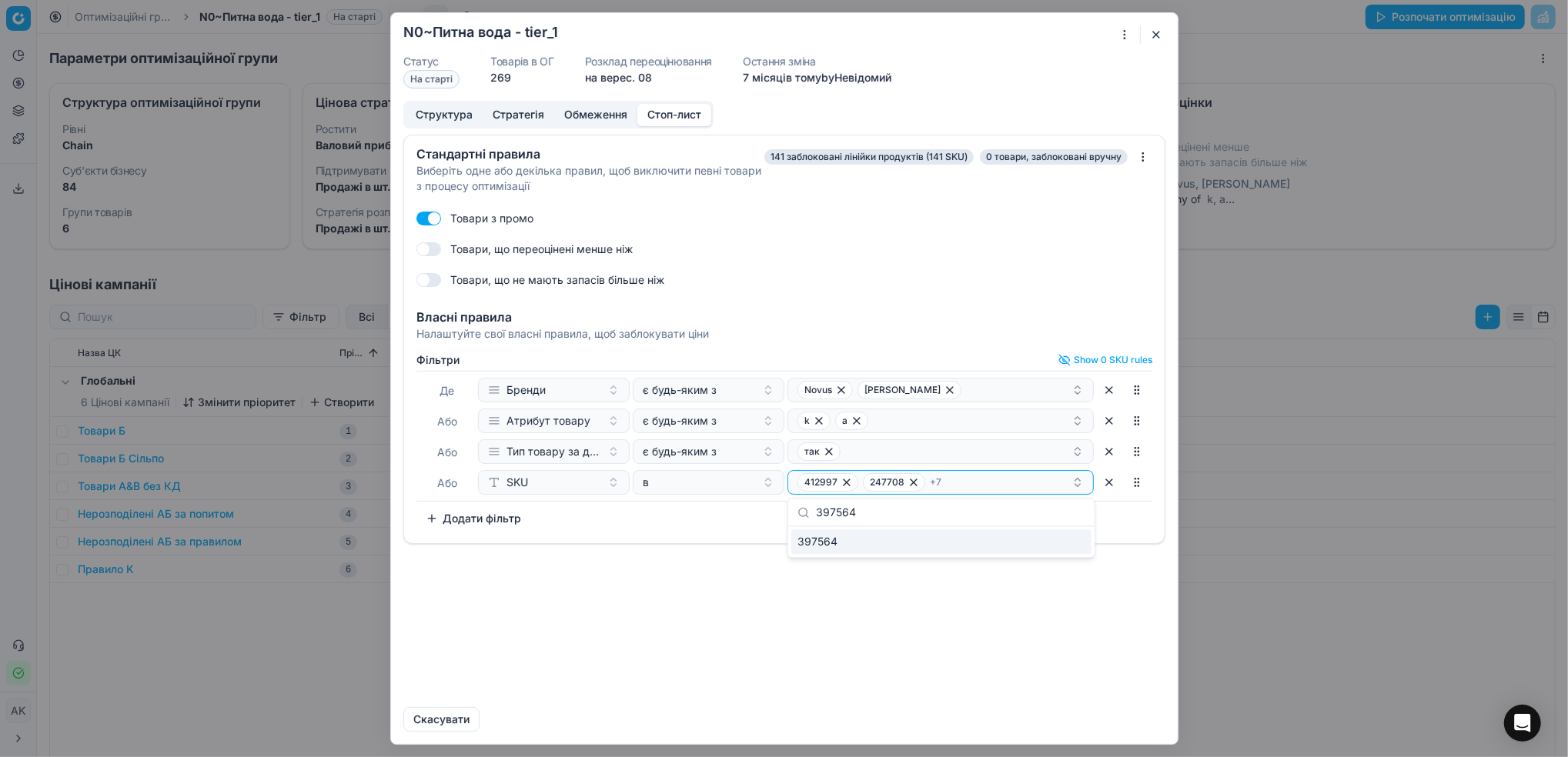
type input "397564"
click at [804, 538] on span "397564" at bounding box center [817, 542] width 40 height 15
click at [907, 504] on input "397564" at bounding box center [950, 512] width 269 height 31
click at [907, 548] on div "397564" at bounding box center [942, 542] width 300 height 24
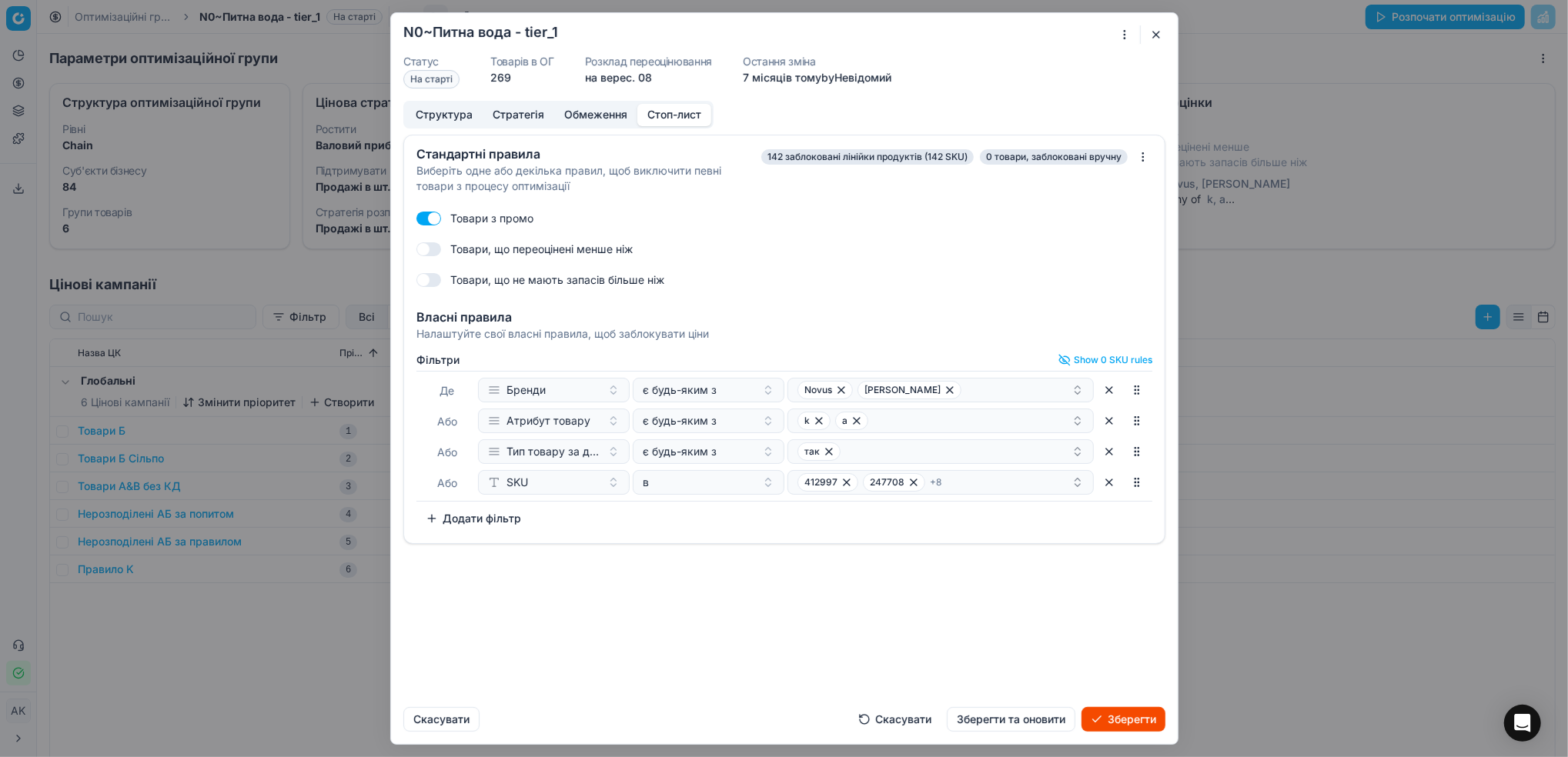
click at [975, 598] on div "Стандартні правила Виберіть одне або декілька правил, щоб виключити певні товар…" at bounding box center [784, 415] width 787 height 560
click at [1038, 483] on div "412997 247708 + 8" at bounding box center [934, 483] width 274 height 19
paste input "397565"
type input "397565"
click at [919, 585] on div "Стандартні правила Виберіть одне або декілька правил, щоб виключити певні товар…" at bounding box center [784, 415] width 787 height 560
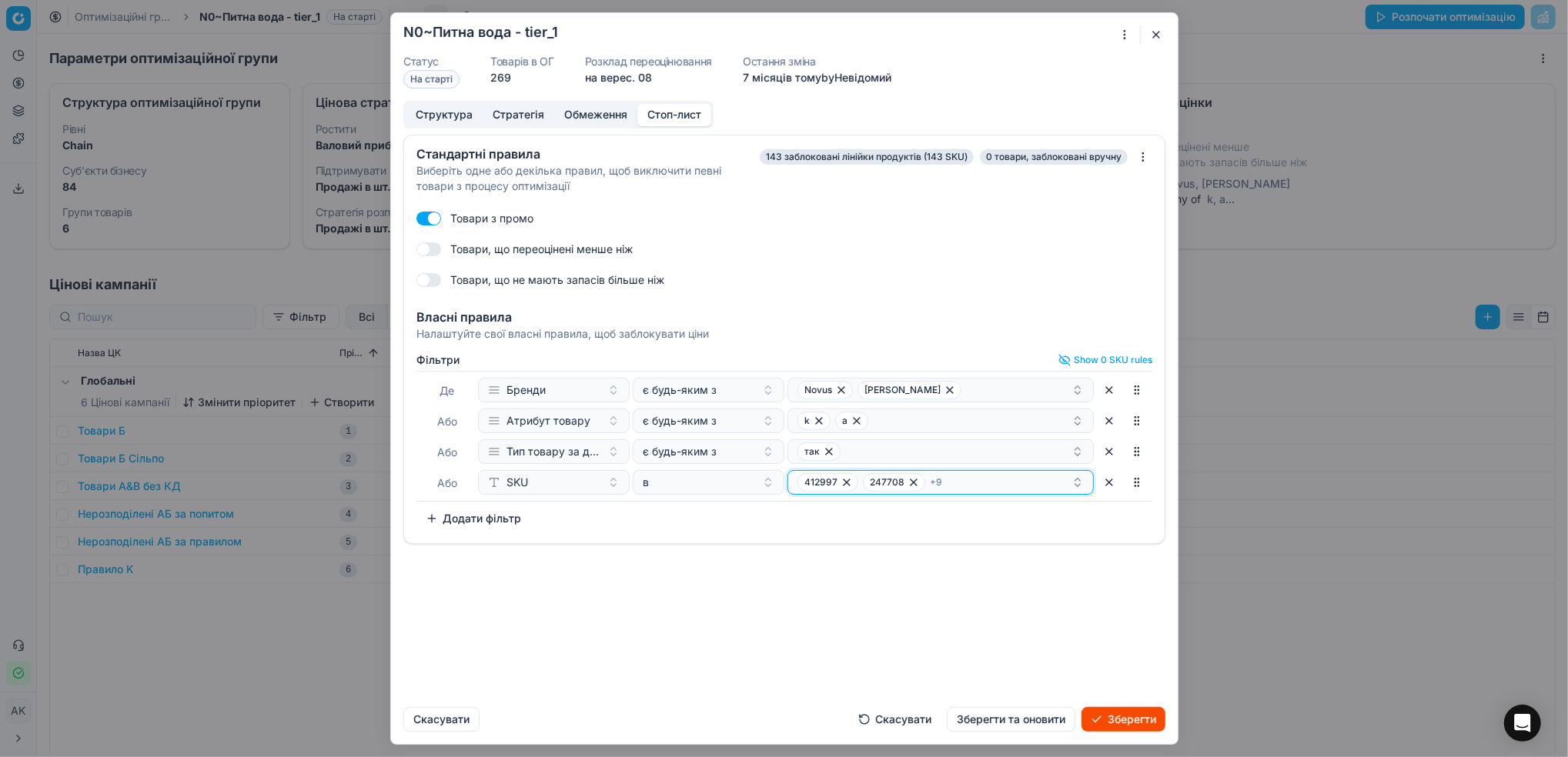
click at [980, 483] on div "412997 247708 + 9" at bounding box center [934, 483] width 274 height 19
type input "397566"
click at [897, 620] on div "Стандартні правила Виберіть одне або декілька правил, щоб виключити певні товар…" at bounding box center [784, 415] width 787 height 560
click at [1006, 723] on button "Зберегти та оновити" at bounding box center [1010, 719] width 128 height 24
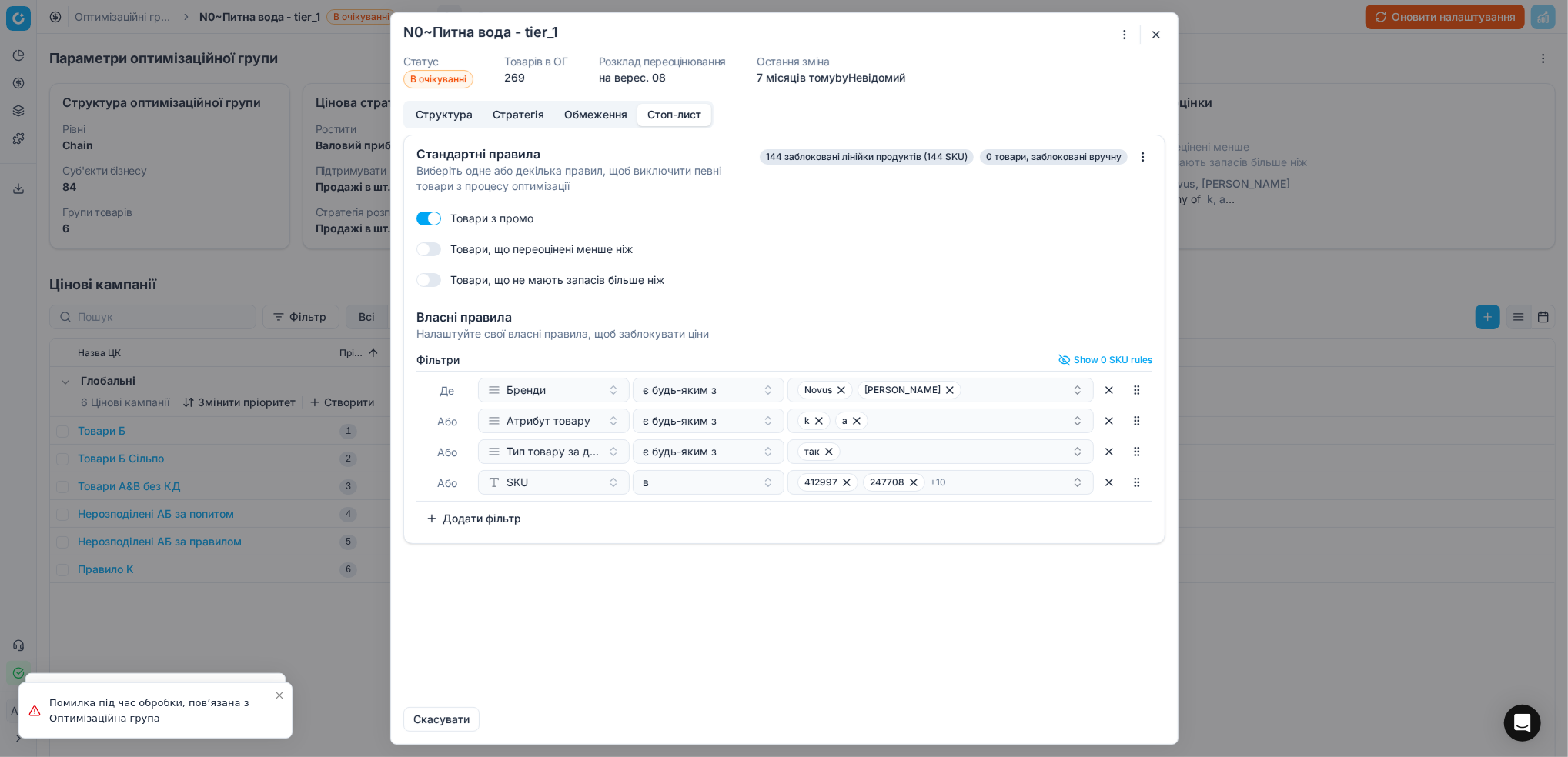
click at [1157, 39] on button "button" at bounding box center [1156, 35] width 19 height 19
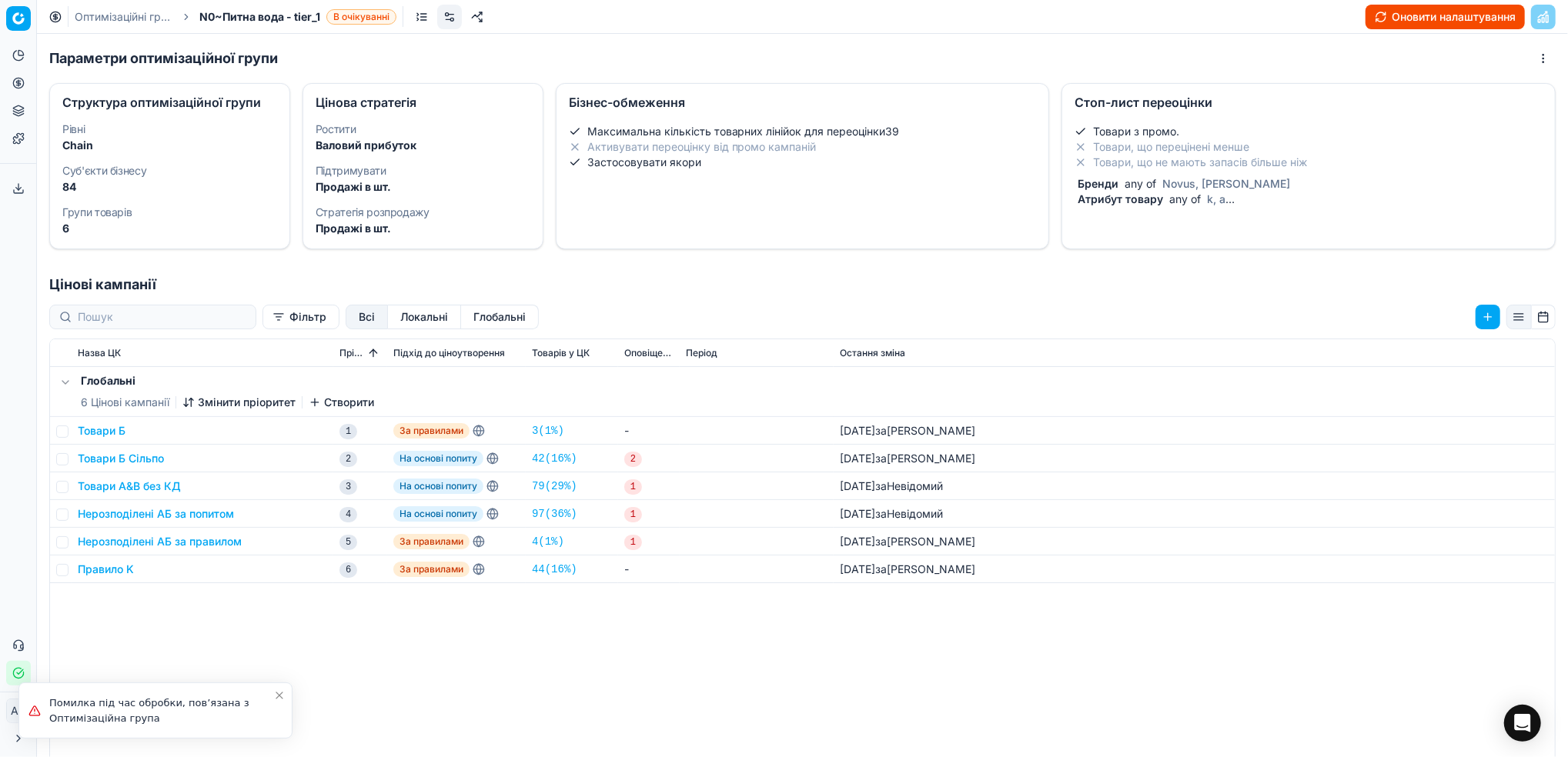
drag, startPoint x: 91, startPoint y: 15, endPoint x: 232, endPoint y: 80, distance: 155.3
click at [90, 15] on link "Оптимізаційні групи" at bounding box center [124, 17] width 98 height 15
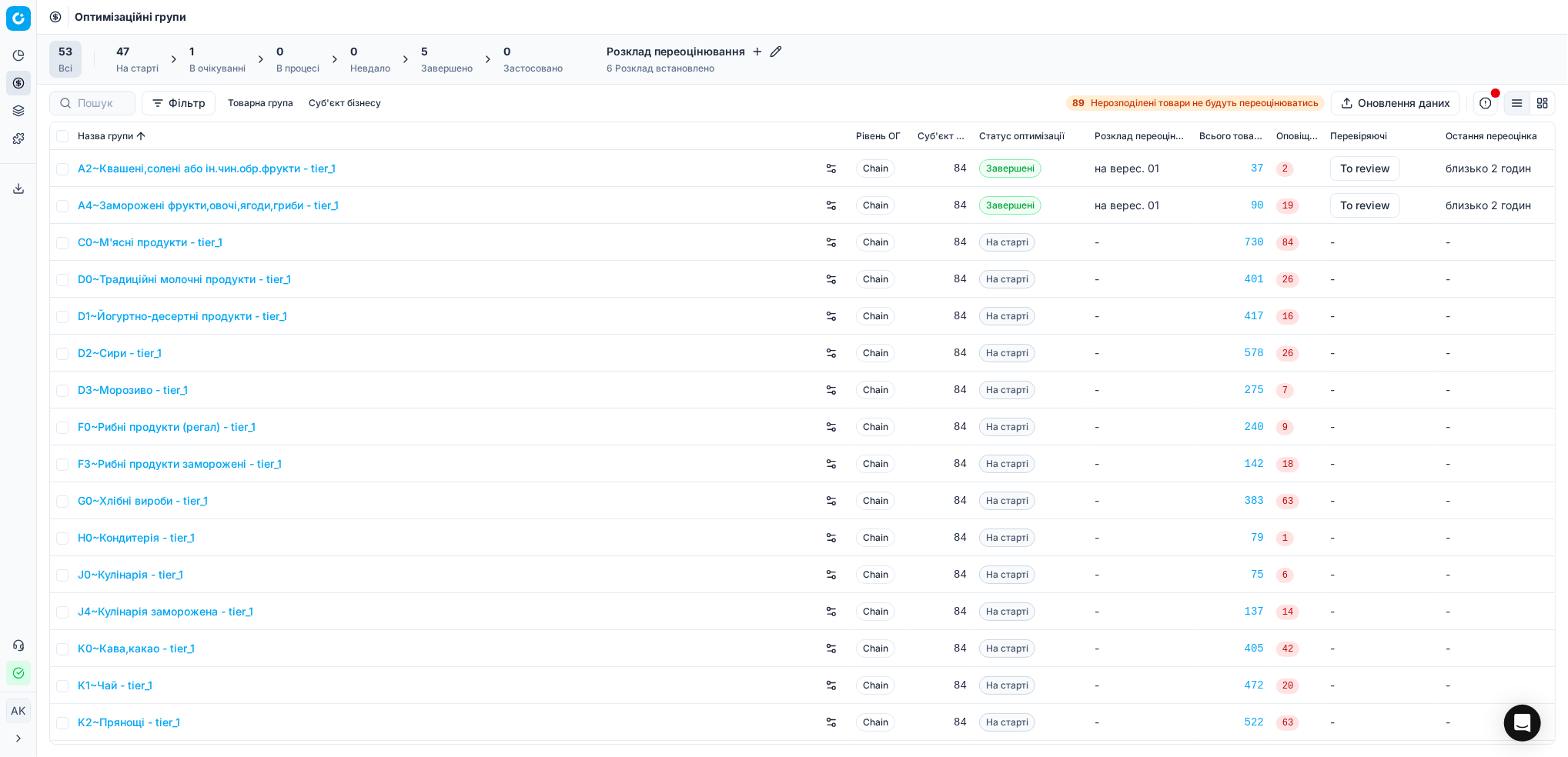
click at [217, 64] on div "В очікуванні" at bounding box center [218, 68] width 56 height 12
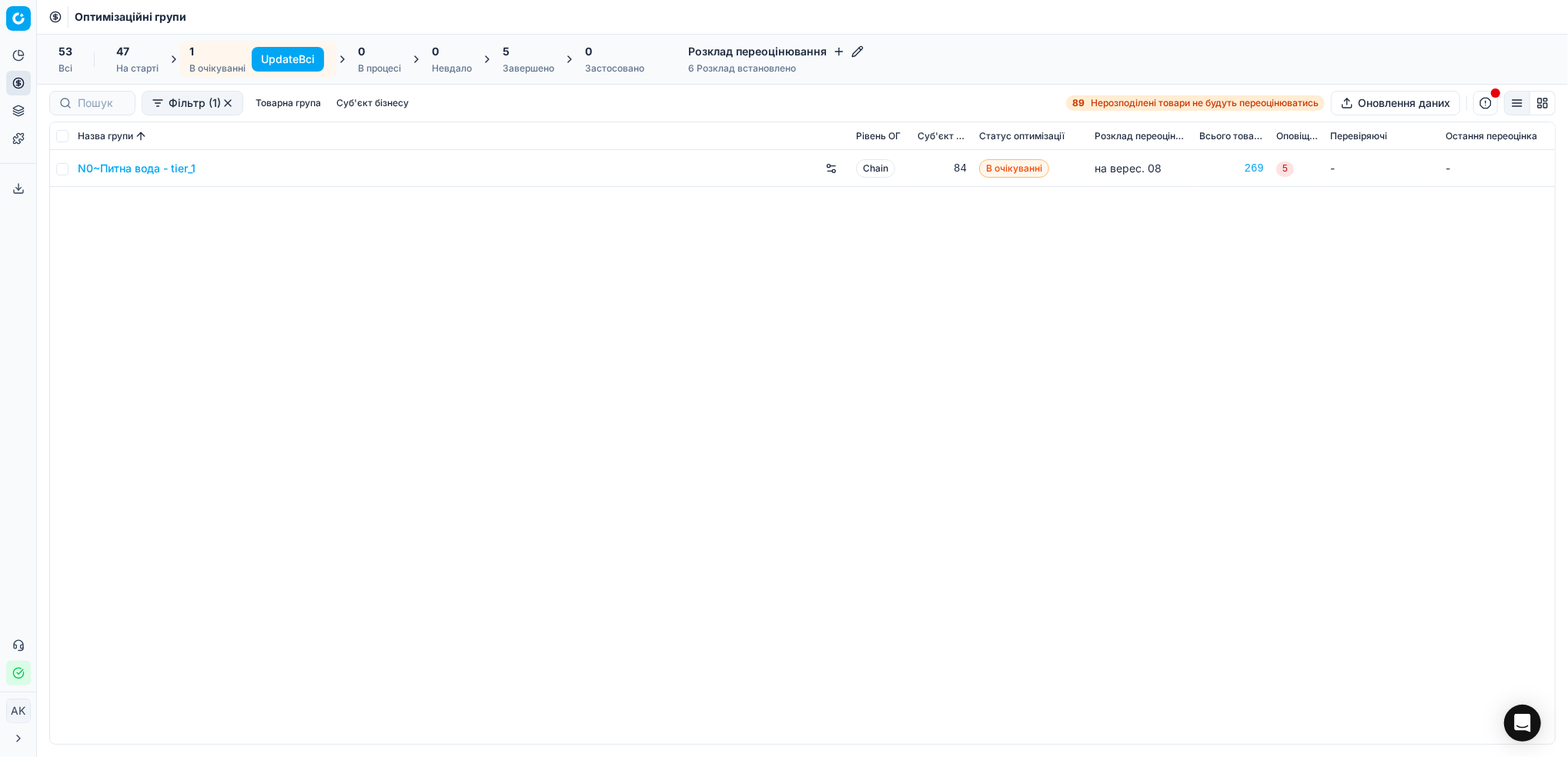
click at [273, 62] on button "Update Всі" at bounding box center [287, 59] width 72 height 24
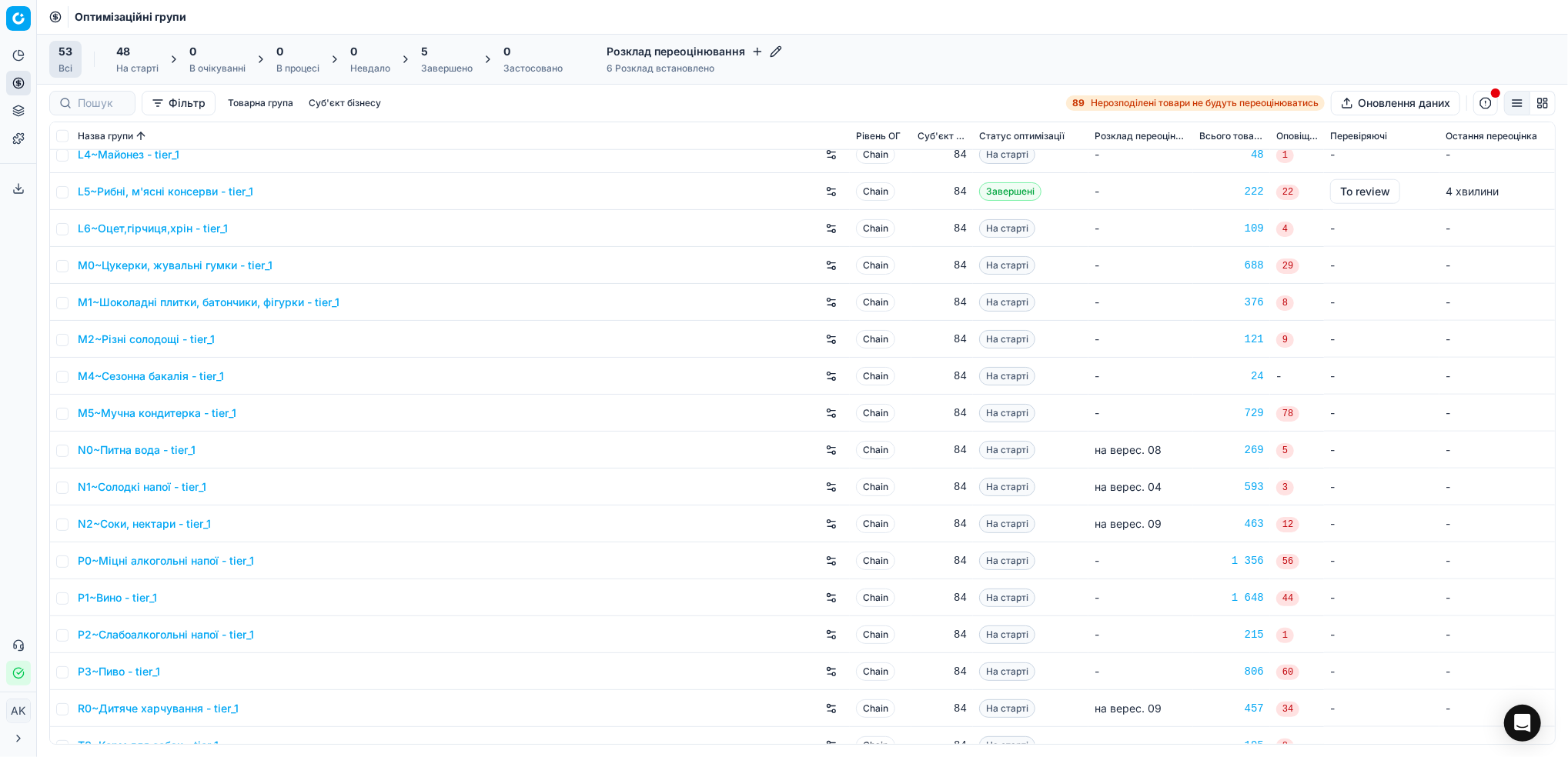
scroll to position [1232, 0]
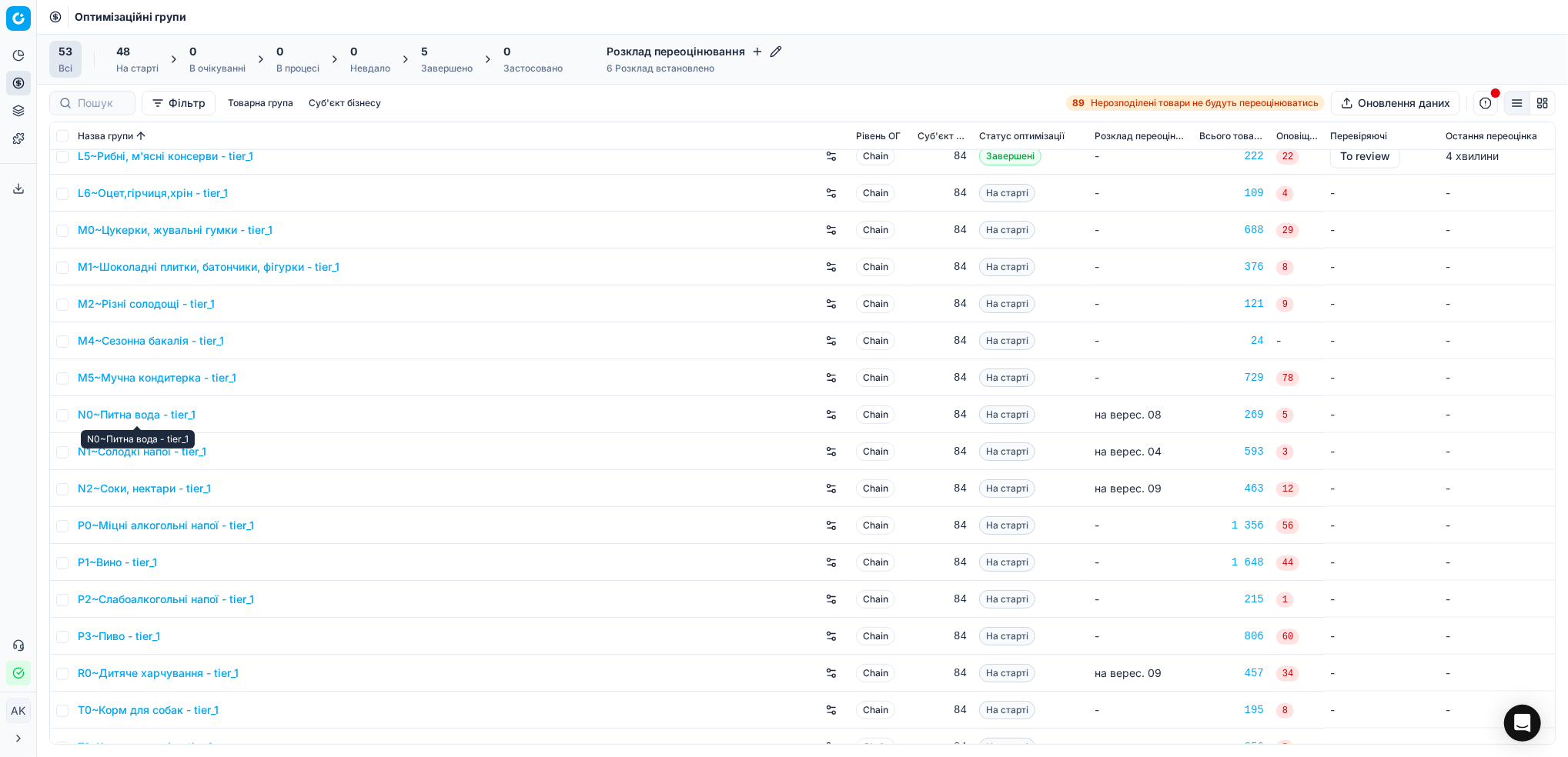
click at [131, 417] on link "N0~Питна вода - tier_1" at bounding box center [137, 415] width 118 height 15
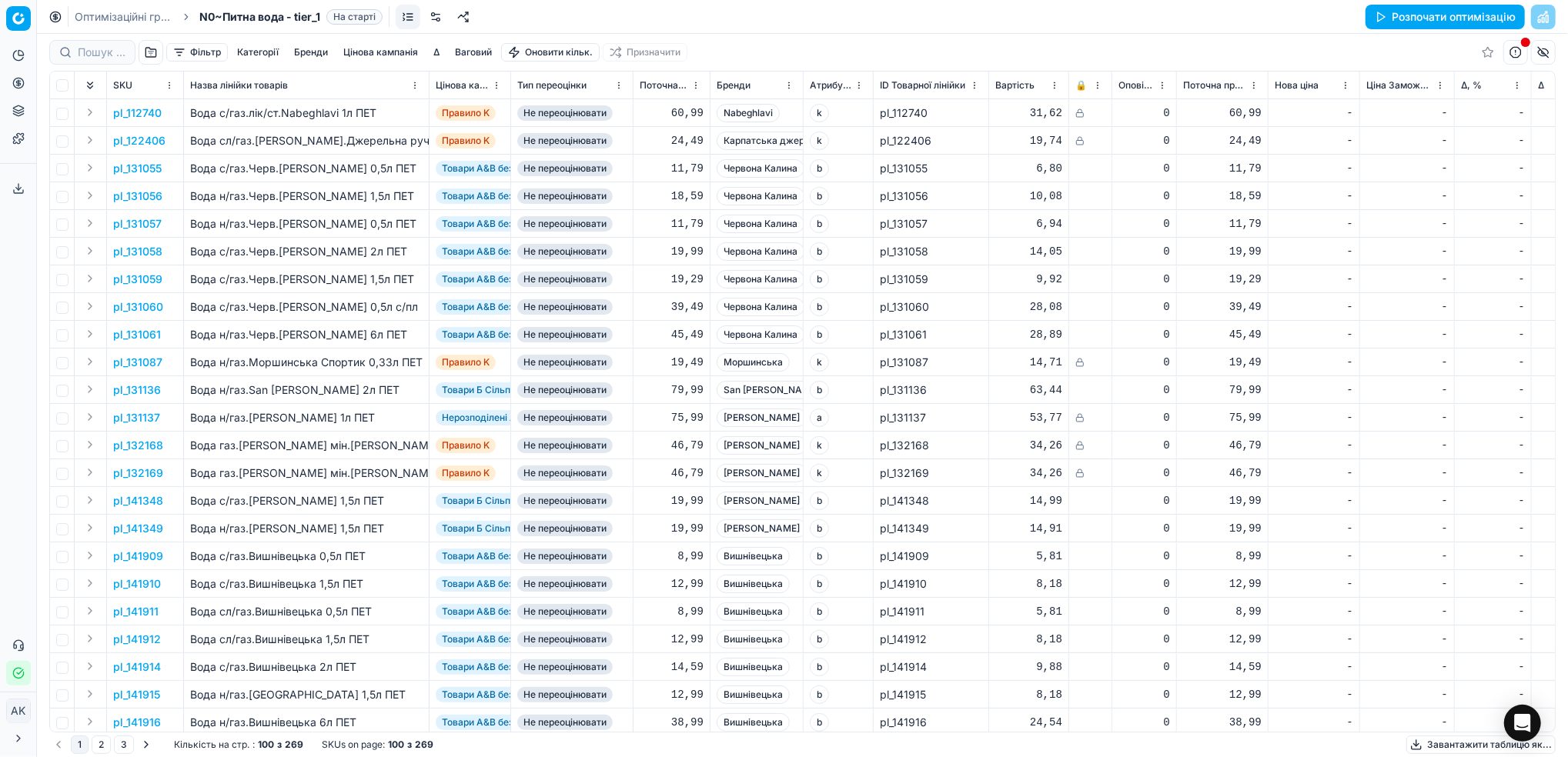
click at [195, 48] on button "Фільтр" at bounding box center [197, 53] width 62 height 19
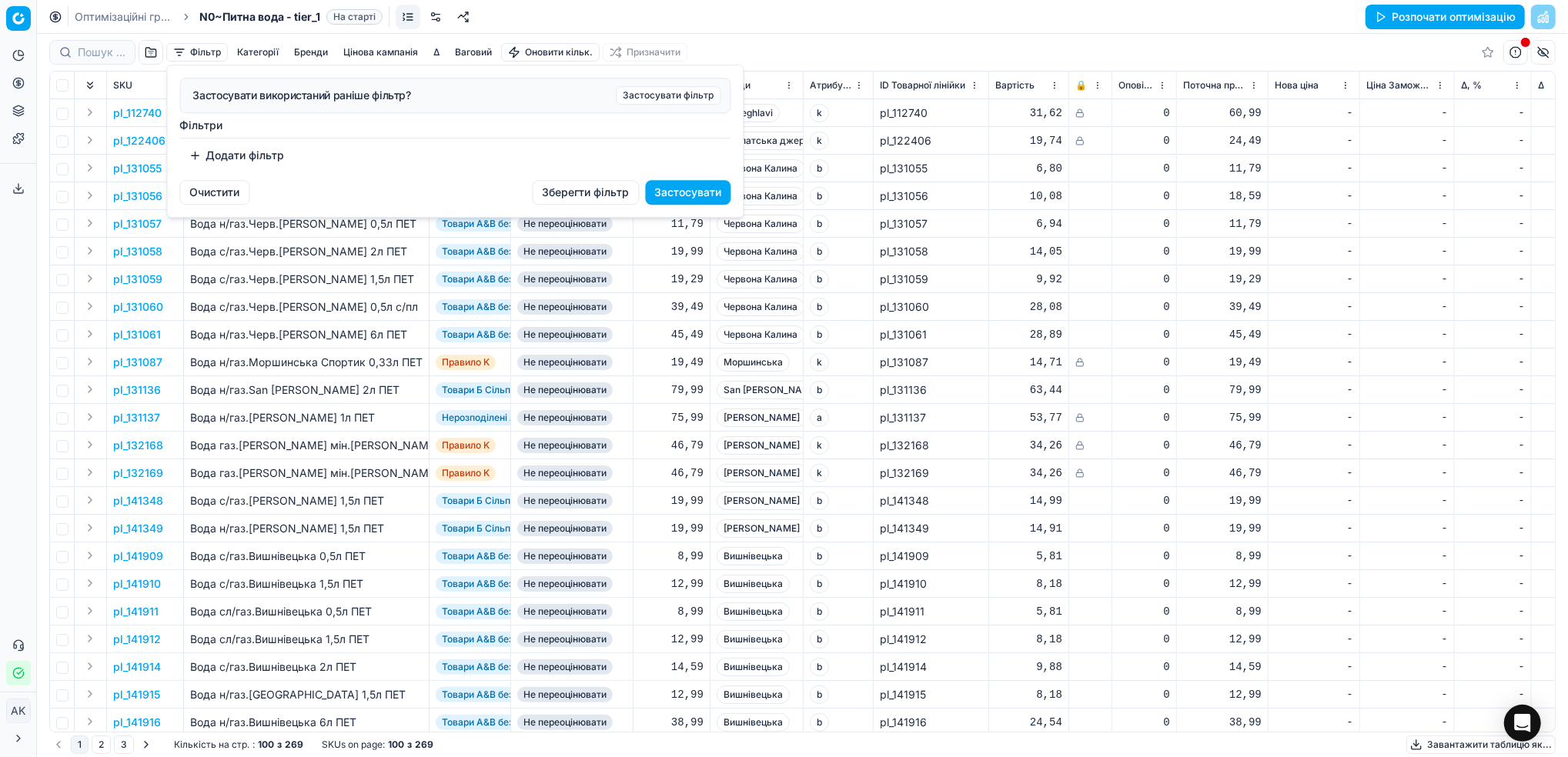
click at [224, 161] on button "Додати фільтр" at bounding box center [236, 156] width 113 height 24
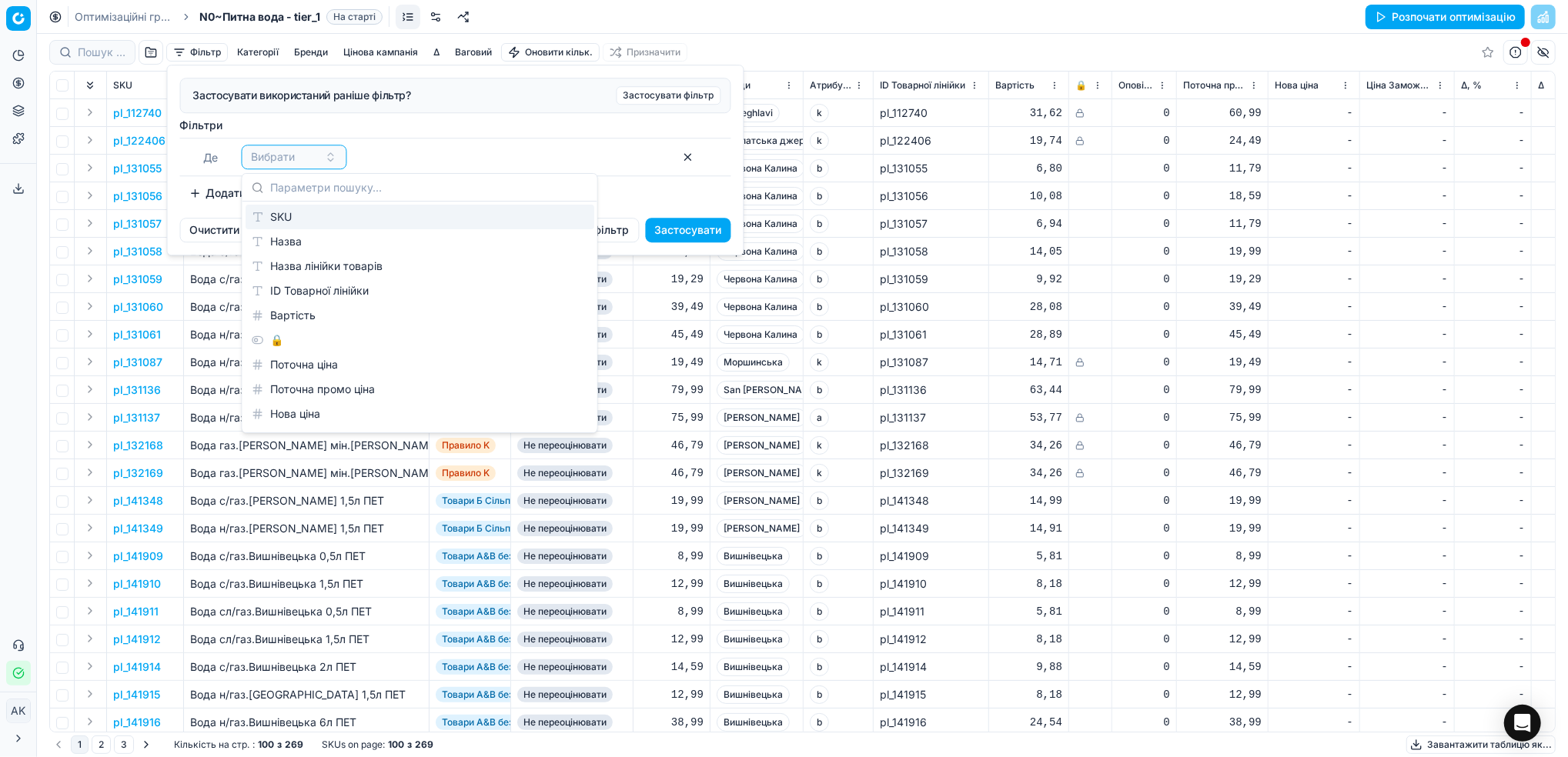
click at [275, 224] on div "SKU" at bounding box center [420, 217] width 349 height 24
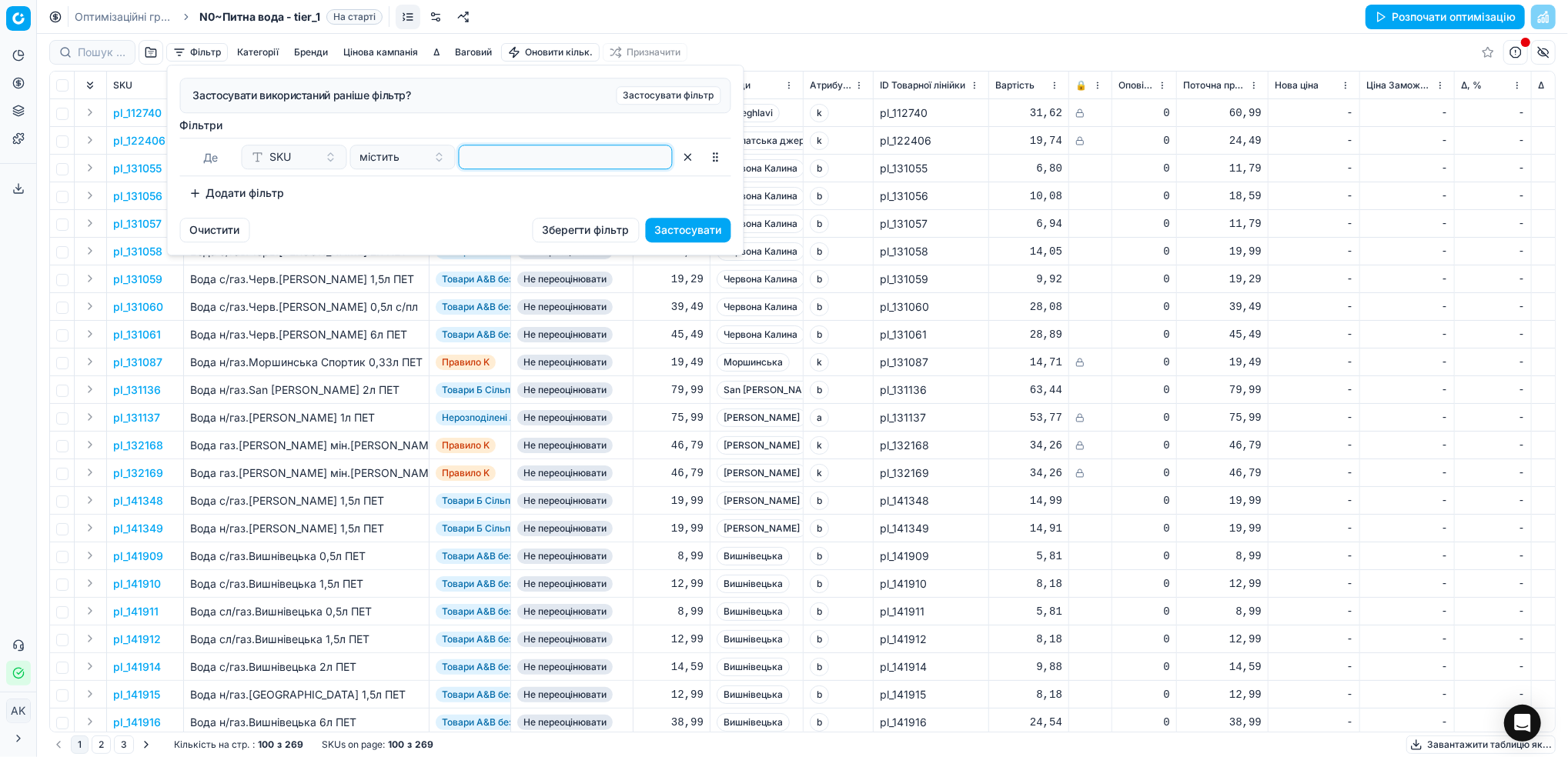
click at [490, 156] on input at bounding box center [565, 157] width 200 height 23
click at [702, 240] on button "Застосувати" at bounding box center [687, 230] width 85 height 24
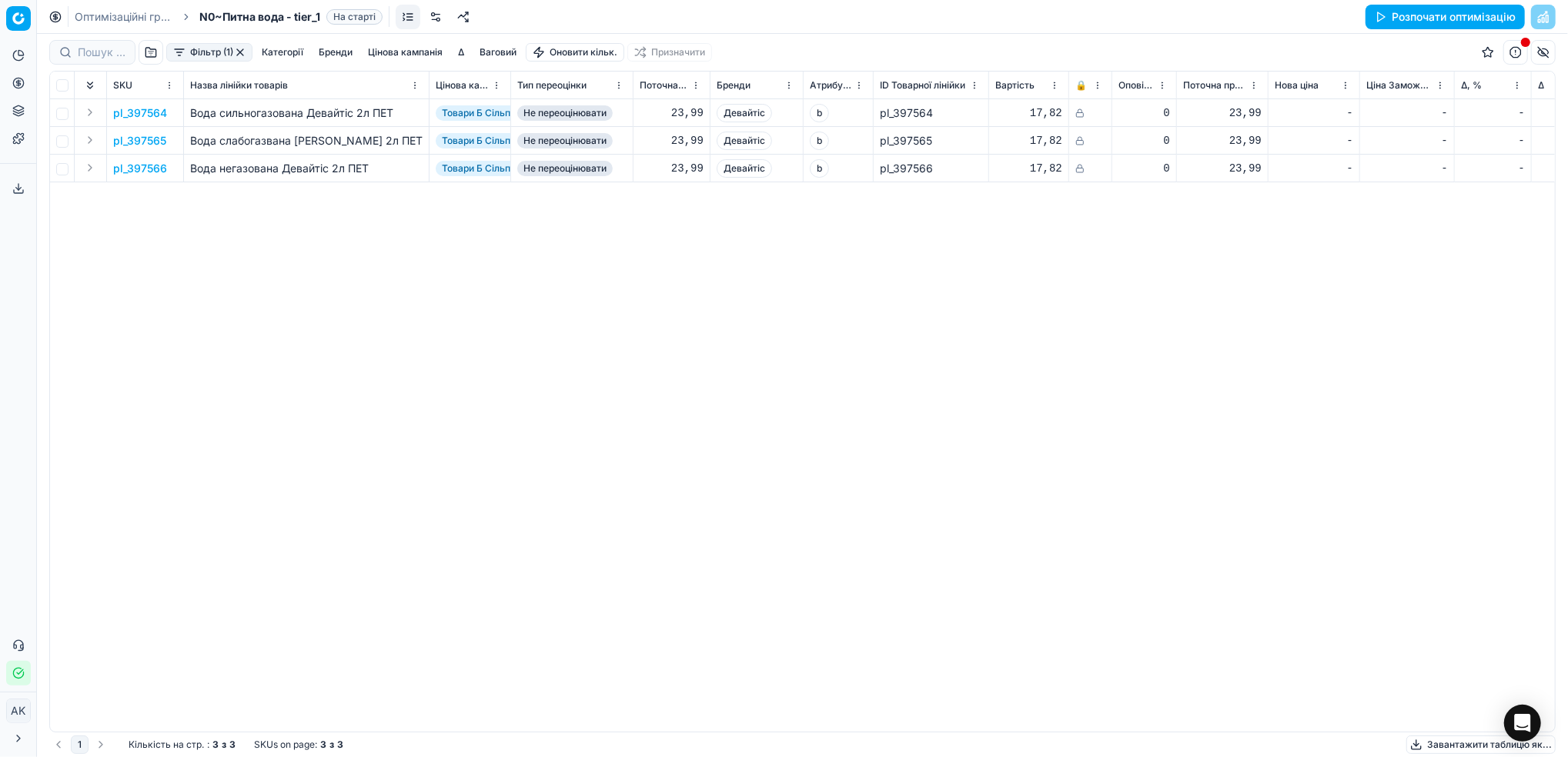
click at [143, 114] on p "pl_397564" at bounding box center [140, 113] width 53 height 15
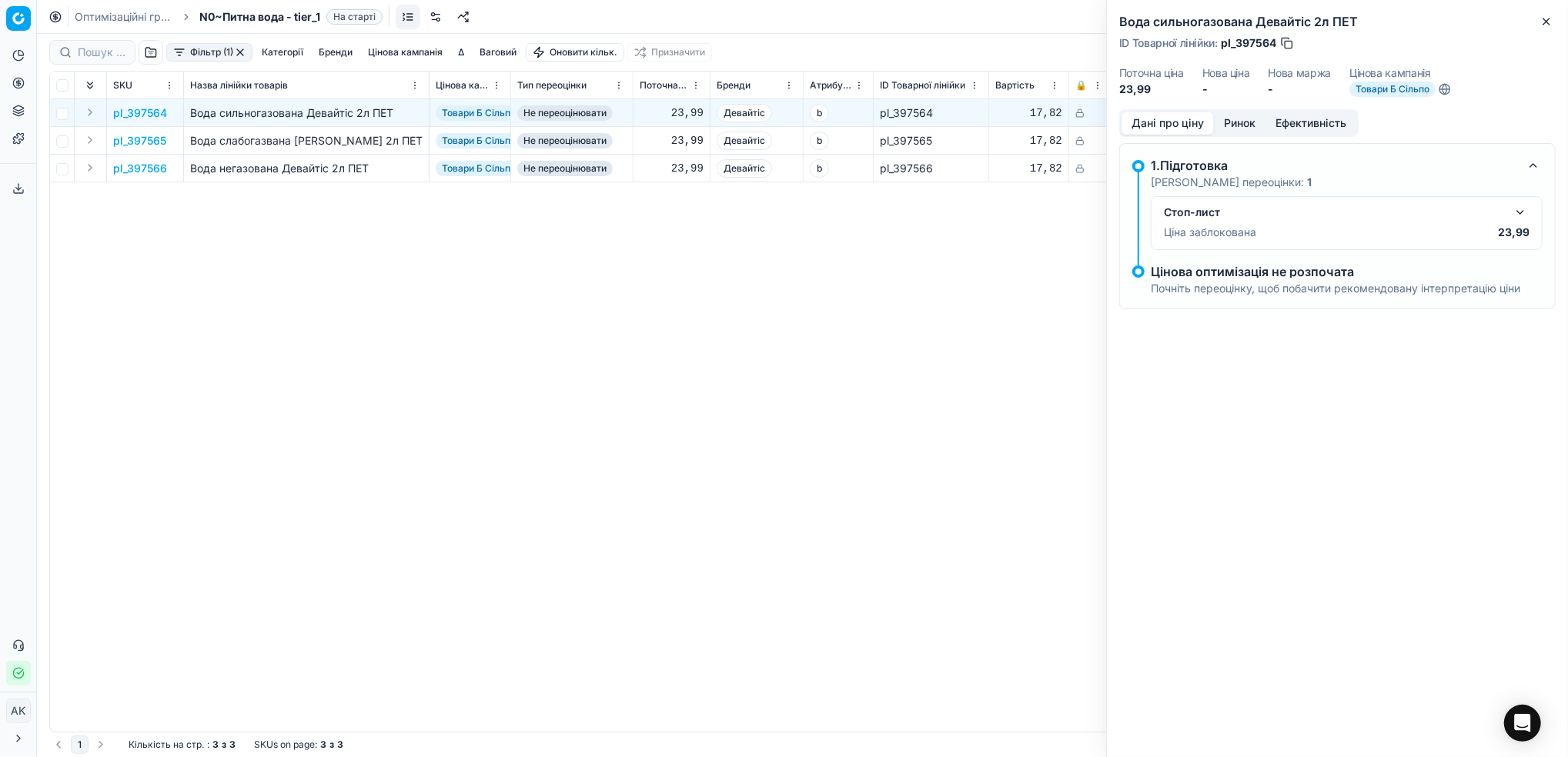
click at [1528, 211] on button "button" at bounding box center [1520, 213] width 19 height 19
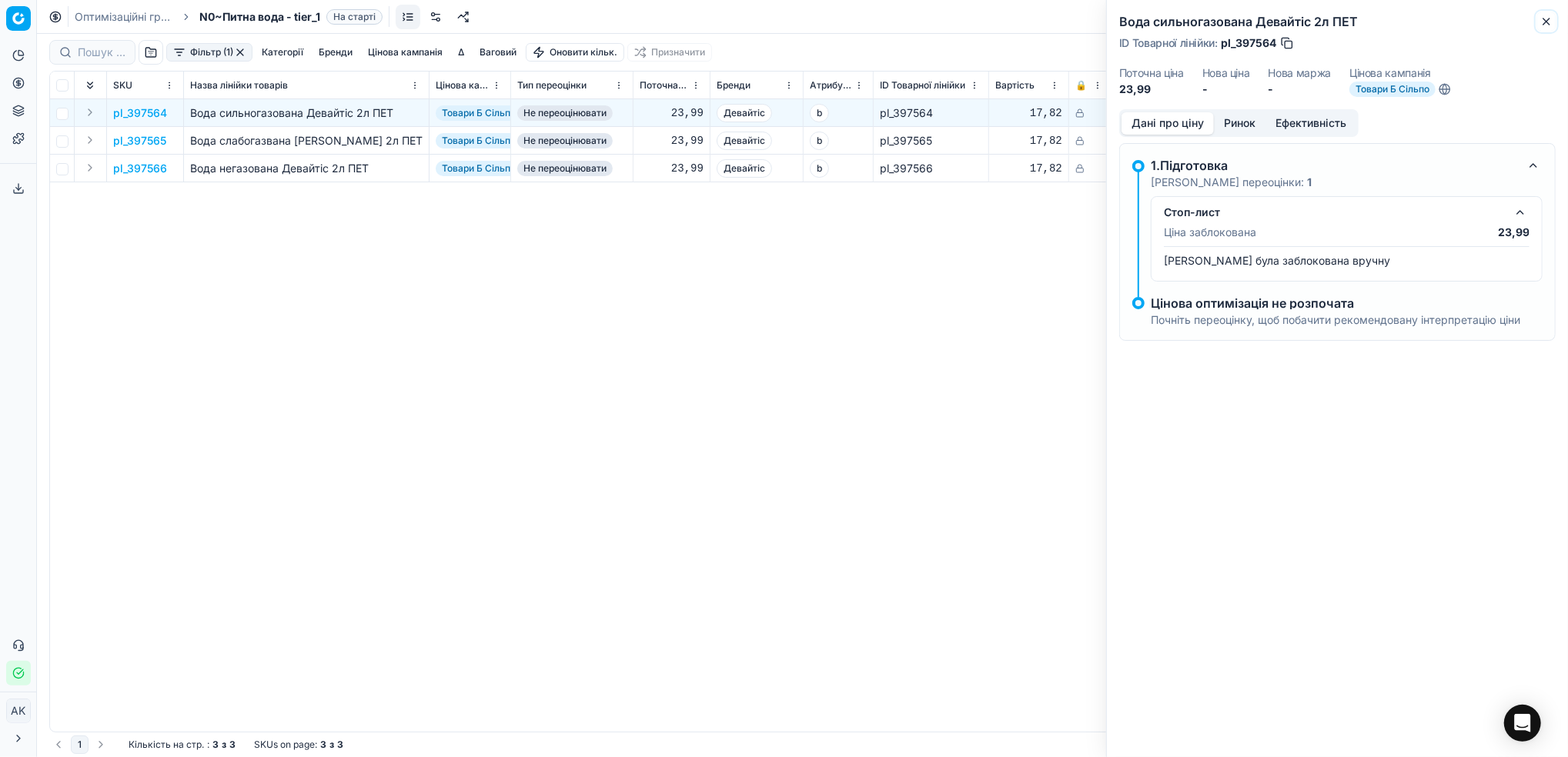
click at [1546, 27] on icon "button" at bounding box center [1545, 21] width 12 height 12
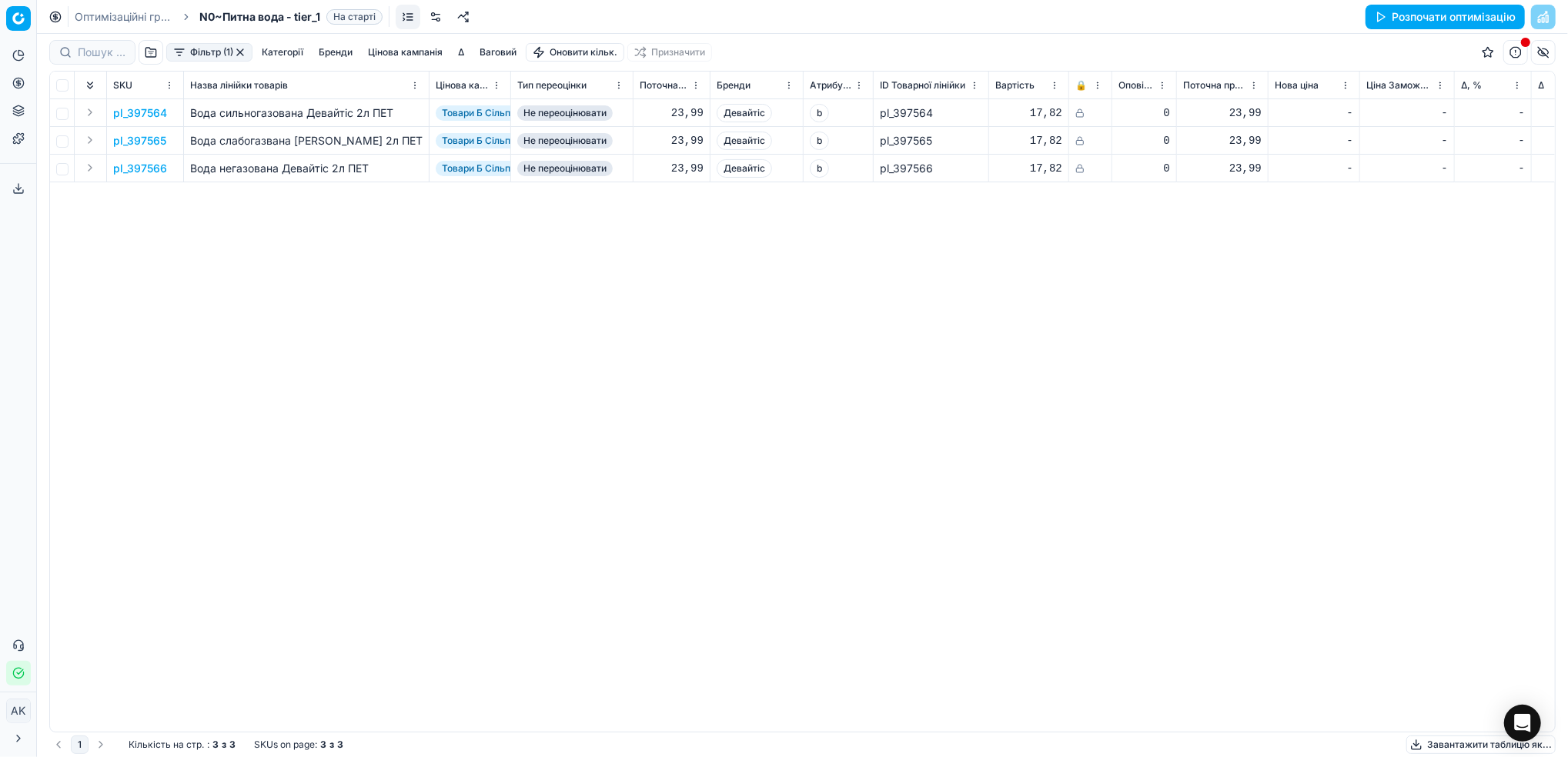
click at [143, 135] on p "pl_397565" at bounding box center [140, 141] width 53 height 15
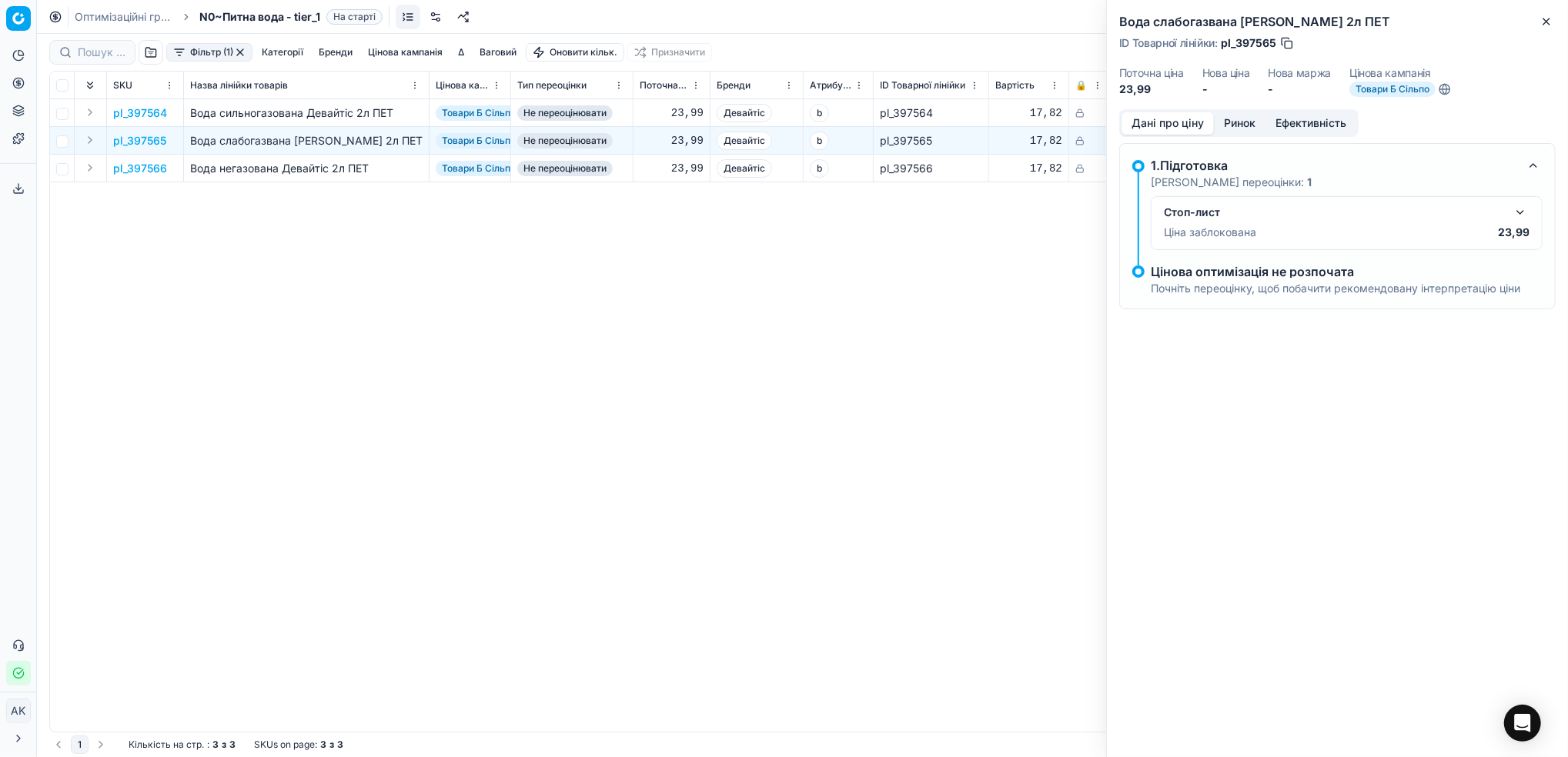
click at [1550, 8] on div "Вода слабогазвана Девайтіс 2л ПЕТ ID Товарної лінійки : pl_397565 Поточна ціна …" at bounding box center [1337, 54] width 461 height 110
click at [1542, 23] on icon "button" at bounding box center [1545, 21] width 12 height 12
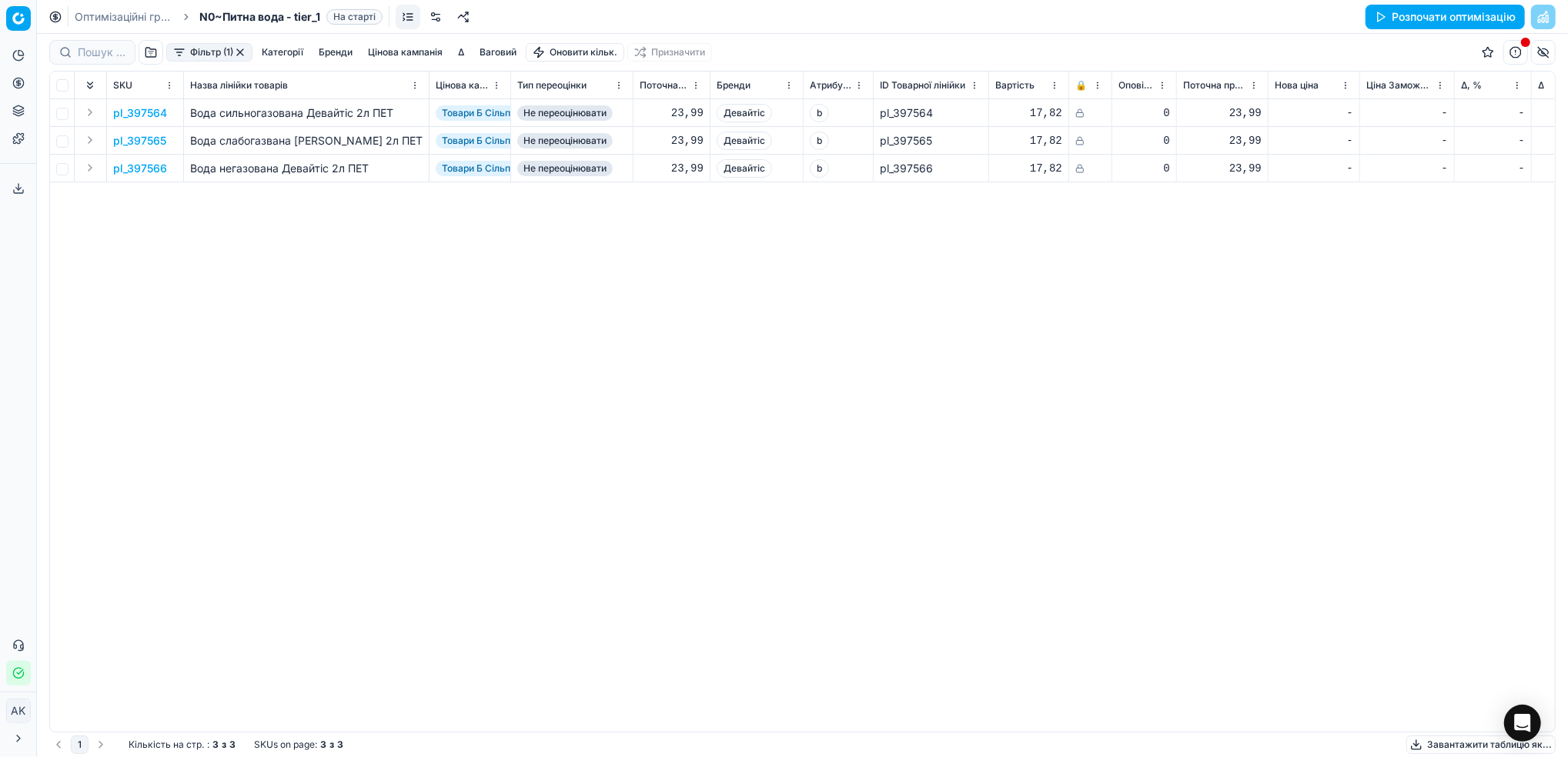
click at [241, 53] on button "button" at bounding box center [239, 52] width 12 height 12
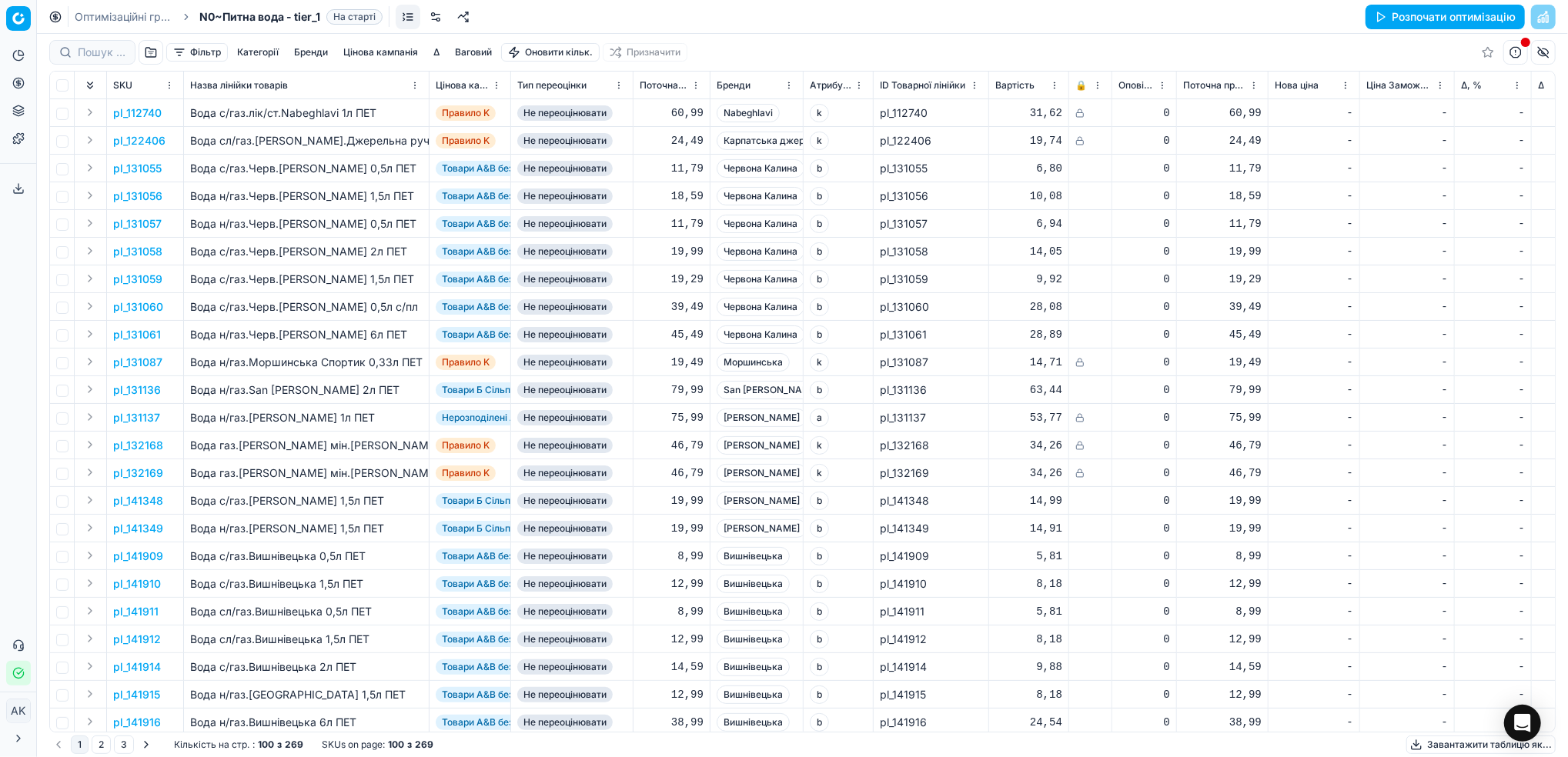
drag, startPoint x: 87, startPoint y: 20, endPoint x: 118, endPoint y: 45, distance: 39.8
click at [87, 19] on link "Оптимізаційні групи" at bounding box center [124, 17] width 98 height 15
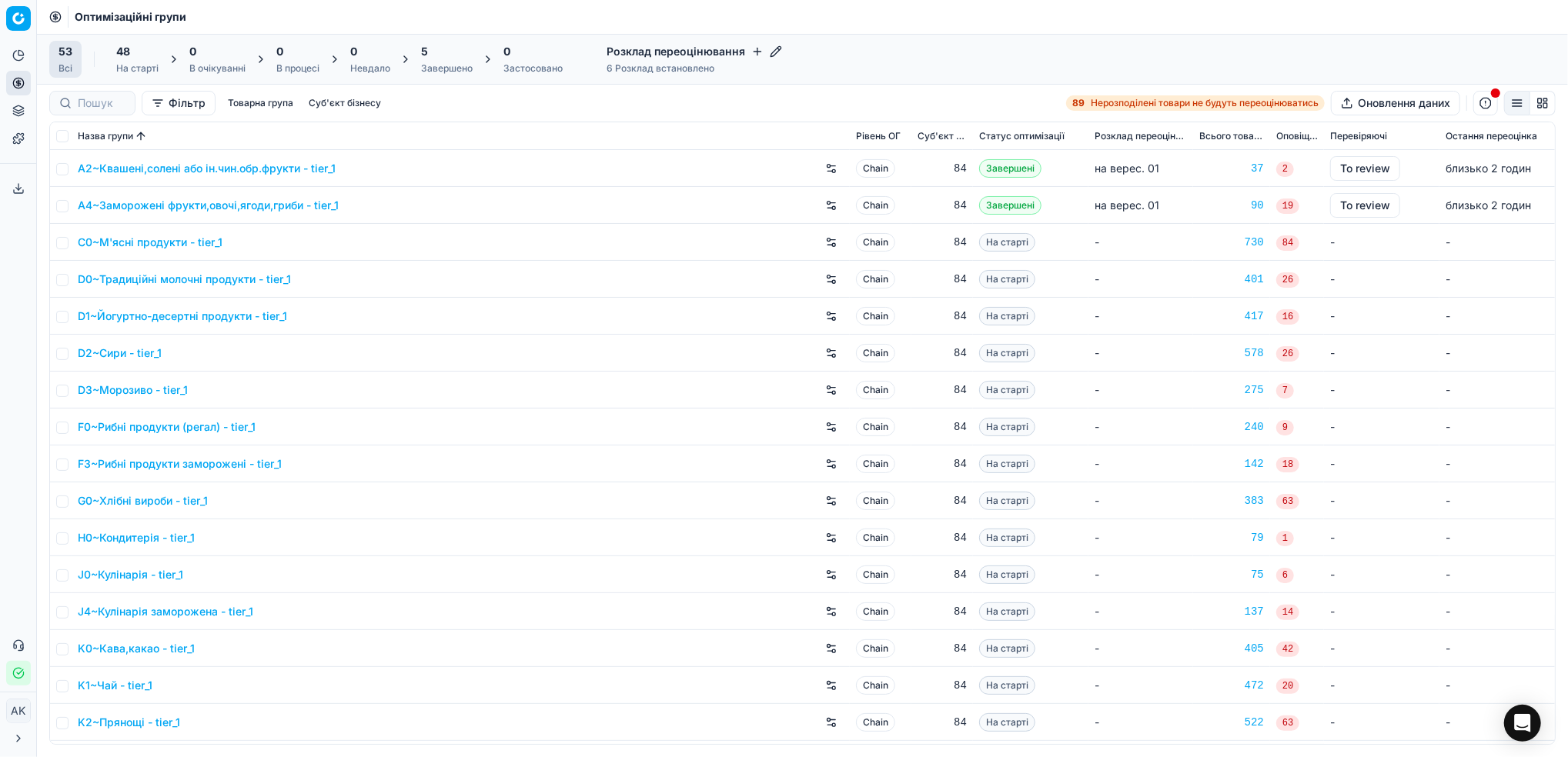
click at [454, 70] on div "Завершено" at bounding box center [446, 68] width 52 height 12
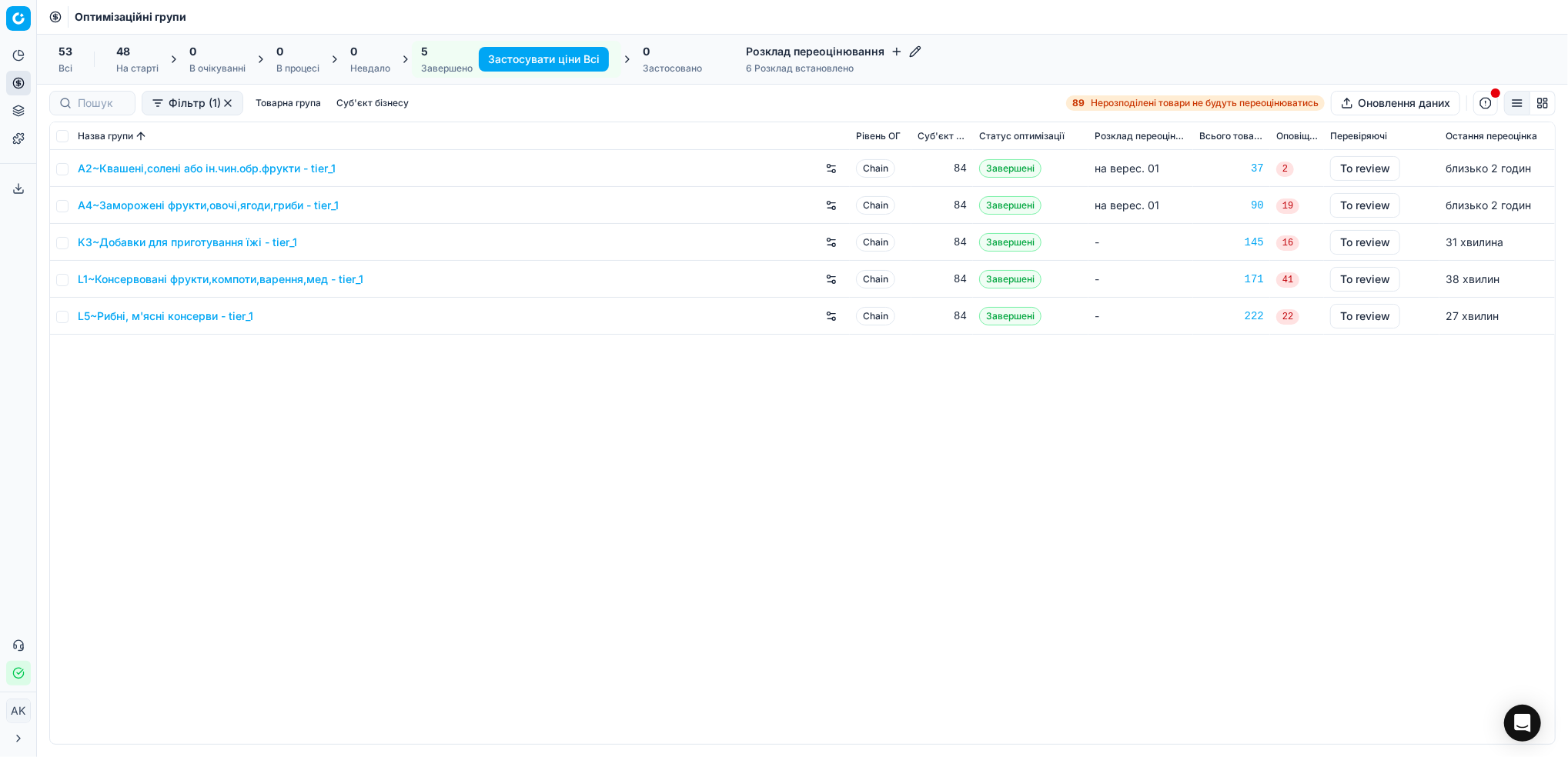
click at [162, 315] on link "L5~Рибні, м'ясні консерви - tier_1" at bounding box center [165, 316] width 175 height 15
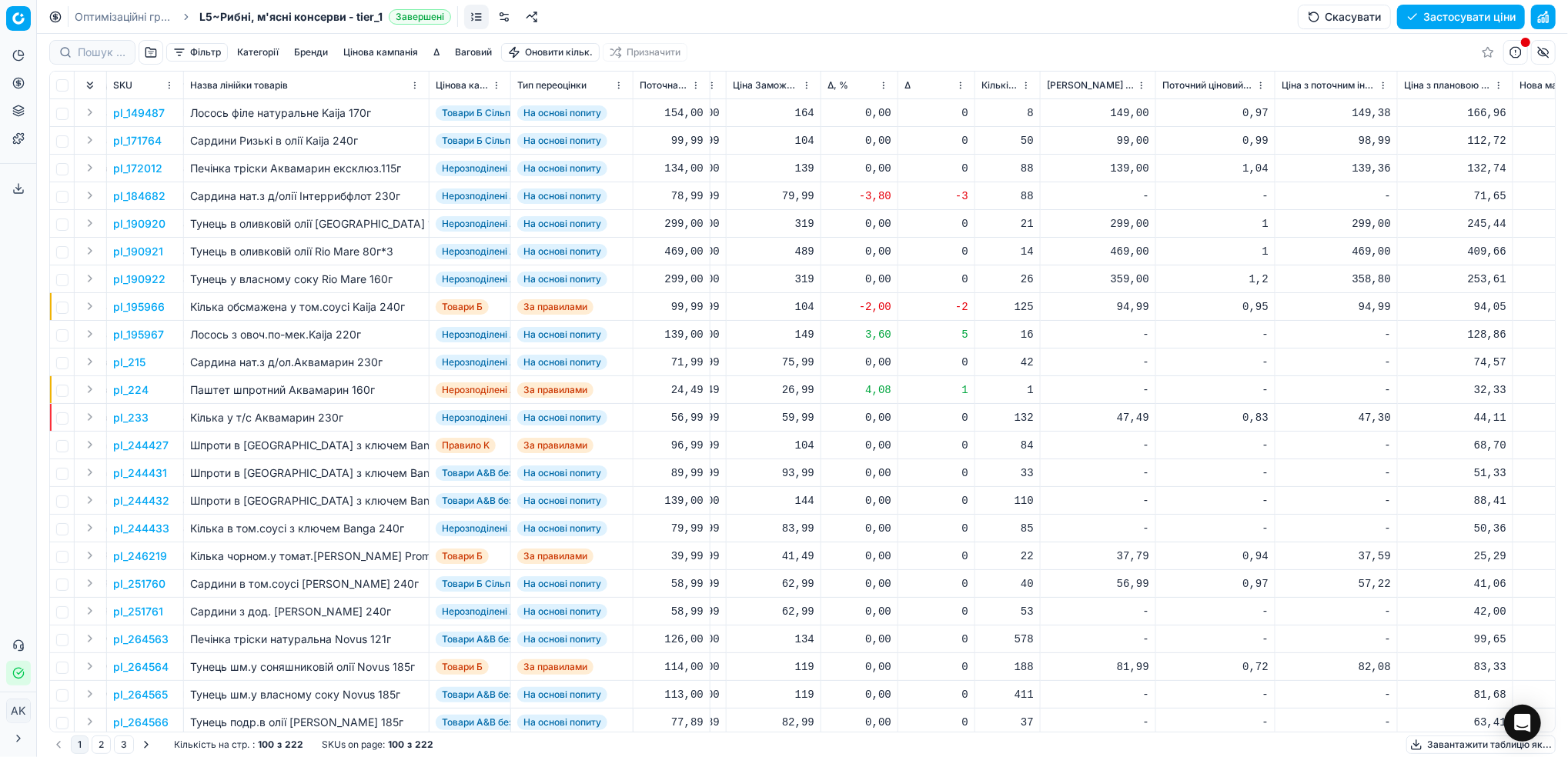
scroll to position [0, 653]
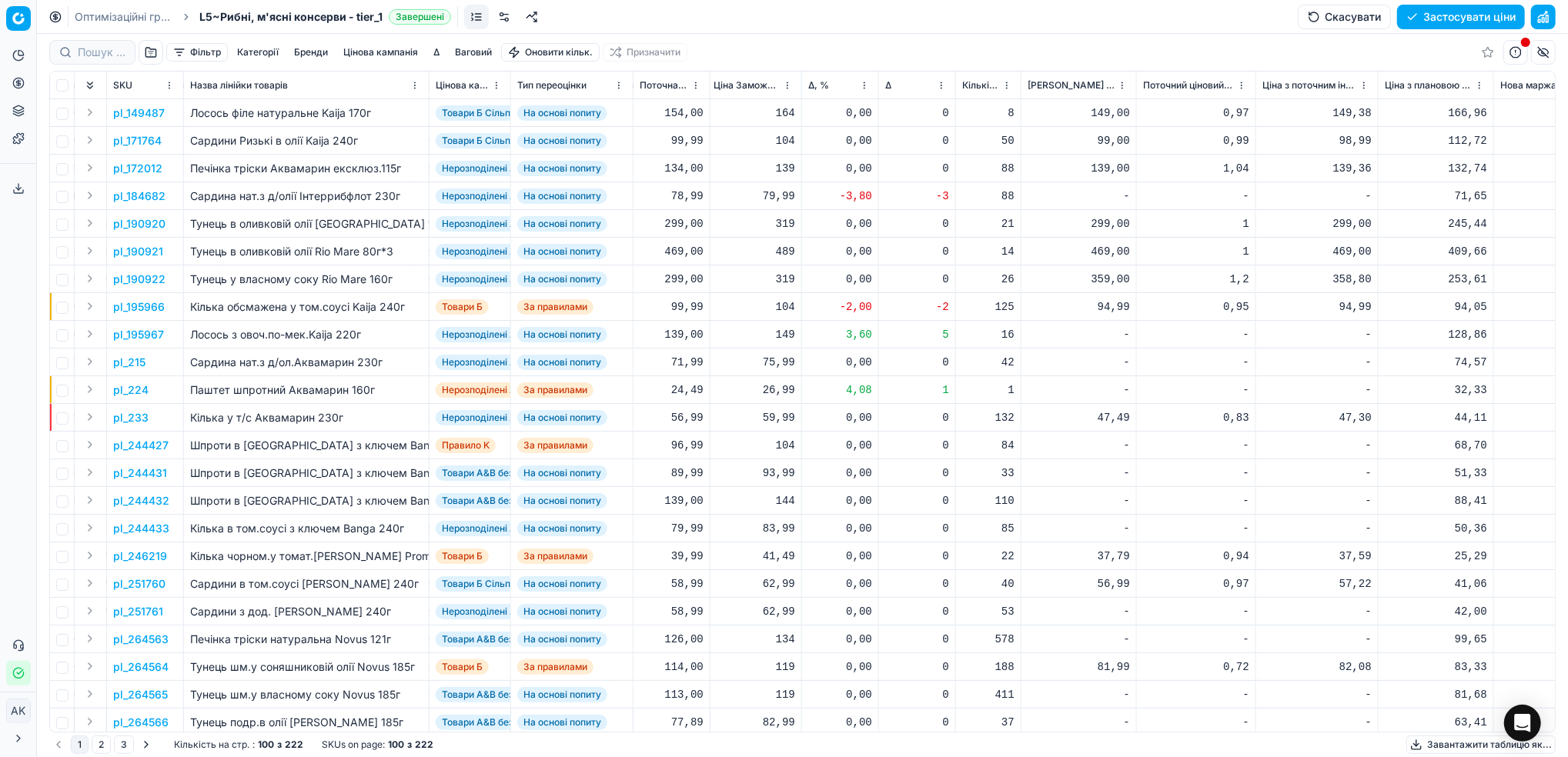
drag, startPoint x: 116, startPoint y: 16, endPoint x: 195, endPoint y: 48, distance: 85.2
click at [116, 16] on link "Оптимізаційні групи" at bounding box center [124, 17] width 98 height 15
